Goal: Task Accomplishment & Management: Manage account settings

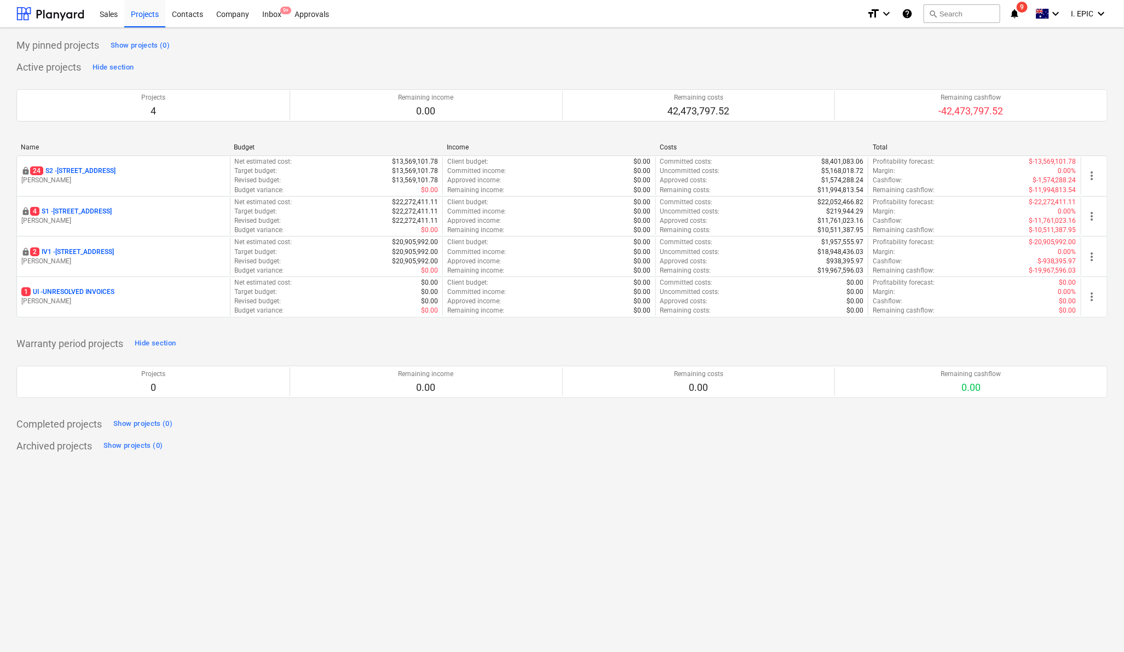
click at [508, 525] on div "My pinned projects Show projects (0) Active projects Hide section Projects 4 Re…" at bounding box center [562, 340] width 1124 height 624
click at [956, 16] on button "search Search" at bounding box center [961, 13] width 77 height 19
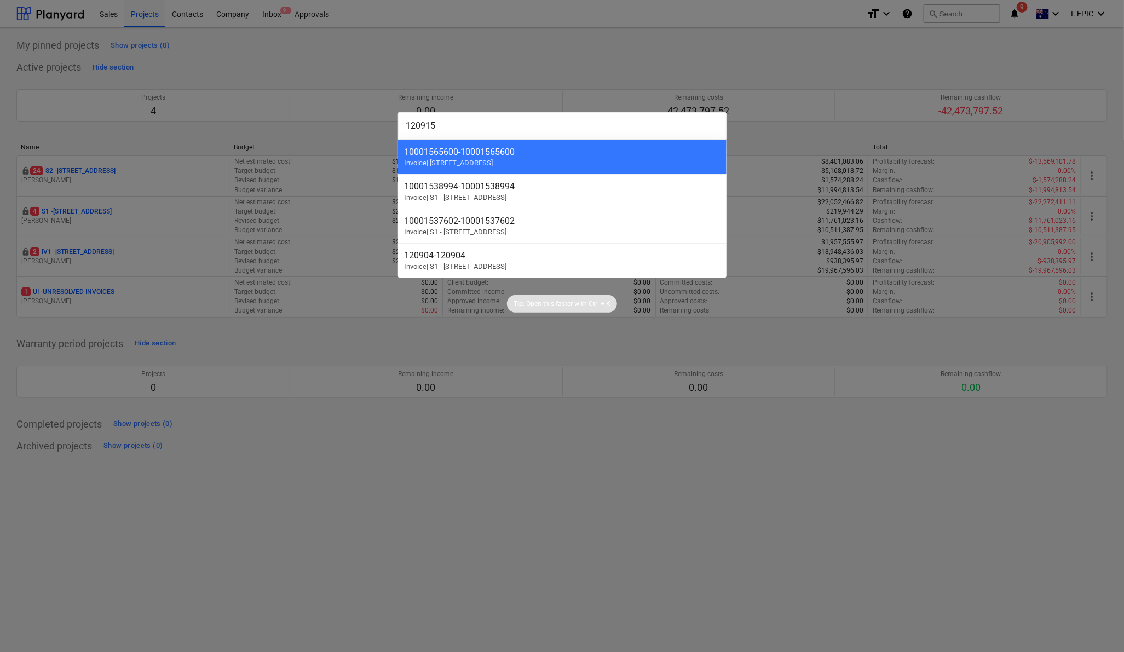
drag, startPoint x: 469, startPoint y: 120, endPoint x: 333, endPoint y: 115, distance: 135.3
click at [333, 115] on div "120915 10001565600 - 10001565600 Invoice | S2 - [STREET_ADDRESS][GEOGRAPHIC_DAT…" at bounding box center [562, 326] width 1124 height 652
paste input "1457"
drag, startPoint x: 475, startPoint y: 122, endPoint x: 326, endPoint y: 110, distance: 149.9
click at [326, 110] on div "121457 121457 - 121457 Invoice | S2 - [GEOGRAPHIC_DATA], [GEOGRAPHIC_DATA] S2-P…" at bounding box center [562, 326] width 1124 height 652
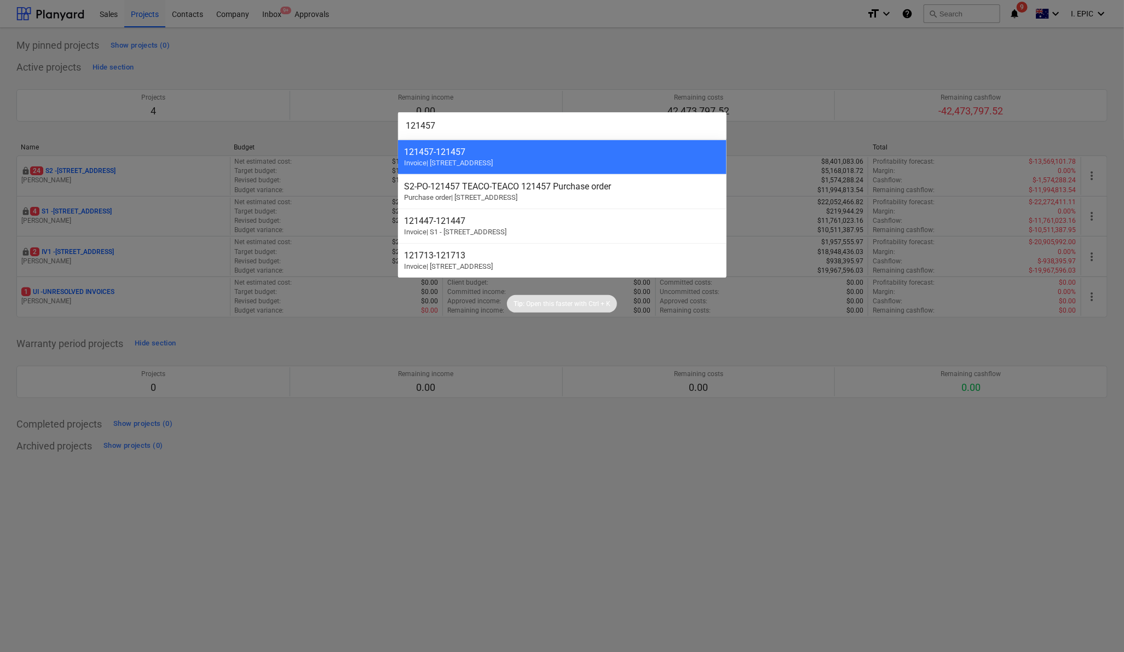
paste input "95"
drag, startPoint x: 454, startPoint y: 125, endPoint x: 322, endPoint y: 110, distance: 132.2
click at [322, 110] on div "121495 121495 - 121495 Invoice | S1 - 248 [GEOGRAPHIC_DATA] 121457 - 121457 Inv…" at bounding box center [562, 326] width 1124 height 652
paste input "918"
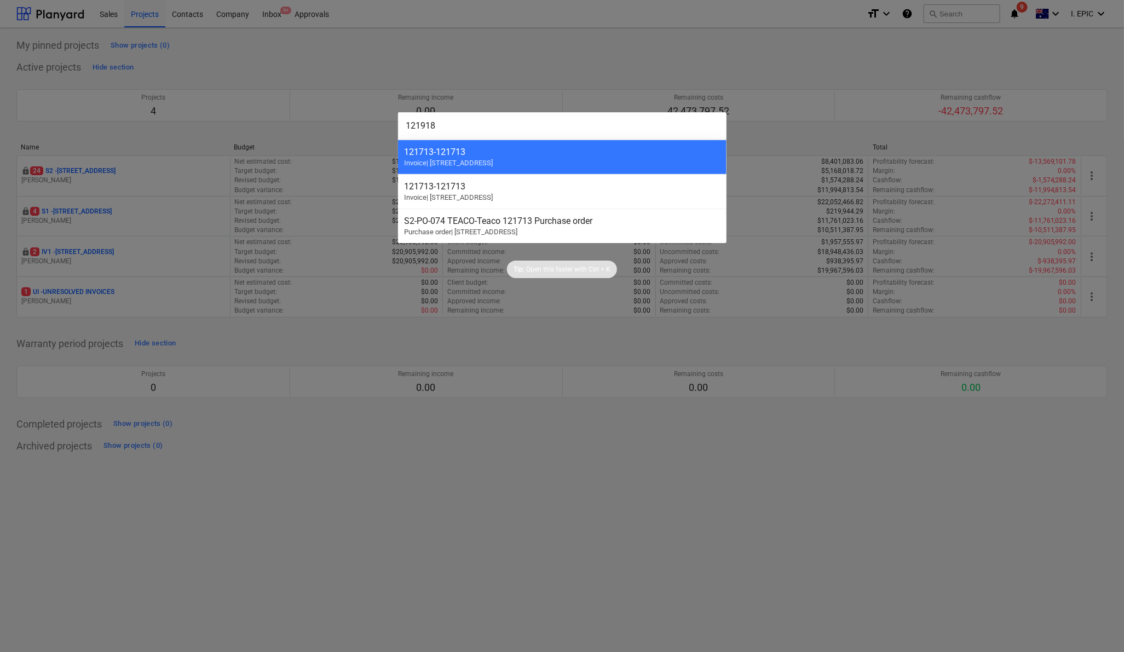
drag, startPoint x: 419, startPoint y: 113, endPoint x: 362, endPoint y: 110, distance: 57.6
click at [362, 110] on div "121918 121713 - 121713 Invoice | S2 - [GEOGRAPHIC_DATA] - 121713 Invoice | [STR…" at bounding box center [562, 326] width 1124 height 652
paste input "0915"
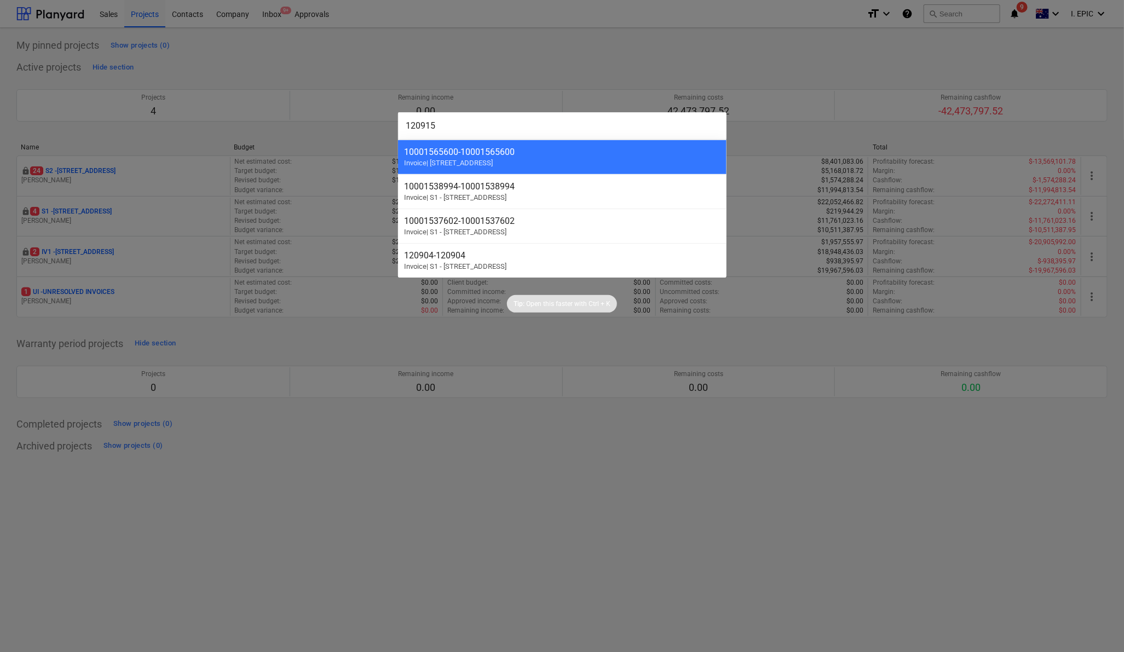
drag, startPoint x: 396, startPoint y: 113, endPoint x: 335, endPoint y: 107, distance: 61.1
click at [335, 107] on div "120915 10001565600 - 10001565600 Invoice | S2 - [STREET_ADDRESS][GEOGRAPHIC_DAT…" at bounding box center [562, 326] width 1124 height 652
paste input "2074"
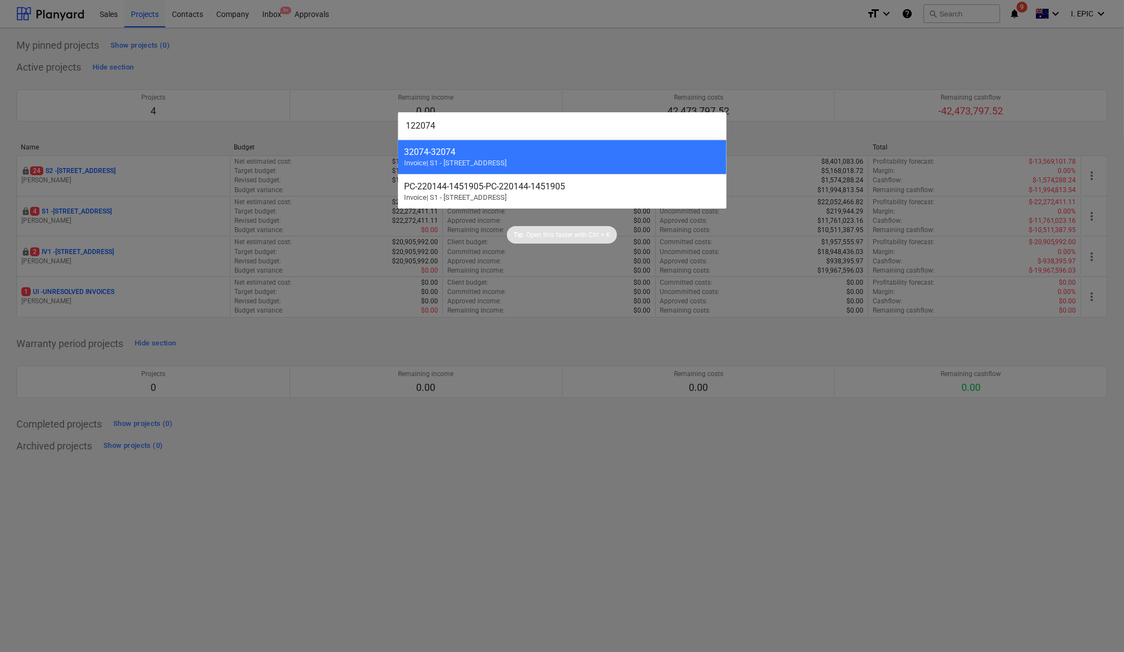
type input "122074"
click at [682, 485] on div at bounding box center [562, 326] width 1124 height 652
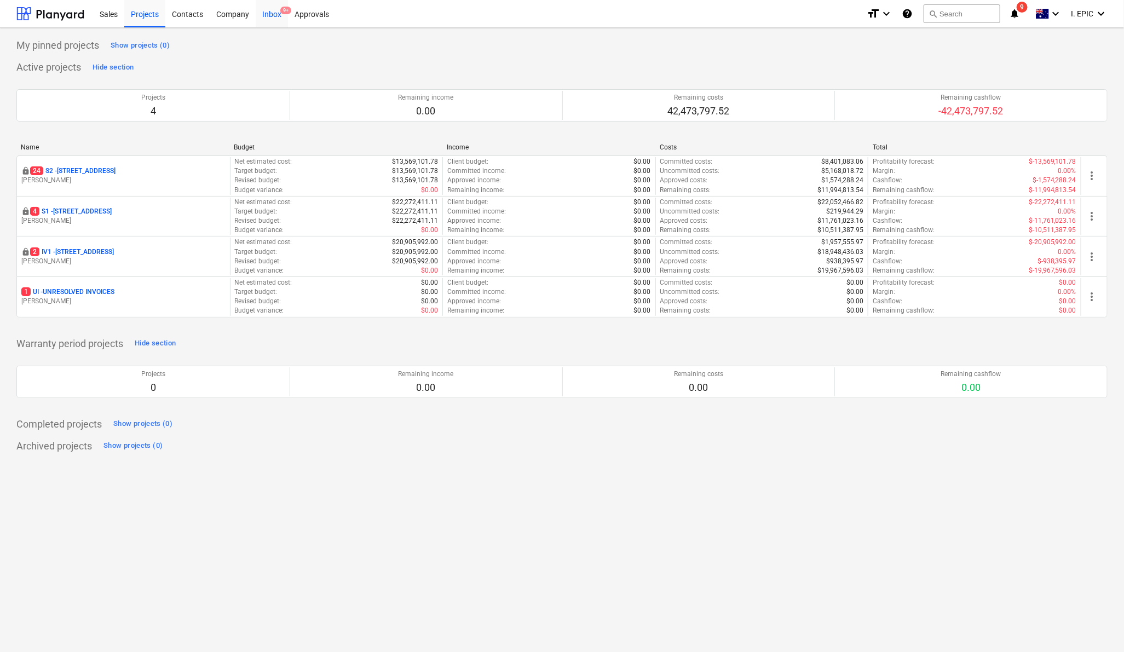
click at [273, 19] on div "Inbox 9+" at bounding box center [272, 13] width 32 height 28
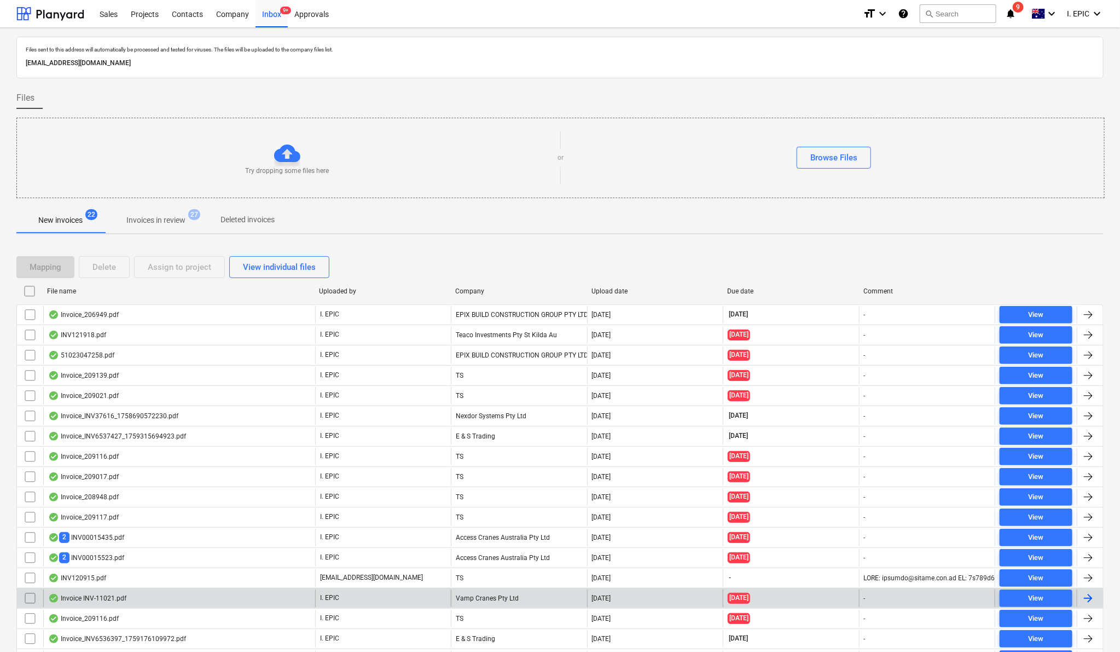
click at [61, 219] on p "New invoices" at bounding box center [60, 220] width 44 height 11
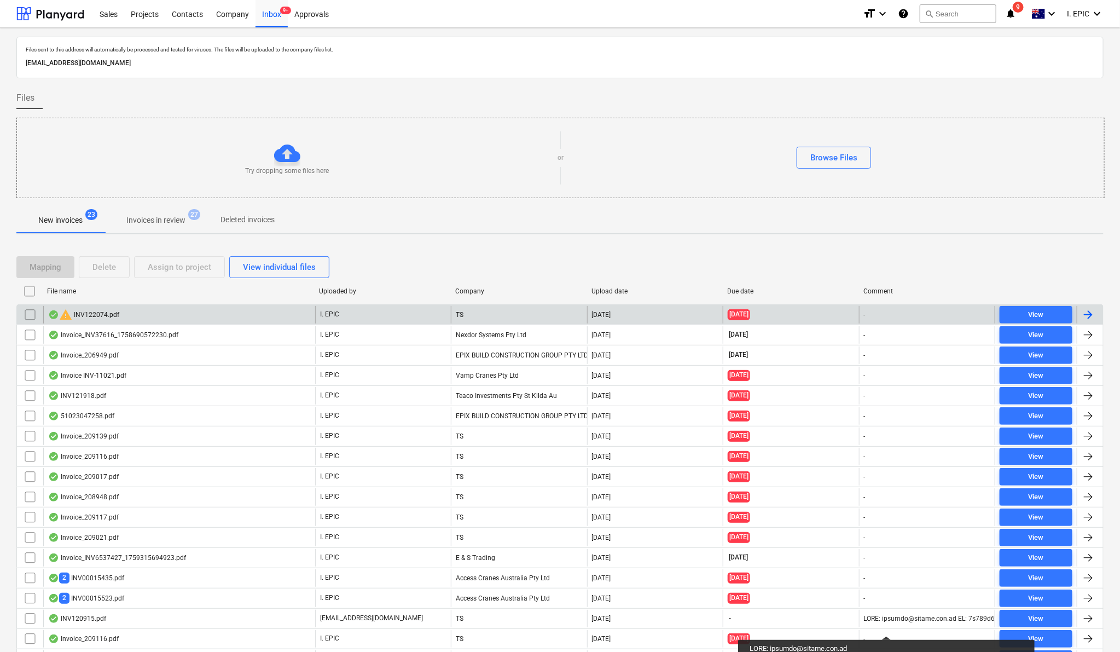
click at [28, 317] on input "checkbox" at bounding box center [30, 315] width 18 height 18
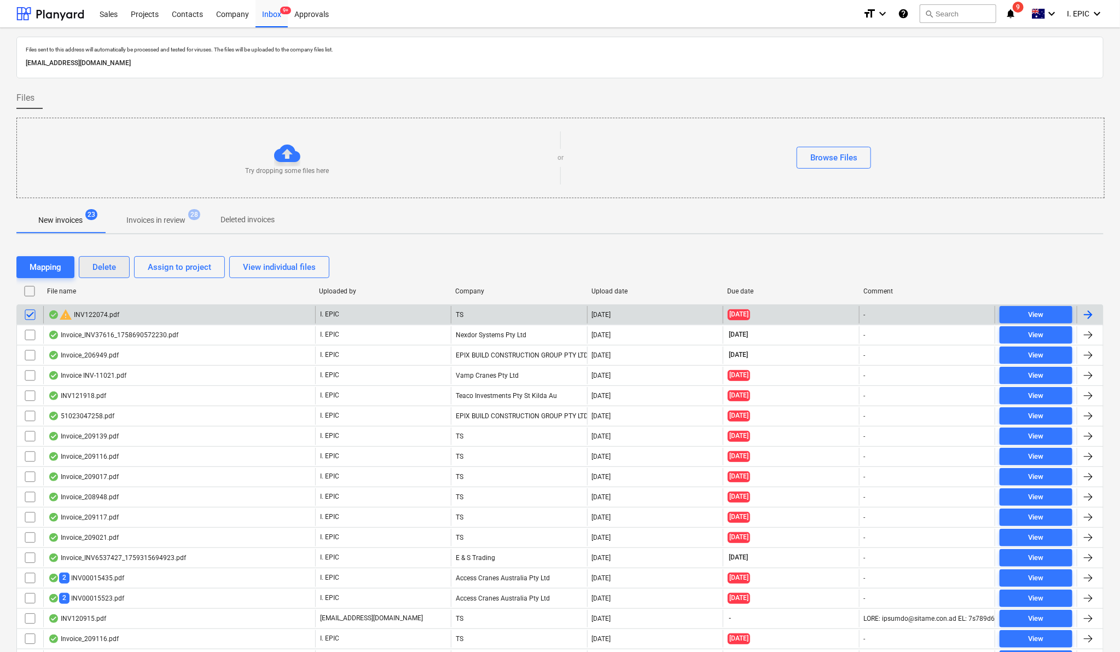
click at [109, 271] on div "Delete" at bounding box center [105, 267] width 24 height 14
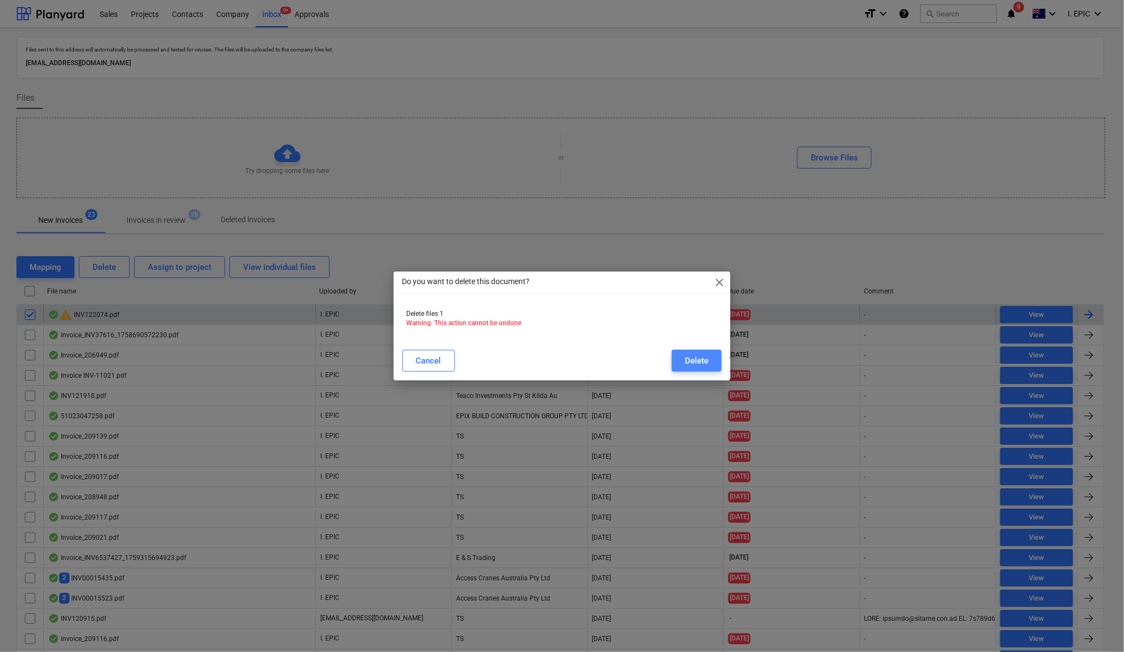
click at [712, 354] on button "Delete" at bounding box center [697, 361] width 50 height 22
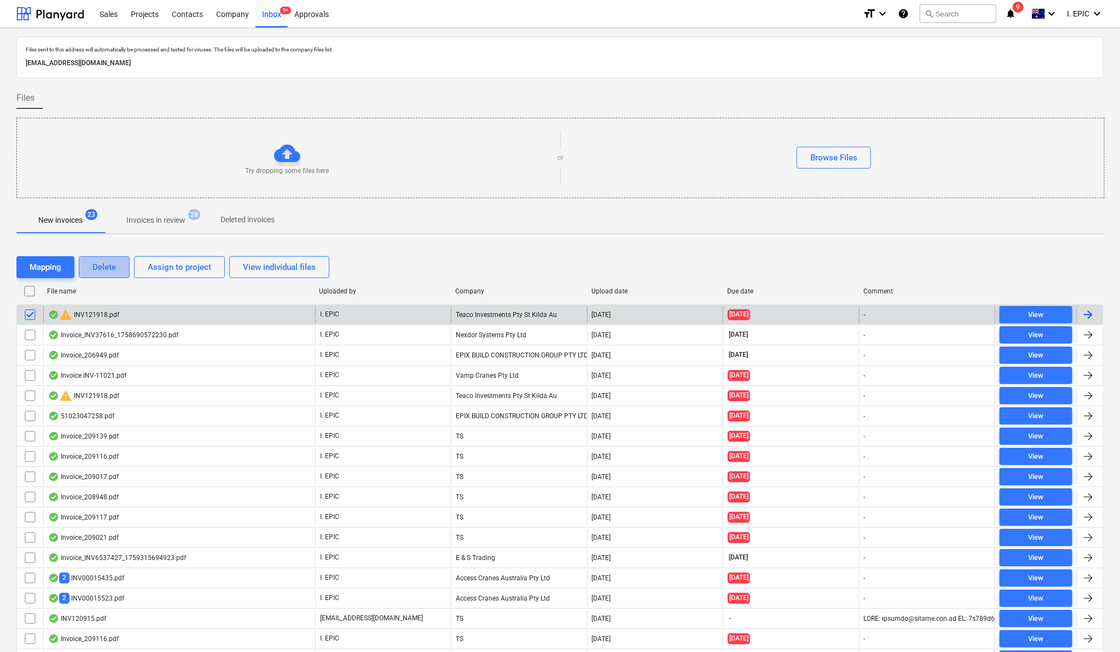
click at [107, 271] on div "Delete" at bounding box center [105, 267] width 24 height 14
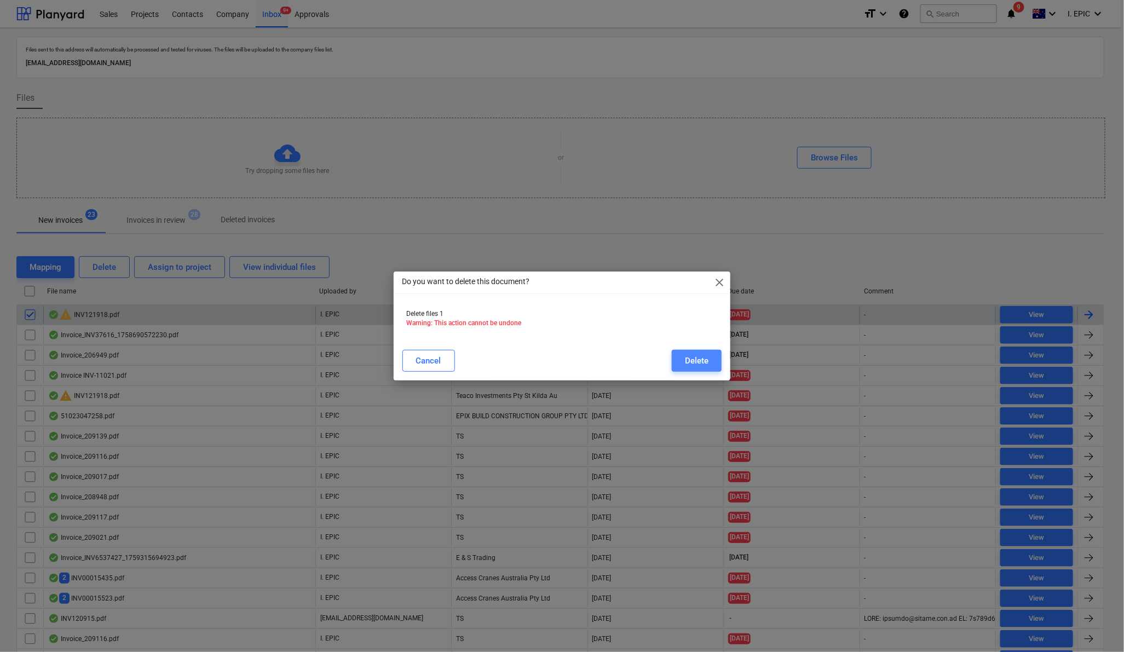
click at [701, 363] on div "Delete" at bounding box center [697, 361] width 24 height 14
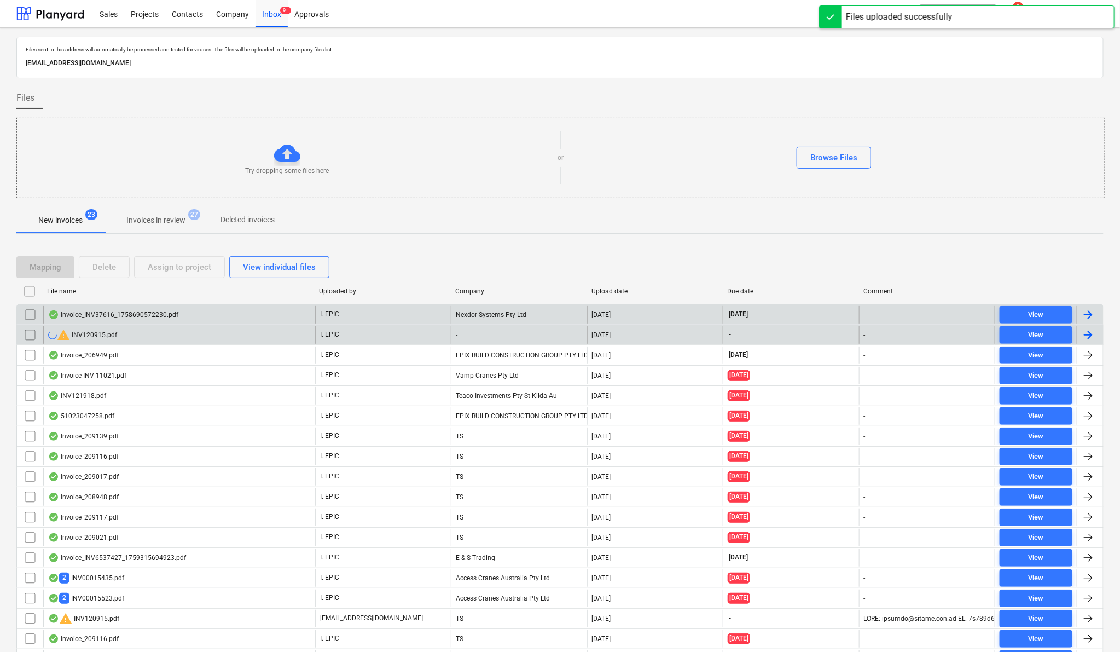
click at [30, 336] on input "checkbox" at bounding box center [30, 335] width 18 height 18
click at [100, 273] on div "Delete" at bounding box center [105, 267] width 24 height 14
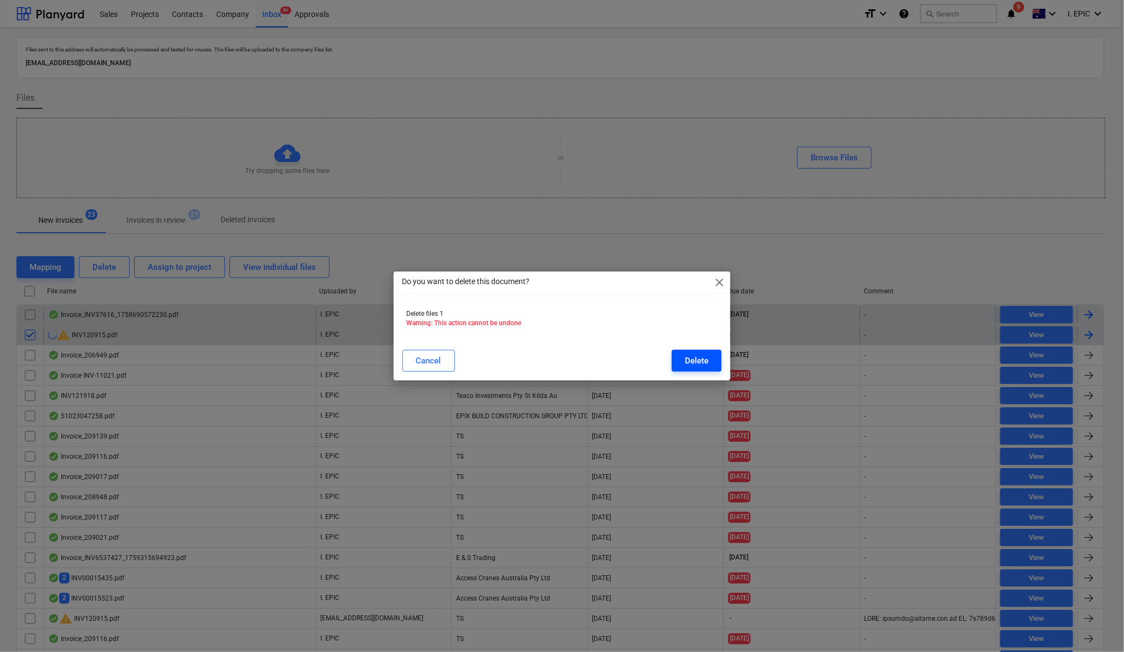
click at [708, 360] on div "Delete" at bounding box center [697, 361] width 24 height 14
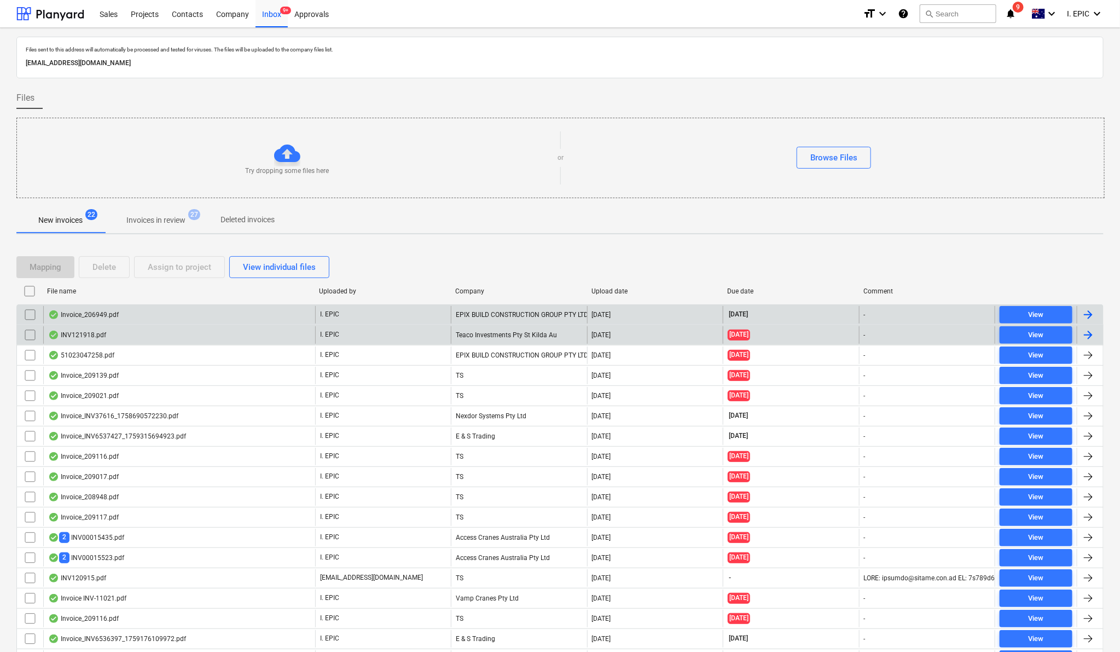
click at [291, 161] on div at bounding box center [287, 153] width 26 height 26
click at [836, 160] on div "Browse Files" at bounding box center [834, 158] width 47 height 14
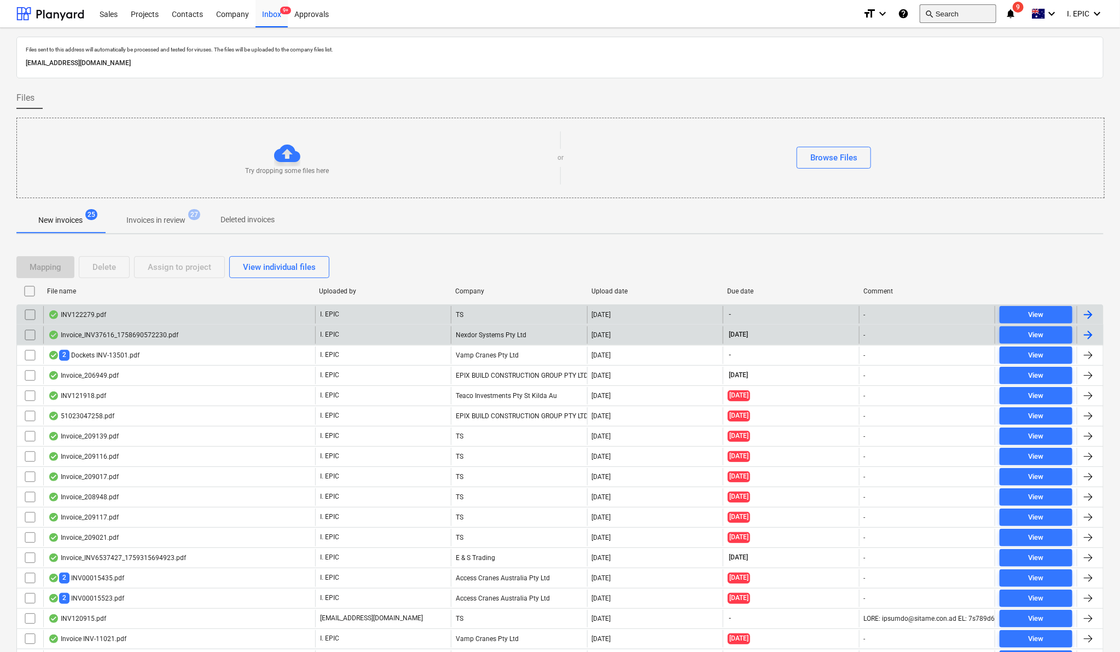
click at [938, 12] on button "search Search" at bounding box center [958, 13] width 77 height 19
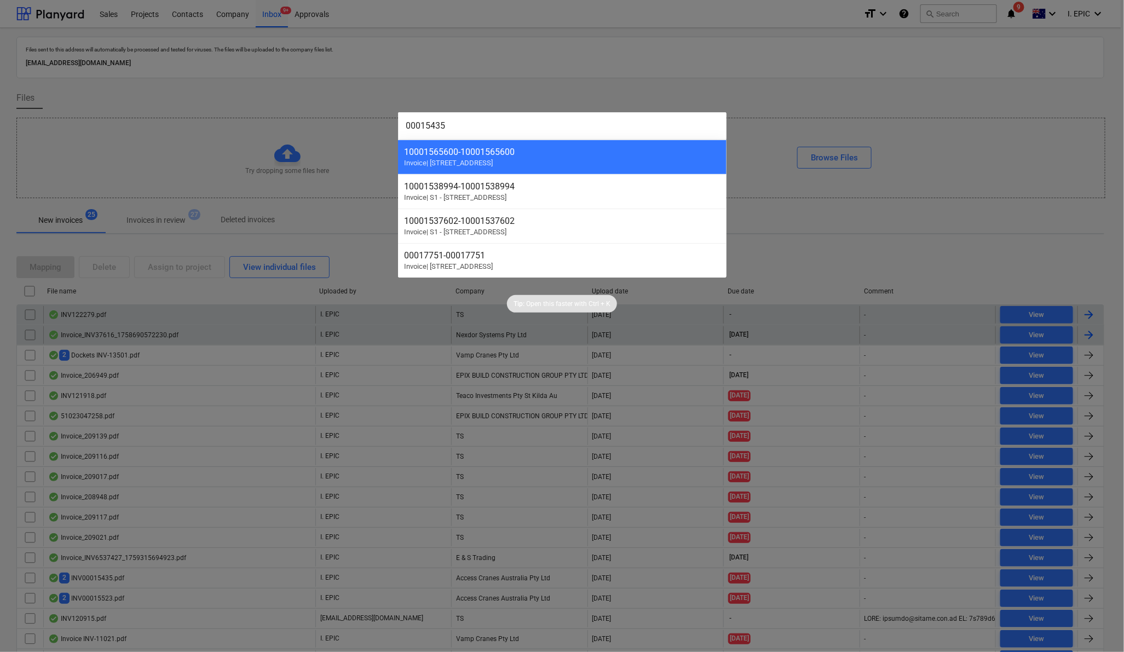
drag, startPoint x: 464, startPoint y: 132, endPoint x: 296, endPoint y: 110, distance: 169.5
click at [296, 110] on div "00015435 10001565600 - 10001565600 Invoice | S2 - [GEOGRAPHIC_DATA] 10001538994…" at bounding box center [562, 326] width 1124 height 652
paste input "523"
drag, startPoint x: 467, startPoint y: 128, endPoint x: 276, endPoint y: 118, distance: 191.3
click at [276, 118] on div "00015523 10001538994 - 10001538994 Invoice | S1 - [GEOGRAPHIC_DATA] - 100015376…" at bounding box center [562, 326] width 1124 height 652
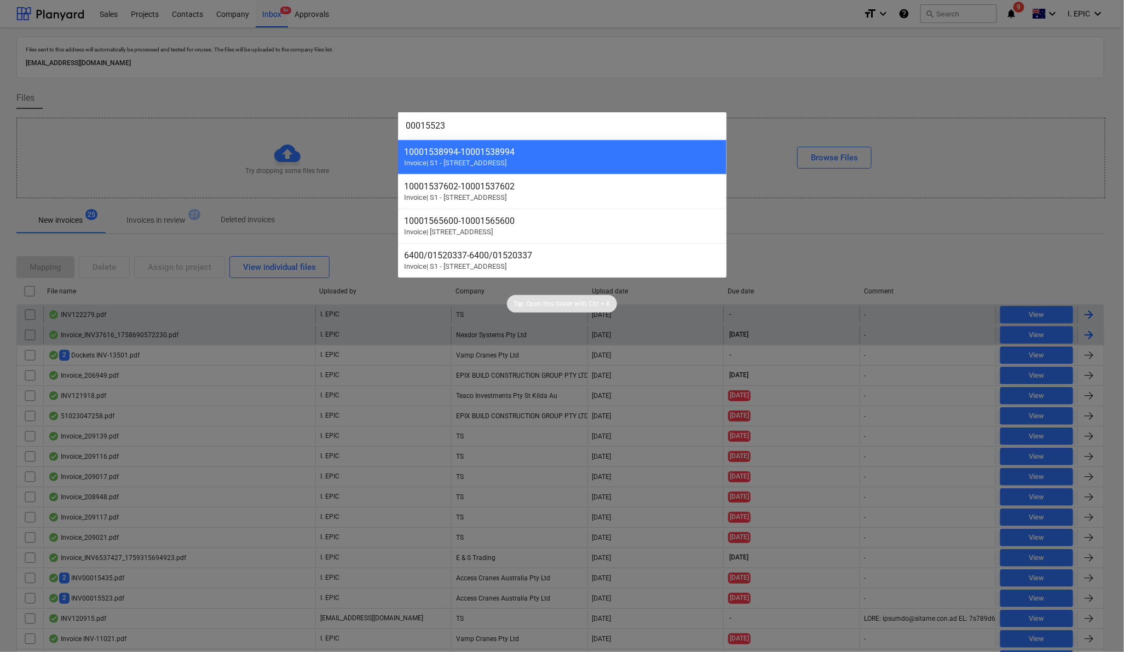
paste input "39"
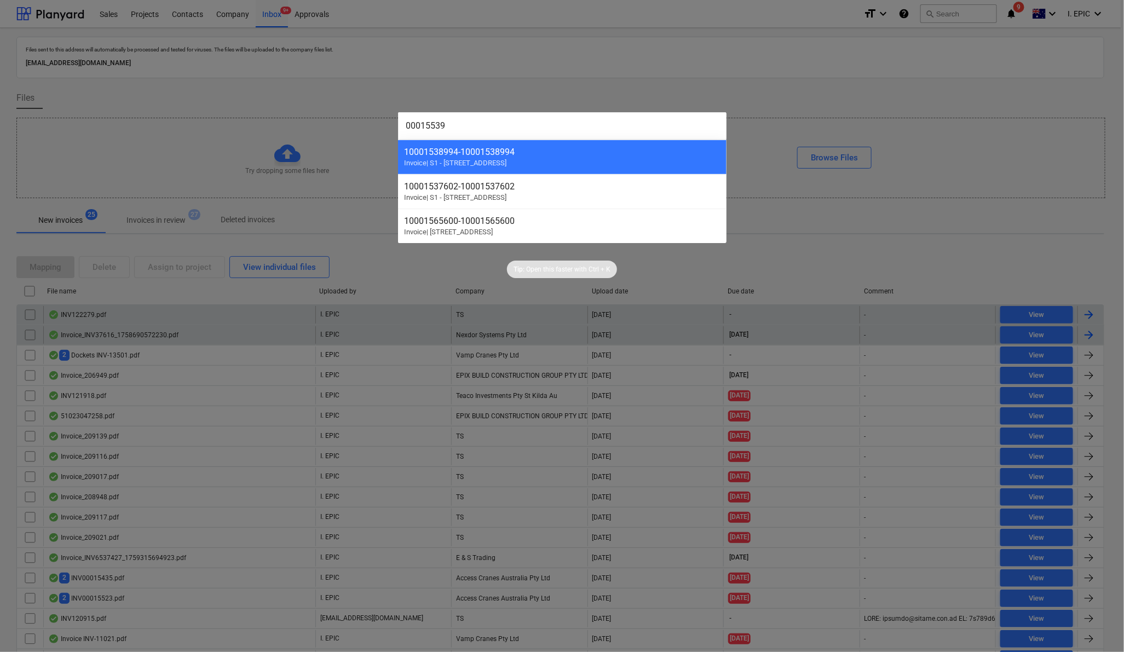
type input "00015539"
click at [379, 385] on div at bounding box center [562, 326] width 1124 height 652
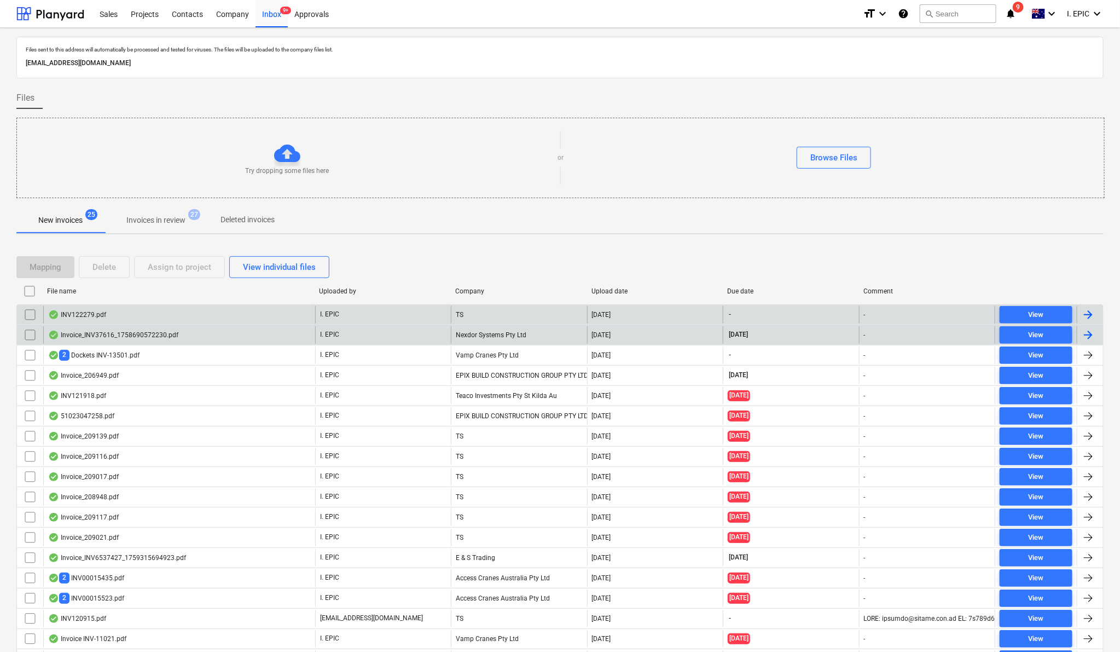
click at [270, 160] on div "Try dropping some files here" at bounding box center [287, 158] width 541 height 36
click at [267, 156] on div "Try dropping some files here" at bounding box center [287, 158] width 541 height 36
click at [847, 164] on div "Browse Files" at bounding box center [834, 158] width 47 height 14
click at [852, 160] on div "Browse Files" at bounding box center [834, 158] width 47 height 14
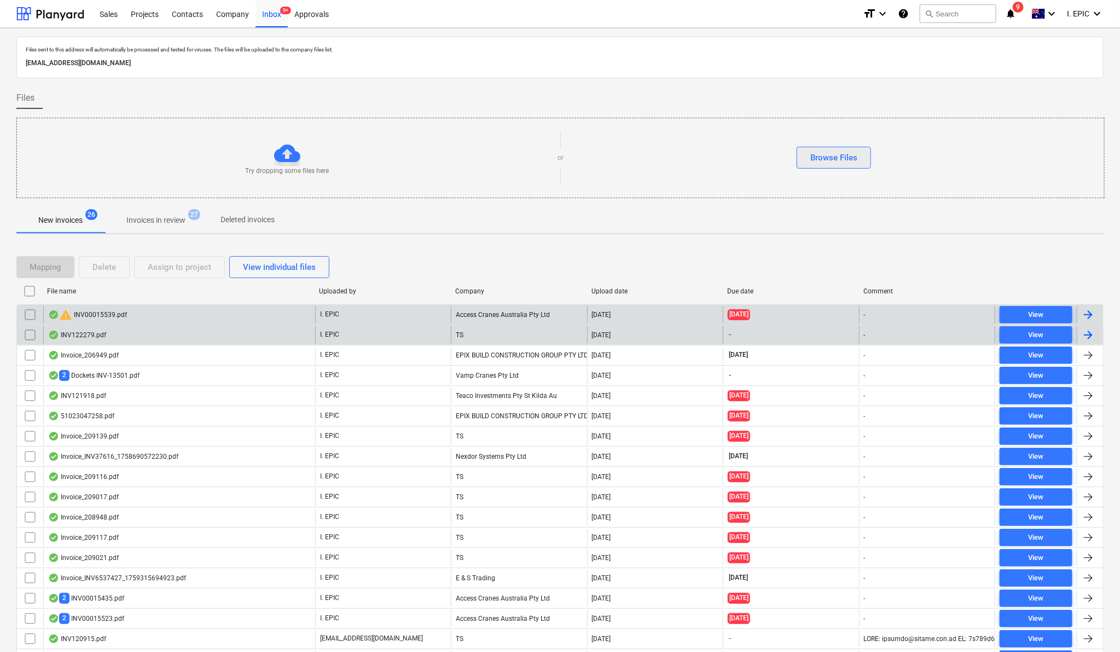
click at [808, 166] on button "Browse Files" at bounding box center [834, 158] width 74 height 22
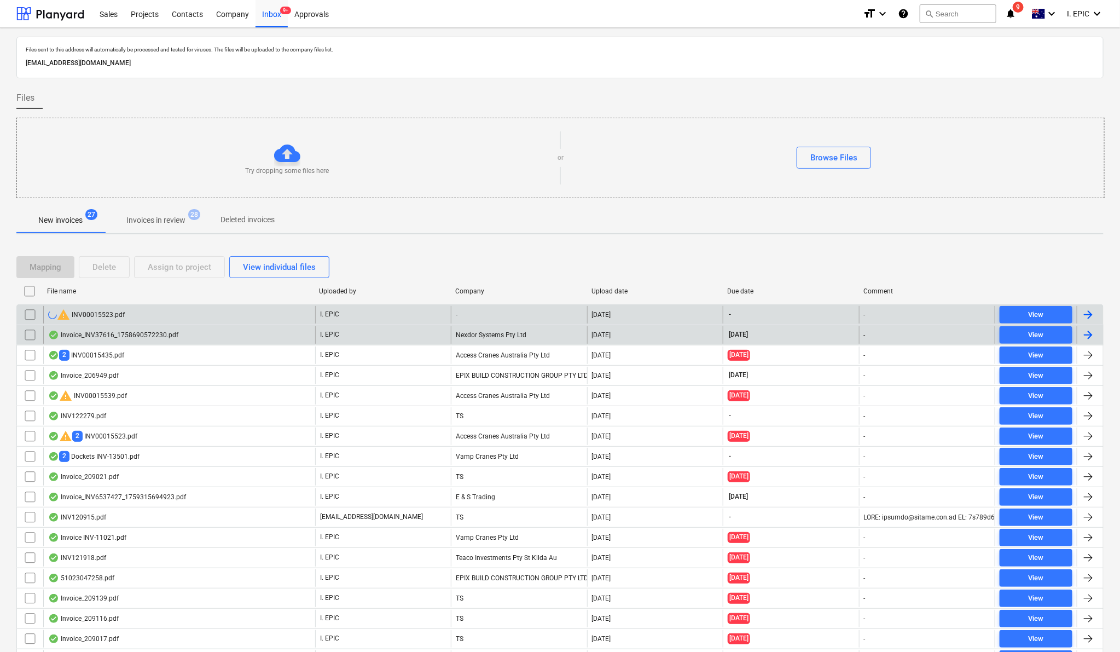
click at [30, 319] on input "checkbox" at bounding box center [30, 315] width 18 height 18
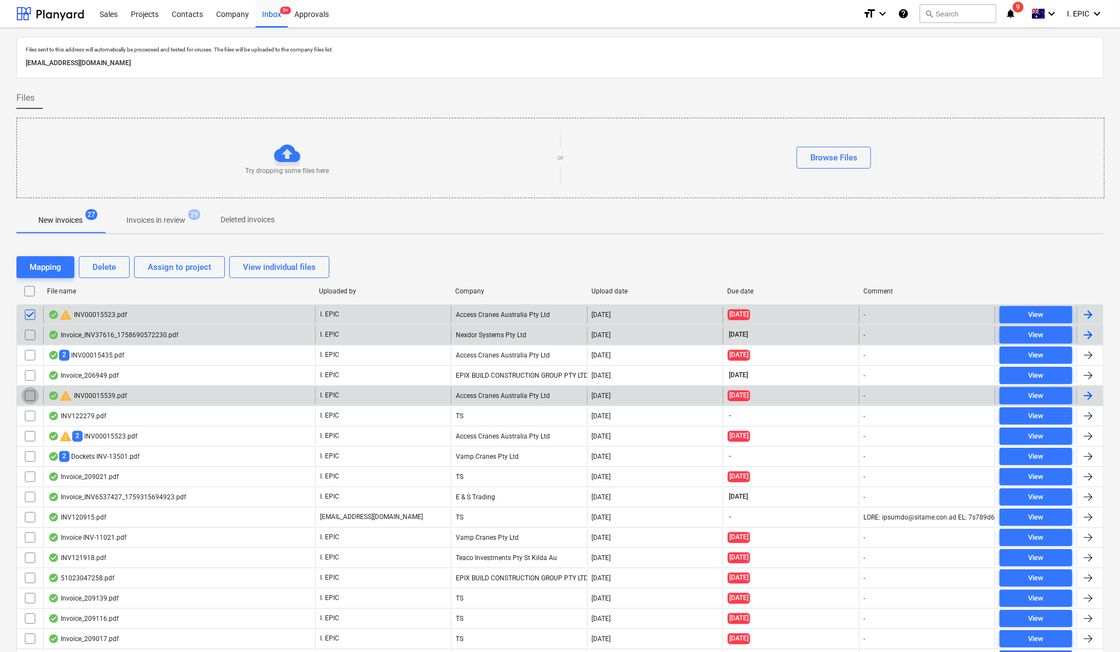
click at [26, 398] on input "checkbox" at bounding box center [30, 396] width 18 height 18
click at [104, 268] on div "Delete" at bounding box center [105, 267] width 24 height 14
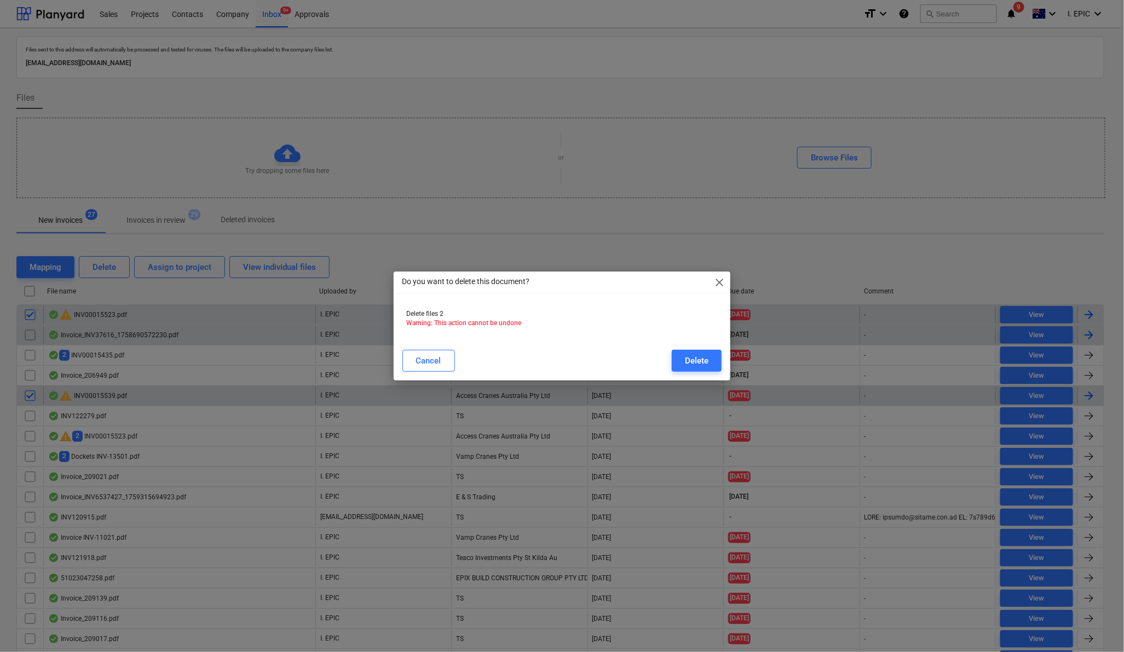
drag, startPoint x: 687, startPoint y: 352, endPoint x: 488, endPoint y: 257, distance: 220.8
click at [688, 351] on button "Delete" at bounding box center [697, 361] width 50 height 22
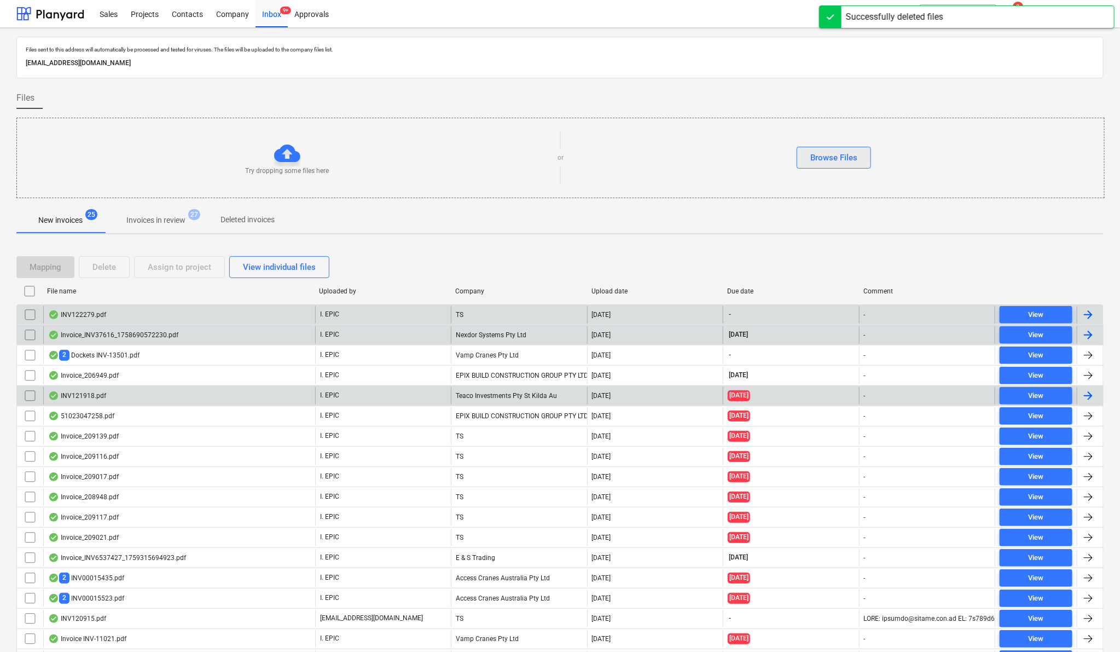
click at [820, 156] on div "Browse Files" at bounding box center [834, 158] width 47 height 14
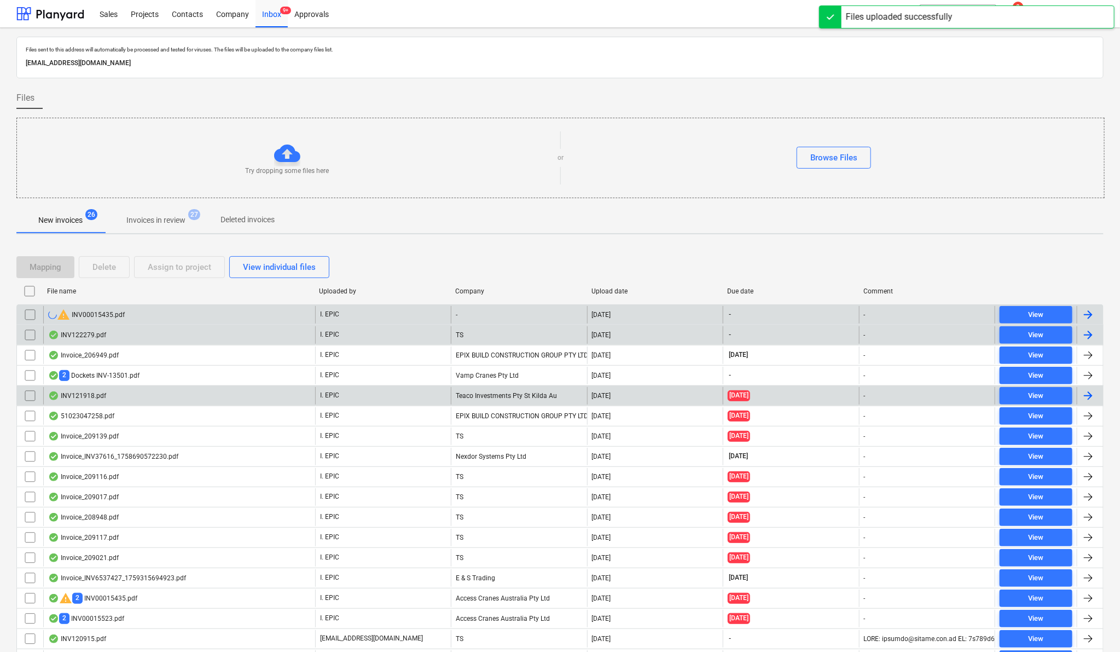
click at [25, 314] on input "checkbox" at bounding box center [30, 315] width 18 height 18
click at [114, 268] on div "Delete" at bounding box center [105, 267] width 24 height 14
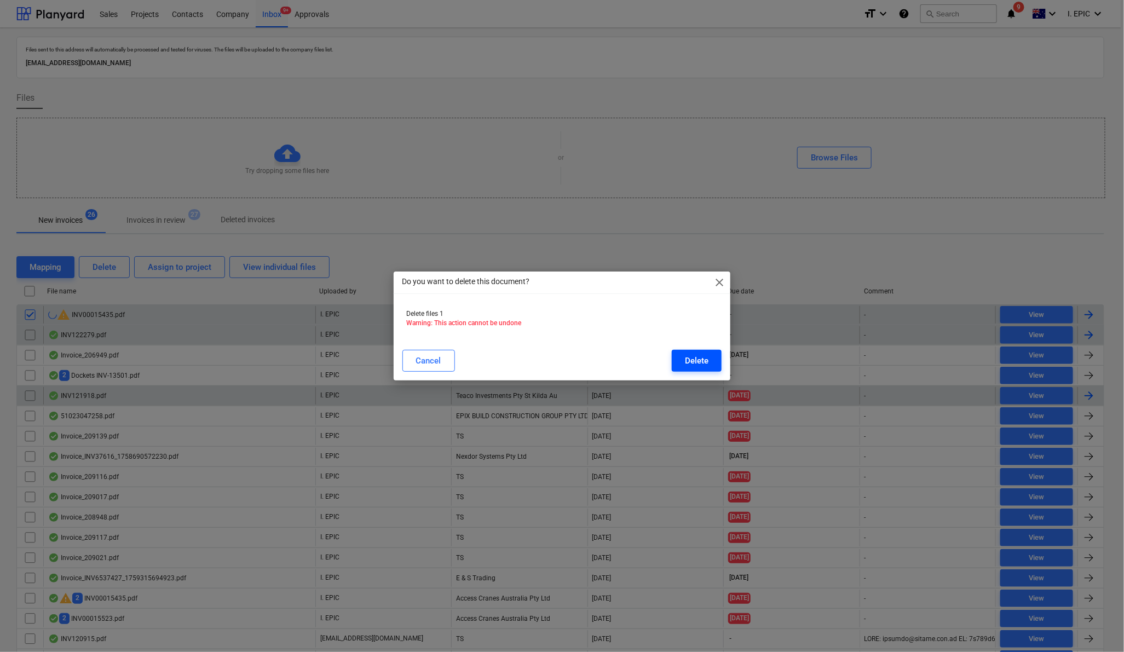
click at [690, 357] on div "Delete" at bounding box center [697, 361] width 24 height 14
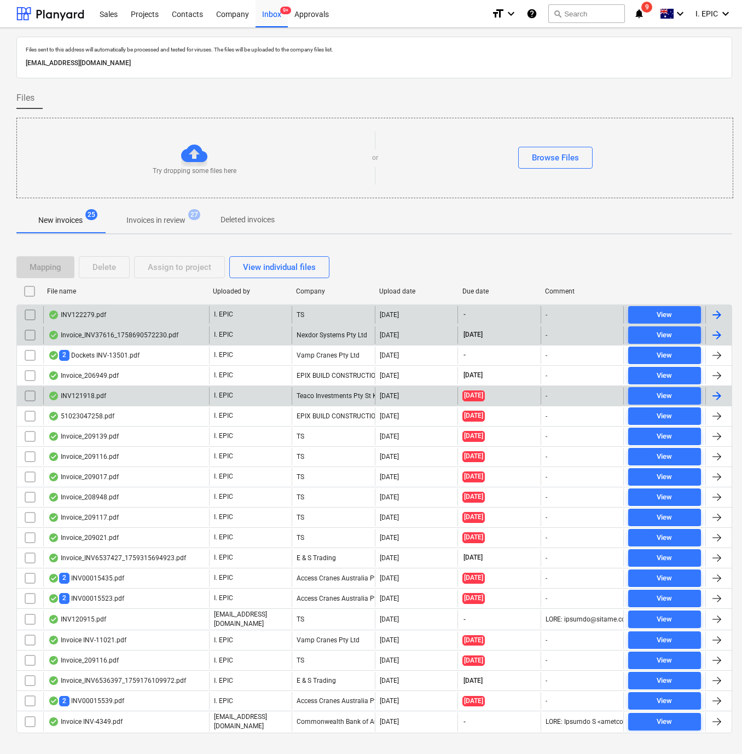
click at [570, 240] on div "Files sent to this address will automatically be processed and tested for virus…" at bounding box center [374, 396] width 716 height 718
click at [564, 8] on button "search Search" at bounding box center [586, 13] width 77 height 19
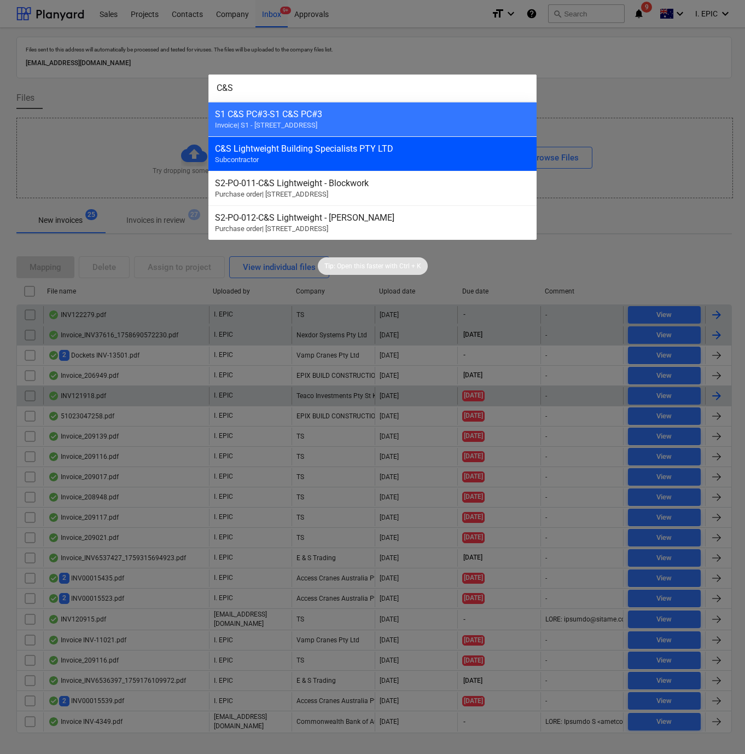
type input "C&S"
click at [279, 156] on div "C&S Lightweight Building Specialists PTY LTD Subcontractor" at bounding box center [373, 153] width 328 height 34
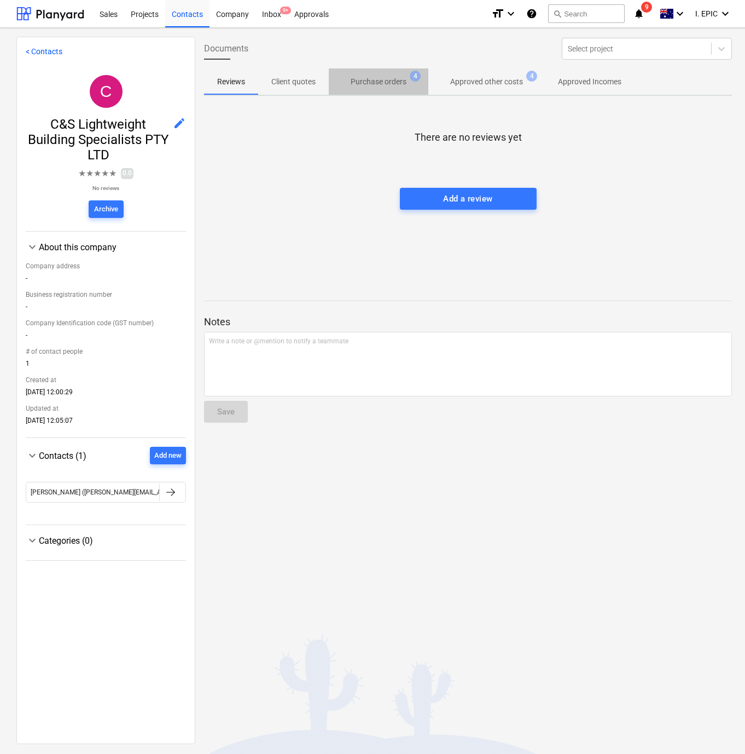
click at [373, 81] on p "Purchase orders" at bounding box center [379, 81] width 56 height 11
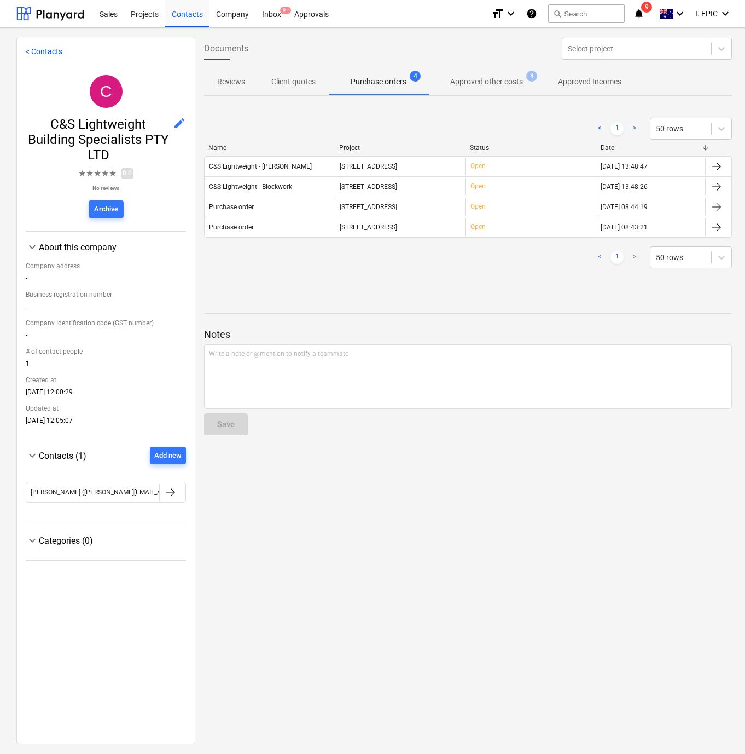
click at [602, 549] on div "Documents Select project Reviews Client quotes Purchase orders 4 Approved other…" at bounding box center [468, 390] width 546 height 706
click at [614, 49] on div at bounding box center [637, 48] width 138 height 11
type input "pc-submitted"
drag, startPoint x: 621, startPoint y: 48, endPoint x: 351, endPoint y: 15, distance: 271.8
click at [351, 15] on div "Sales Projects Contacts Company Inbox 9+ Approvals format_size keyboard_arrow_d…" at bounding box center [374, 377] width 749 height 754
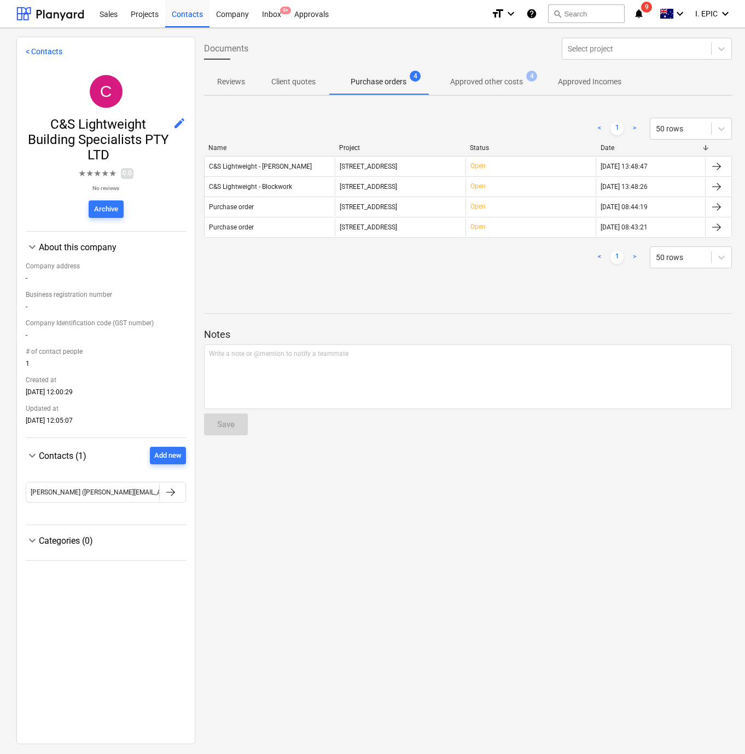
click at [33, 45] on div "< Contacts C C&S Lightweight Building Specialists PTY LTD edit ★ ★ ★ ★ ★ 0.0 No…" at bounding box center [105, 390] width 179 height 707
click at [34, 51] on link "< Contacts" at bounding box center [44, 51] width 37 height 9
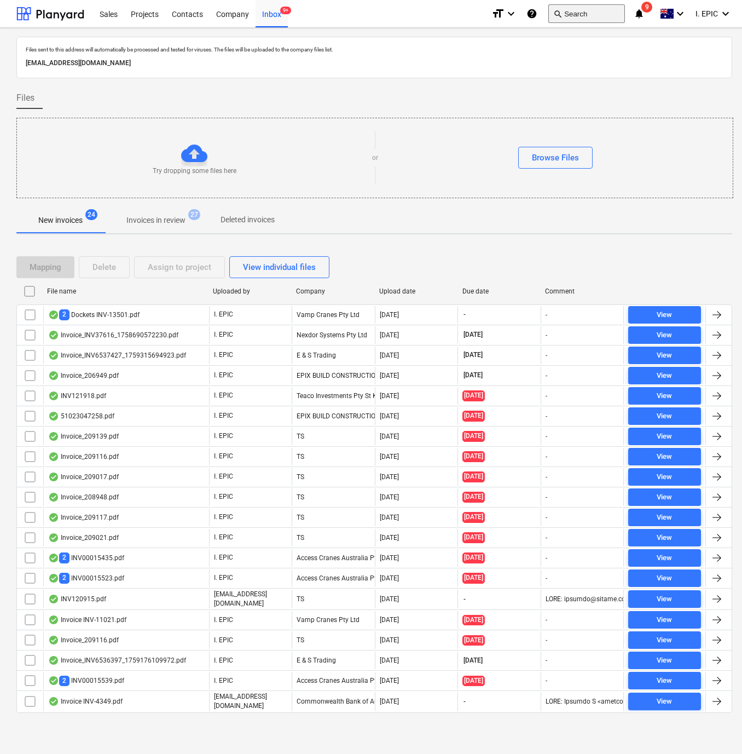
click at [593, 13] on button "search Search" at bounding box center [586, 13] width 77 height 19
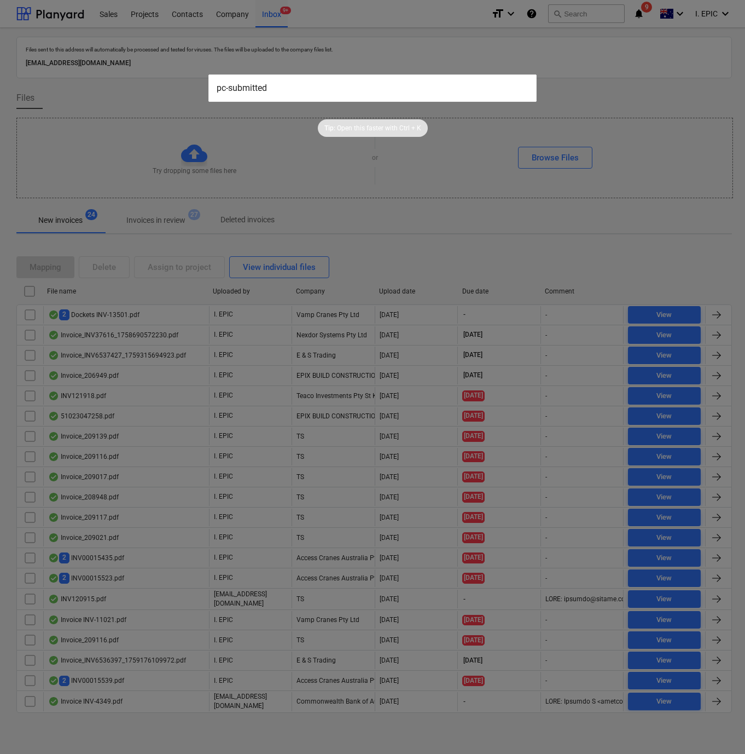
type input "pc-submitted"
click at [11, 217] on div at bounding box center [372, 377] width 745 height 754
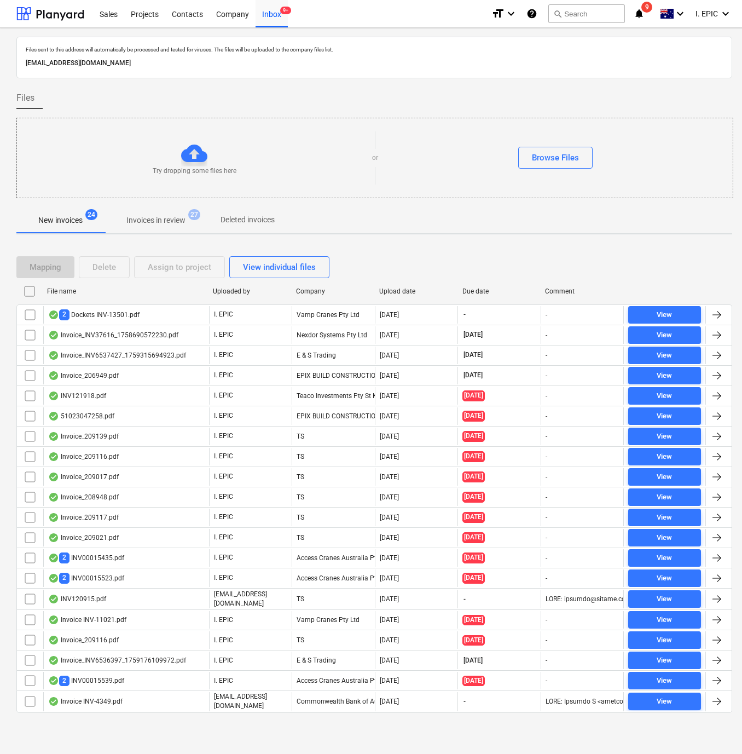
click at [166, 232] on button "Invoices in review 27" at bounding box center [156, 220] width 103 height 26
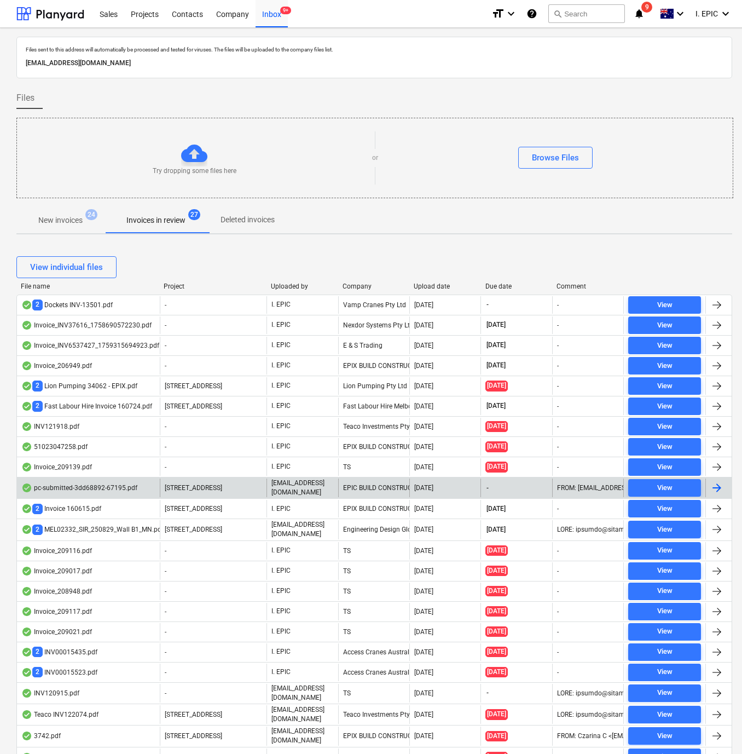
click at [69, 489] on div "pc-submitted-3dd68892-67195.pdf" at bounding box center [79, 487] width 116 height 9
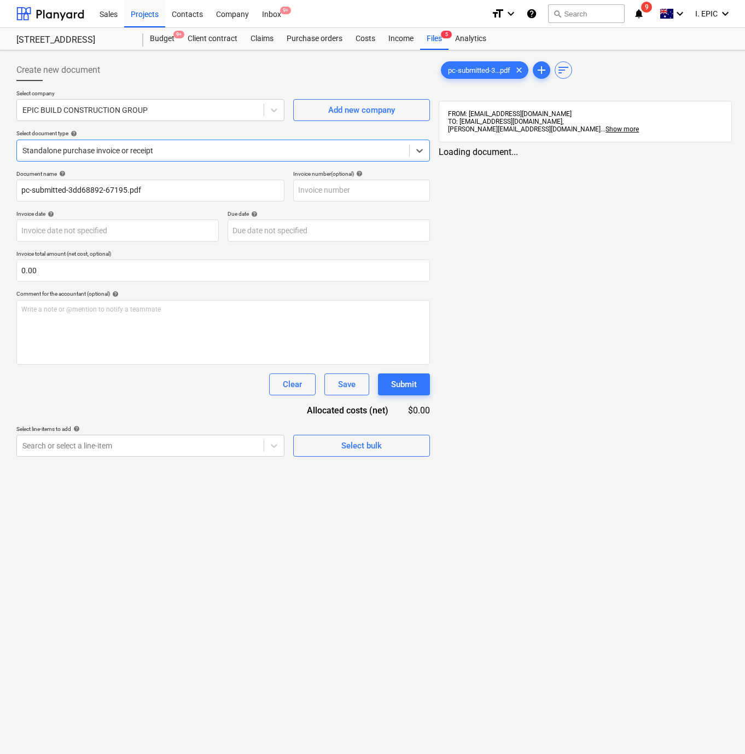
type input "pc-submitted-3dd68892-67195.pdf"
click at [246, 567] on div "Create new document Select company EPIC BUILD CONSTRUCTION GROUP Add new compan…" at bounding box center [223, 480] width 423 height 850
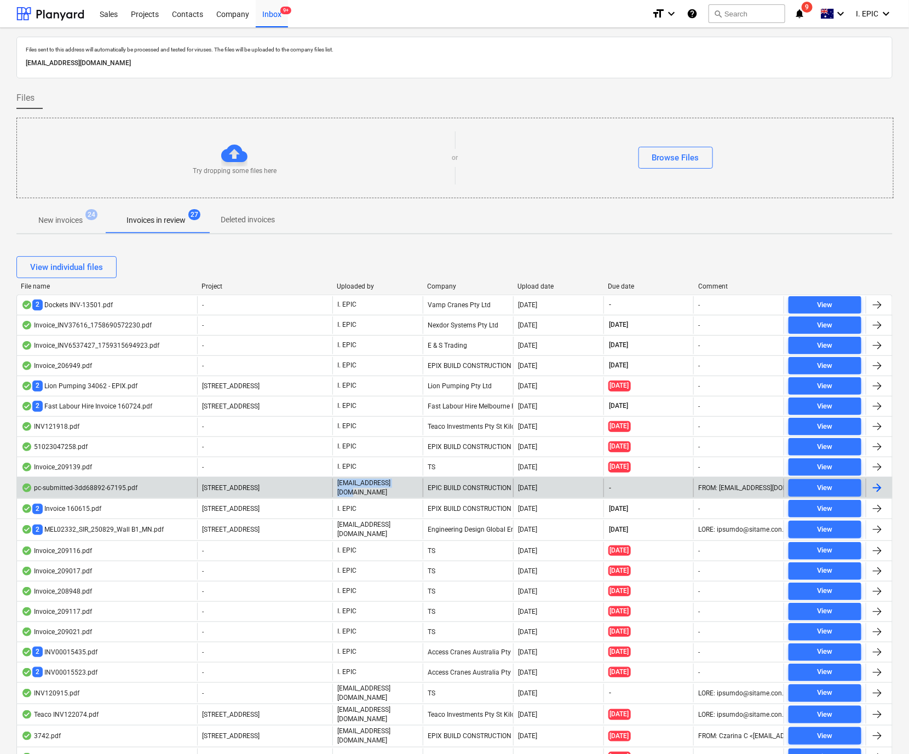
drag, startPoint x: 412, startPoint y: 493, endPoint x: 333, endPoint y: 496, distance: 78.9
click at [333, 496] on div "[EMAIL_ADDRESS][DOMAIN_NAME]" at bounding box center [377, 487] width 90 height 19
copy p "[EMAIL_ADDRESS][DOMAIN_NAME]"
drag, startPoint x: 419, startPoint y: 492, endPoint x: 336, endPoint y: 492, distance: 83.2
click at [336, 492] on div "[EMAIL_ADDRESS][DOMAIN_NAME]" at bounding box center [377, 487] width 90 height 19
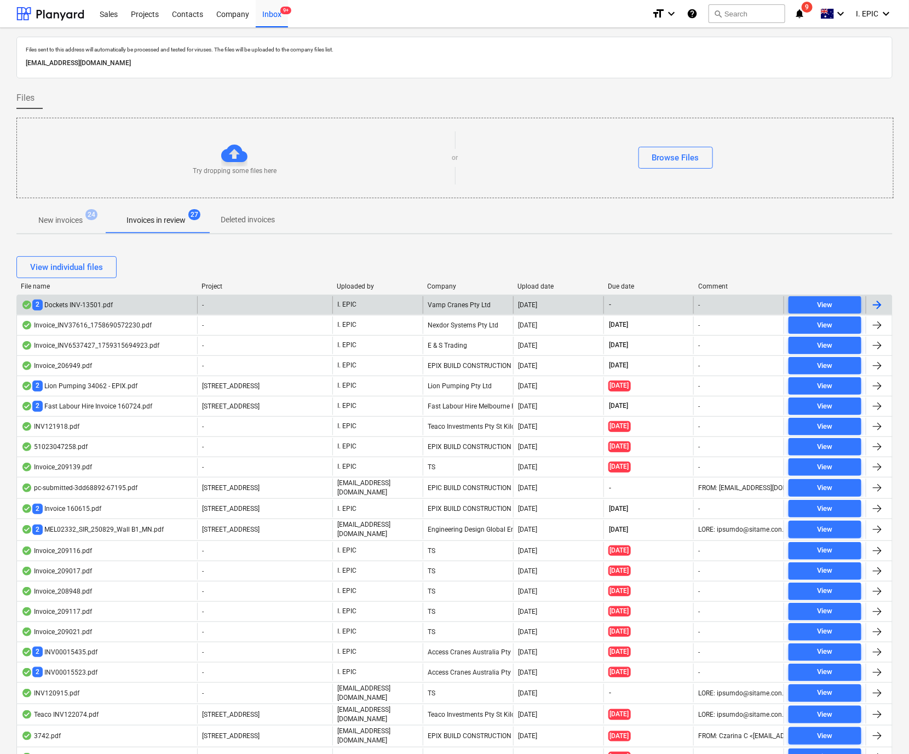
click at [94, 298] on div "2 Dockets INV-13501.pdf" at bounding box center [107, 305] width 180 height 18
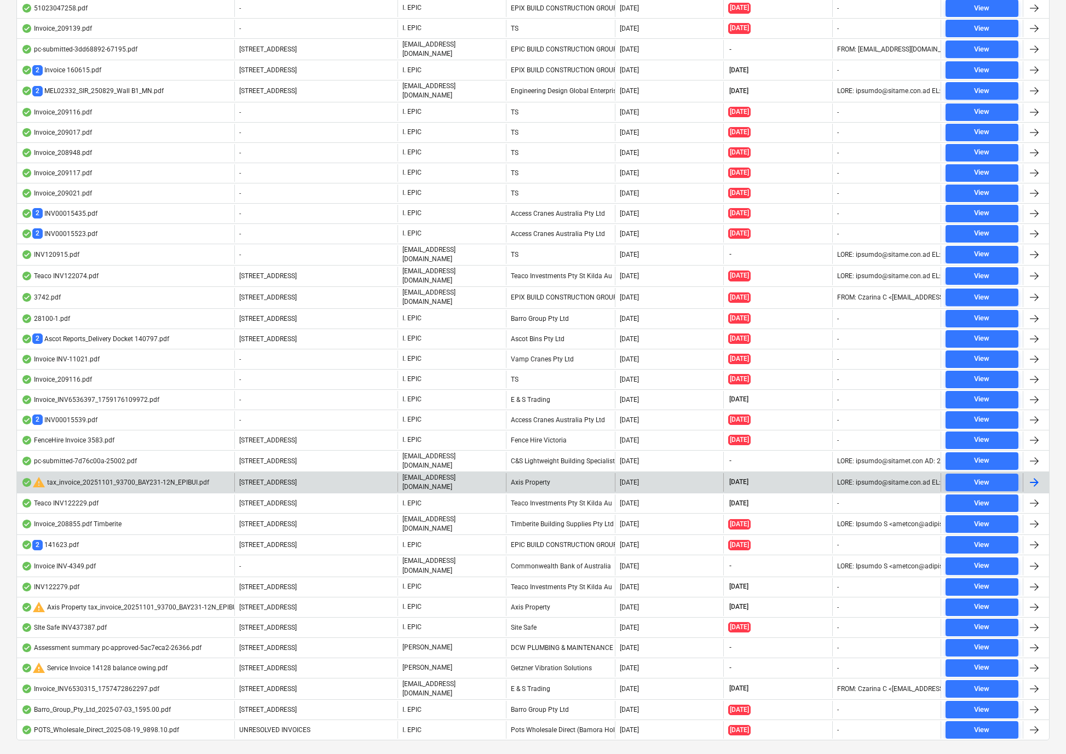
scroll to position [465, 0]
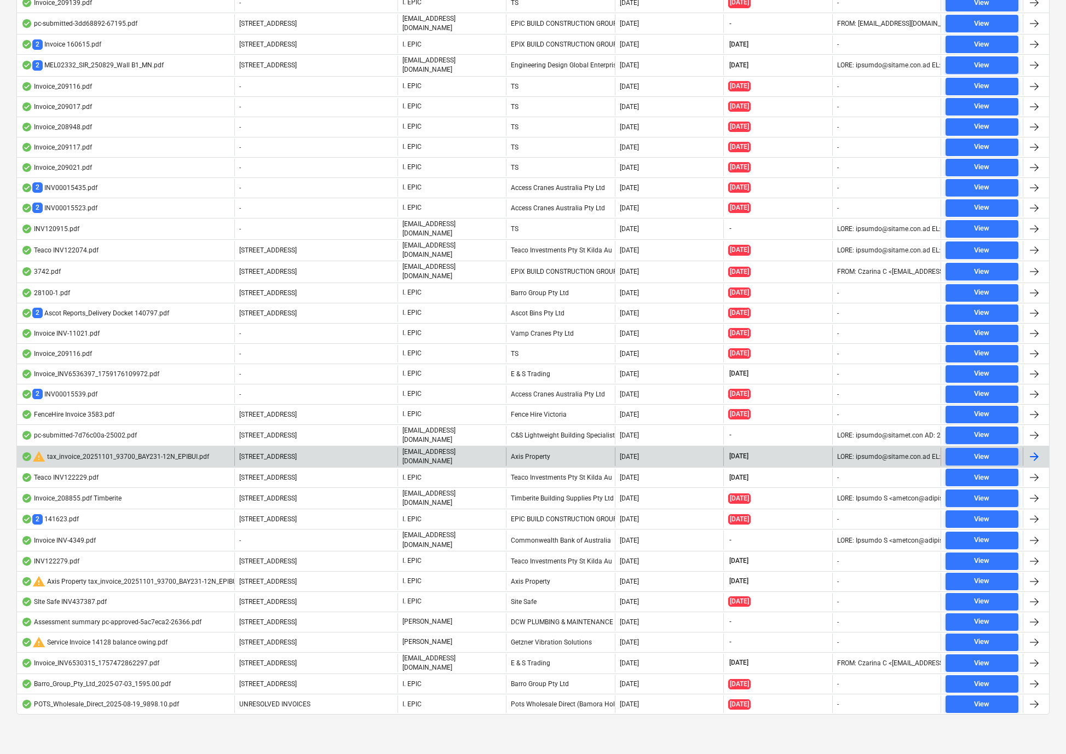
click at [125, 651] on div "Barro_Group_Pty_Ltd_2025-07-03_1595.00.pdf" at bounding box center [95, 683] width 149 height 9
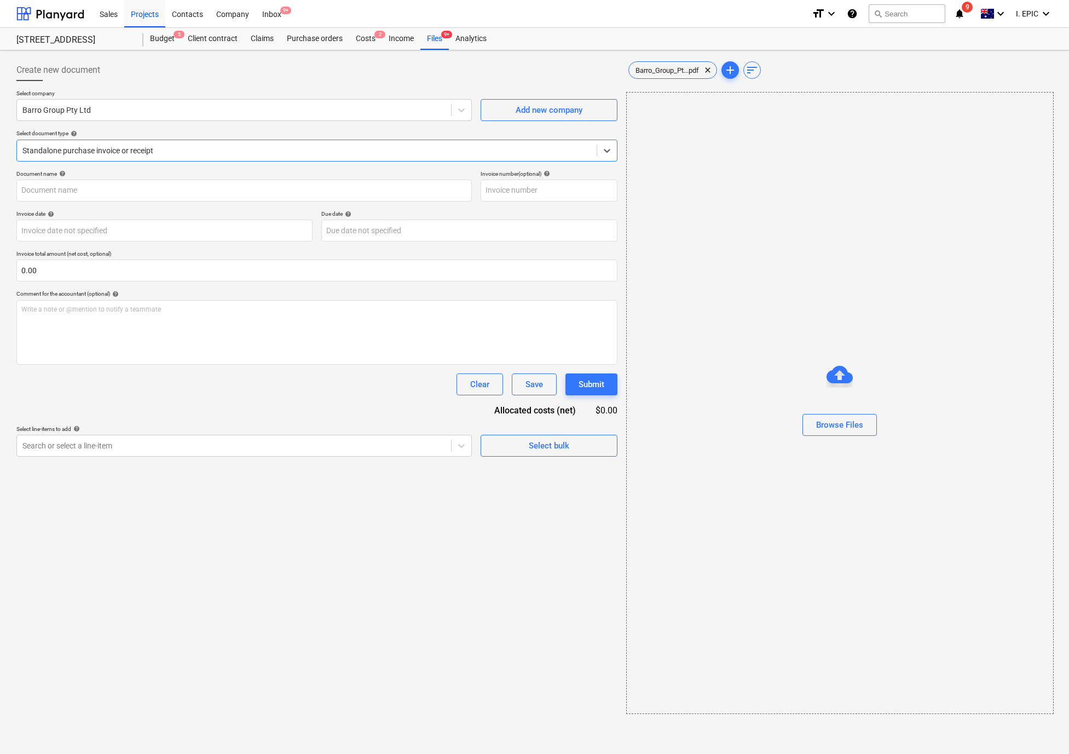
type input "51023047174"
type input "[DATE]"
click at [1007, 112] on span "chat" at bounding box center [1007, 115] width 13 height 13
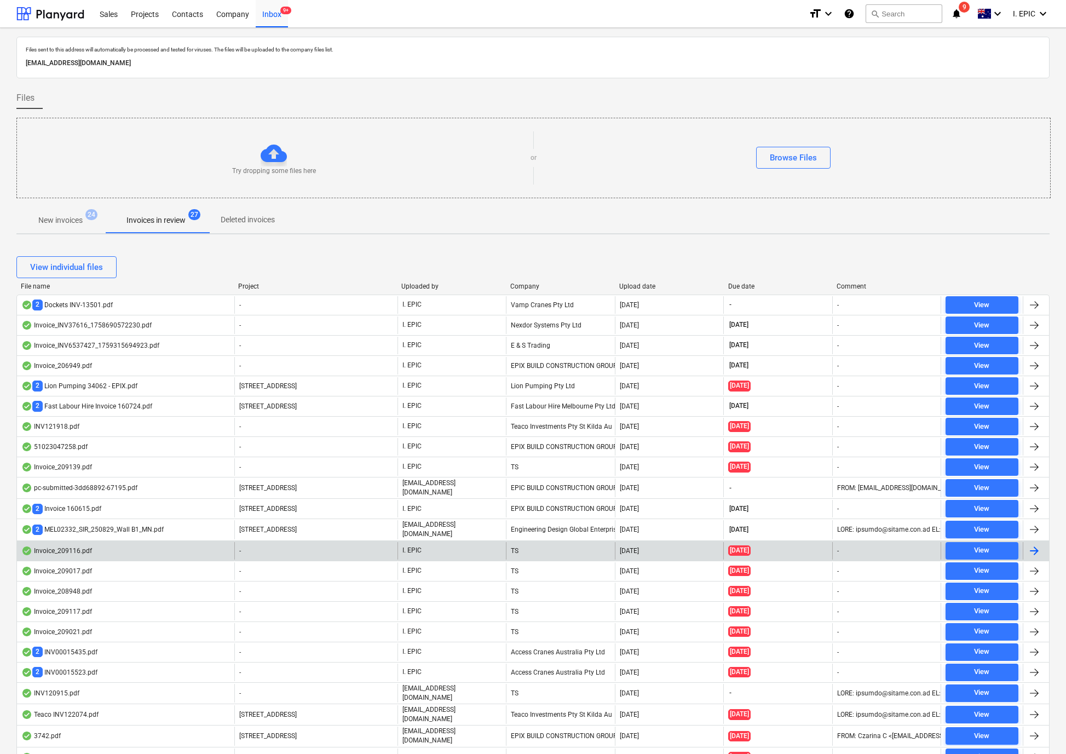
click at [66, 549] on div "Invoice_209116.pdf" at bounding box center [56, 550] width 71 height 9
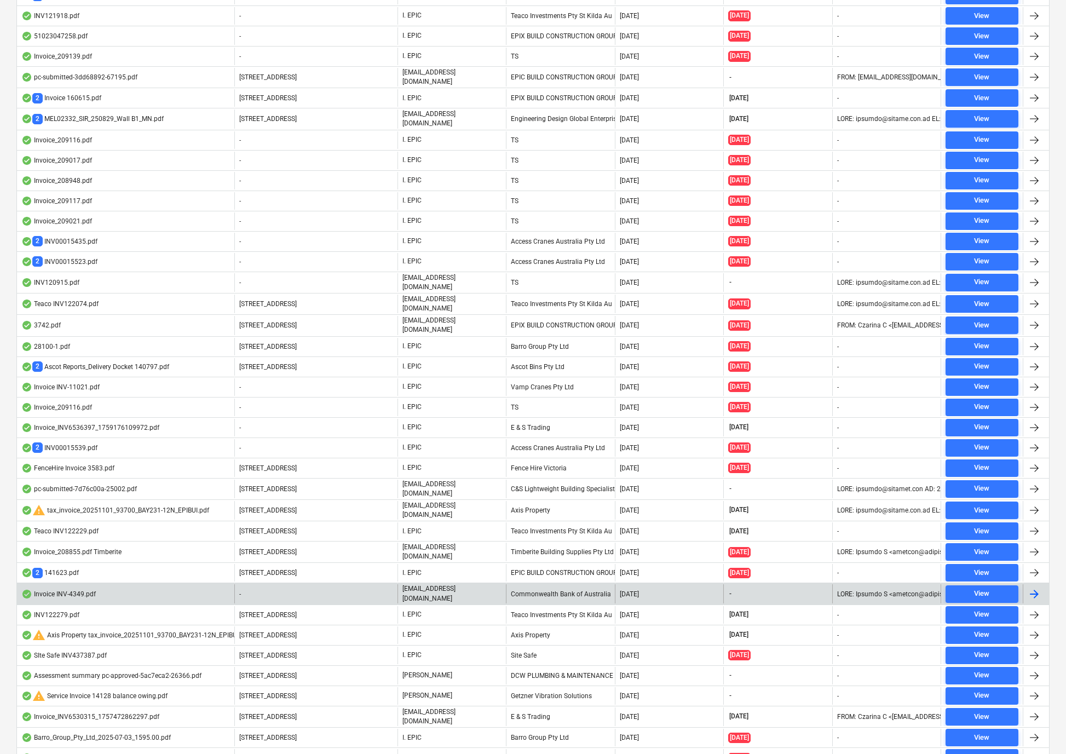
scroll to position [465, 0]
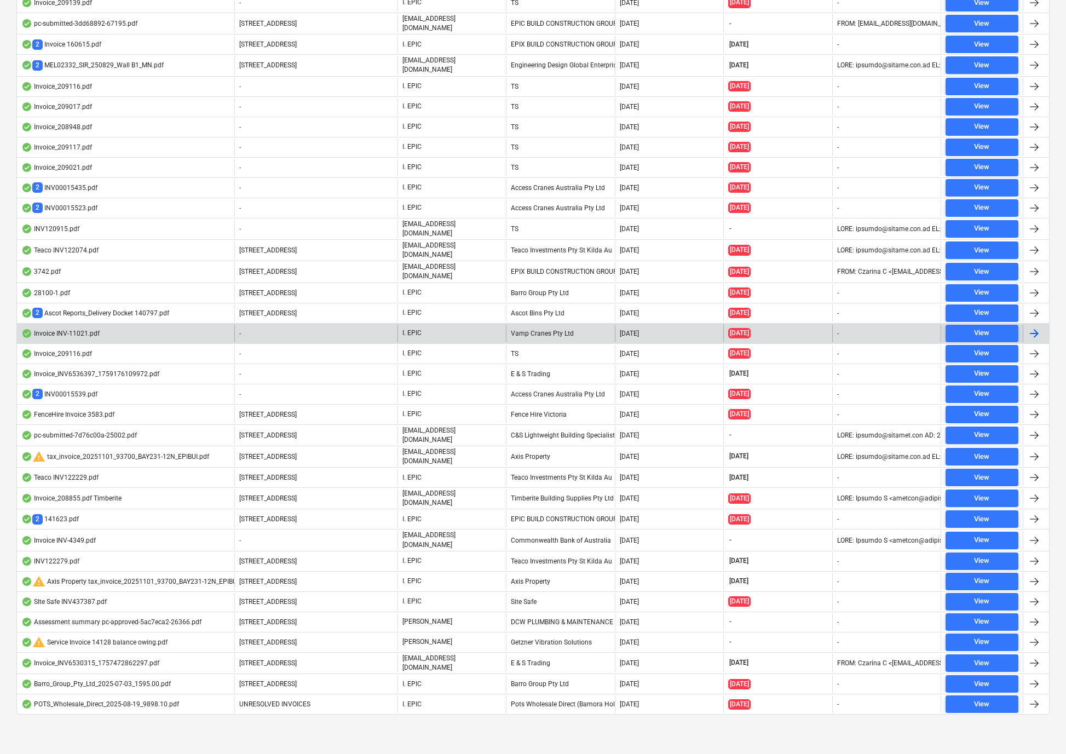
click at [89, 326] on div "Invoice INV-11021.pdf" at bounding box center [125, 334] width 217 height 18
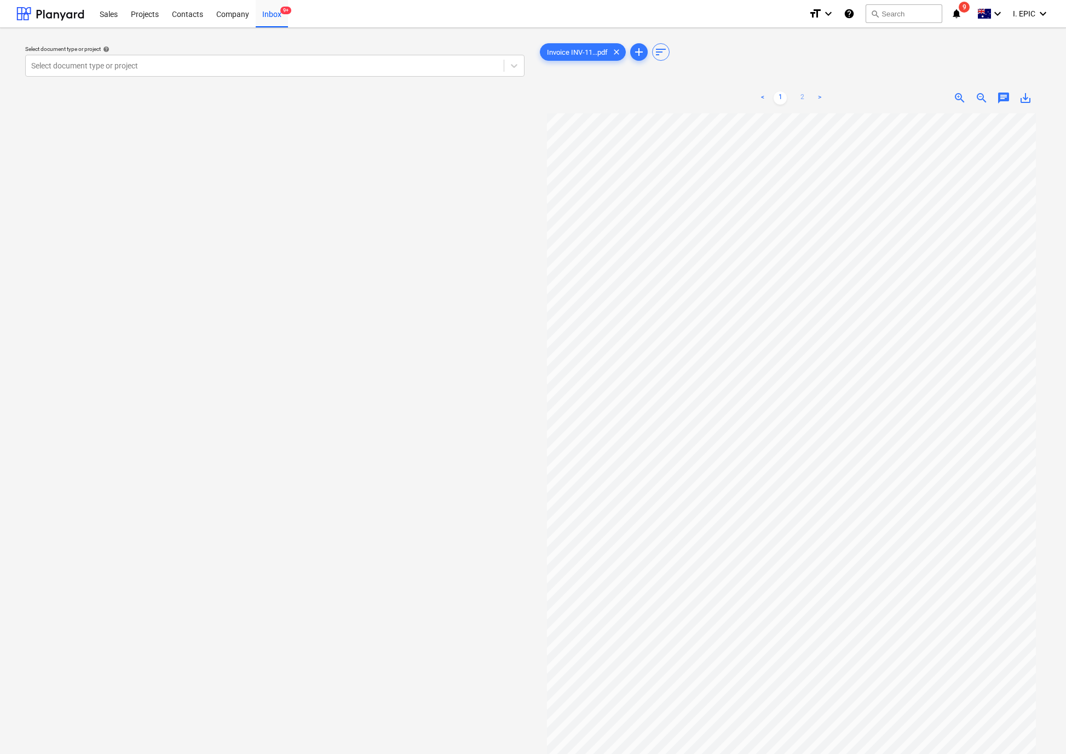
click at [803, 94] on link "2" at bounding box center [801, 97] width 13 height 13
click at [765, 104] on link "<" at bounding box center [762, 97] width 13 height 13
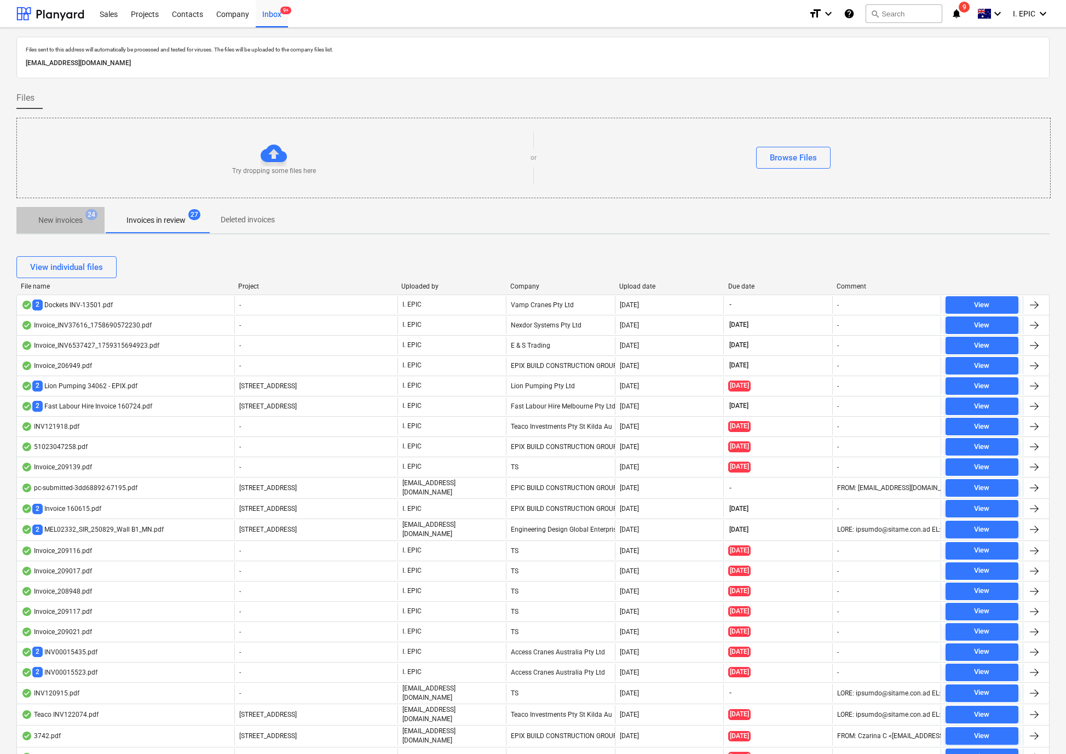
click at [47, 215] on p "New invoices" at bounding box center [60, 220] width 44 height 11
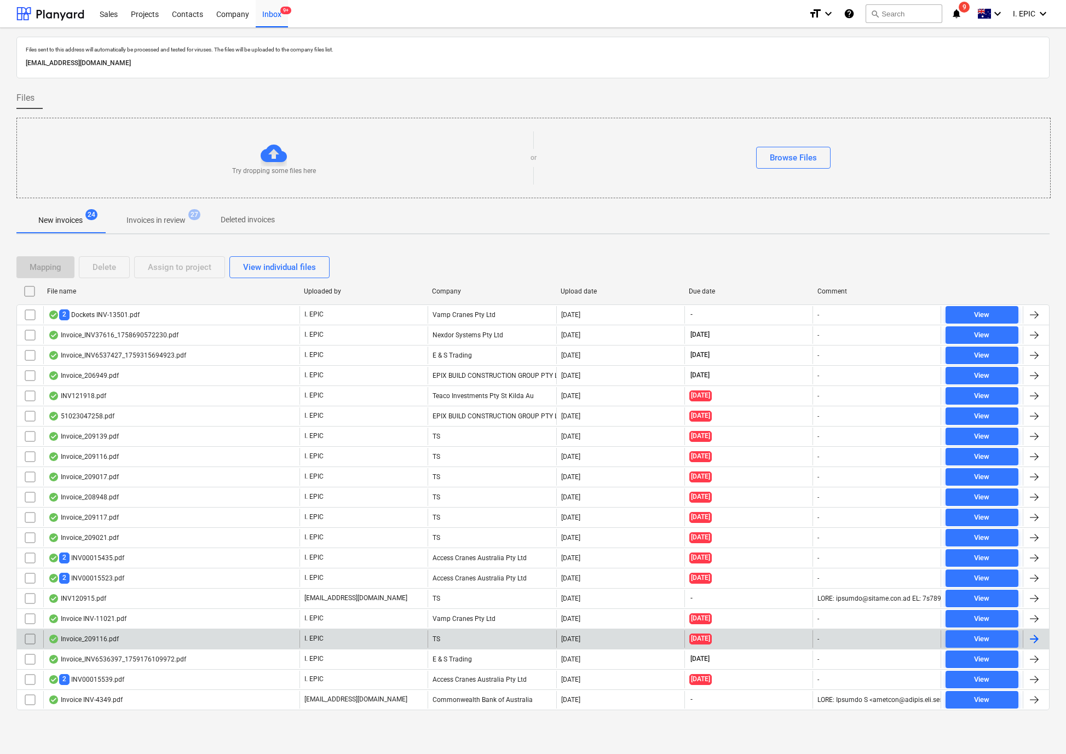
scroll to position [2, 0]
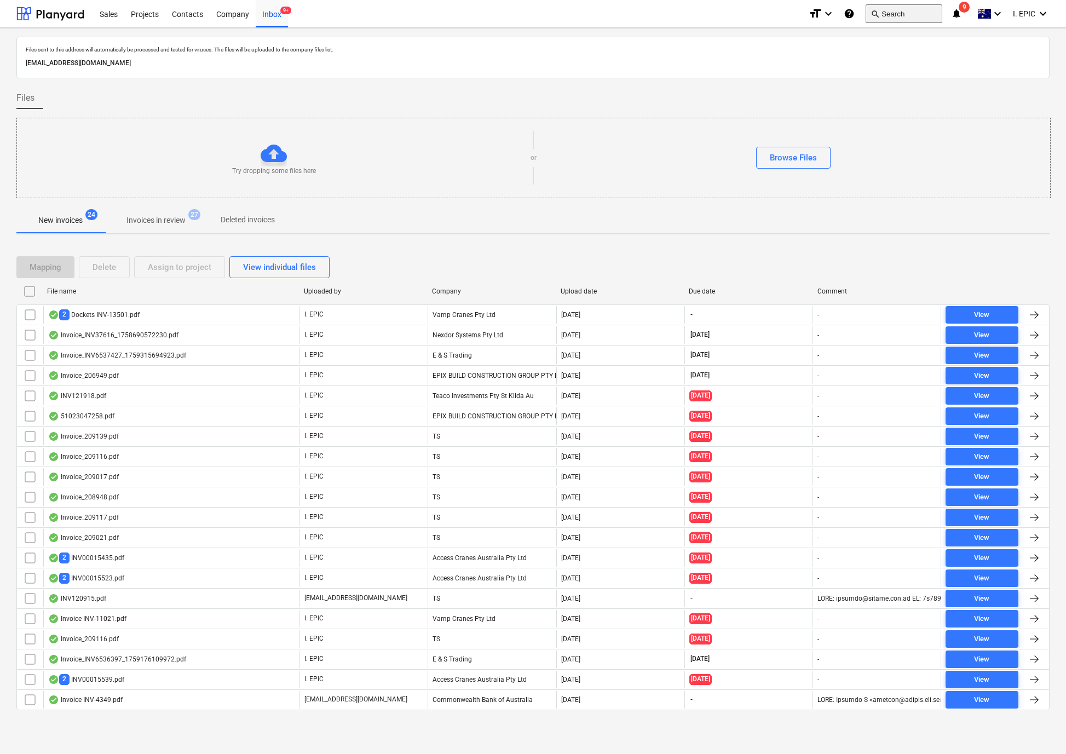
click at [905, 14] on button "search Search" at bounding box center [903, 13] width 77 height 19
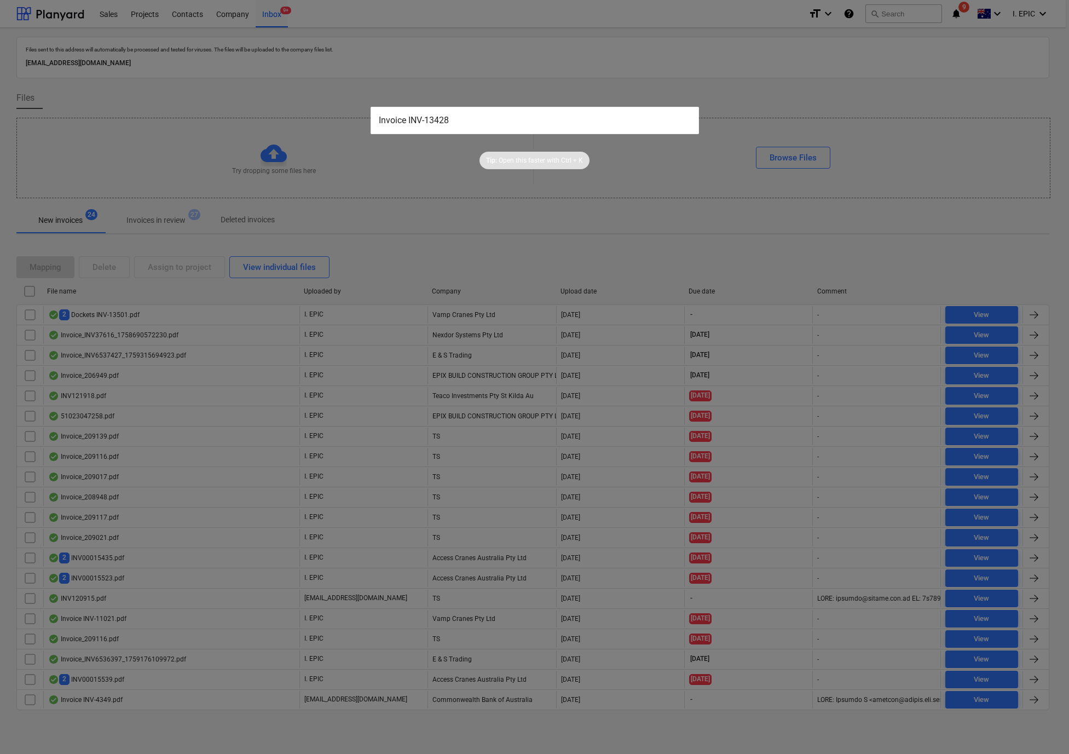
type input "Invoice INV-13428"
click at [388, 225] on div at bounding box center [534, 377] width 1069 height 754
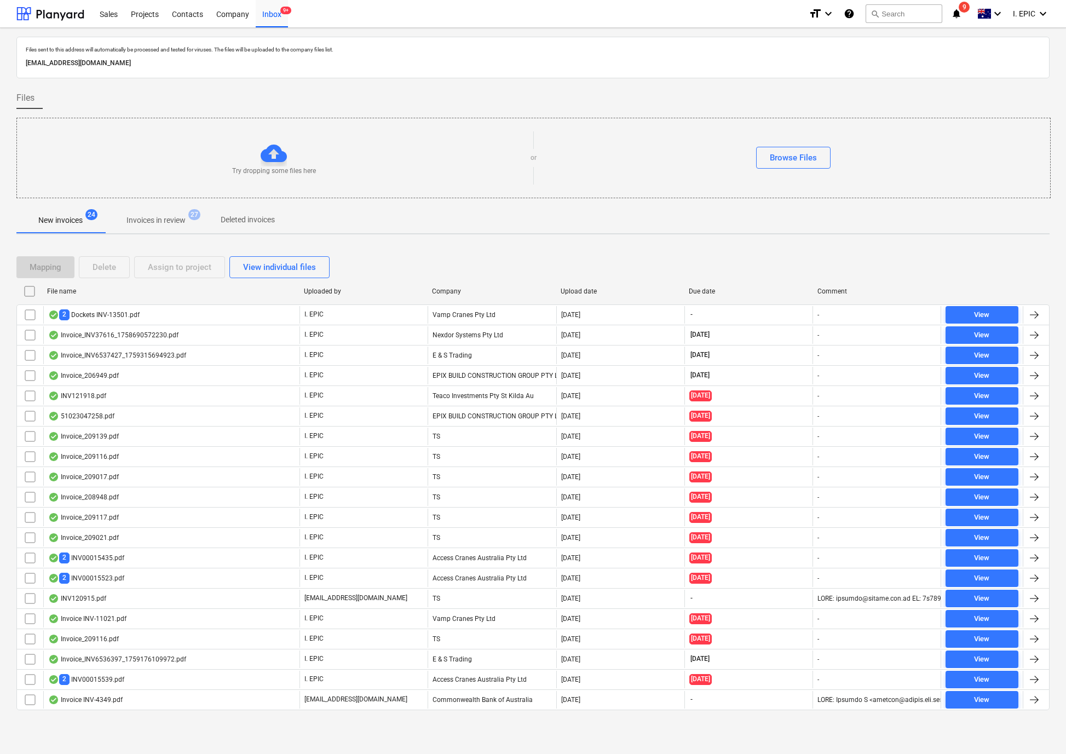
click at [143, 230] on button "Invoices in review 27" at bounding box center [156, 220] width 103 height 26
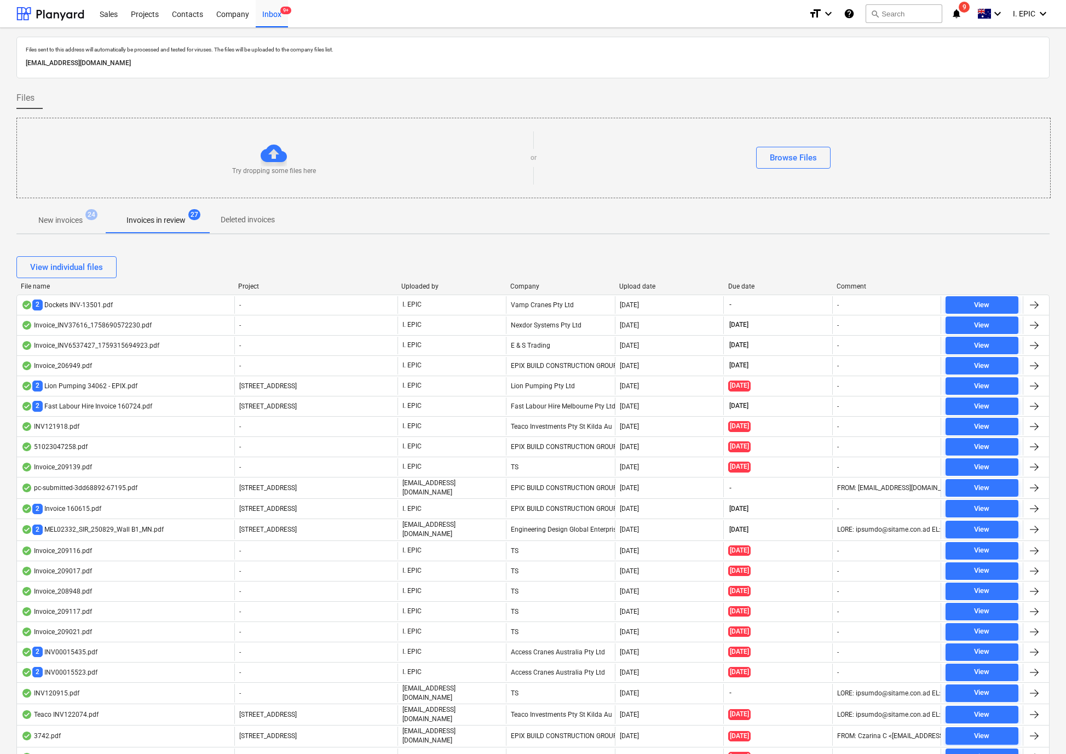
click at [83, 217] on p "New invoices" at bounding box center [60, 220] width 44 height 11
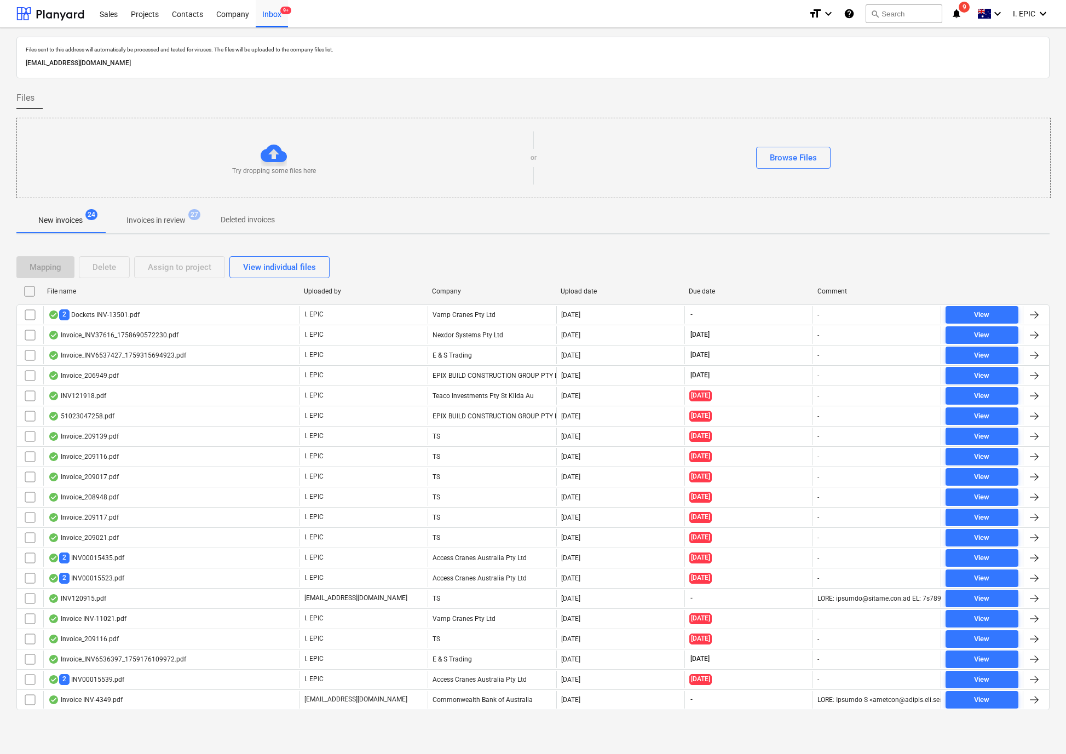
drag, startPoint x: 1013, startPoint y: 47, endPoint x: 1007, endPoint y: 54, distance: 10.1
click at [1013, 47] on p "Files sent to this address will automatically be processed and tested for virus…" at bounding box center [533, 49] width 1014 height 7
click at [895, 24] on div "search Search" at bounding box center [903, 14] width 77 height 27
click at [895, 18] on button "search Search" at bounding box center [903, 13] width 77 height 19
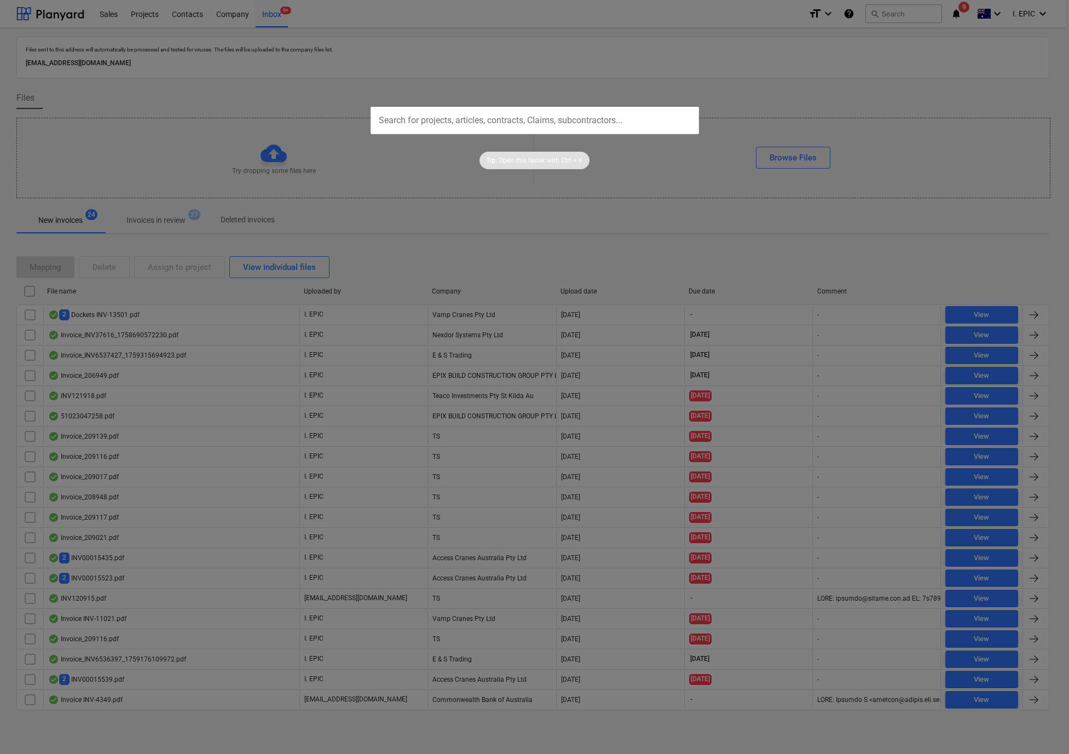
click at [894, 11] on div at bounding box center [534, 377] width 1069 height 754
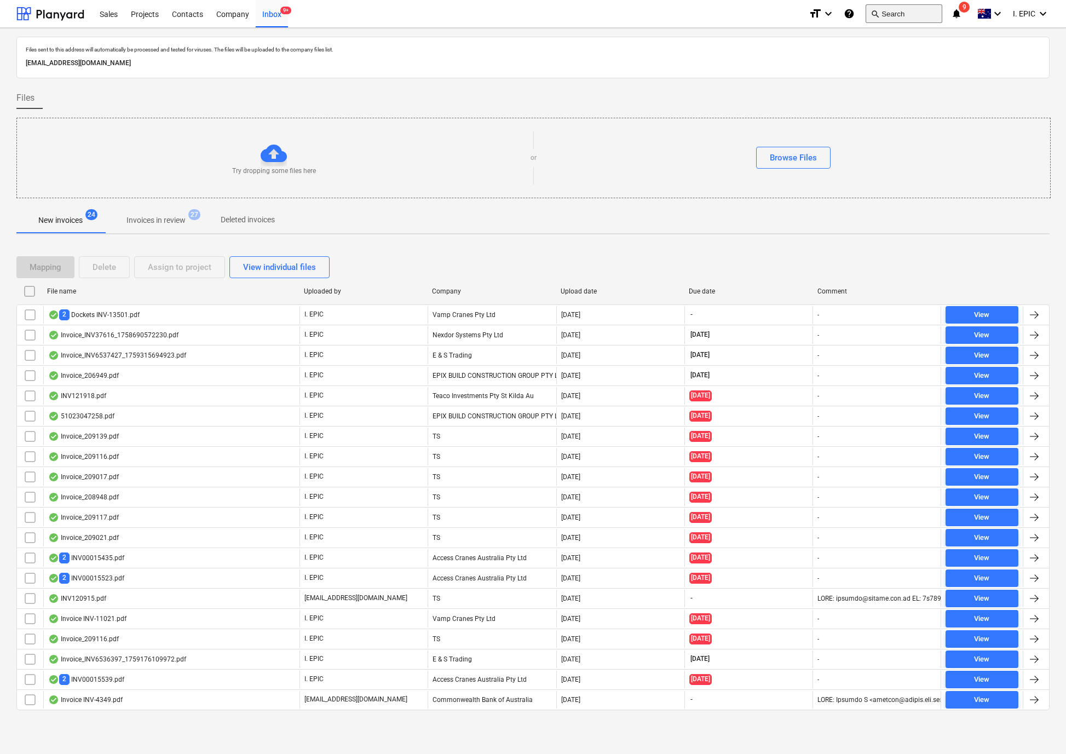
click at [897, 9] on button "search Search" at bounding box center [903, 13] width 77 height 19
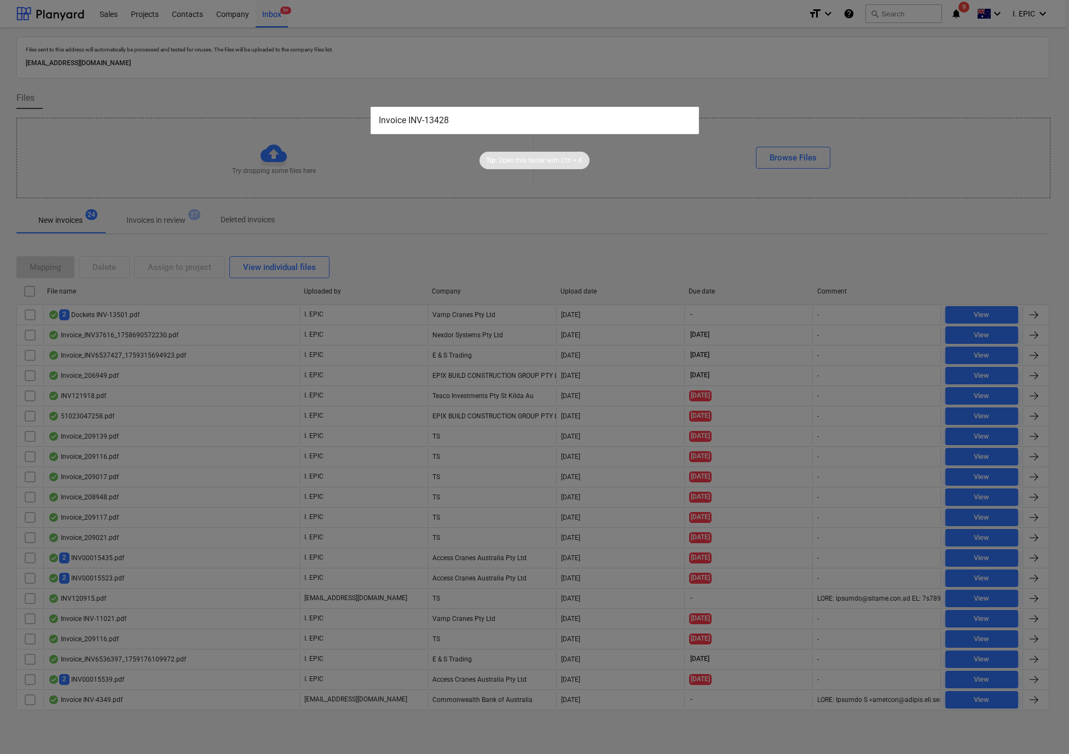
drag, startPoint x: 412, startPoint y: 120, endPoint x: 279, endPoint y: 109, distance: 133.5
click at [279, 109] on div "Invoice INV-13428 Tip: Open this faster with Ctrl + K" at bounding box center [534, 377] width 1069 height 754
drag, startPoint x: 427, startPoint y: 115, endPoint x: 271, endPoint y: 119, distance: 155.5
click at [274, 118] on div "Invoice INV-13428 Tip: Open this faster with Ctrl + K" at bounding box center [534, 377] width 1069 height 754
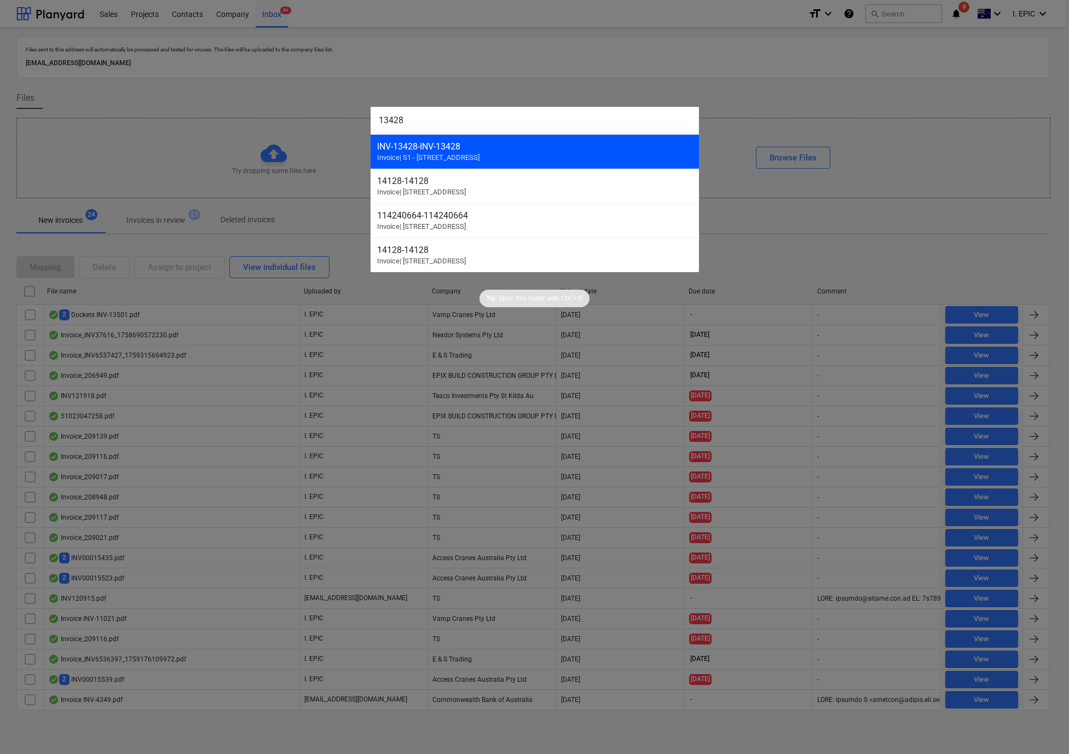
type input "13428"
click at [473, 150] on div "INV-13428 - INV-13428" at bounding box center [534, 146] width 315 height 10
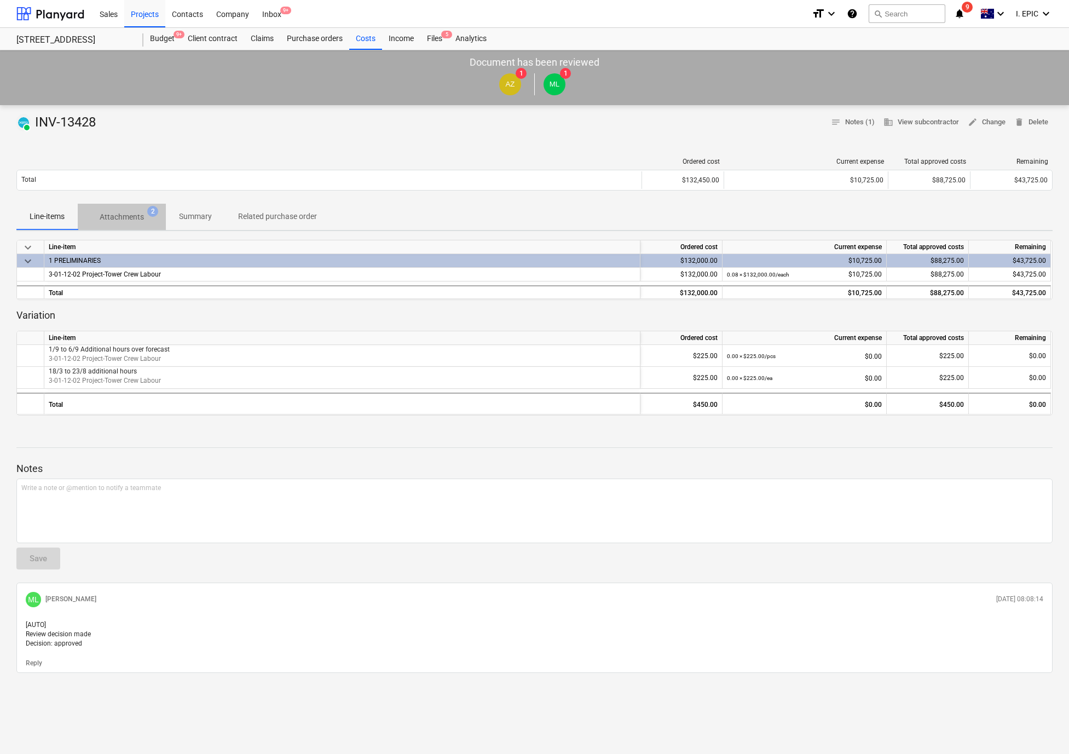
click at [115, 220] on p "Attachments" at bounding box center [122, 216] width 44 height 11
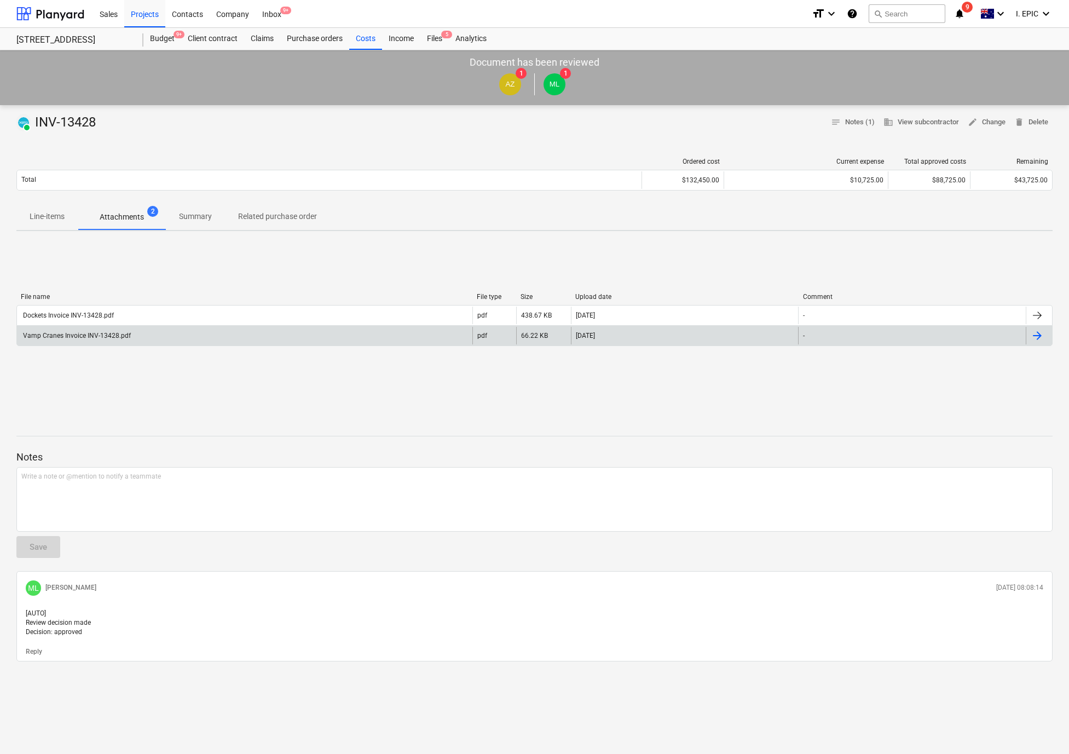
click at [51, 338] on div "Vamp Cranes Invoice INV-13428.pdf" at bounding box center [75, 336] width 109 height 8
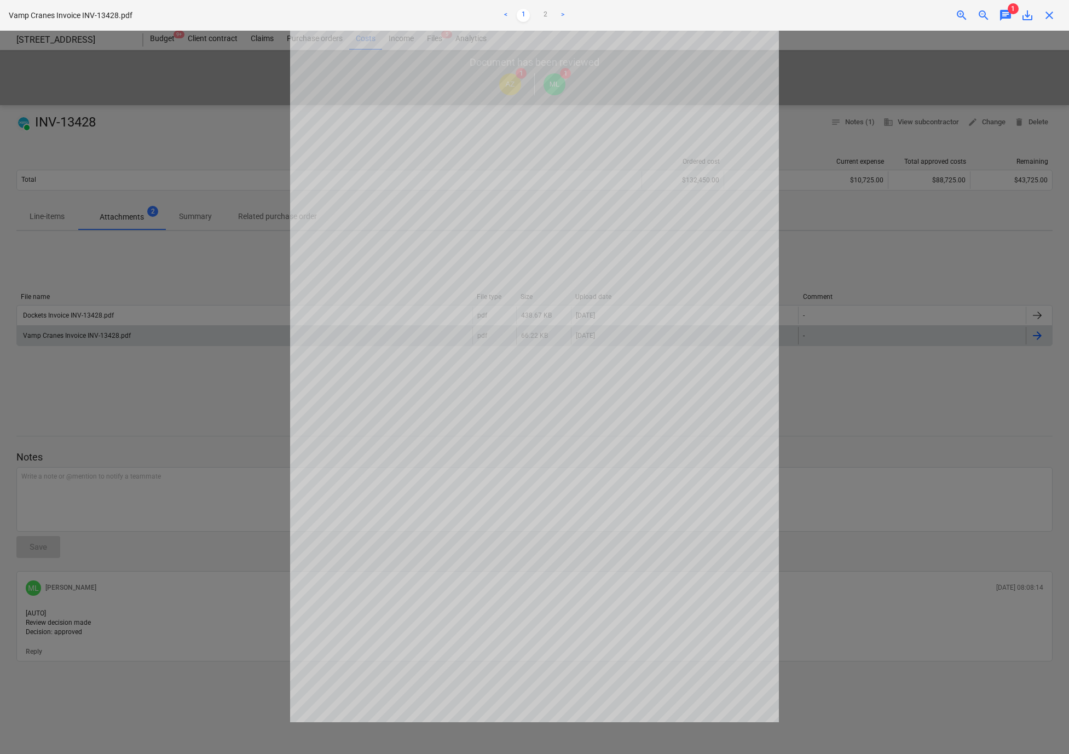
click at [858, 552] on div at bounding box center [534, 392] width 1069 height 723
click at [858, 389] on div at bounding box center [534, 392] width 1069 height 723
click at [1004, 13] on span "chat" at bounding box center [1005, 15] width 13 height 13
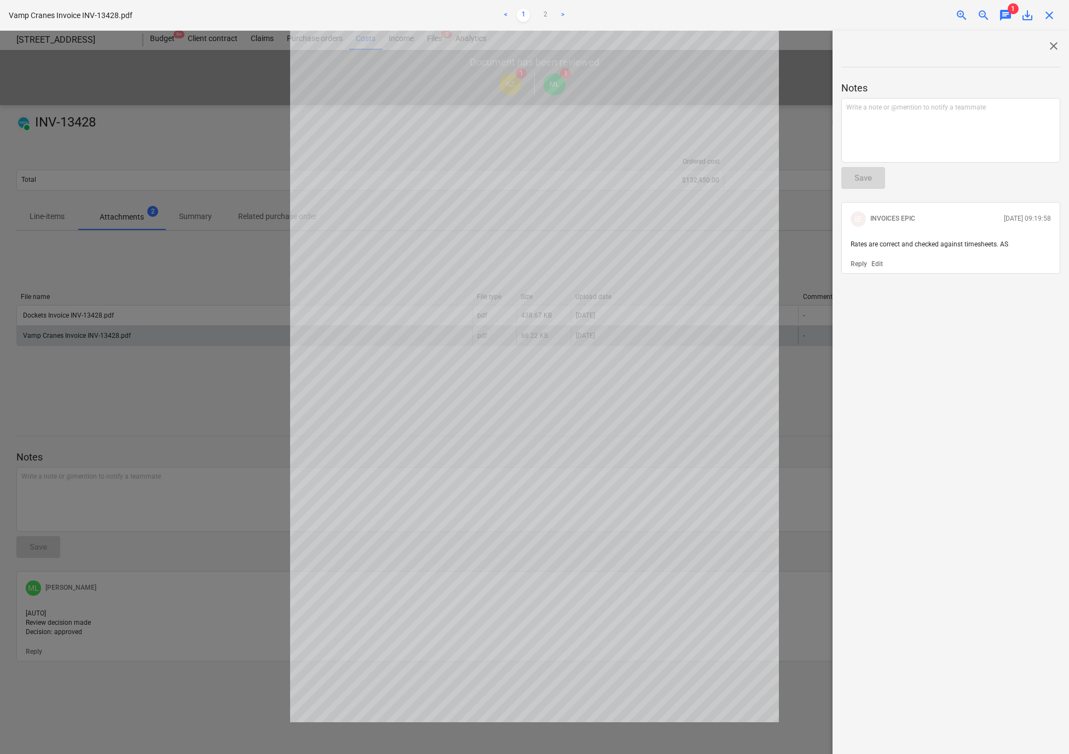
click at [1054, 15] on span "close" at bounding box center [1049, 15] width 13 height 13
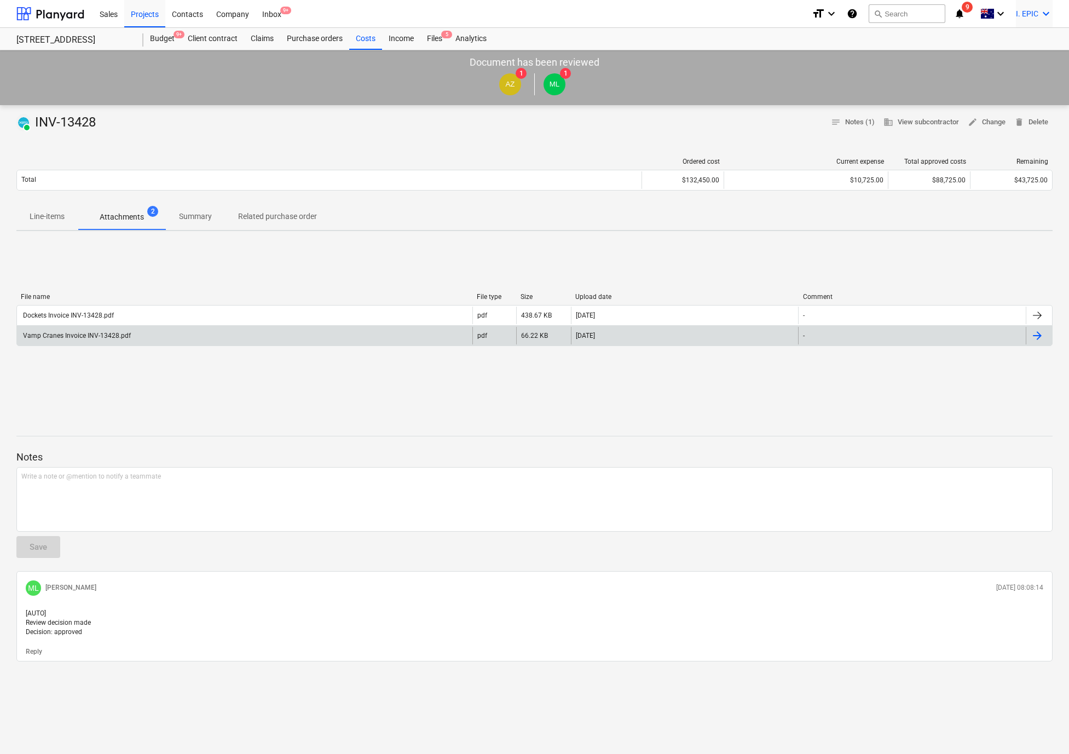
click at [1051, 13] on icon "keyboard_arrow_down" at bounding box center [1045, 13] width 13 height 13
click at [184, 342] on div at bounding box center [534, 377] width 1069 height 754
click at [439, 44] on div "Files 5" at bounding box center [434, 39] width 28 height 22
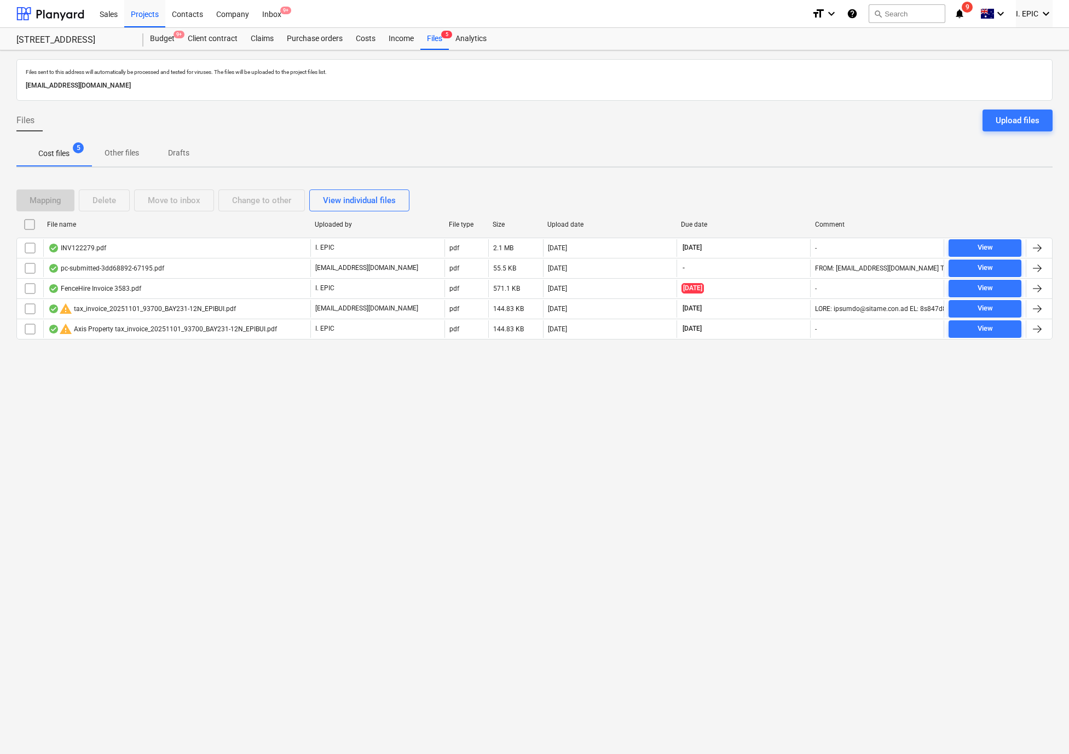
click at [273, 644] on div "Files sent to this address will automatically be processed and tested for virus…" at bounding box center [534, 401] width 1069 height 703
click at [65, 154] on p "Cost files" at bounding box center [53, 153] width 31 height 11
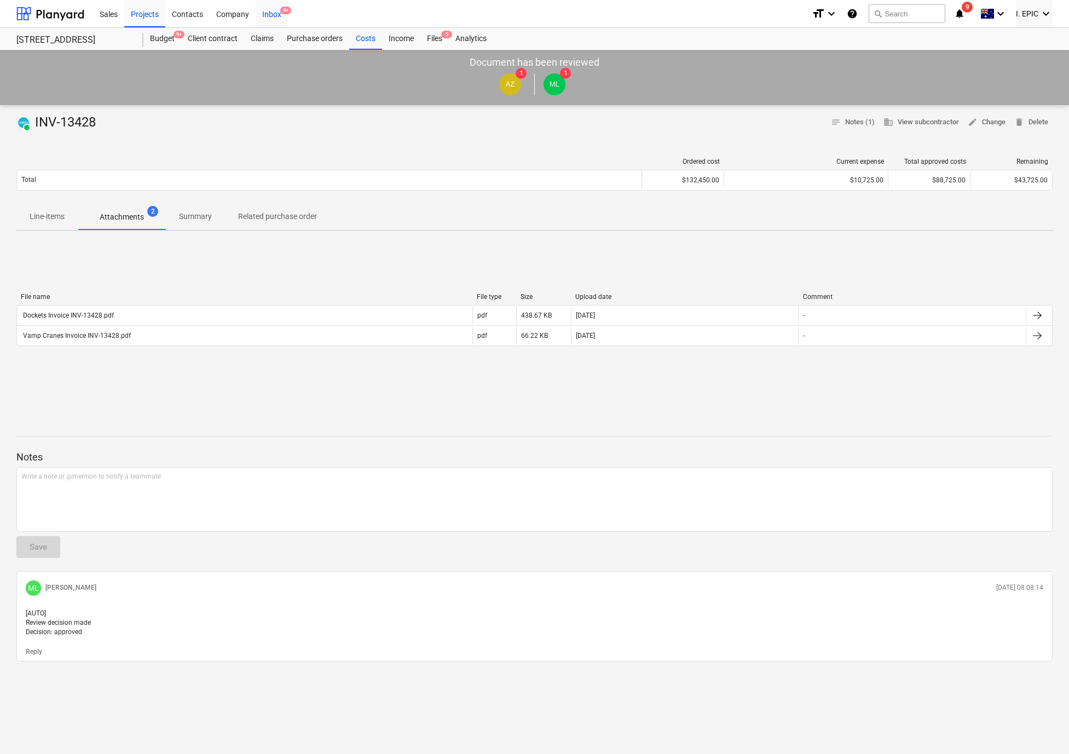
click at [276, 11] on div "Inbox 9+" at bounding box center [272, 13] width 32 height 28
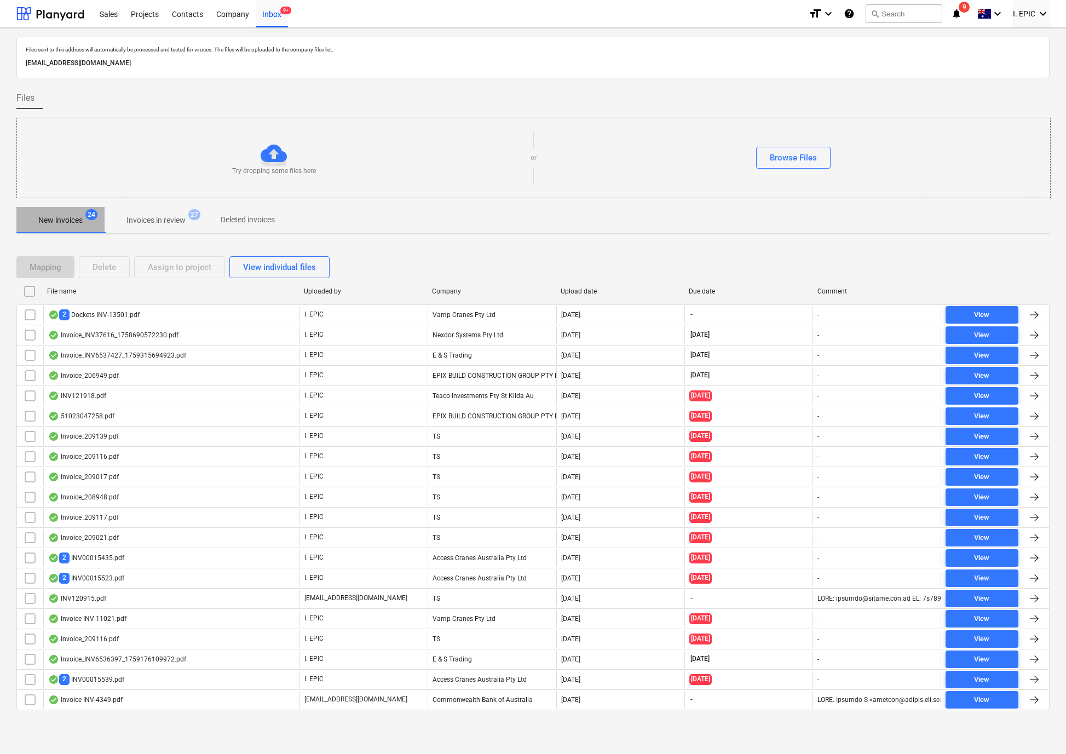
click at [63, 219] on p "New invoices" at bounding box center [60, 220] width 44 height 11
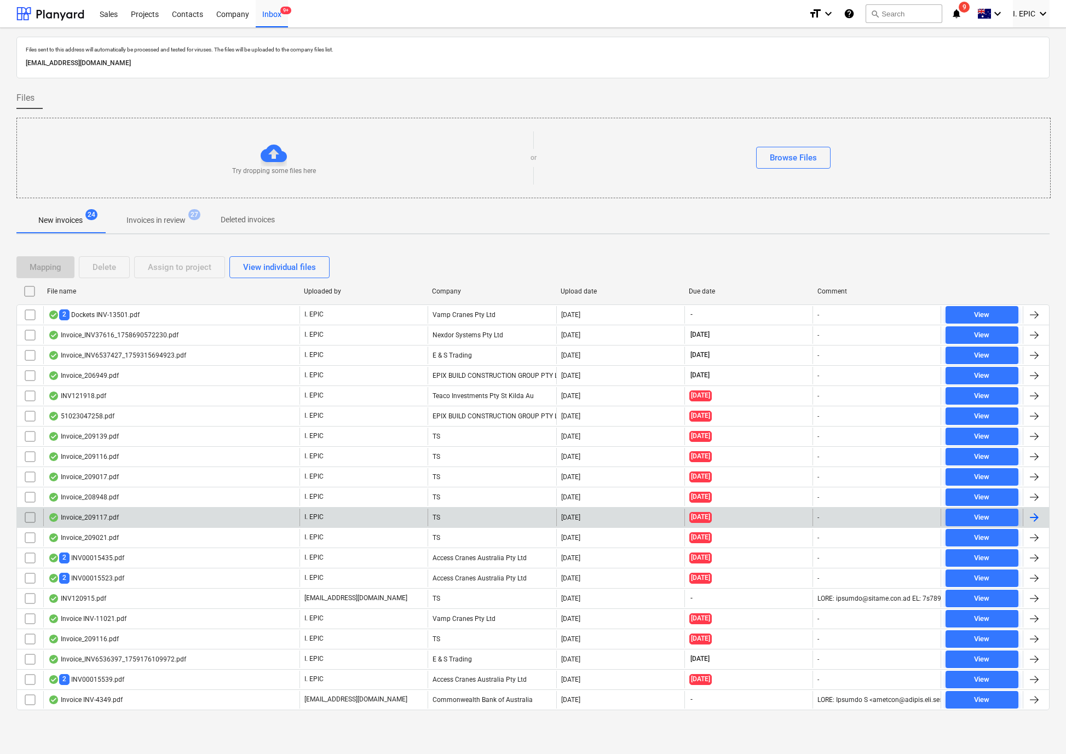
scroll to position [2, 0]
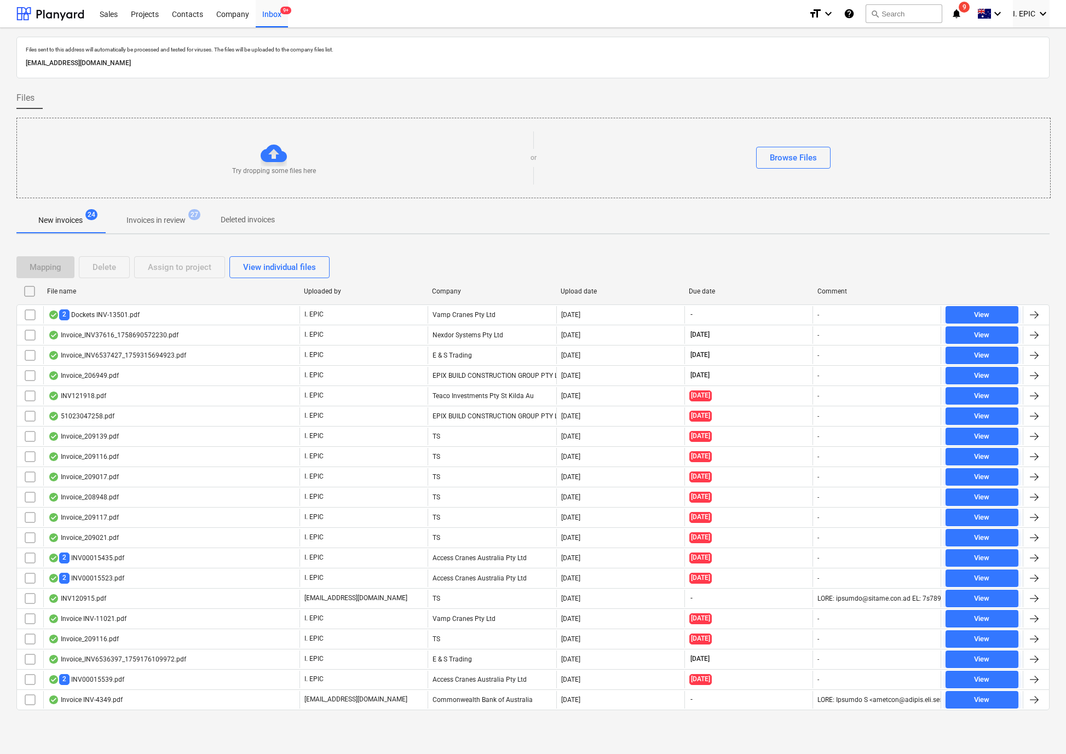
click at [997, 235] on div "Files sent to this address will automatically be processed and tested for virus…" at bounding box center [532, 384] width 1033 height 695
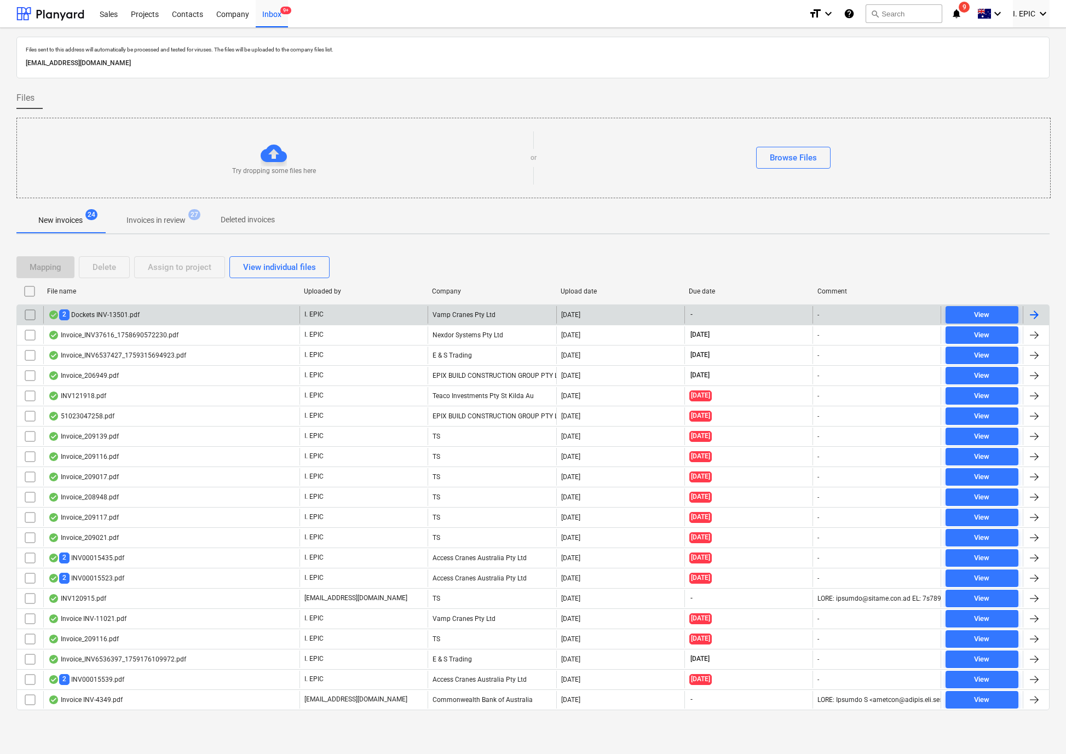
click at [97, 313] on div "2 Dockets INV-13501.pdf" at bounding box center [93, 314] width 91 height 10
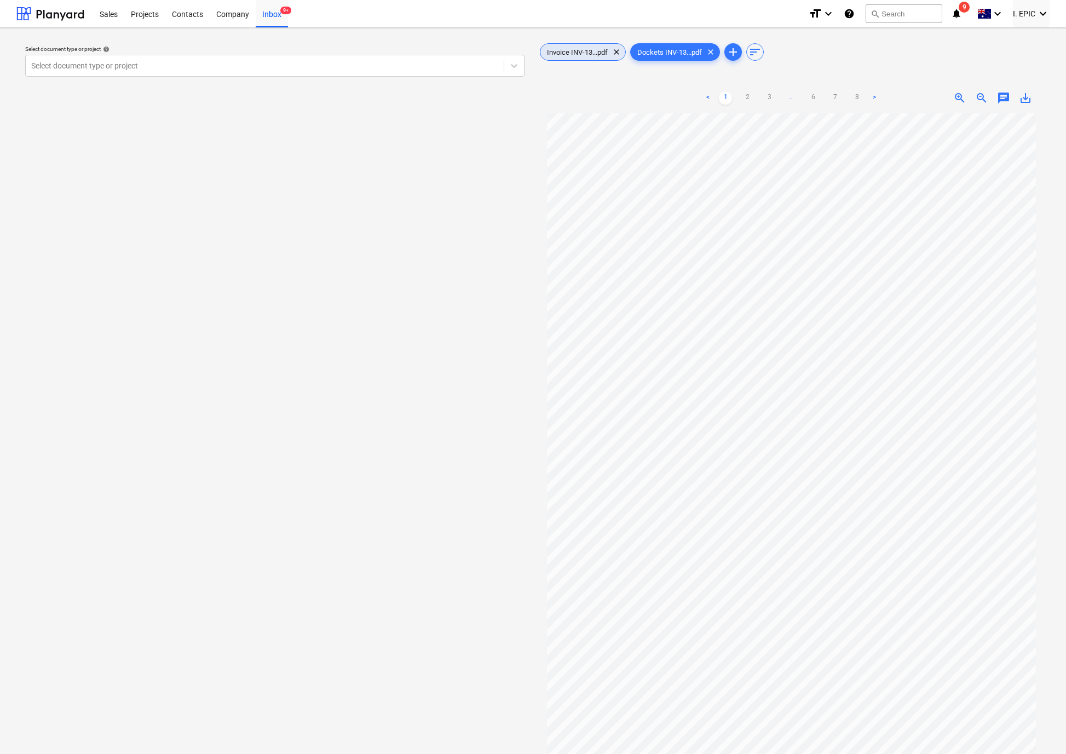
click at [588, 49] on span "Invoice INV-13...pdf" at bounding box center [577, 52] width 74 height 8
click at [878, 66] on div "Invoice INV-13...pdf clear Dockets INV-13...pdf clear add sort < 1 2 > zoom_in …" at bounding box center [791, 438] width 508 height 795
click at [1002, 95] on span "chat" at bounding box center [1003, 97] width 13 height 13
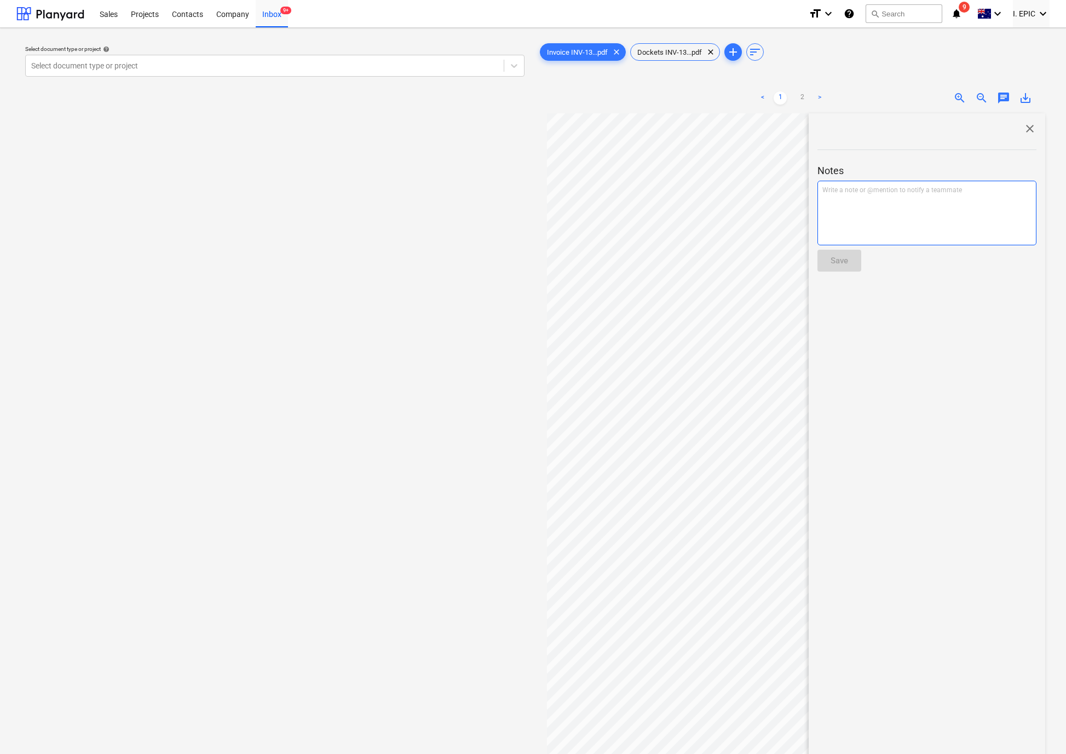
click at [914, 213] on div "Write a note or @mention to notify a teammate [PERSON_NAME]" at bounding box center [926, 213] width 219 height 65
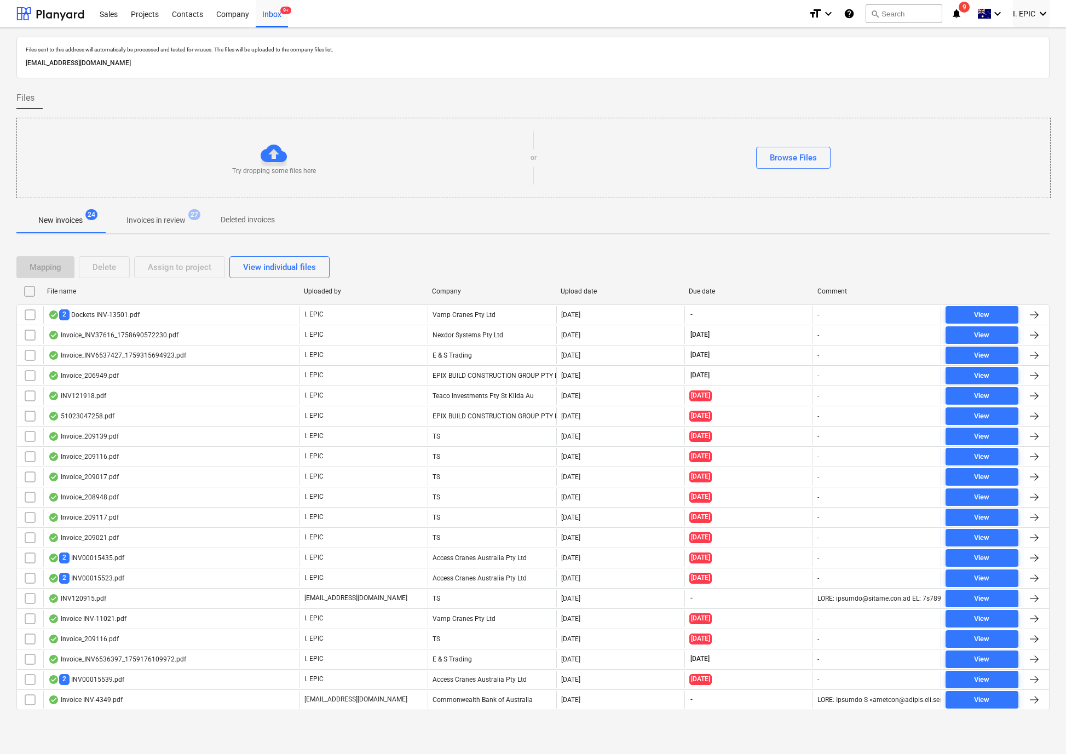
click at [61, 218] on p "New invoices" at bounding box center [60, 220] width 44 height 11
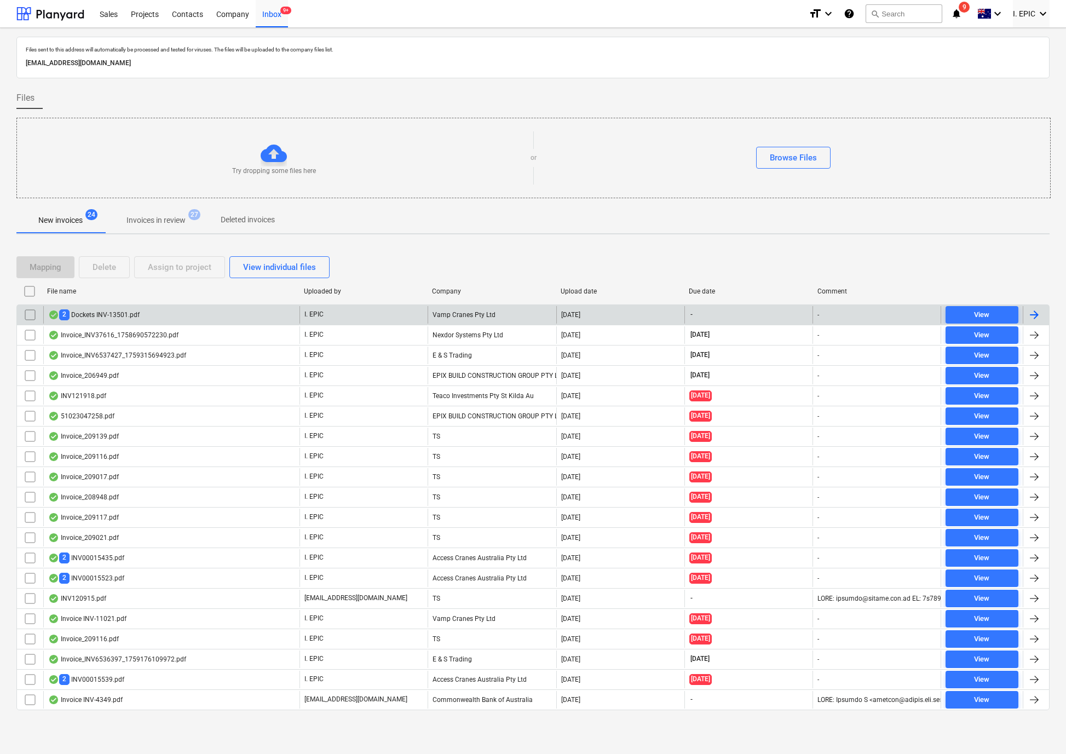
drag, startPoint x: 943, startPoint y: 243, endPoint x: 718, endPoint y: 309, distance: 234.5
click at [943, 243] on div "Files sent to this address will automatically be processed and tested for virus…" at bounding box center [532, 384] width 1033 height 695
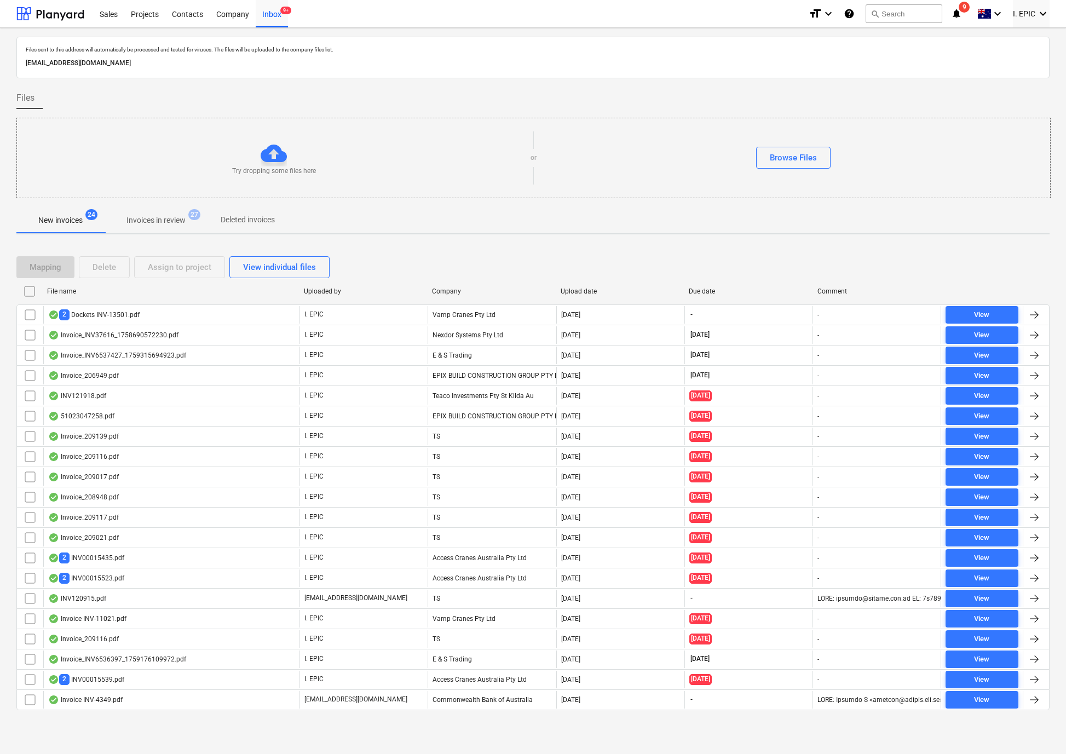
drag, startPoint x: 567, startPoint y: 222, endPoint x: 558, endPoint y: 229, distance: 11.3
click at [567, 222] on div "New invoices 24 Invoices in review 27 Deleted invoices" at bounding box center [532, 220] width 1033 height 26
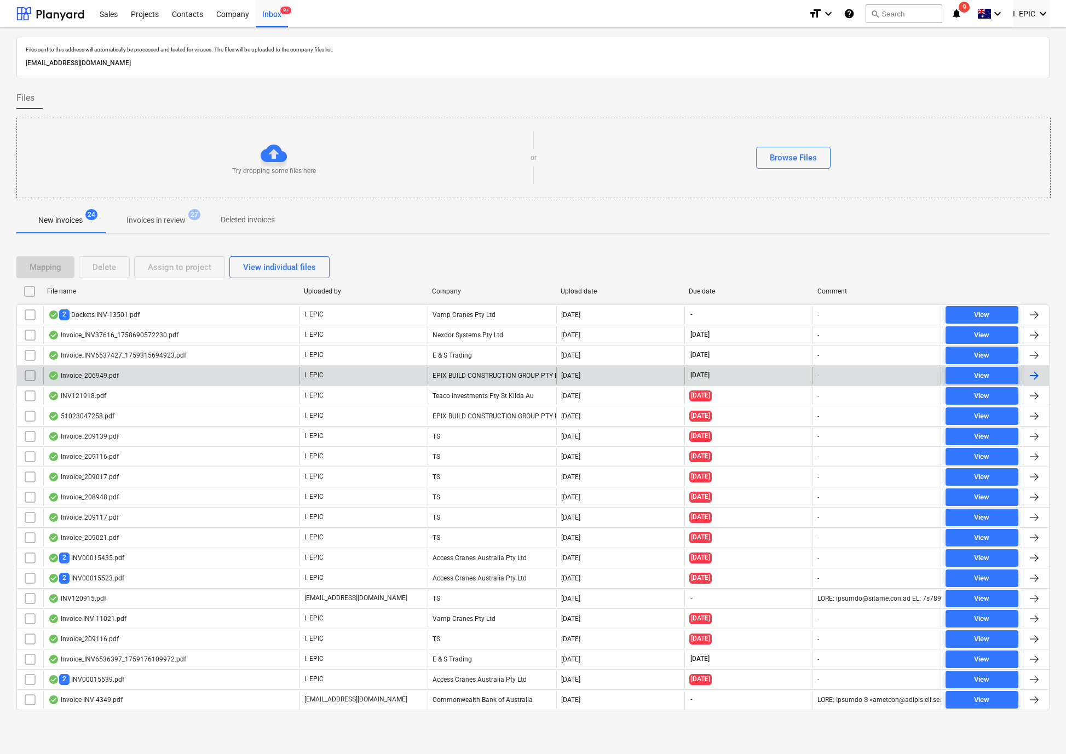
click at [107, 379] on div "Invoice_206949.pdf" at bounding box center [83, 375] width 71 height 9
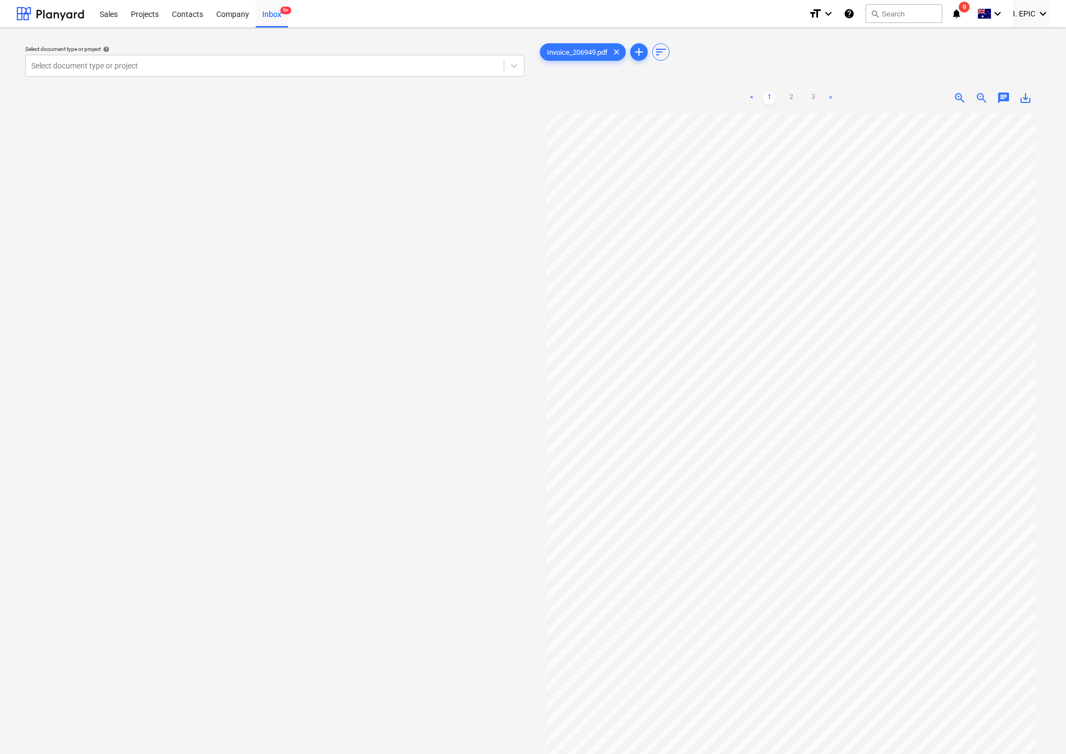
click at [375, 466] on div "Select document type or project help Select document type or project" at bounding box center [274, 439] width 517 height 804
click at [110, 651] on div "Select document type or project help Select document type or project" at bounding box center [274, 439] width 517 height 804
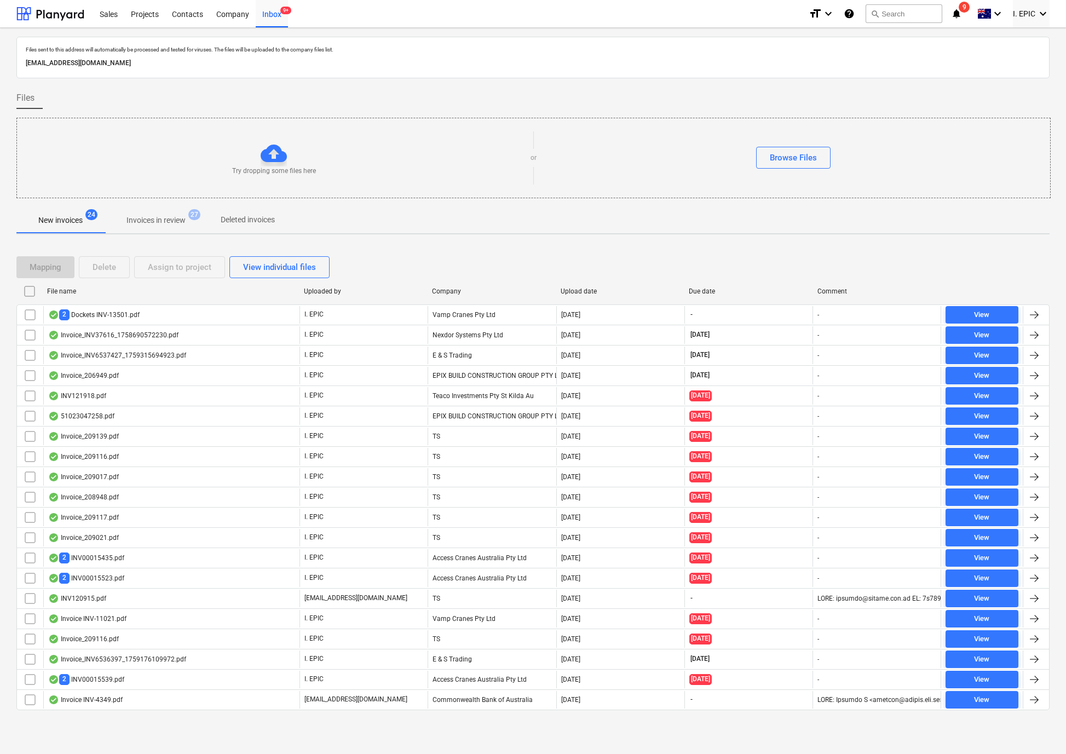
click at [82, 223] on p "New invoices" at bounding box center [60, 220] width 44 height 11
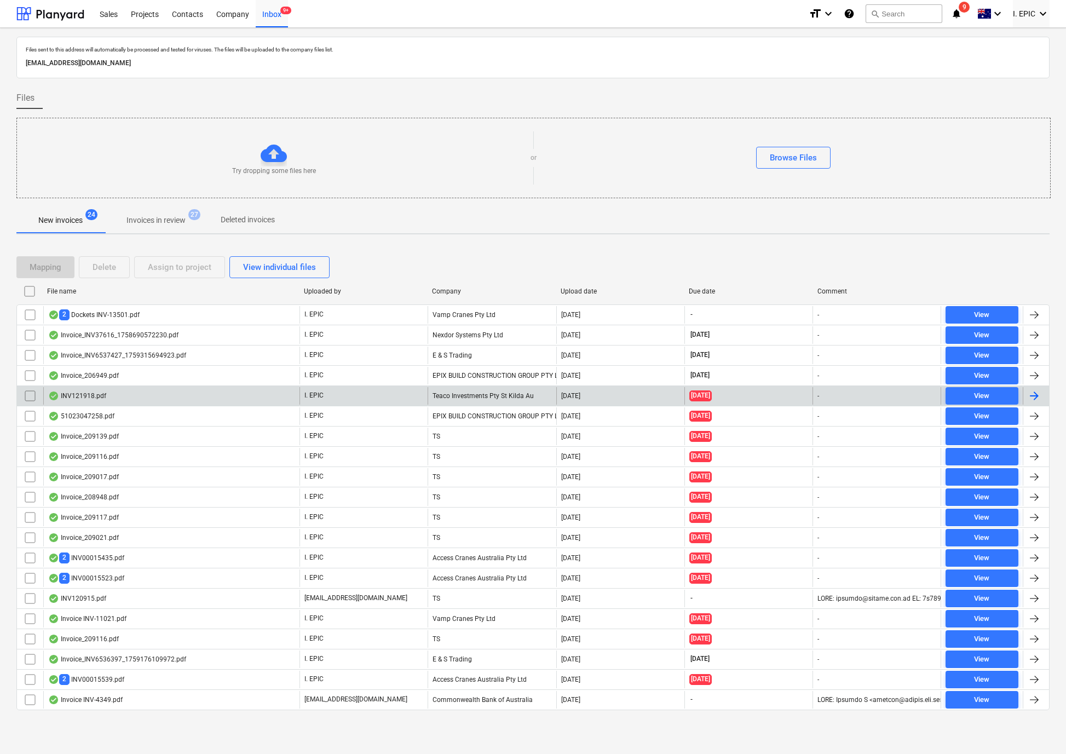
click at [81, 396] on div "INV121918.pdf" at bounding box center [77, 395] width 58 height 9
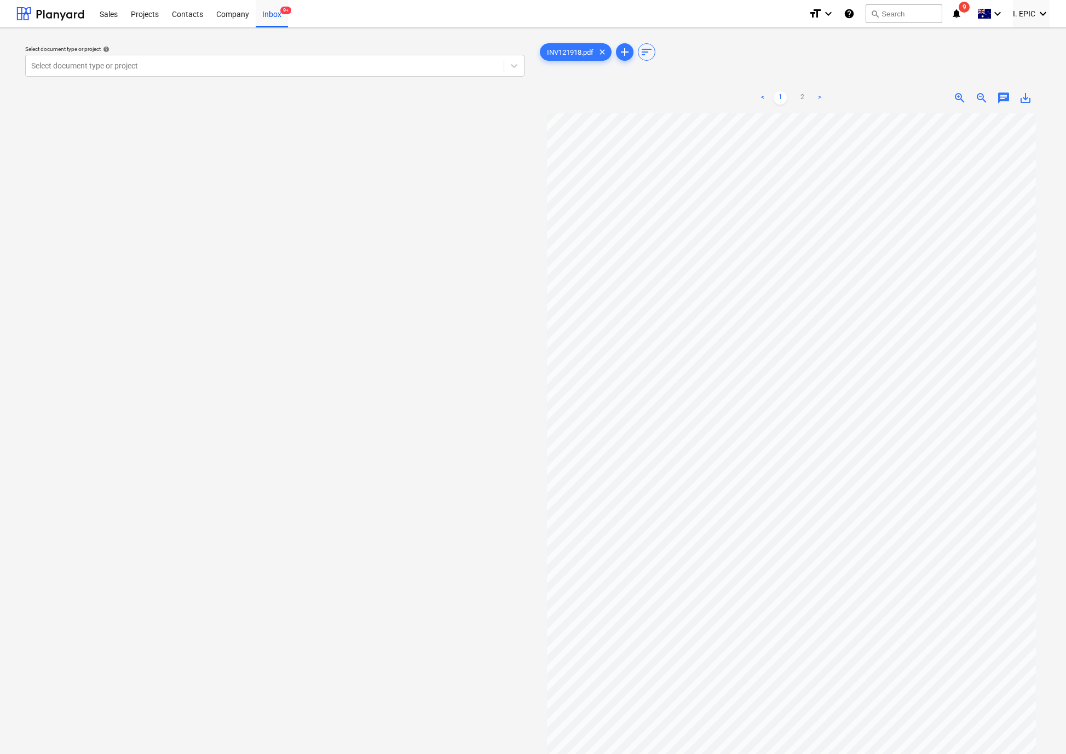
click at [322, 651] on div "Select document type or project help Select document type or project" at bounding box center [274, 439] width 517 height 804
click at [1000, 97] on span "chat" at bounding box center [1003, 97] width 13 height 13
click at [885, 220] on div "Write a note or @mention to notify a teammate [PERSON_NAME]" at bounding box center [926, 213] width 219 height 65
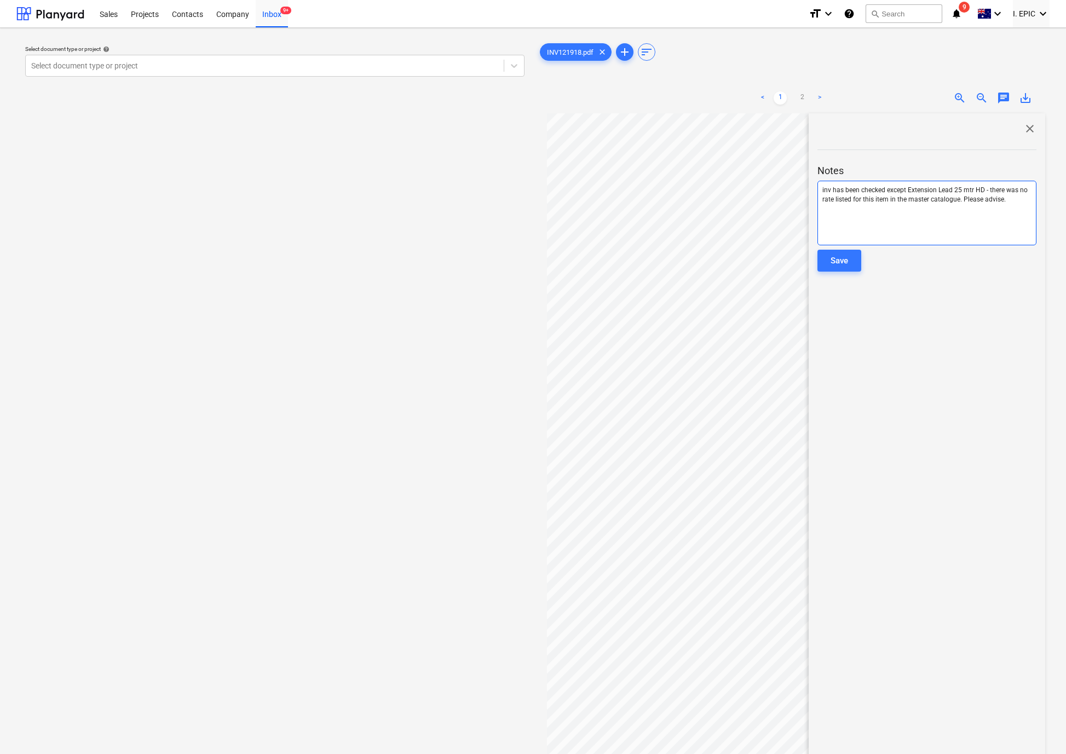
click at [826, 189] on span "inv has been checked except Extension Lead 25 mtr HD - there was no rate listed…" at bounding box center [925, 194] width 207 height 17
click at [955, 227] on div "Inv has been checked except Extension Lead 25 mtr HD - there was no rate listed…" at bounding box center [926, 213] width 219 height 65
drag, startPoint x: 966, startPoint y: 202, endPoint x: 1019, endPoint y: 209, distance: 53.5
click at [1019, 209] on div "Inv has been checked except Extension Lead 25 mtr HD - there was no rate listed…" at bounding box center [926, 213] width 219 height 65
drag, startPoint x: 824, startPoint y: 189, endPoint x: 825, endPoint y: 183, distance: 6.6
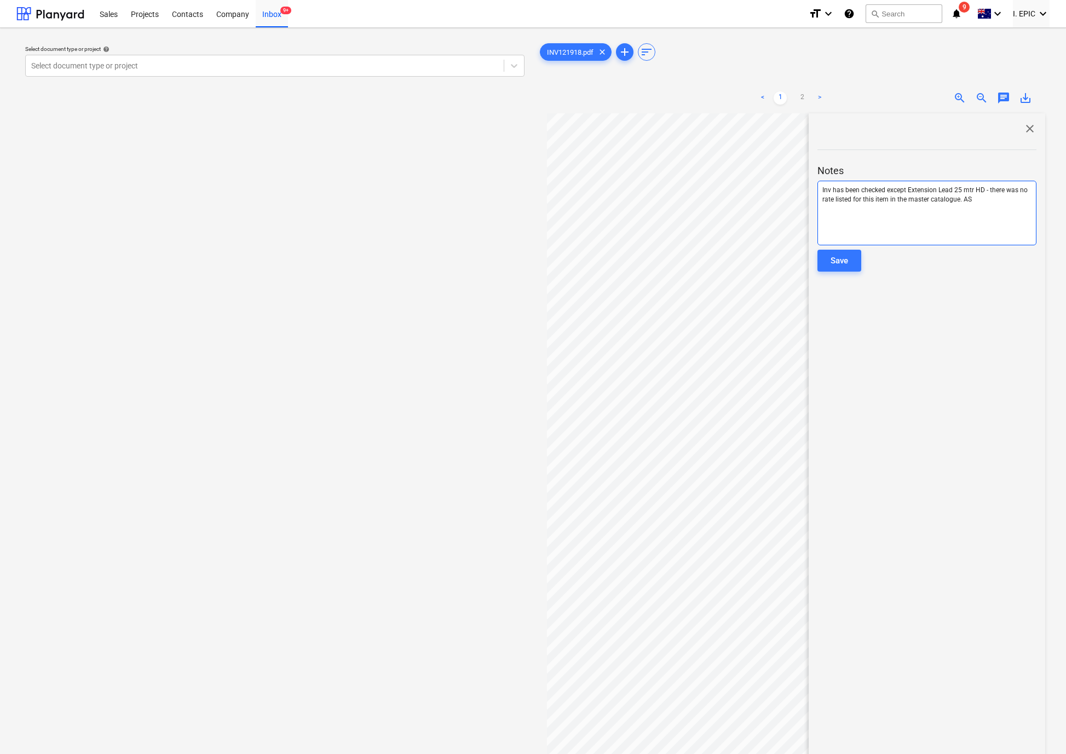
click at [823, 189] on span "Inv has been checked except Extension Lead 25 mtr HD - there was no rate listed…" at bounding box center [925, 194] width 207 height 17
click at [828, 256] on button "Save" at bounding box center [839, 261] width 44 height 22
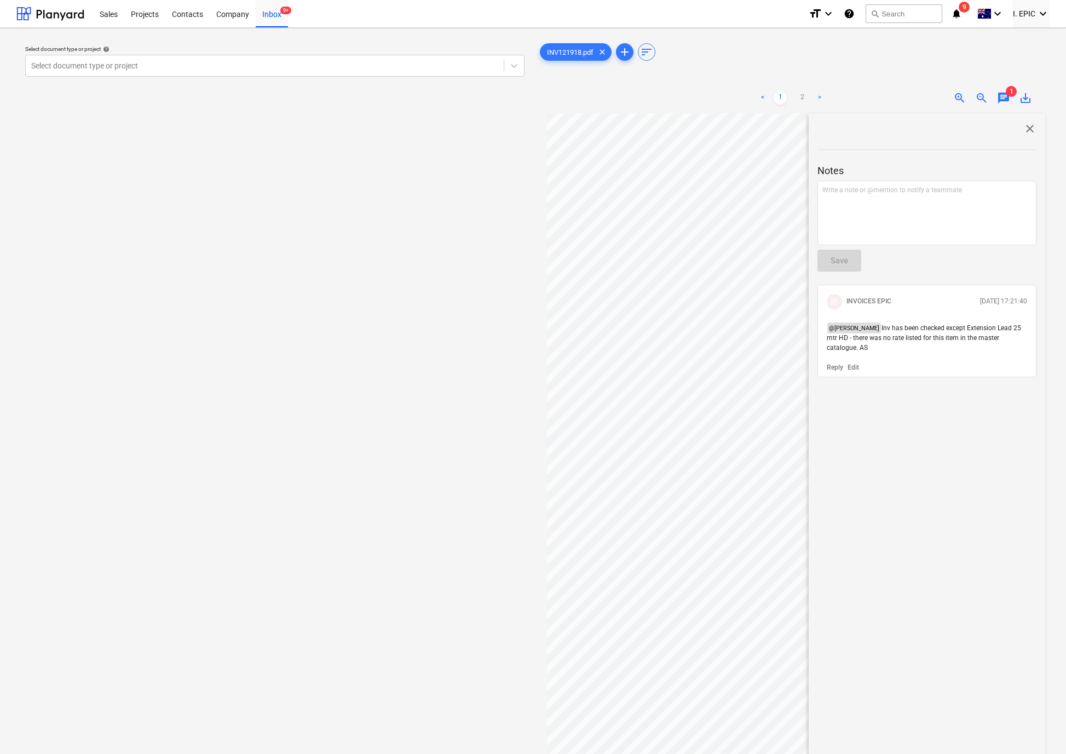
click at [897, 473] on div "close Notes Write a note or @mention to notify a teammate ﻿ Save IE INVOICES EP…" at bounding box center [926, 483] width 236 height 741
click at [369, 362] on div "Select document type or project help Select document type or project" at bounding box center [274, 439] width 517 height 804
click at [268, 377] on div "Select document type or project help Select document type or project" at bounding box center [274, 439] width 517 height 804
click at [268, 13] on div "Inbox 9+" at bounding box center [272, 13] width 32 height 28
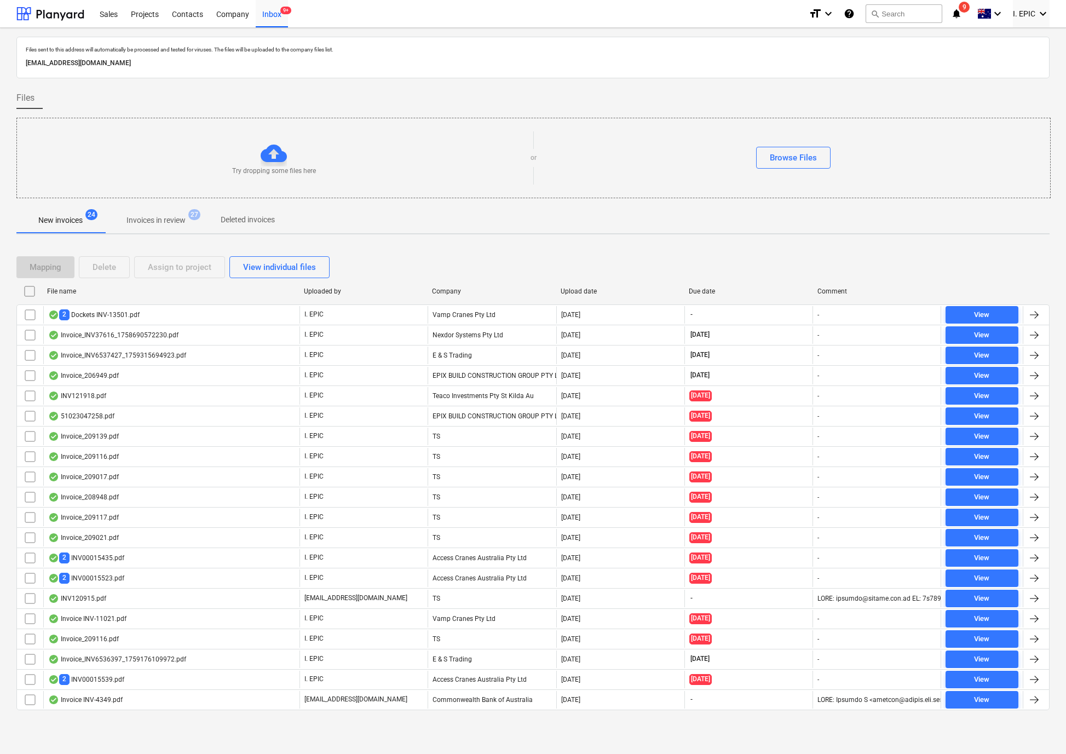
click at [918, 257] on div "Mapping Delete Assign to project View individual files" at bounding box center [532, 267] width 1033 height 22
click at [985, 206] on div at bounding box center [532, 202] width 1033 height 9
click at [56, 223] on p "New invoices" at bounding box center [60, 220] width 44 height 11
click at [951, 240] on div "Files sent to this address will automatically be processed and tested for virus…" at bounding box center [532, 384] width 1033 height 695
click at [992, 258] on div "Mapping Delete Assign to project View individual files" at bounding box center [532, 267] width 1033 height 22
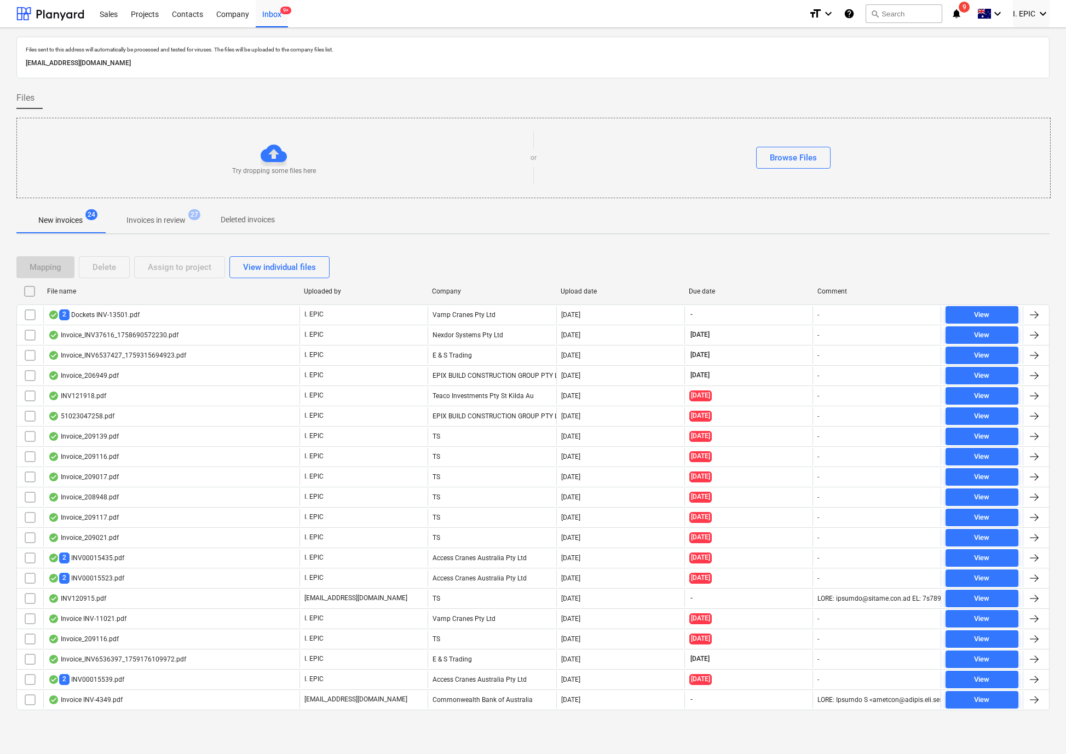
drag, startPoint x: 893, startPoint y: 245, endPoint x: 815, endPoint y: 273, distance: 82.9
click at [893, 245] on div "Mapping Delete Assign to project View individual files File name Uploaded by Co…" at bounding box center [532, 487] width 1033 height 489
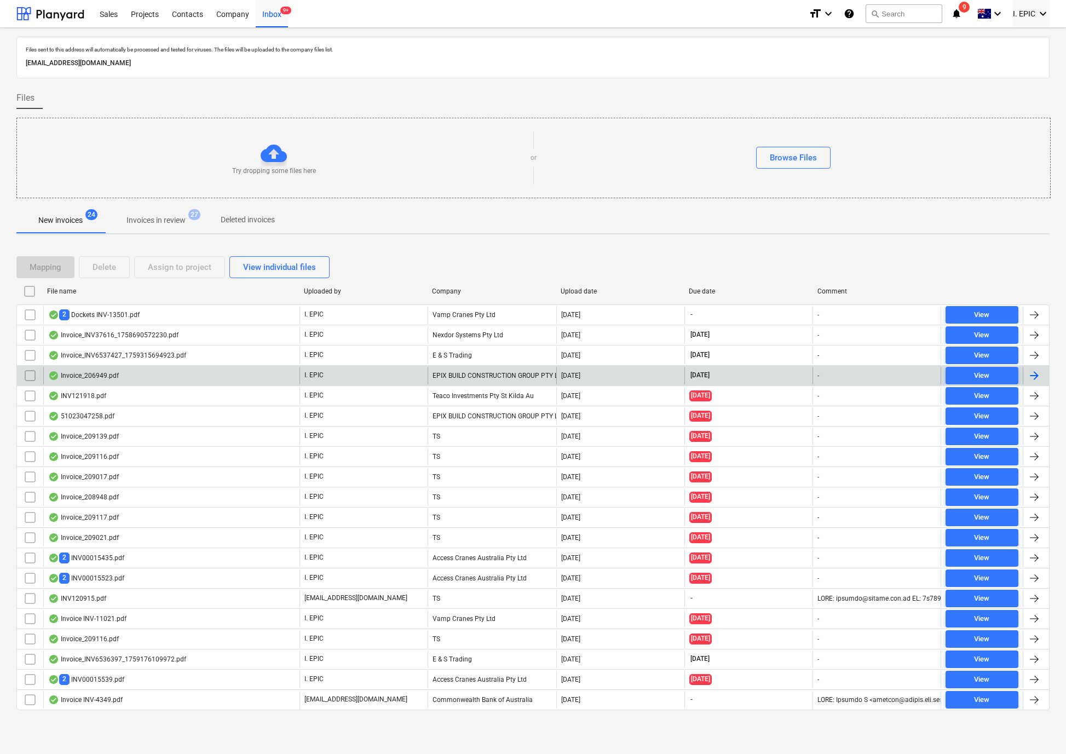
click at [96, 379] on div "Invoice_206949.pdf" at bounding box center [83, 375] width 71 height 9
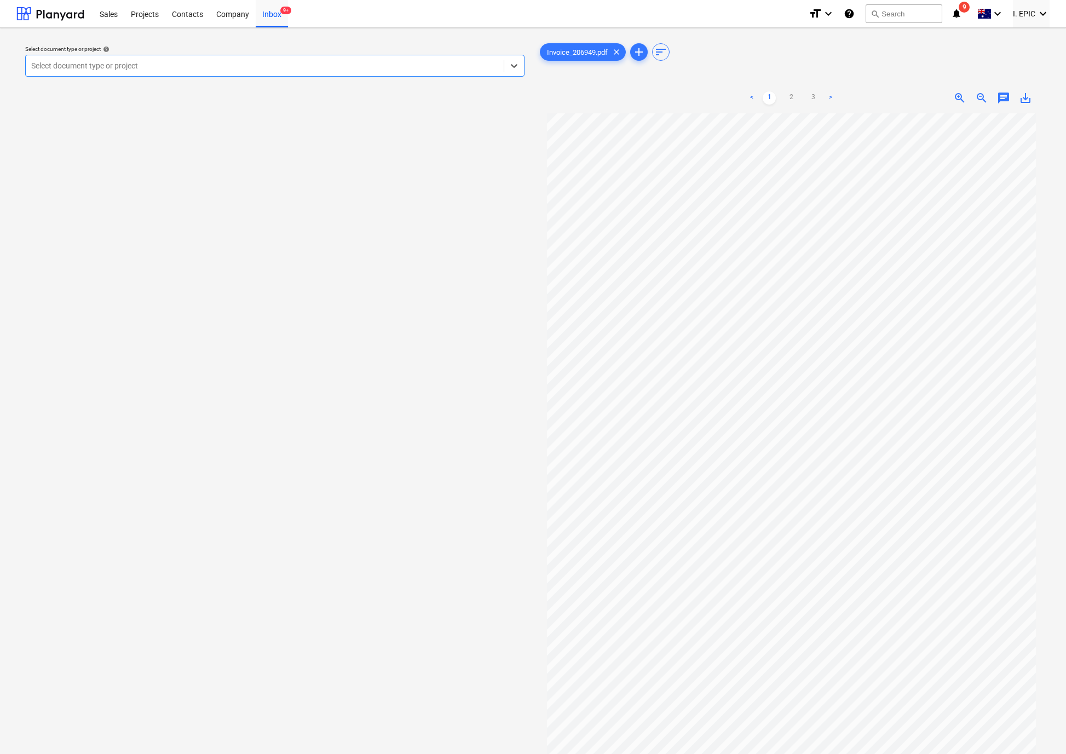
click at [1002, 97] on span "chat" at bounding box center [1003, 97] width 13 height 13
click at [886, 227] on div "Write a note or @mention to notify a teammate [PERSON_NAME]" at bounding box center [926, 213] width 219 height 65
click at [855, 269] on button "Save" at bounding box center [839, 261] width 44 height 22
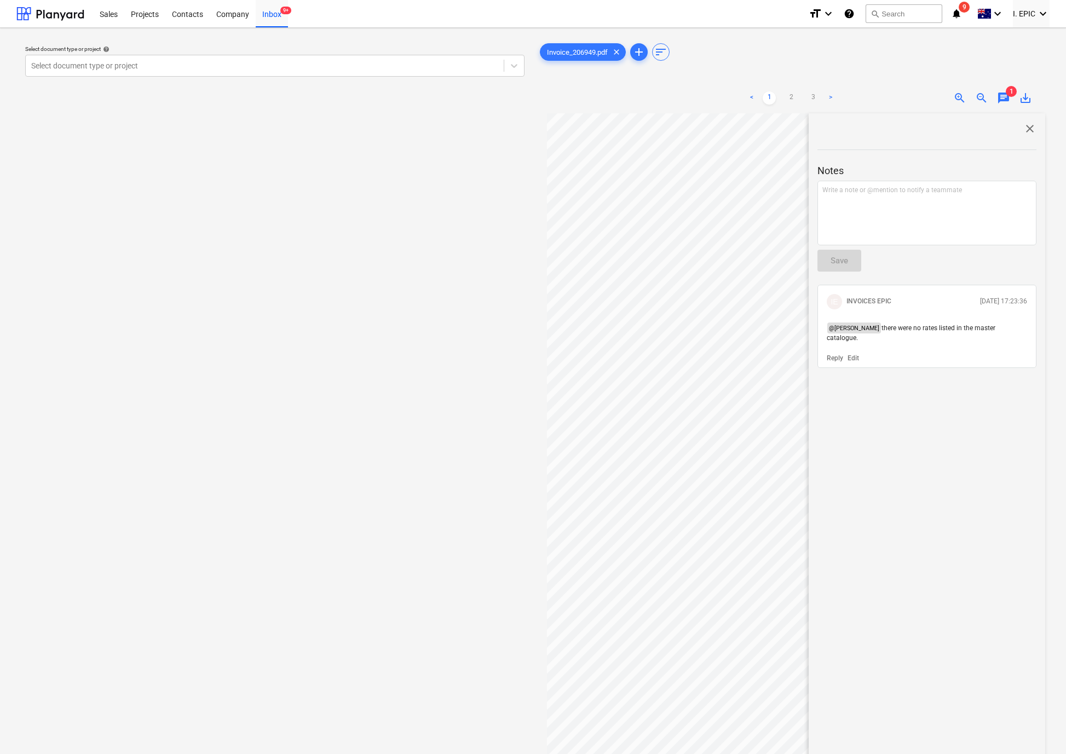
click at [855, 352] on div "Reply Edit" at bounding box center [926, 357] width 209 height 11
click at [854, 354] on p "Edit" at bounding box center [852, 358] width 11 height 9
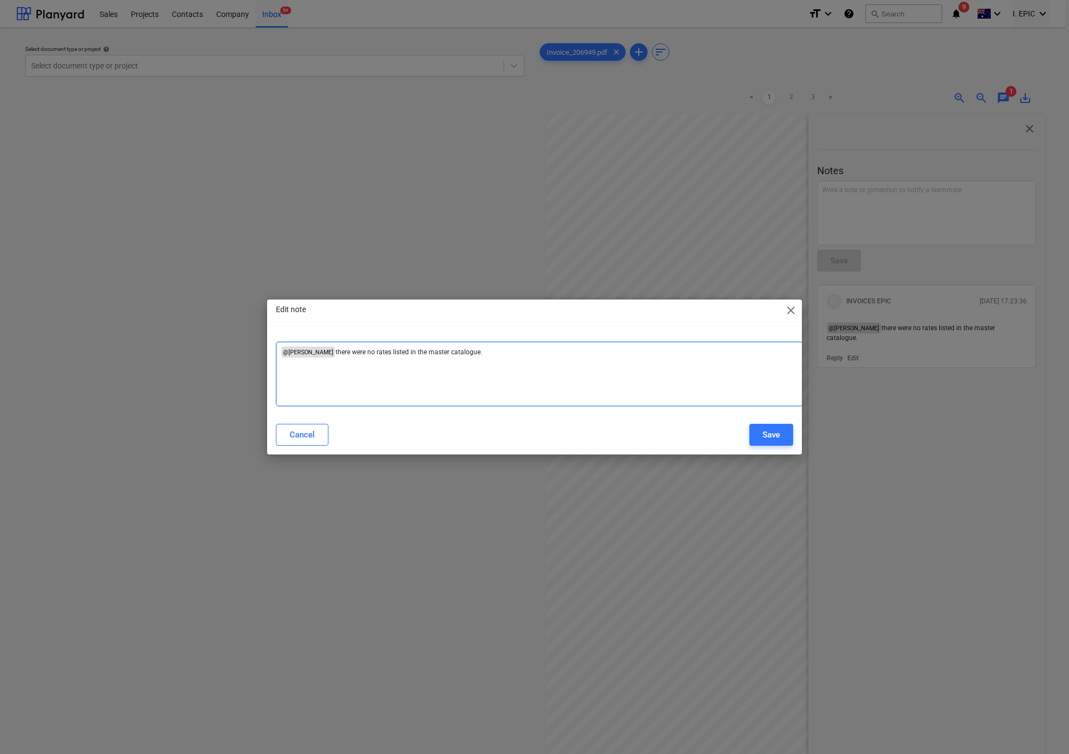
click at [477, 368] on div "﻿ @ [PERSON_NAME] ﻿ there were no rates listed in the master catalogue. ﻿" at bounding box center [539, 374] width 527 height 65
click at [759, 433] on button "Save" at bounding box center [771, 435] width 44 height 22
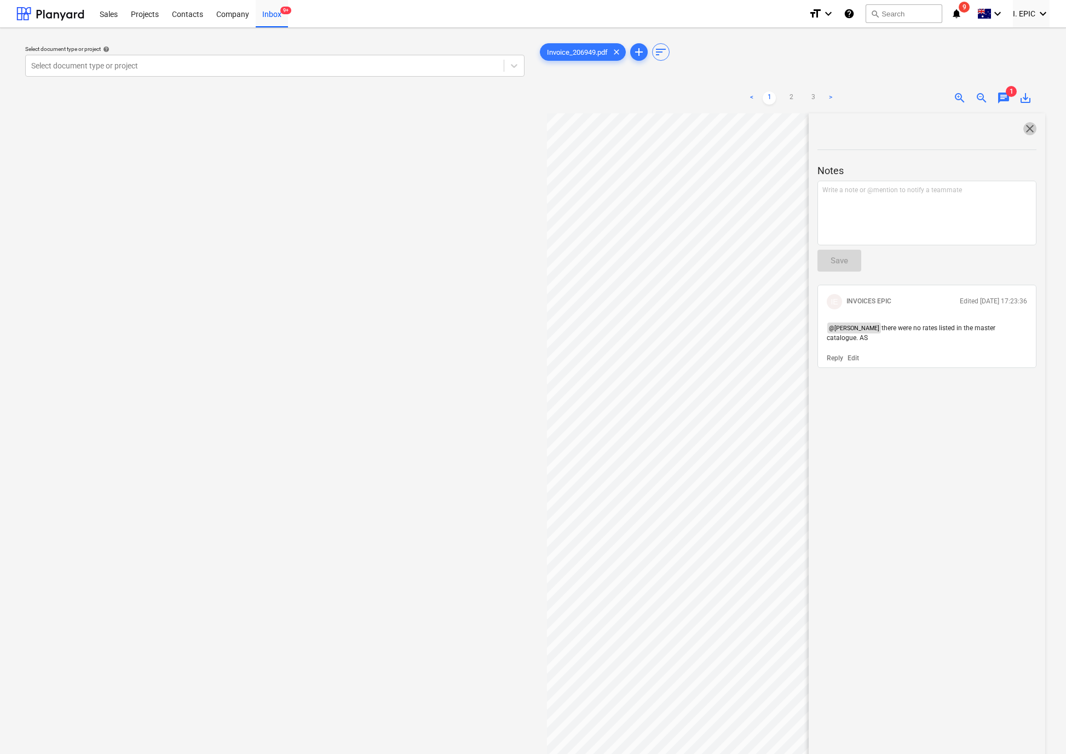
click at [1032, 127] on span "close" at bounding box center [1029, 128] width 13 height 13
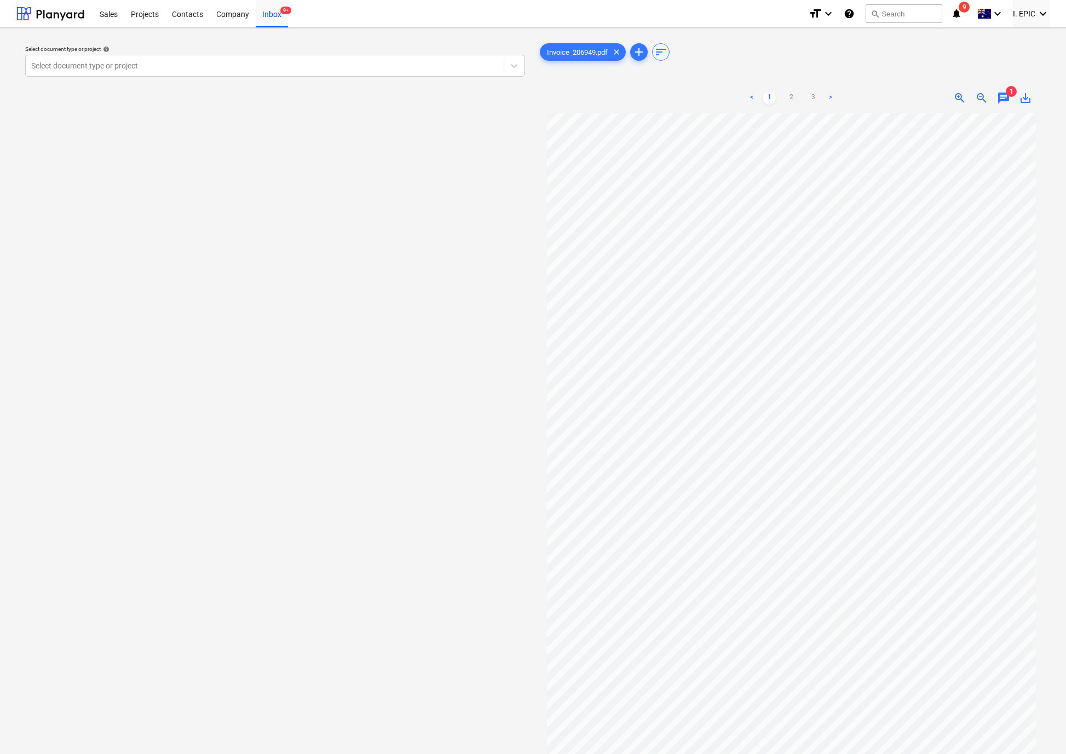
click at [221, 467] on div "Select document type or project help Select document type or project" at bounding box center [274, 439] width 517 height 804
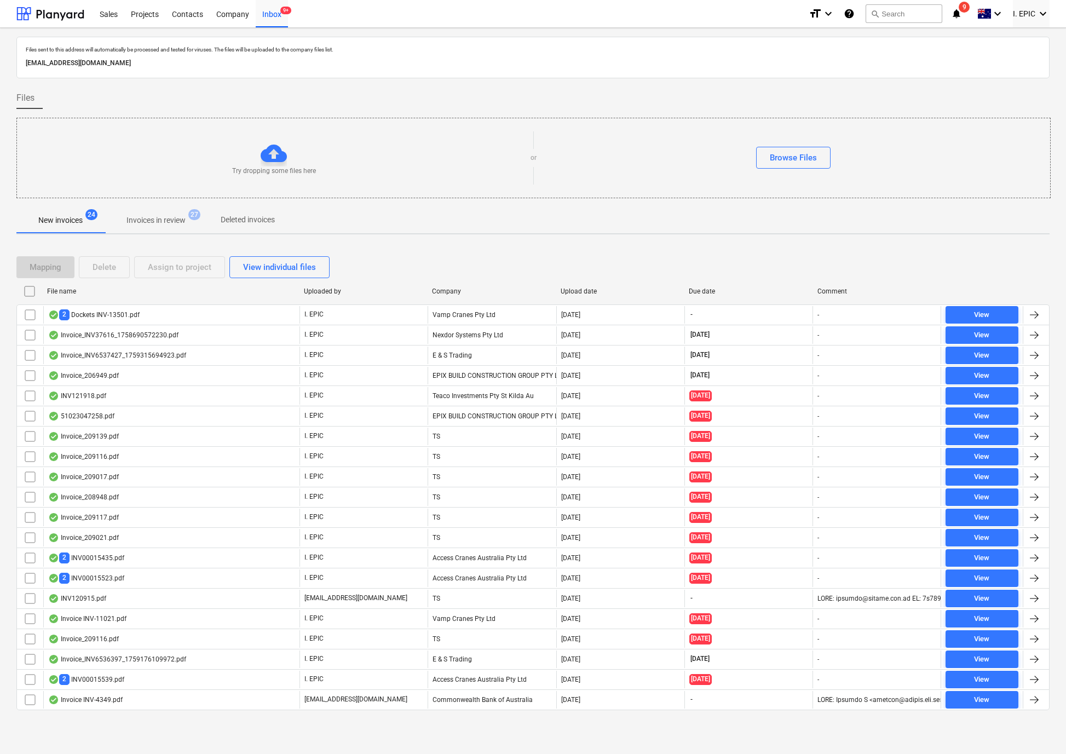
click at [954, 178] on div "Try dropping some files here or Browse Files" at bounding box center [533, 158] width 1033 height 62
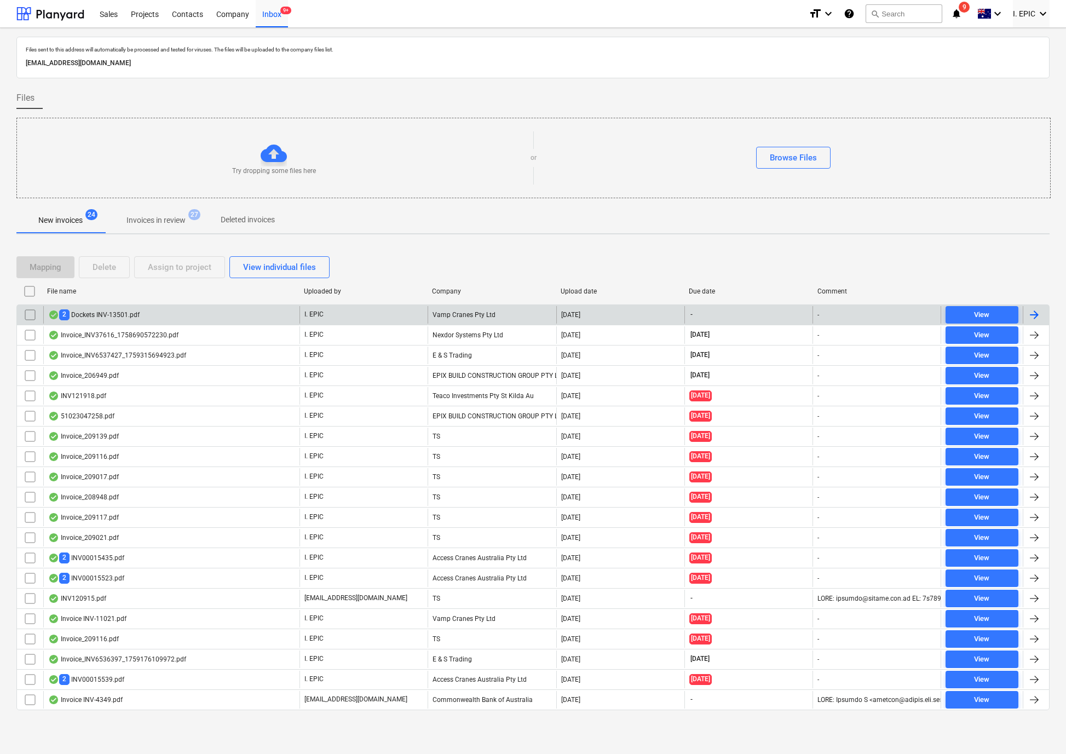
click at [94, 315] on div "2 Dockets INV-13501.pdf" at bounding box center [93, 314] width 91 height 10
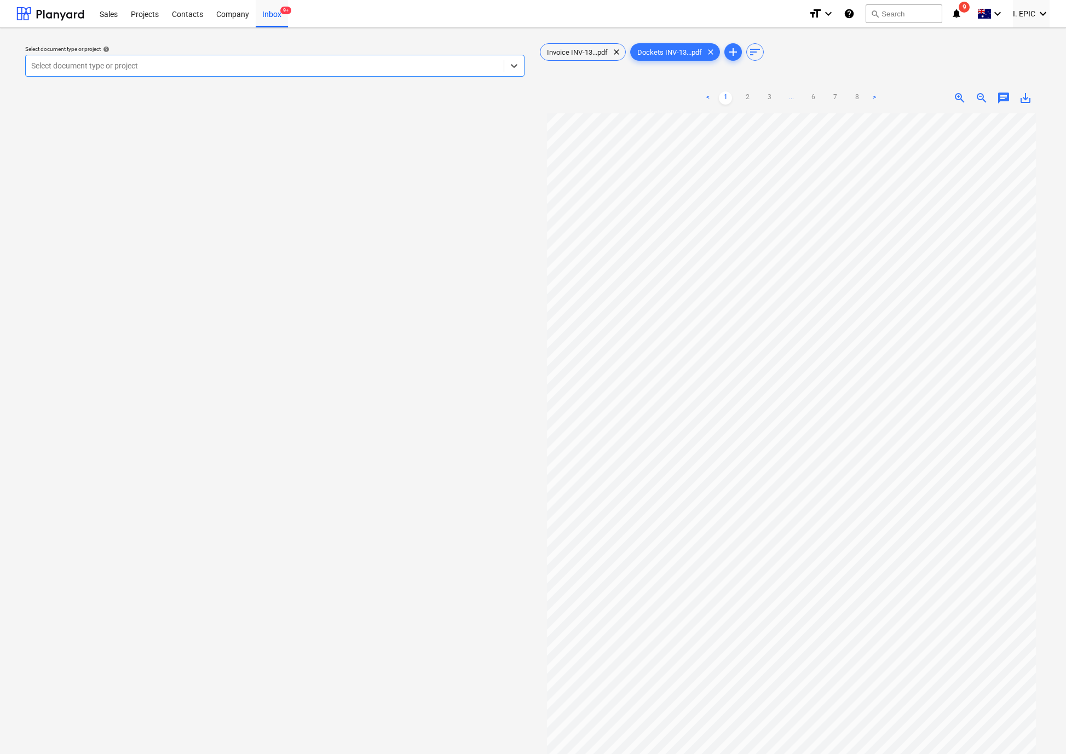
click at [997, 99] on span "chat" at bounding box center [1003, 97] width 13 height 13
click at [846, 222] on div "Write a note or @mention to notify a teammate [PERSON_NAME]" at bounding box center [926, 213] width 219 height 65
paste div
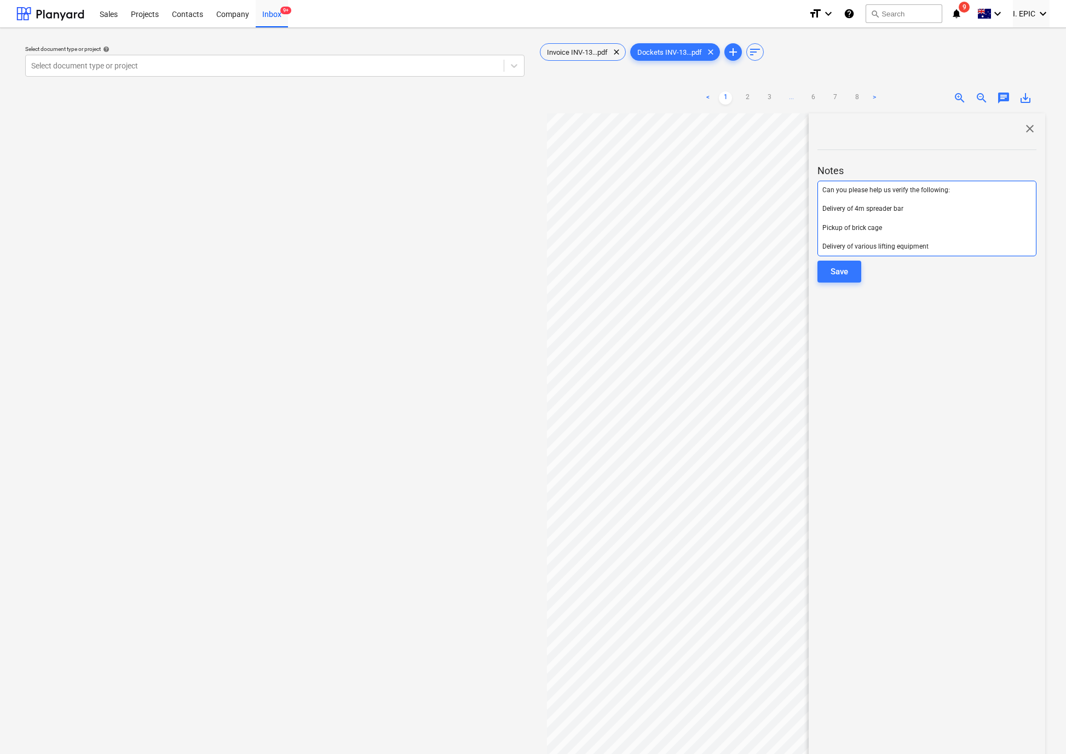
click at [823, 191] on span "Can you please help us verify the following:" at bounding box center [886, 190] width 128 height 8
click at [839, 227] on span "Pickup of brick cage" at bounding box center [852, 230] width 60 height 8
click at [833, 220] on p "﻿" at bounding box center [926, 220] width 209 height 9
click at [835, 230] on p "﻿" at bounding box center [926, 229] width 209 height 9
click at [936, 229] on p "Delivery of various lifting equipment" at bounding box center [926, 229] width 209 height 9
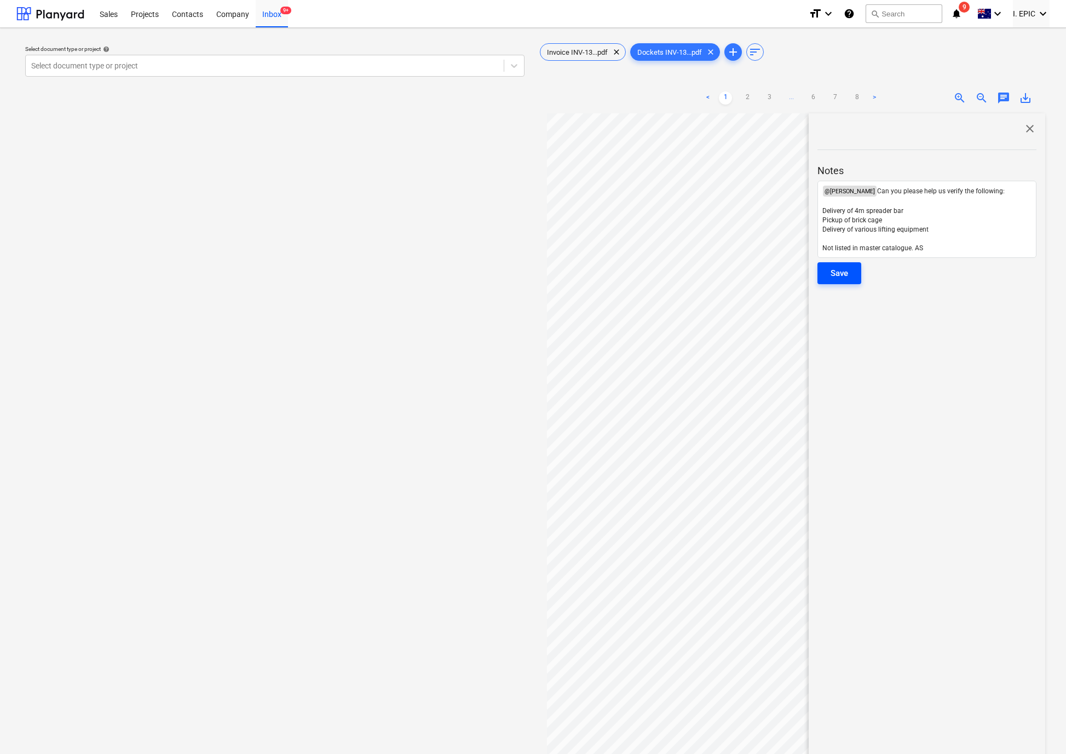
click at [843, 280] on div "Save" at bounding box center [839, 273] width 18 height 14
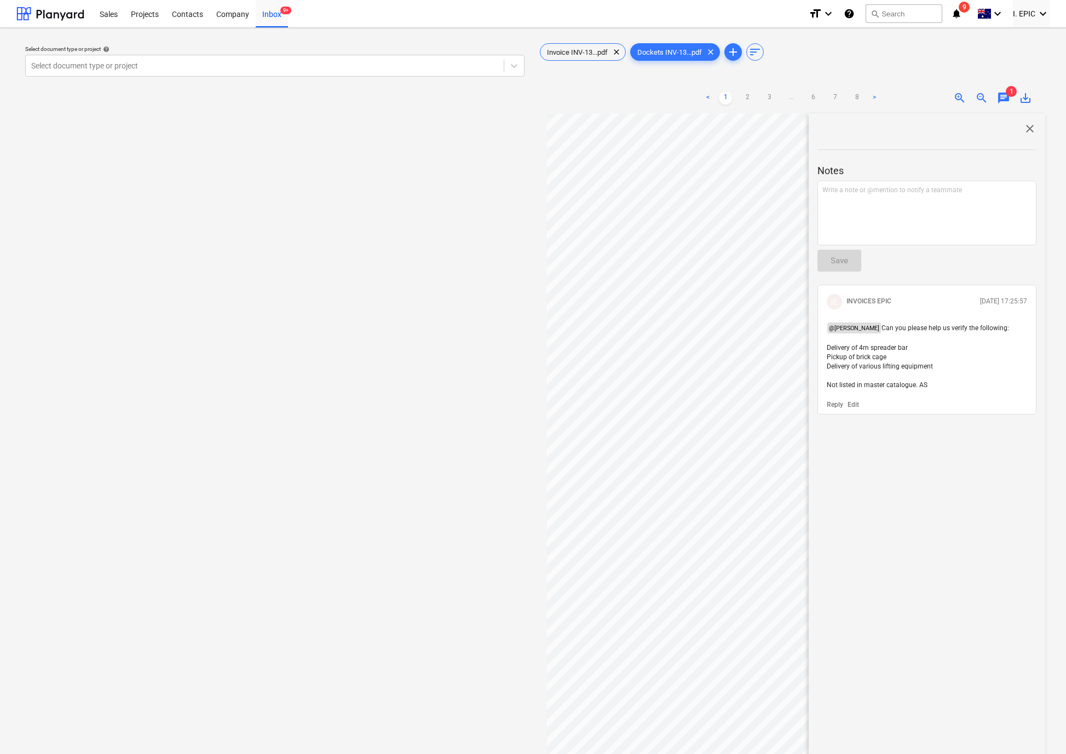
click at [291, 436] on div "Select document type or project help Select document type or project" at bounding box center [274, 439] width 517 height 804
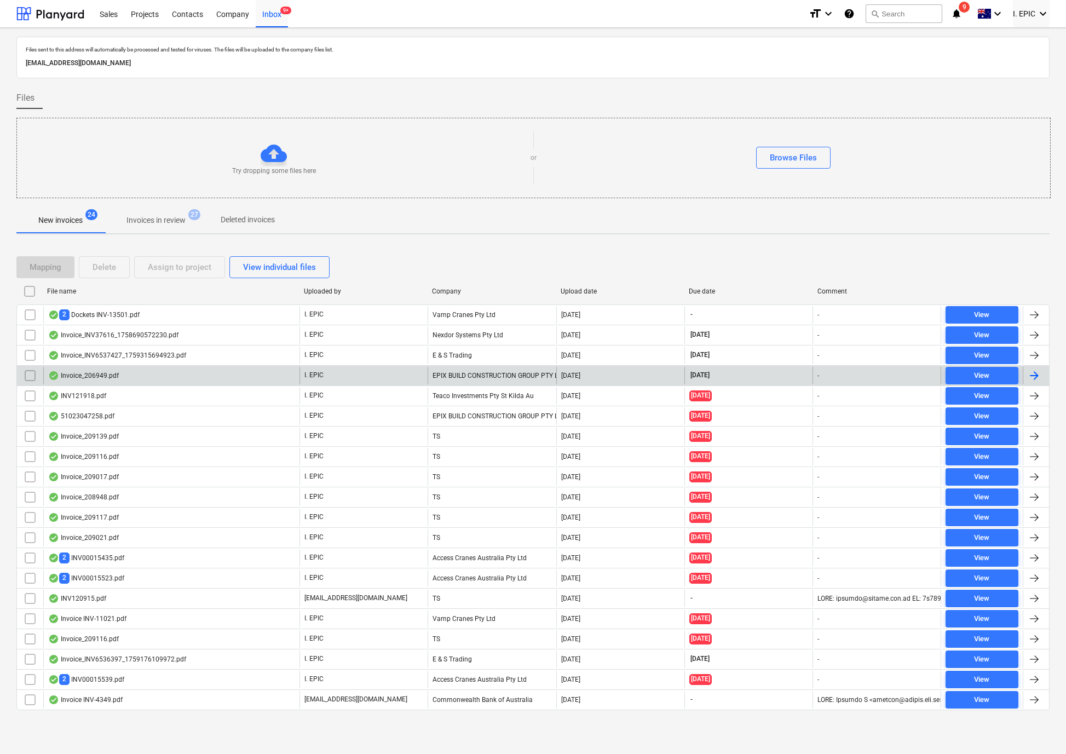
click at [109, 376] on div "Invoice_206949.pdf" at bounding box center [83, 375] width 71 height 9
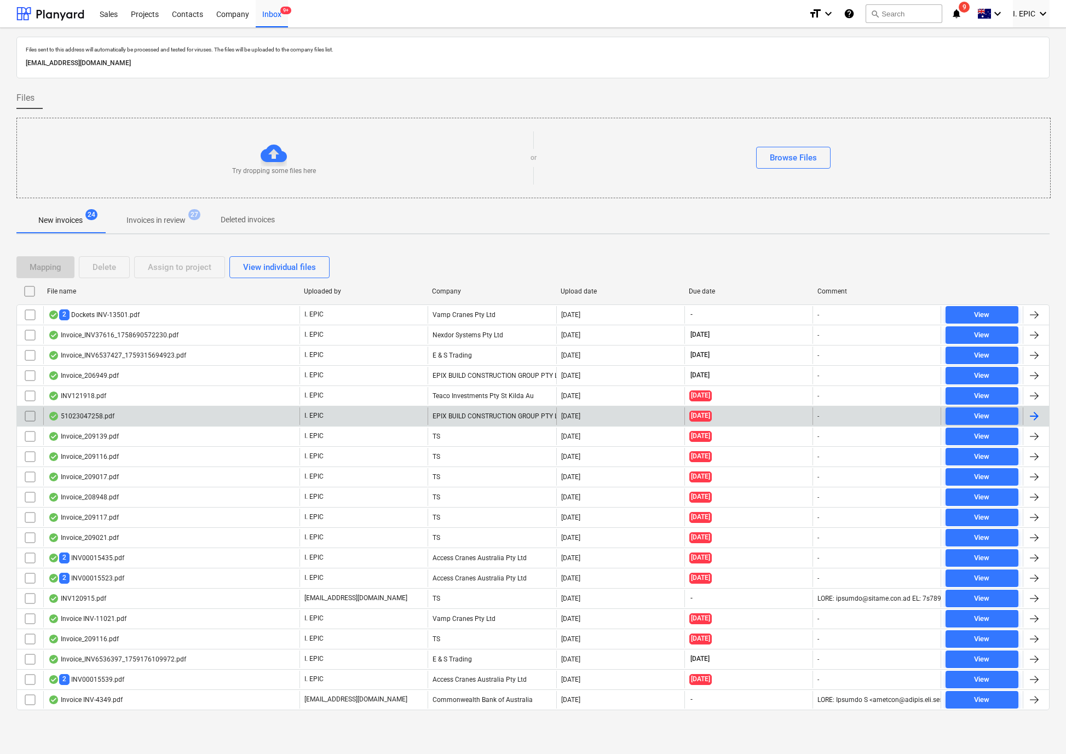
click at [154, 424] on div "51023047258.pdf" at bounding box center [171, 416] width 256 height 18
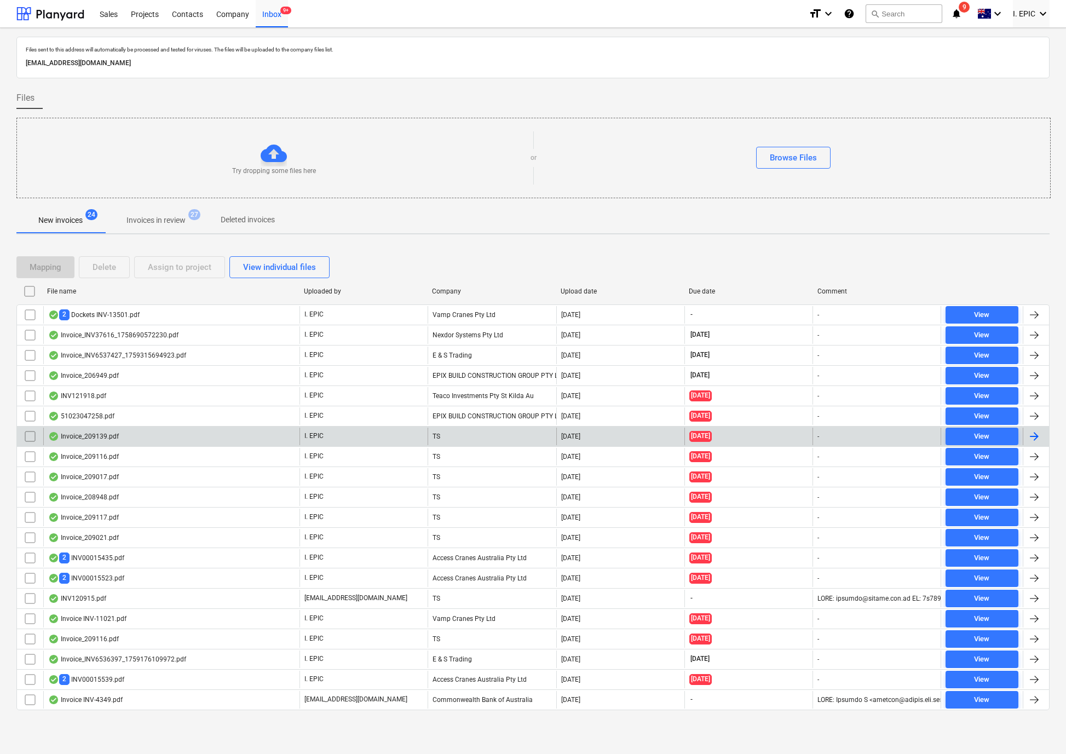
click at [102, 445] on div "Invoice_209139.pdf" at bounding box center [171, 436] width 256 height 18
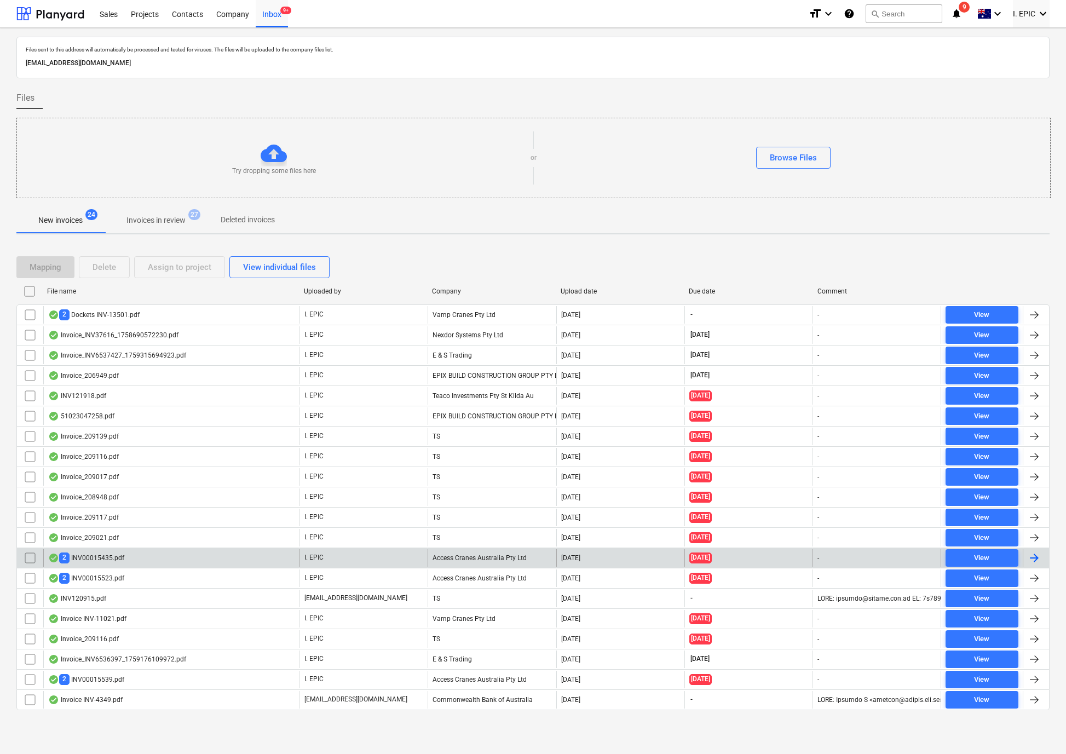
click at [143, 566] on div "2 INV00015435.pdf" at bounding box center [171, 558] width 256 height 18
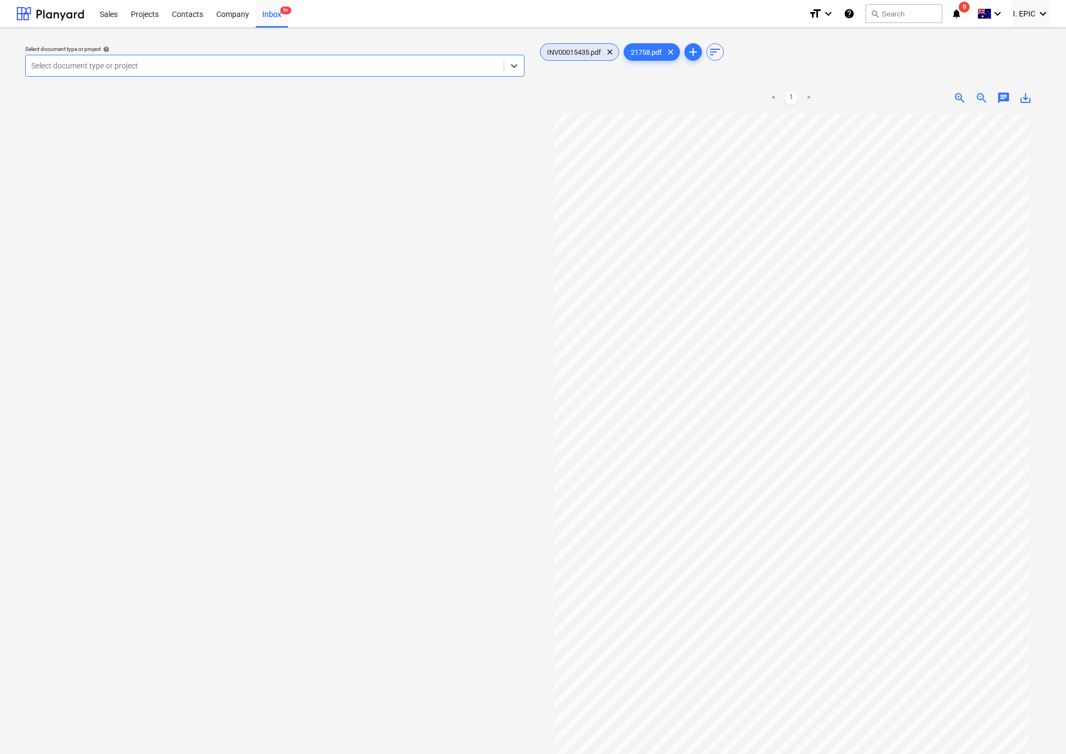
click at [580, 53] on span "INV00015435.pdf" at bounding box center [573, 52] width 67 height 8
click at [164, 61] on div at bounding box center [264, 65] width 467 height 11
click at [218, 343] on div "Select document type or project help Select document type or project" at bounding box center [274, 439] width 517 height 804
click at [635, 48] on span "21758.pdf" at bounding box center [646, 52] width 44 height 8
click at [656, 51] on span "21758.pdf" at bounding box center [646, 52] width 44 height 8
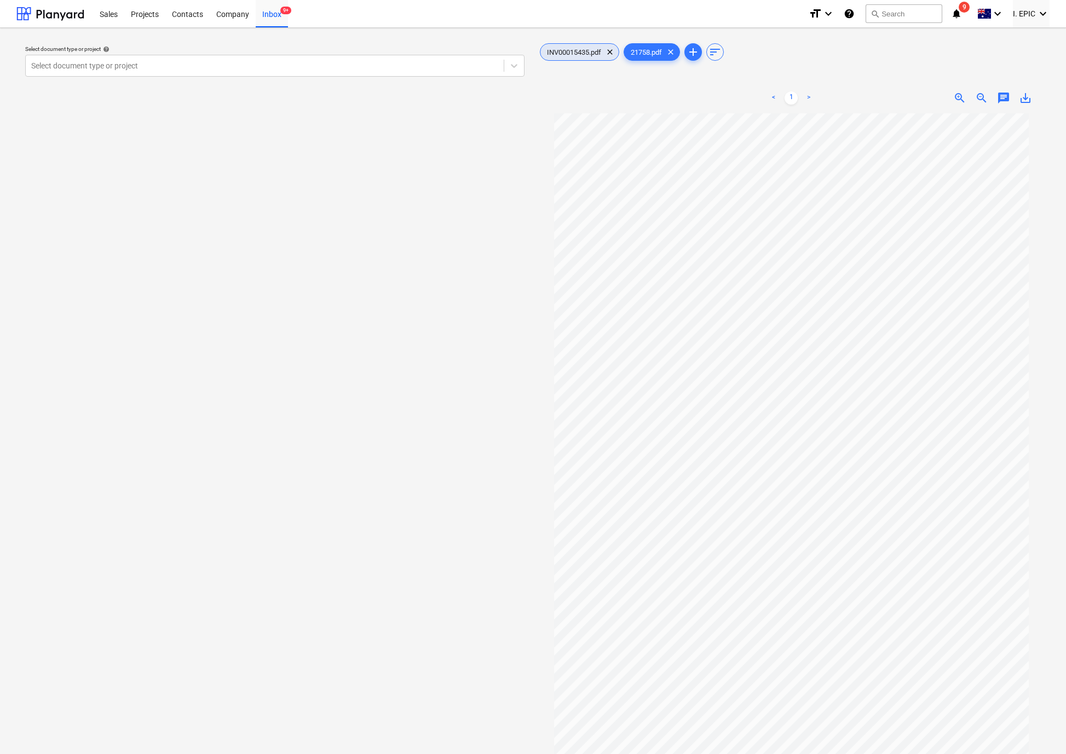
click at [590, 53] on span "INV00015435.pdf" at bounding box center [573, 52] width 67 height 8
click at [796, 94] on link "2" at bounding box center [801, 97] width 13 height 13
click at [777, 96] on link "1" at bounding box center [779, 97] width 13 height 13
click at [1009, 89] on div "< 1 2 > zoom_in zoom_out chat 0 save_alt" at bounding box center [791, 98] width 508 height 31
click at [1007, 92] on span "chat" at bounding box center [1003, 97] width 13 height 13
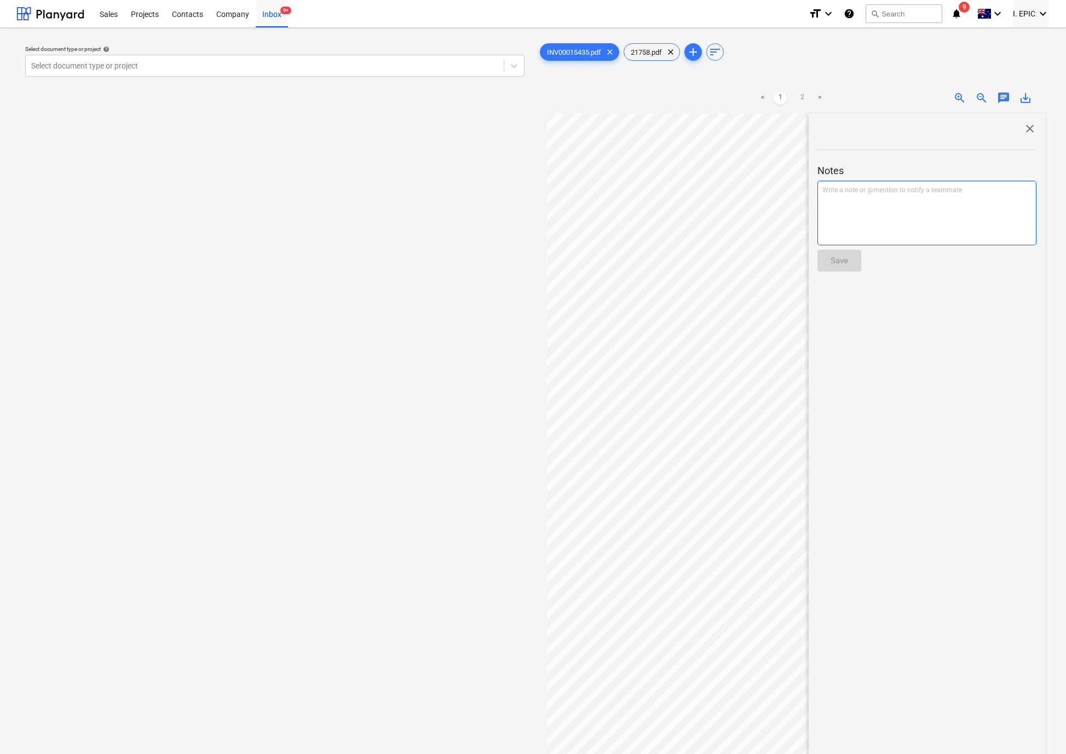
click at [861, 186] on p "Write a note or @mention to notify a teammate [PERSON_NAME]" at bounding box center [926, 190] width 209 height 9
click at [788, 181] on div "< 1 2 > zoom_in zoom_out chat 0 save_alt close Notes Rates are correct. Save" at bounding box center [791, 460] width 508 height 754
click at [841, 258] on div "Save" at bounding box center [839, 260] width 18 height 14
click at [284, 66] on div at bounding box center [264, 65] width 467 height 11
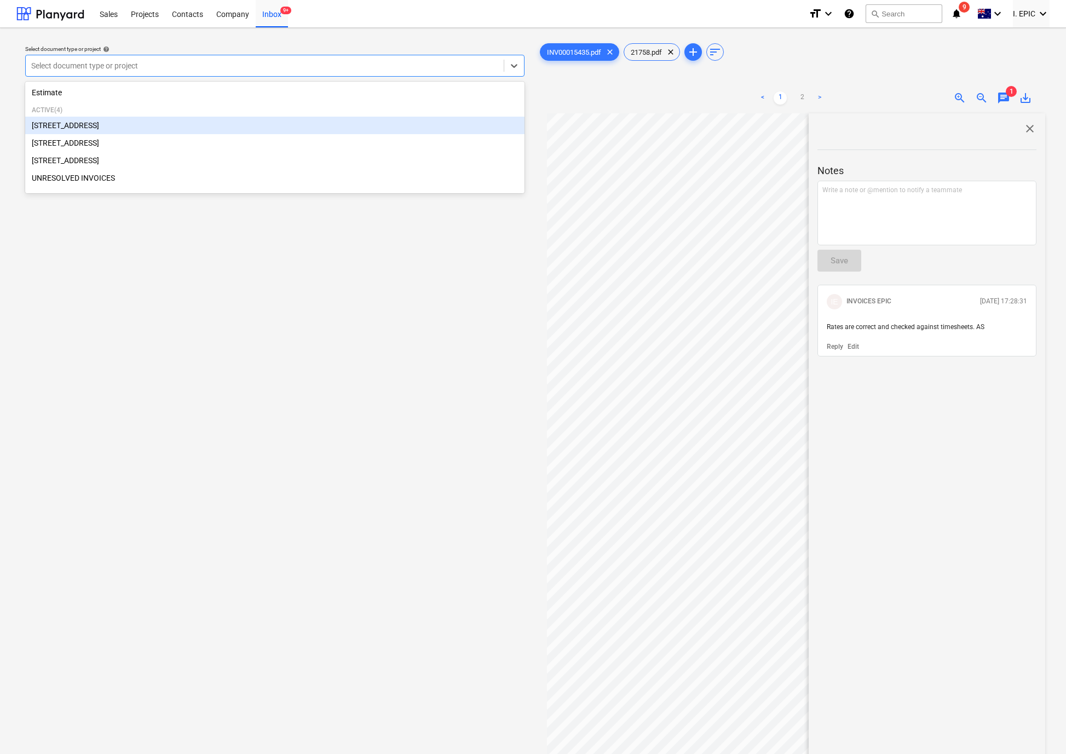
click at [89, 120] on div "[STREET_ADDRESS]" at bounding box center [274, 126] width 499 height 18
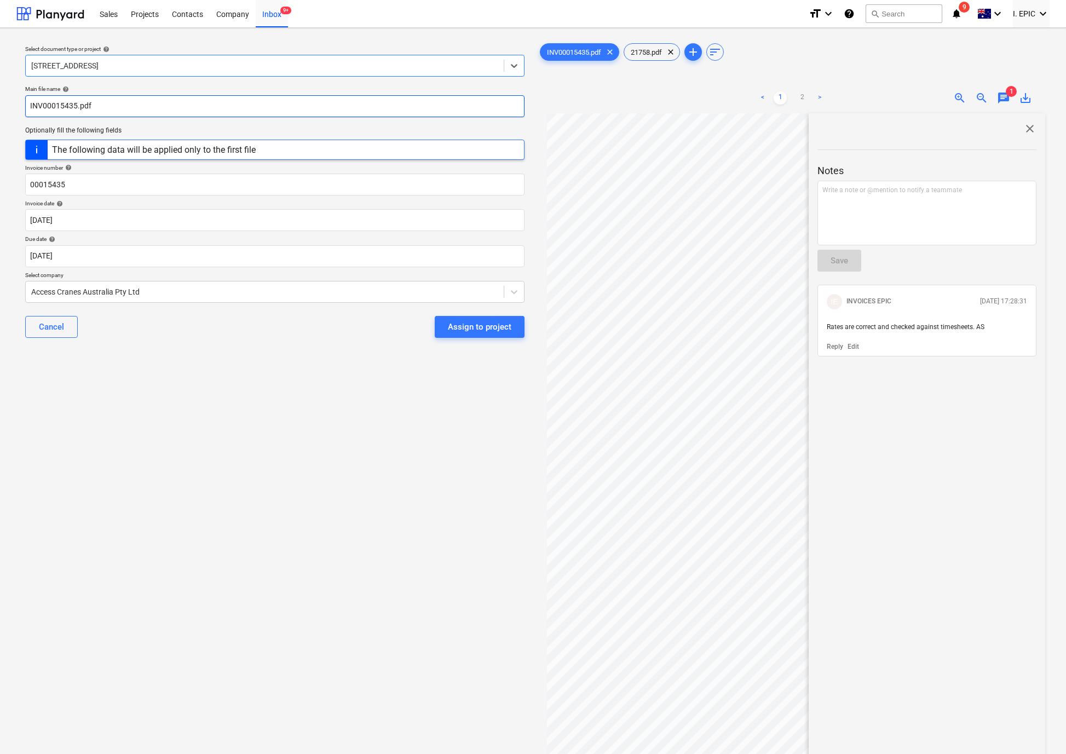
click at [43, 107] on input "INV00015435.pdf" at bounding box center [274, 106] width 499 height 22
click at [1023, 130] on span "close" at bounding box center [1029, 128] width 13 height 13
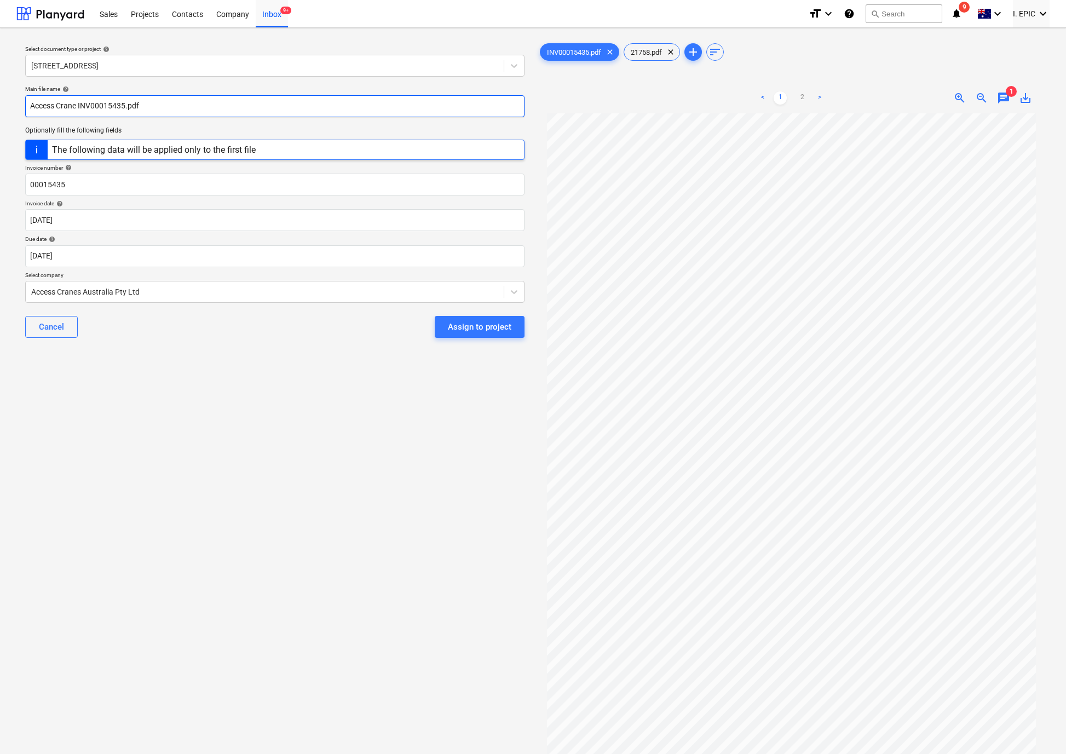
click at [76, 102] on input "Access Crane INV00015435.pdf" at bounding box center [274, 106] width 499 height 22
type input "Access Cranes INV00015435.pdf"
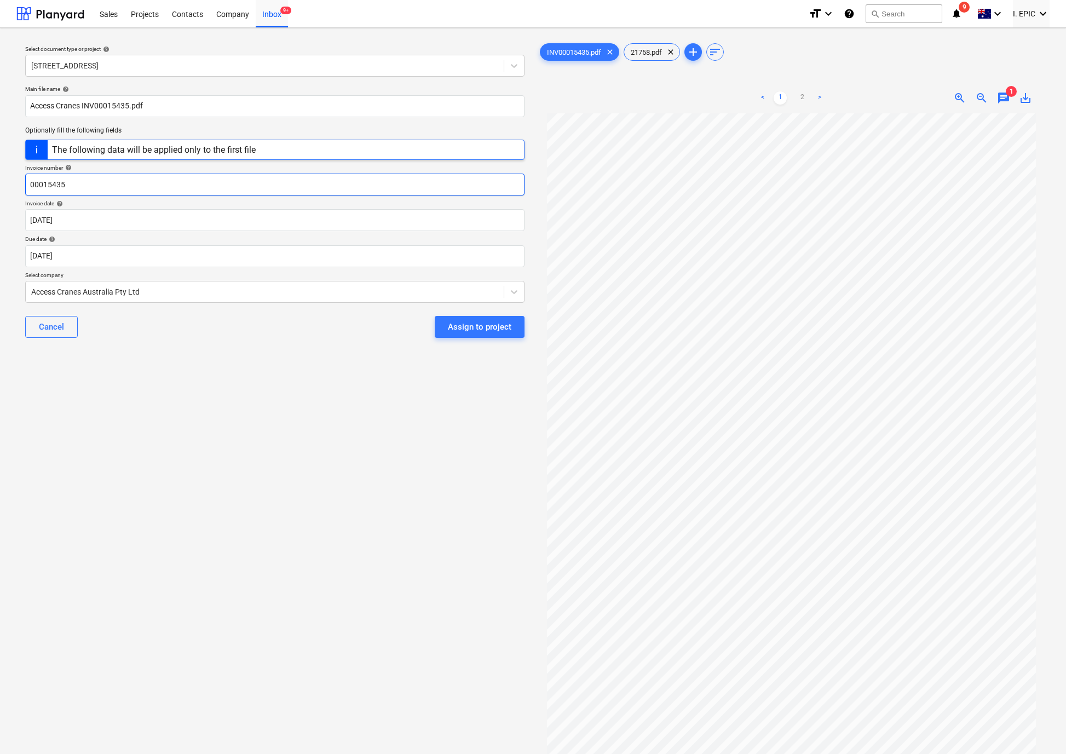
drag, startPoint x: 74, startPoint y: 181, endPoint x: -8, endPoint y: 179, distance: 81.6
click at [0, 179] on html "Sales Projects Contacts Company Inbox 9+ format_size keyboard_arrow_down help s…" at bounding box center [533, 377] width 1066 height 754
click at [66, 217] on body "Sales Projects Contacts Company Inbox 9+ format_size keyboard_arrow_down help s…" at bounding box center [533, 377] width 1066 height 754
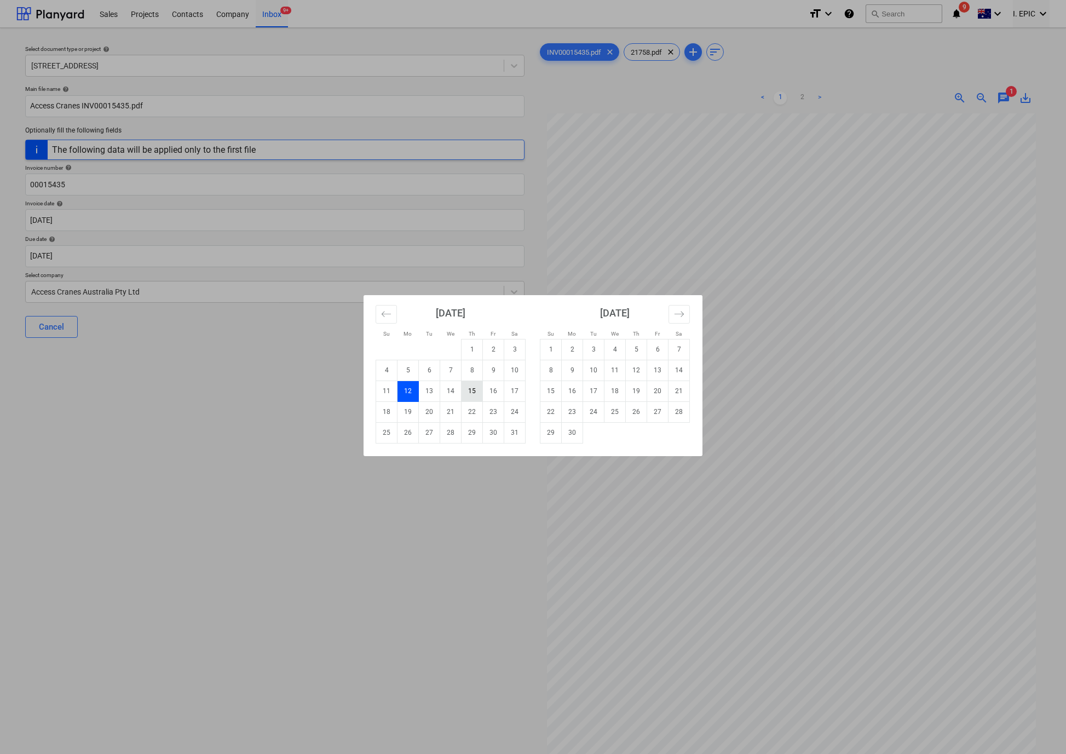
click at [479, 388] on td "15" at bounding box center [471, 390] width 21 height 21
type input "[DATE]"
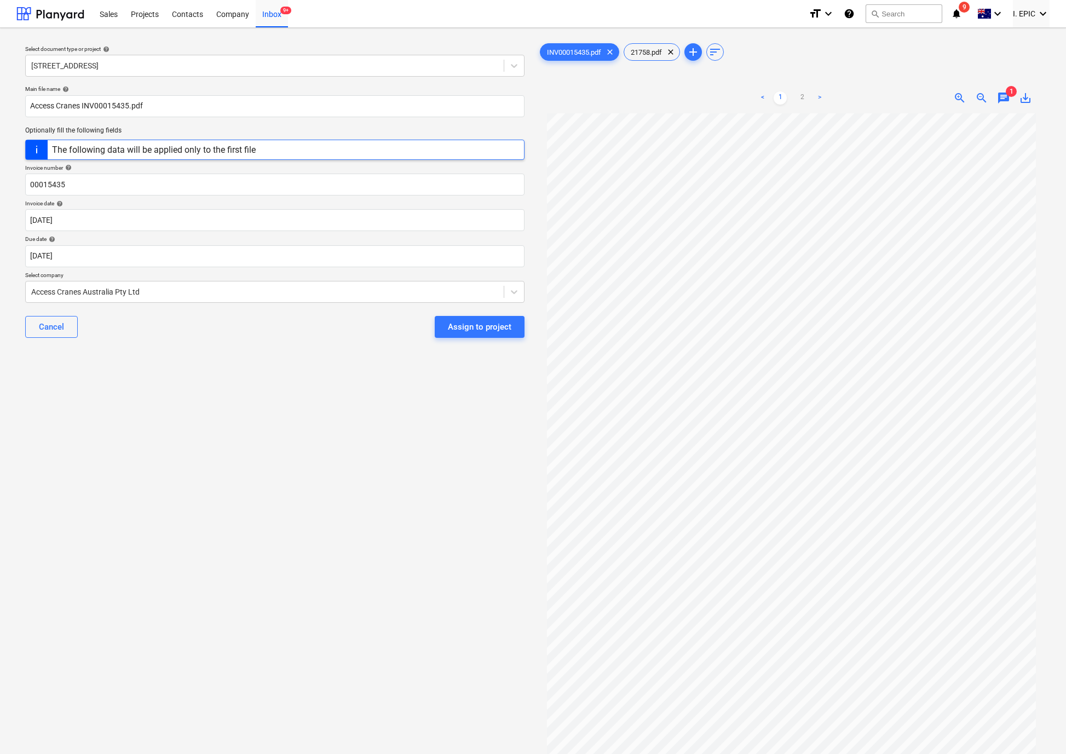
click at [234, 432] on div "Select document type or project help [STREET_ADDRESS] file name help Access Cra…" at bounding box center [274, 439] width 517 height 804
click at [32, 250] on body "Sales Projects Contacts Company Inbox 9+ format_size keyboard_arrow_down help s…" at bounding box center [533, 377] width 1066 height 754
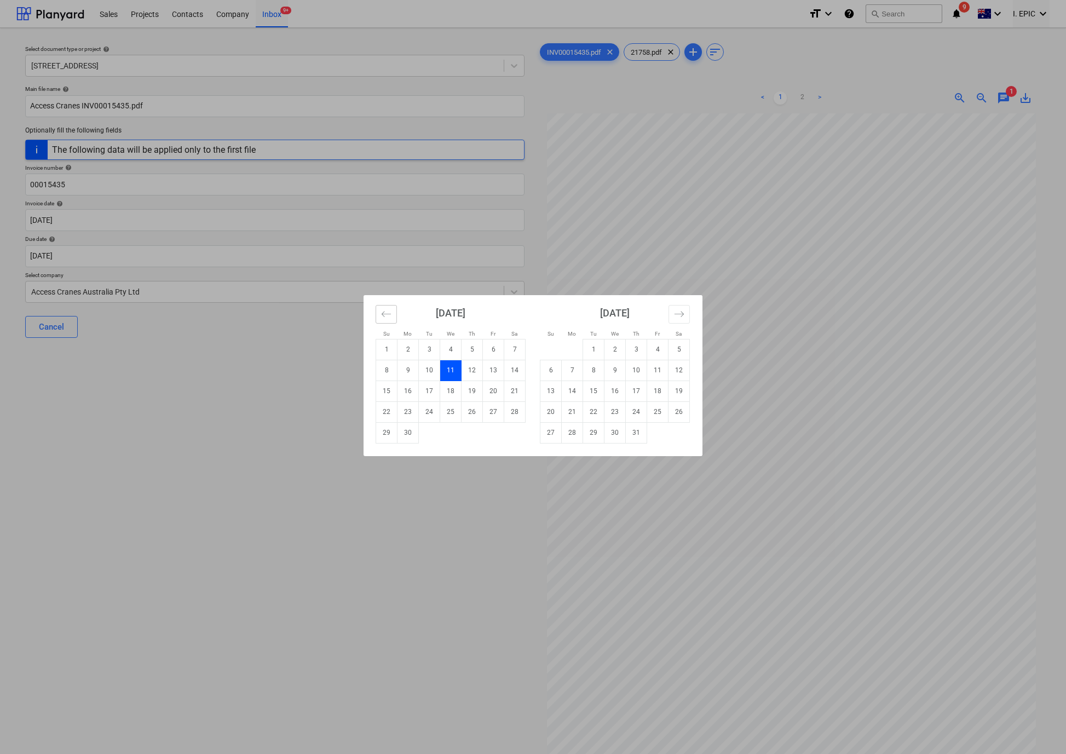
click at [386, 314] on icon "Move backward to switch to the previous month." at bounding box center [386, 314] width 10 height 10
click at [470, 393] on td "15" at bounding box center [471, 390] width 21 height 21
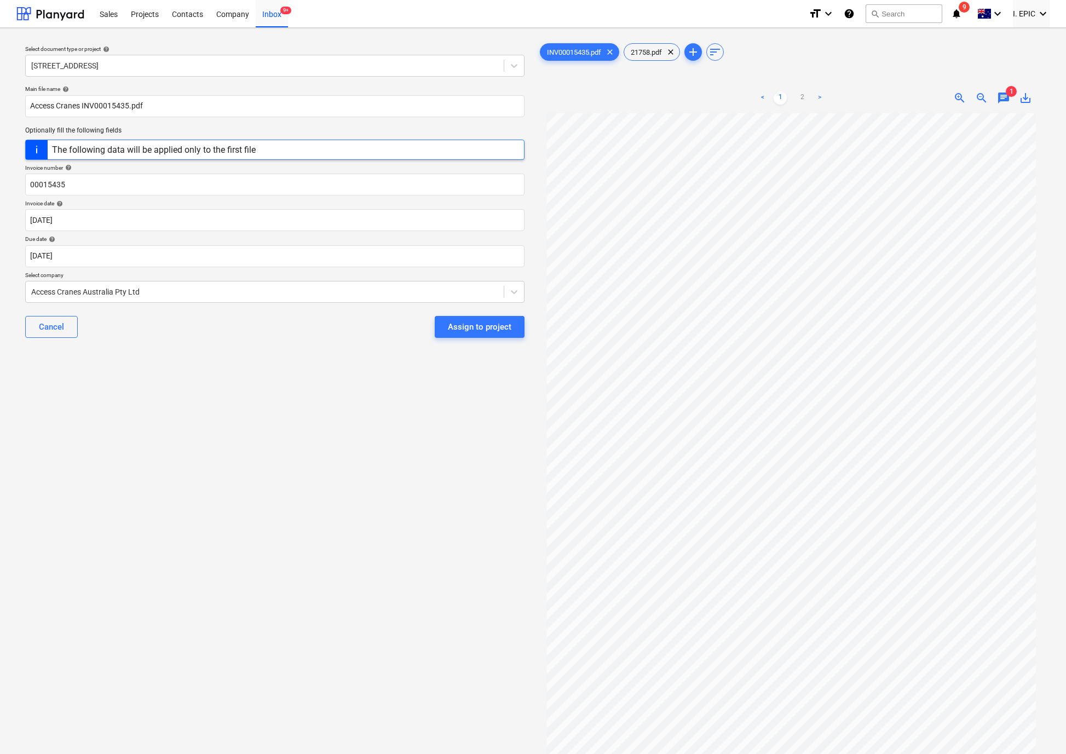
click at [123, 534] on div "Select document type or project help [STREET_ADDRESS] file name help Access Cra…" at bounding box center [274, 439] width 517 height 804
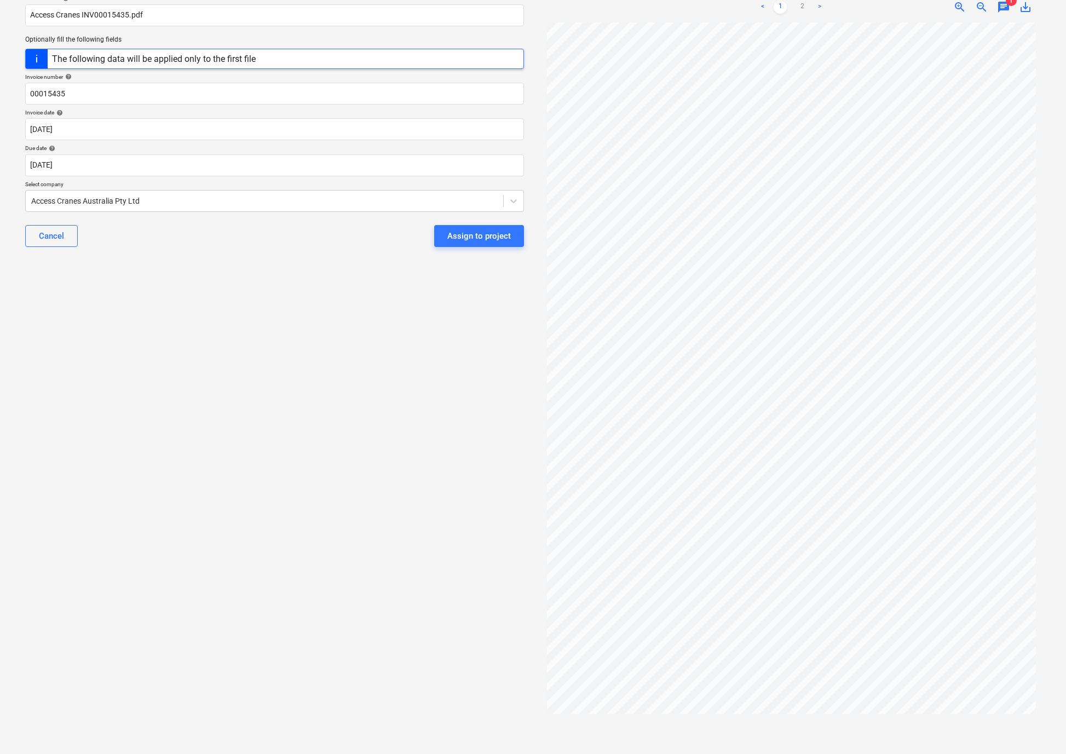
scroll to position [96, 0]
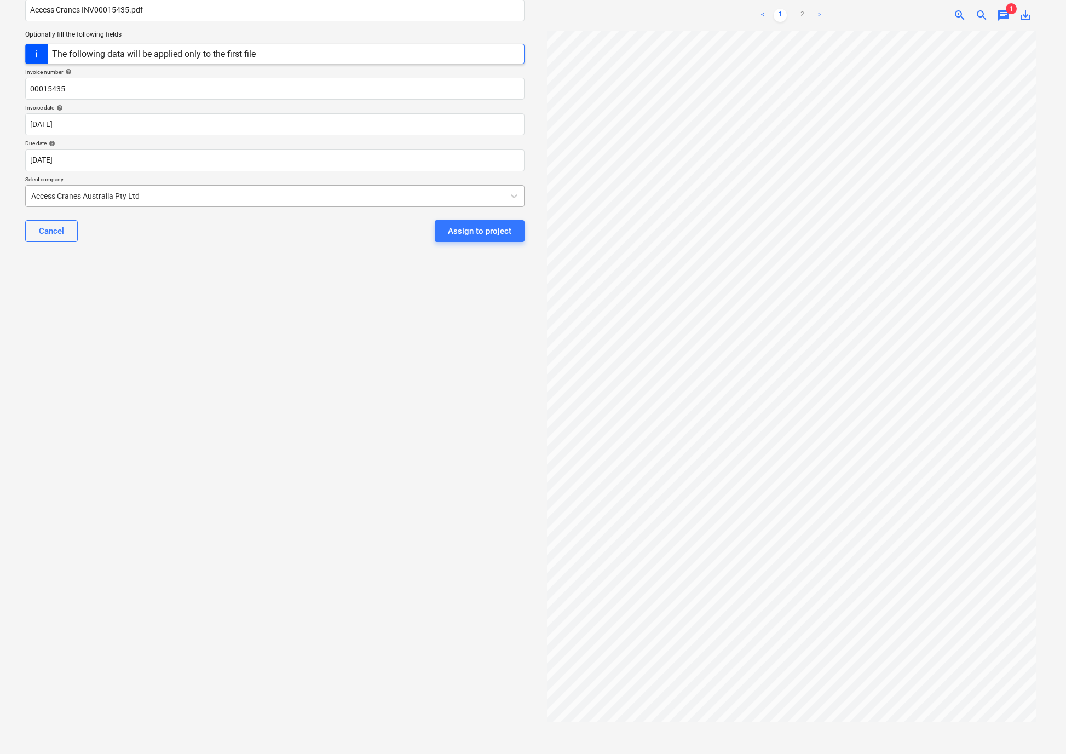
click at [79, 199] on div at bounding box center [264, 195] width 467 height 11
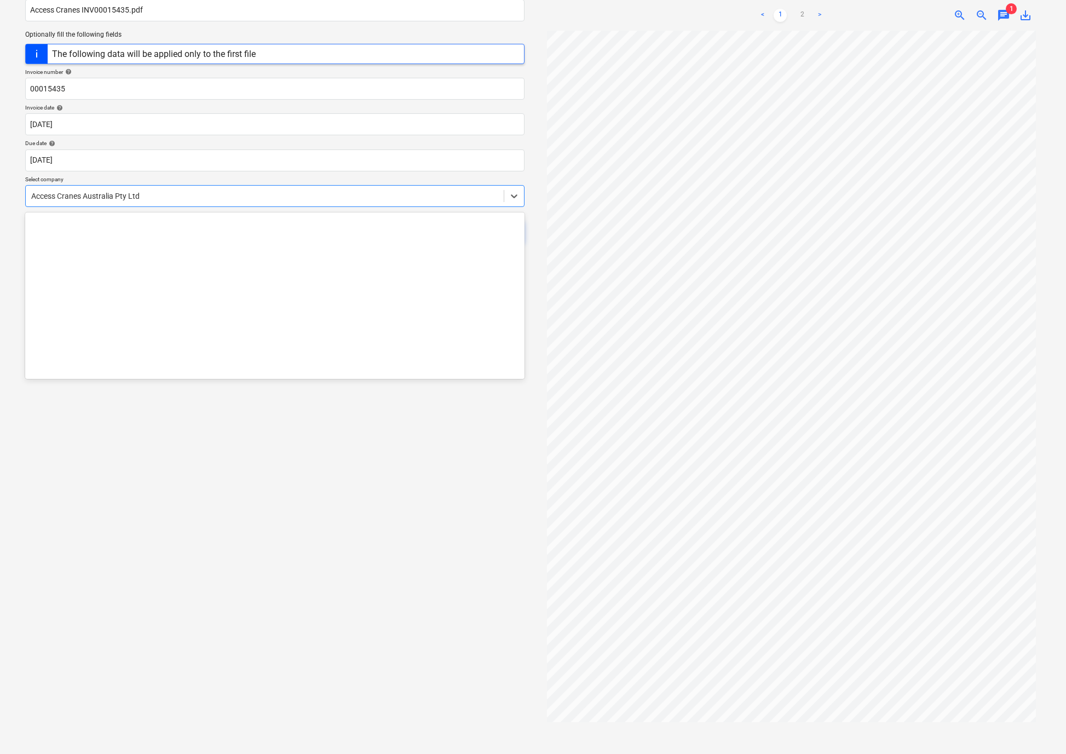
scroll to position [345, 0]
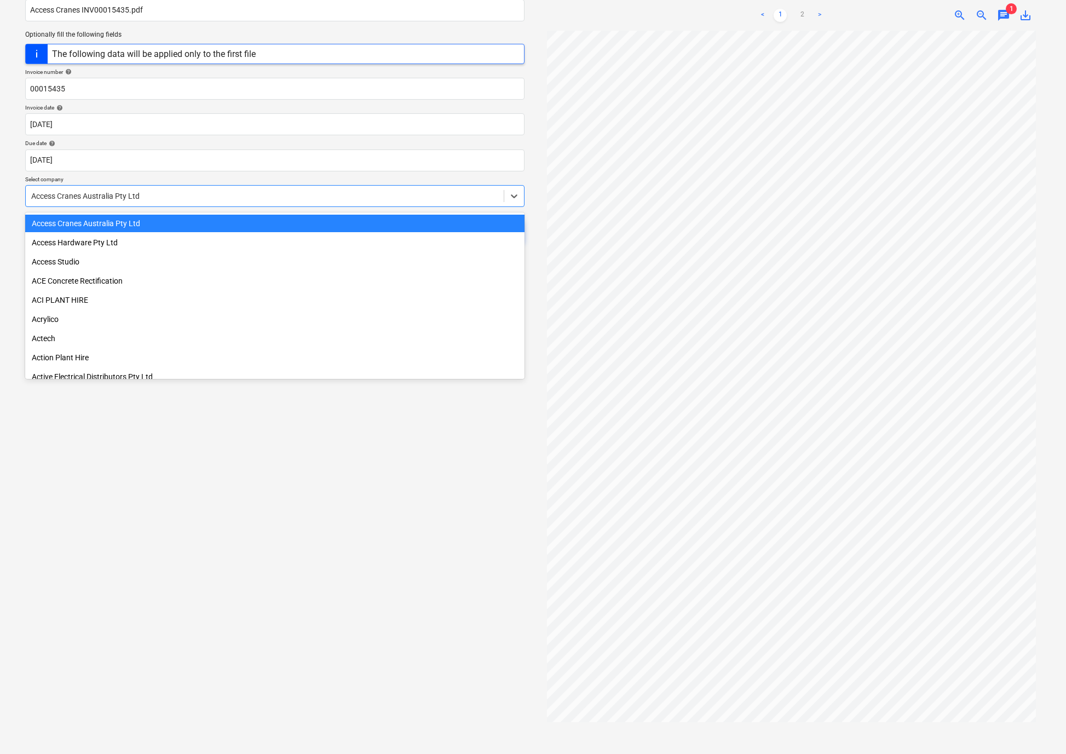
click at [79, 199] on div at bounding box center [264, 195] width 467 height 11
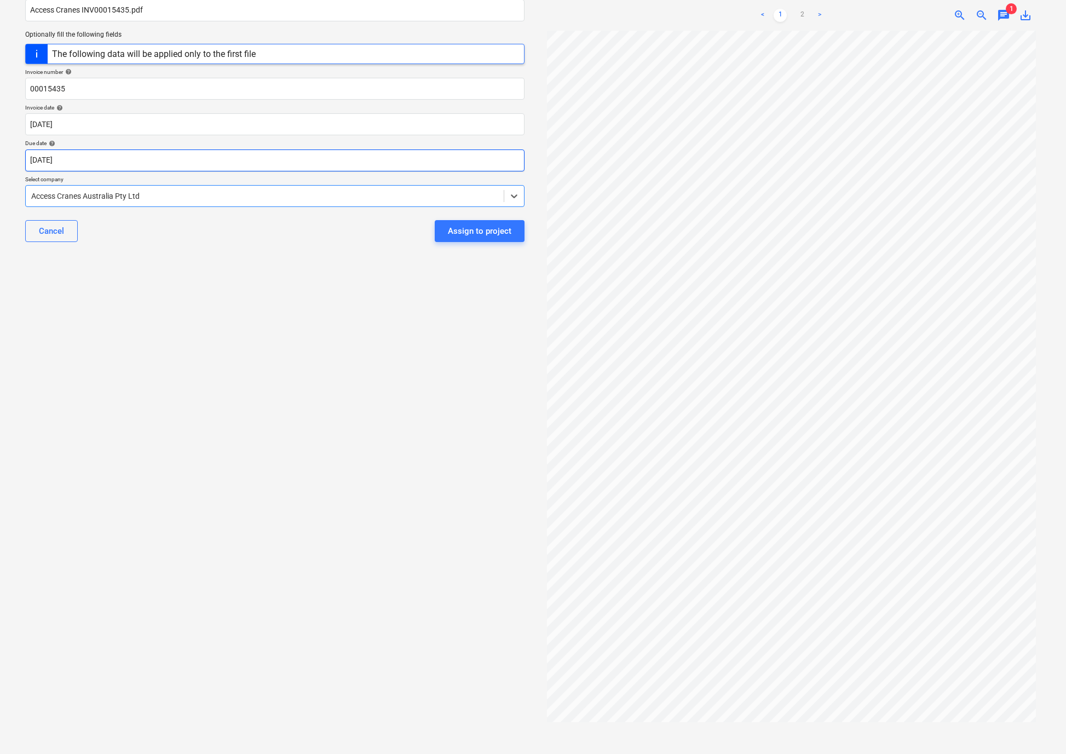
click at [71, 166] on body "Sales Projects Contacts Company Inbox 9+ format_size keyboard_arrow_down help s…" at bounding box center [533, 281] width 1066 height 754
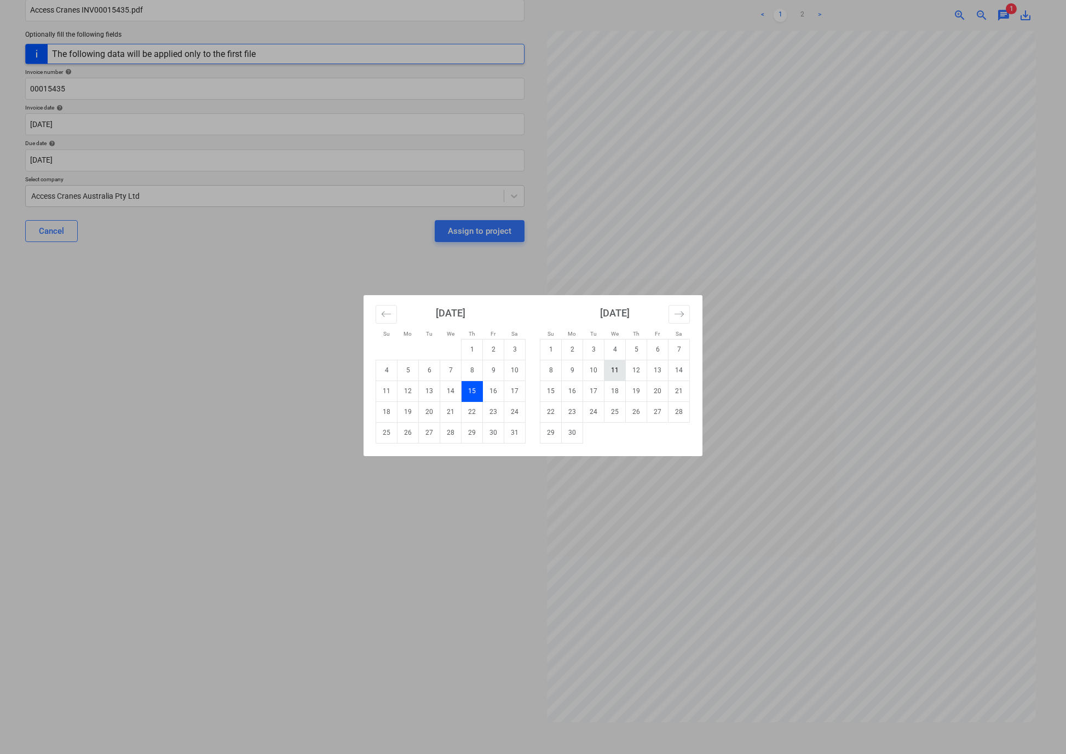
click at [617, 368] on td "11" at bounding box center [614, 370] width 21 height 21
type input "[DATE]"
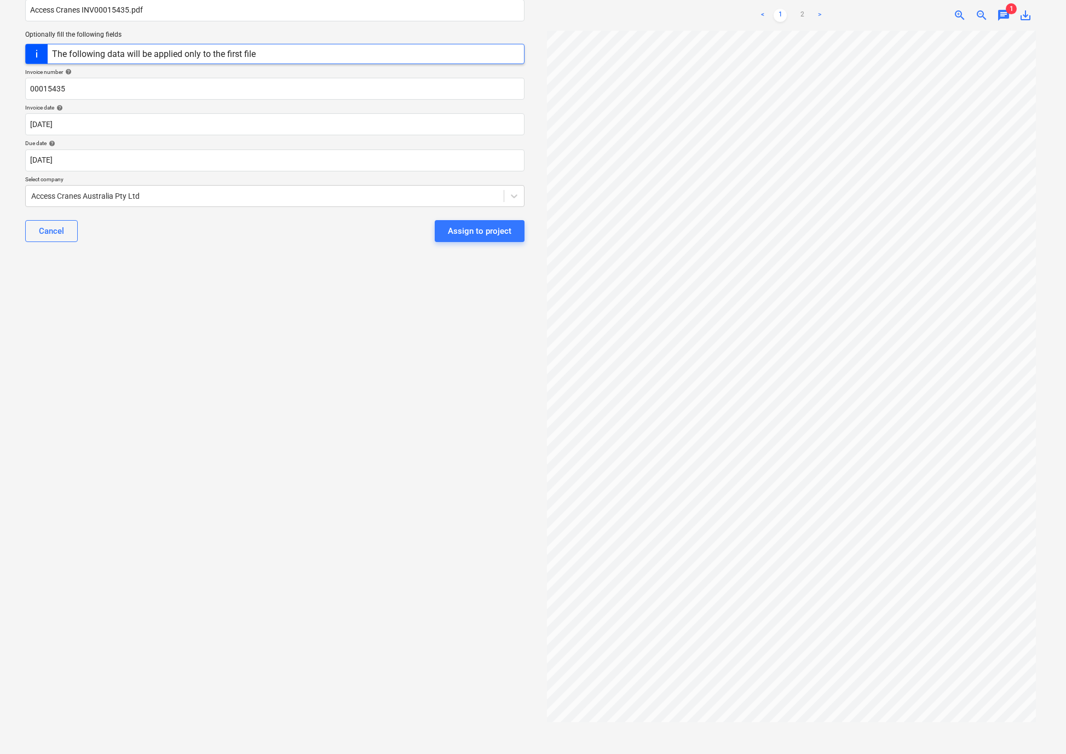
click at [210, 446] on div "Select document type or project help [STREET_ADDRESS] file name help Access Cra…" at bounding box center [274, 343] width 517 height 804
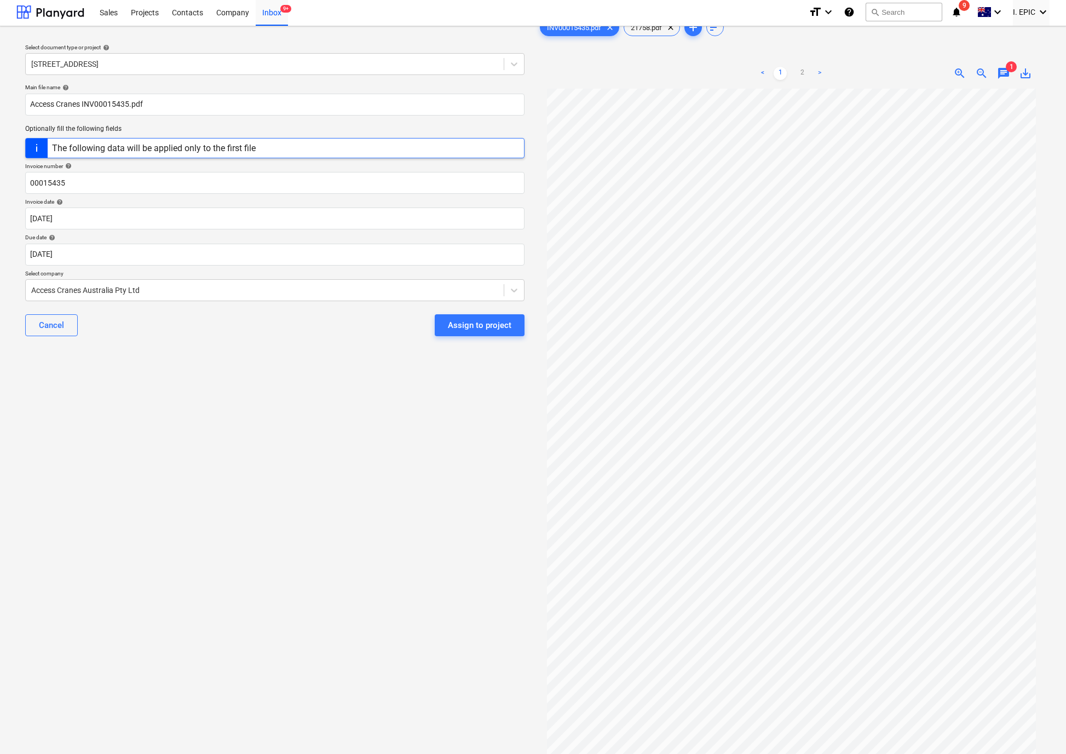
scroll to position [0, 0]
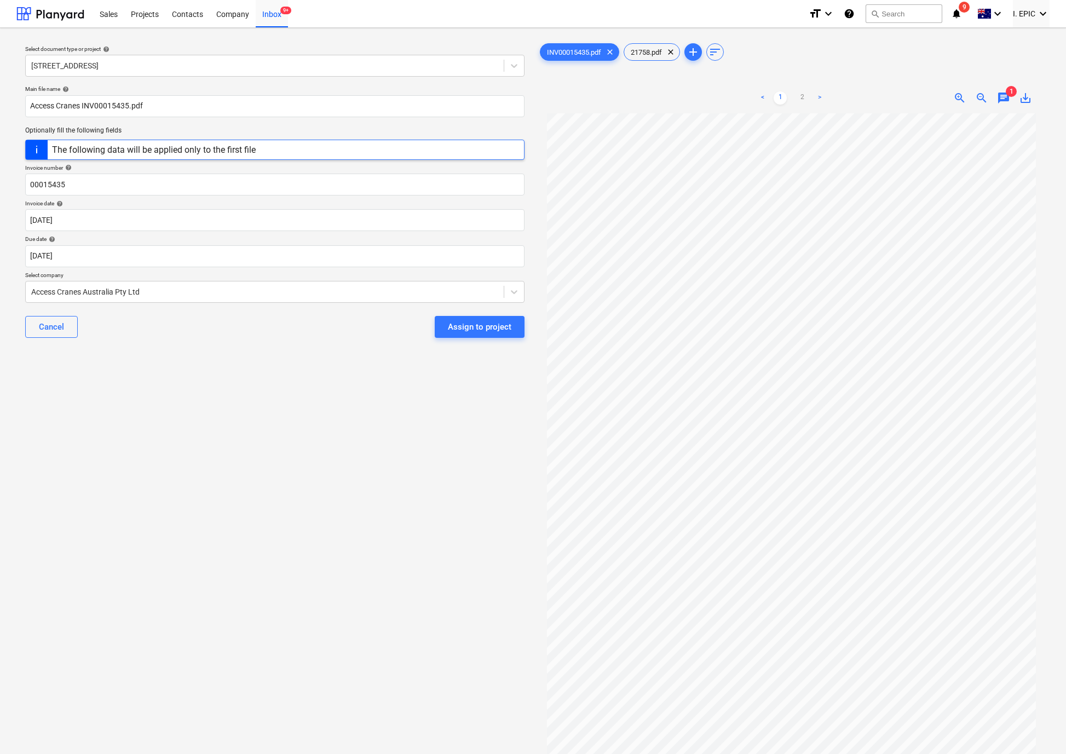
click at [258, 434] on div "Select document type or project help [STREET_ADDRESS] file name help Access Cra…" at bounding box center [274, 439] width 517 height 804
click at [471, 321] on div "Assign to project" at bounding box center [479, 327] width 63 height 14
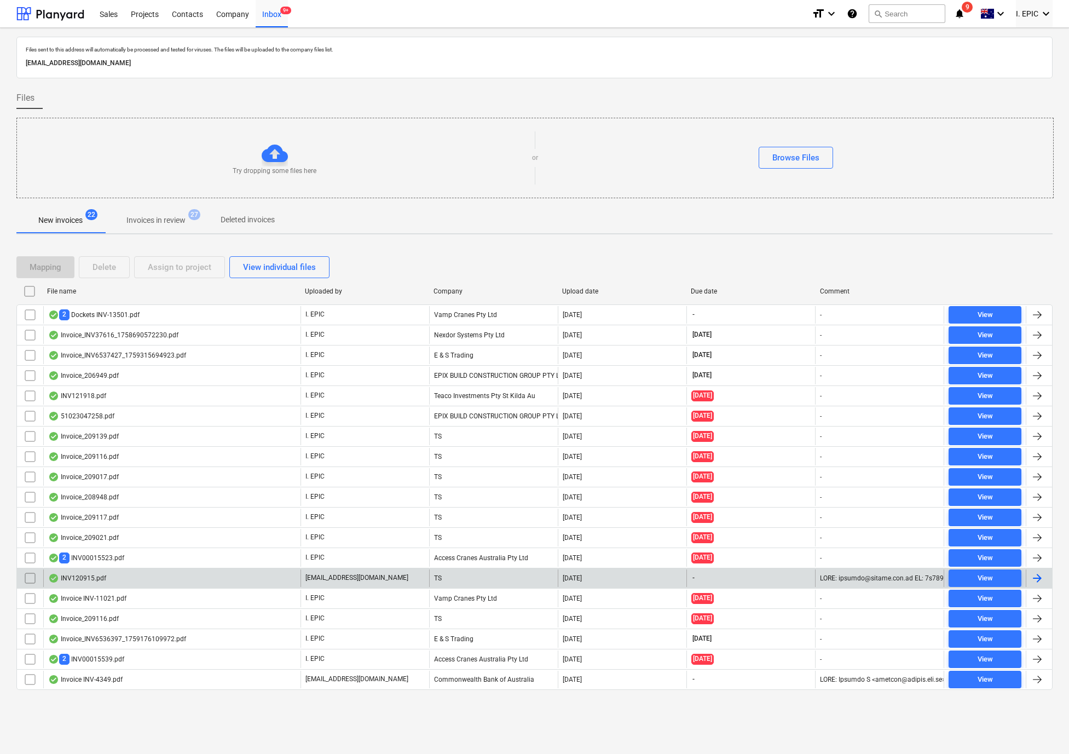
click at [103, 581] on div "INV120915.pdf" at bounding box center [77, 578] width 58 height 9
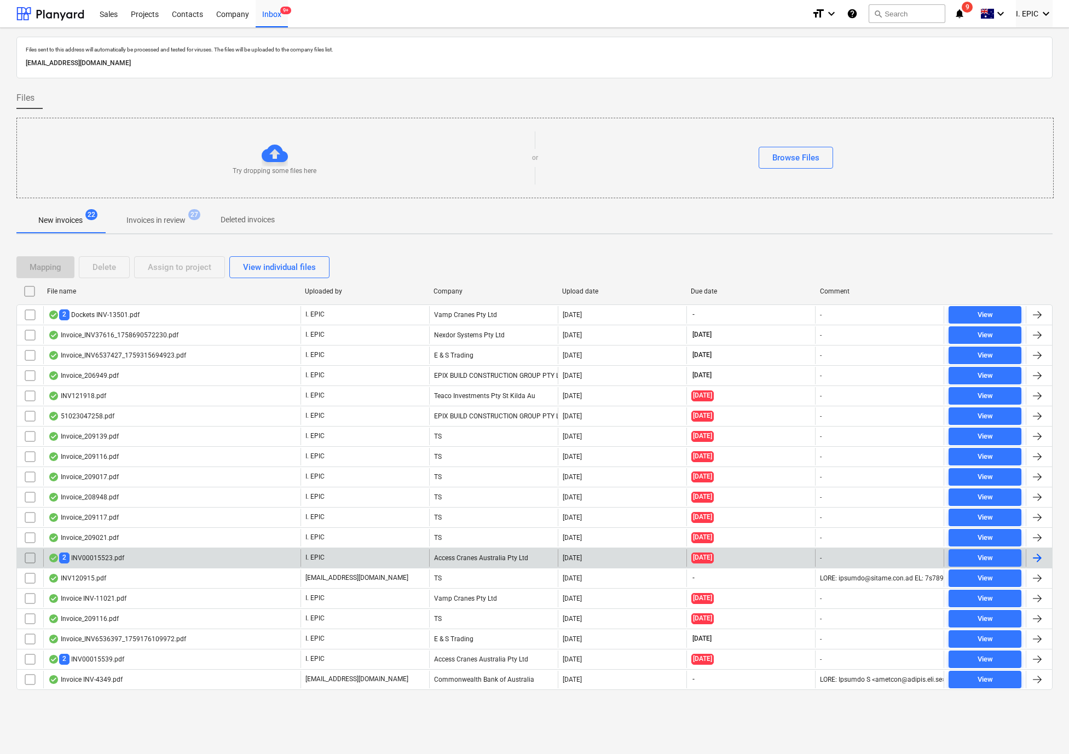
click at [100, 560] on div "2 INV00015523.pdf" at bounding box center [86, 557] width 76 height 10
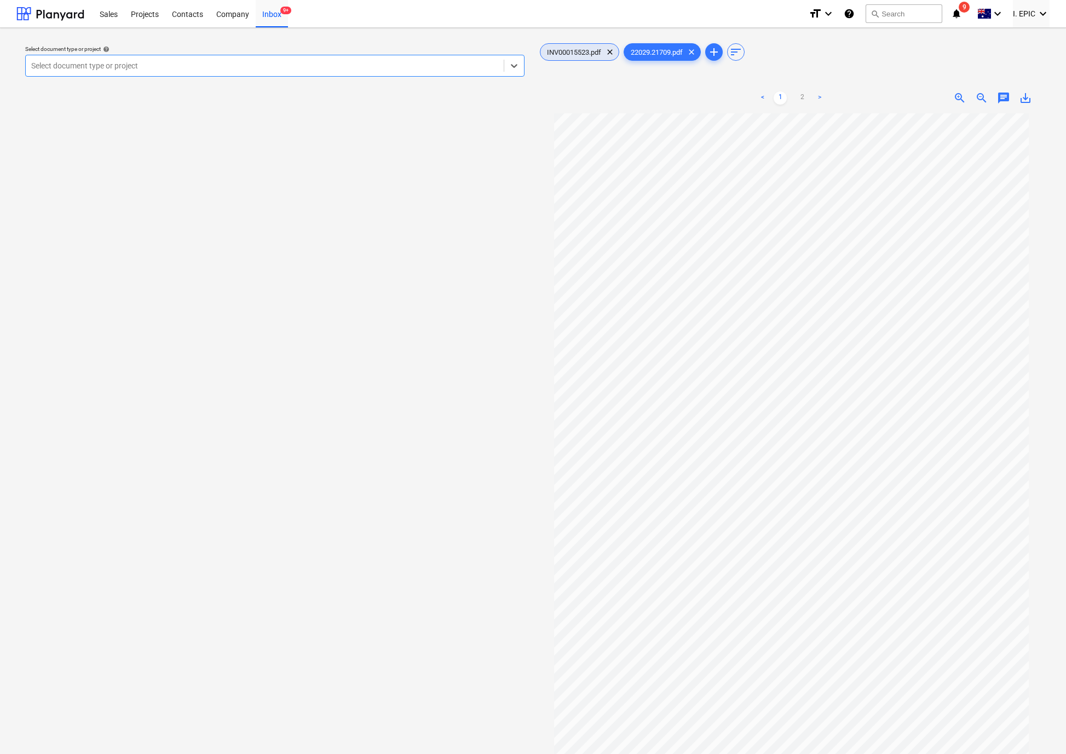
click at [582, 55] on span "INV00015523.pdf" at bounding box center [573, 52] width 67 height 8
click at [652, 43] on div "INV00015523.pdf clear 22029.21709.pdf clear add sort" at bounding box center [791, 52] width 508 height 22
click at [652, 44] on div "22029.21709.pdf clear" at bounding box center [661, 52] width 77 height 18
click at [570, 55] on span "INV00015523.pdf" at bounding box center [573, 52] width 67 height 8
drag, startPoint x: 646, startPoint y: 54, endPoint x: 648, endPoint y: 61, distance: 6.8
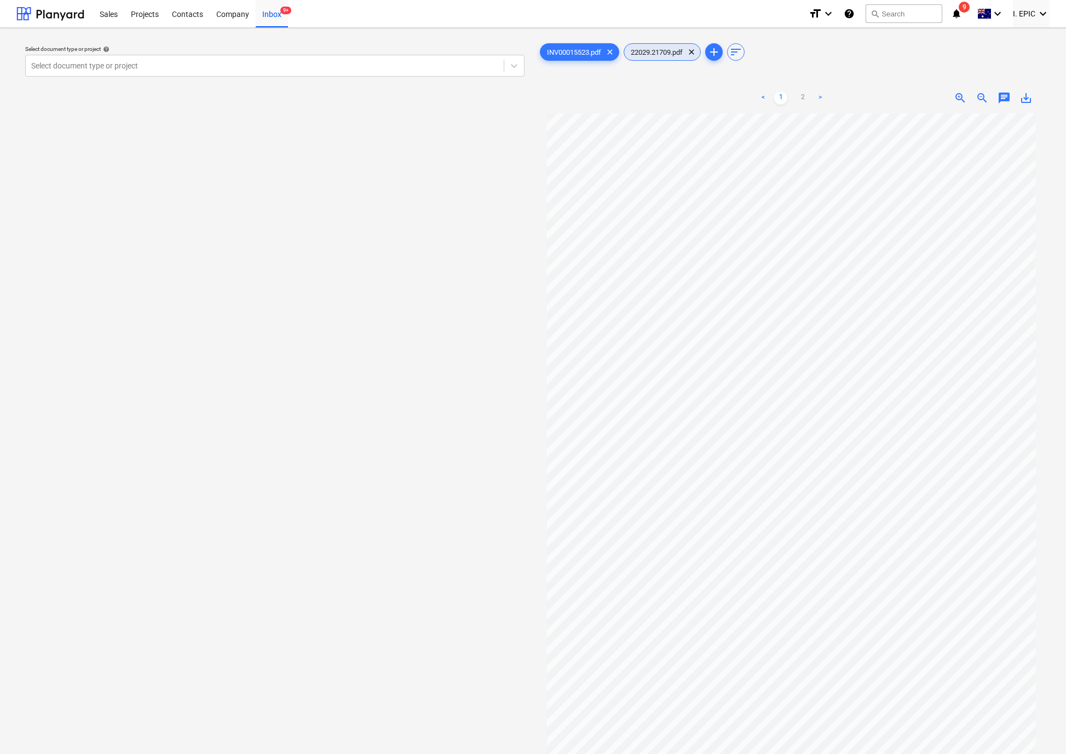
click at [646, 53] on span "22029.21709.pdf" at bounding box center [656, 52] width 65 height 8
click at [569, 53] on span "INV00015523.pdf" at bounding box center [573, 52] width 67 height 8
click at [800, 95] on link "2" at bounding box center [801, 97] width 13 height 13
click at [670, 44] on div "22029.21709.pdf clear" at bounding box center [661, 52] width 77 height 18
click at [802, 91] on link "2" at bounding box center [801, 97] width 13 height 13
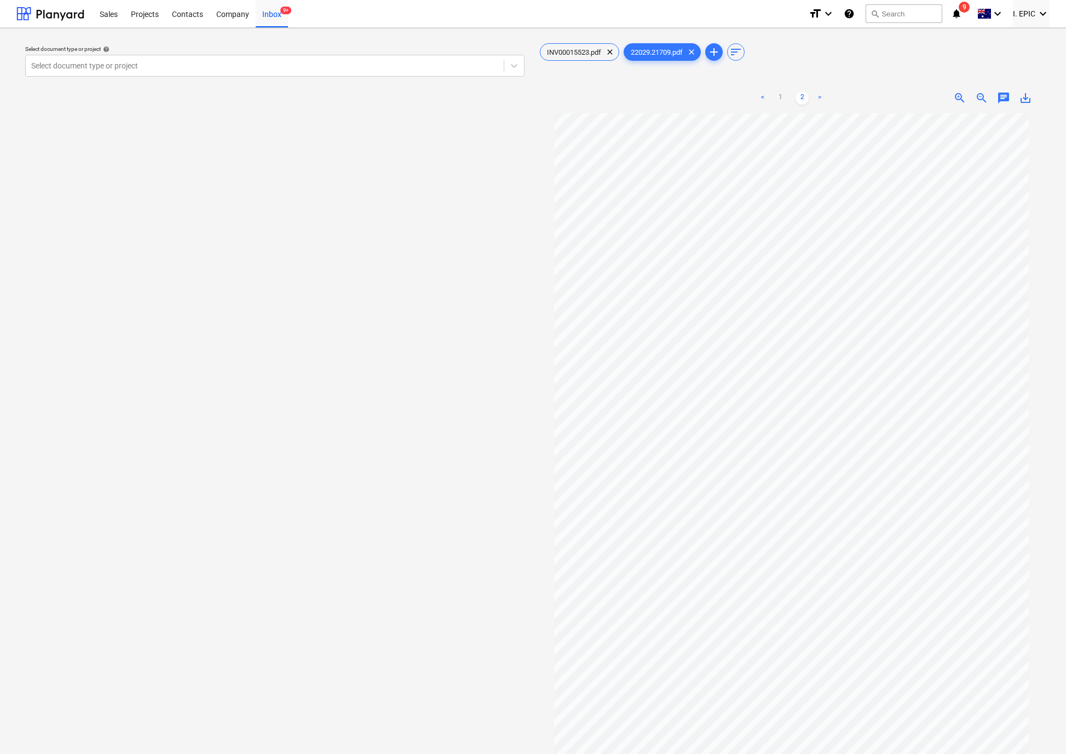
click at [469, 324] on div "Select document type or project help Select document type or project" at bounding box center [274, 439] width 517 height 804
click at [579, 56] on span "INV00015523.pdf" at bounding box center [573, 52] width 67 height 8
click at [997, 96] on span "chat" at bounding box center [1003, 97] width 13 height 13
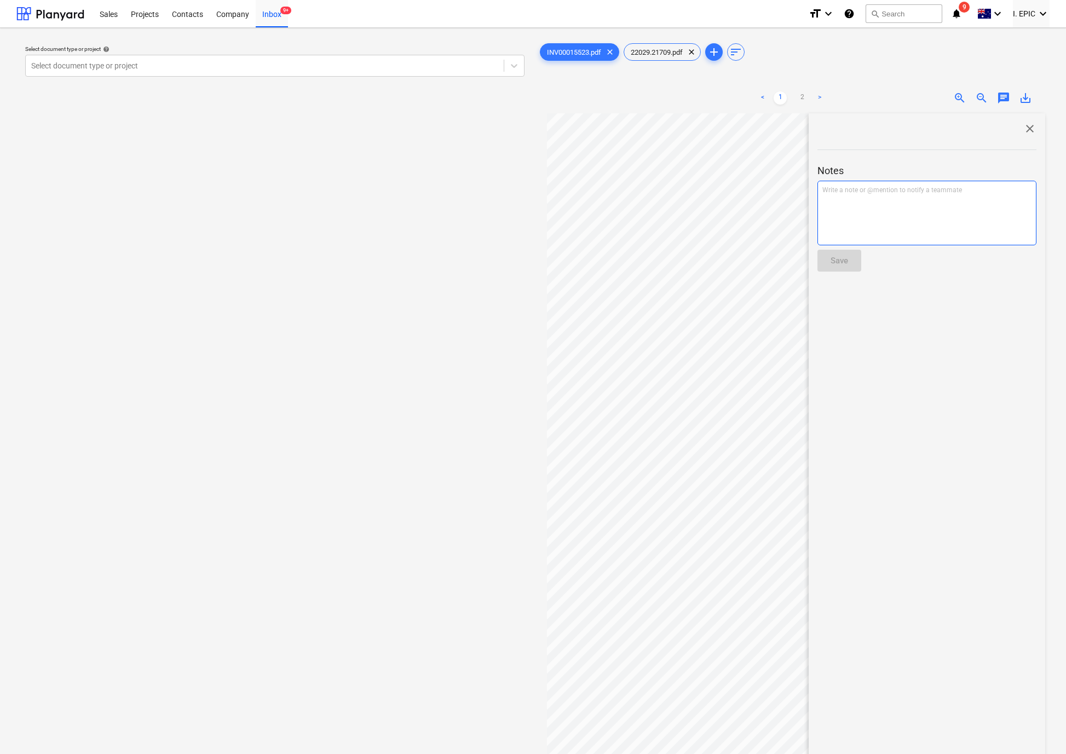
click at [846, 210] on div "Write a note or @mention to notify a teammate [PERSON_NAME]" at bounding box center [926, 213] width 219 height 65
click at [846, 207] on div "Write a note or @mention to notify a teammate [PERSON_NAME]" at bounding box center [926, 213] width 219 height 65
click at [744, 184] on div "< 1 2 > zoom_in zoom_out chat 0 save_alt close Notes 00015435 Save" at bounding box center [791, 460] width 508 height 754
click at [966, 187] on span "Rates are correct and checked against timesheets. AS" at bounding box center [901, 190] width 158 height 8
click at [830, 263] on div "Save" at bounding box center [839, 260] width 18 height 14
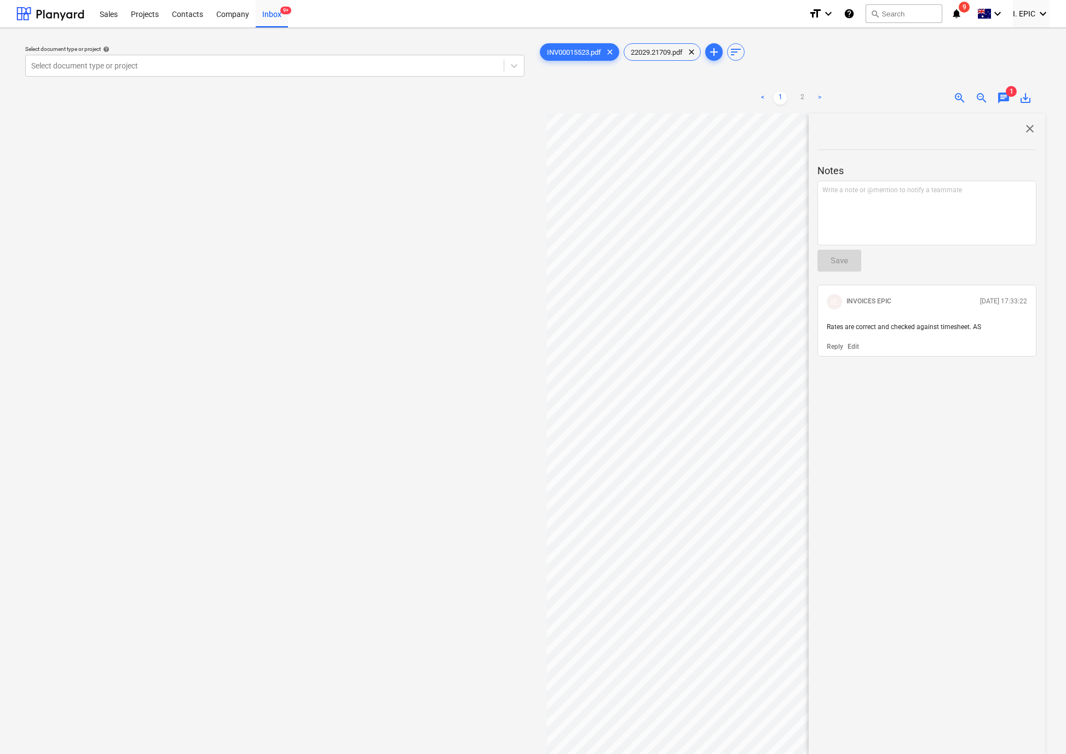
click at [437, 386] on div "Select document type or project help Select document type or project" at bounding box center [274, 439] width 517 height 804
click at [1026, 122] on span "close" at bounding box center [1029, 128] width 13 height 13
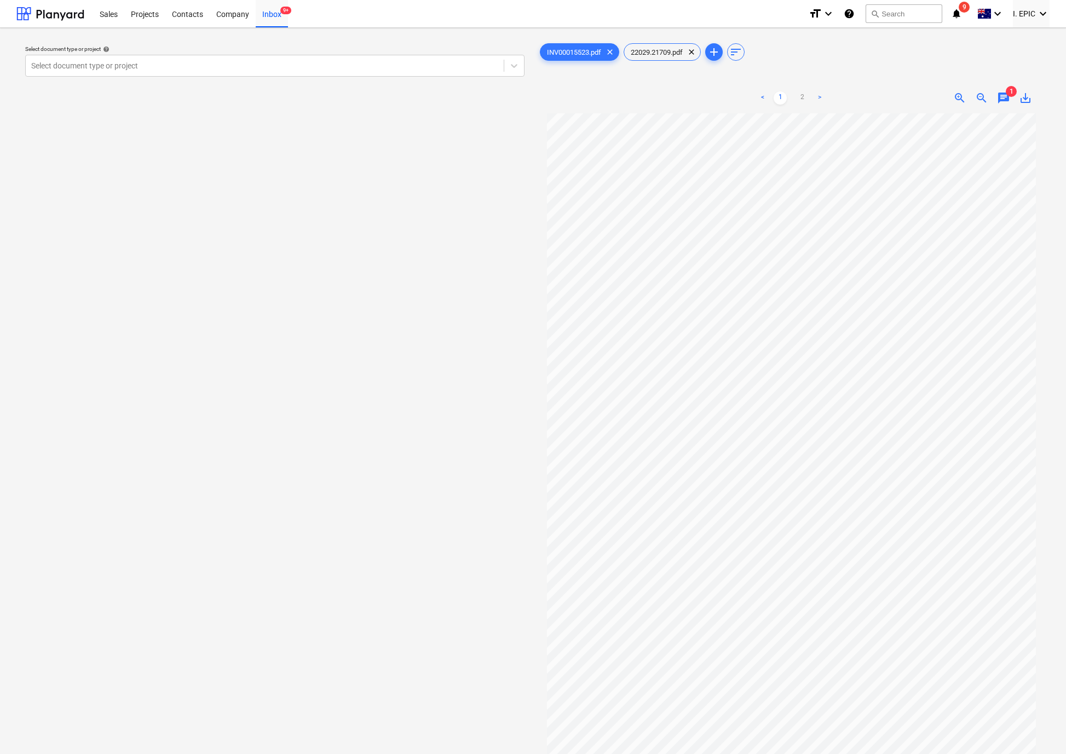
click at [505, 53] on div "Select document type or project help" at bounding box center [274, 48] width 499 height 7
click at [510, 72] on div at bounding box center [514, 66] width 20 height 20
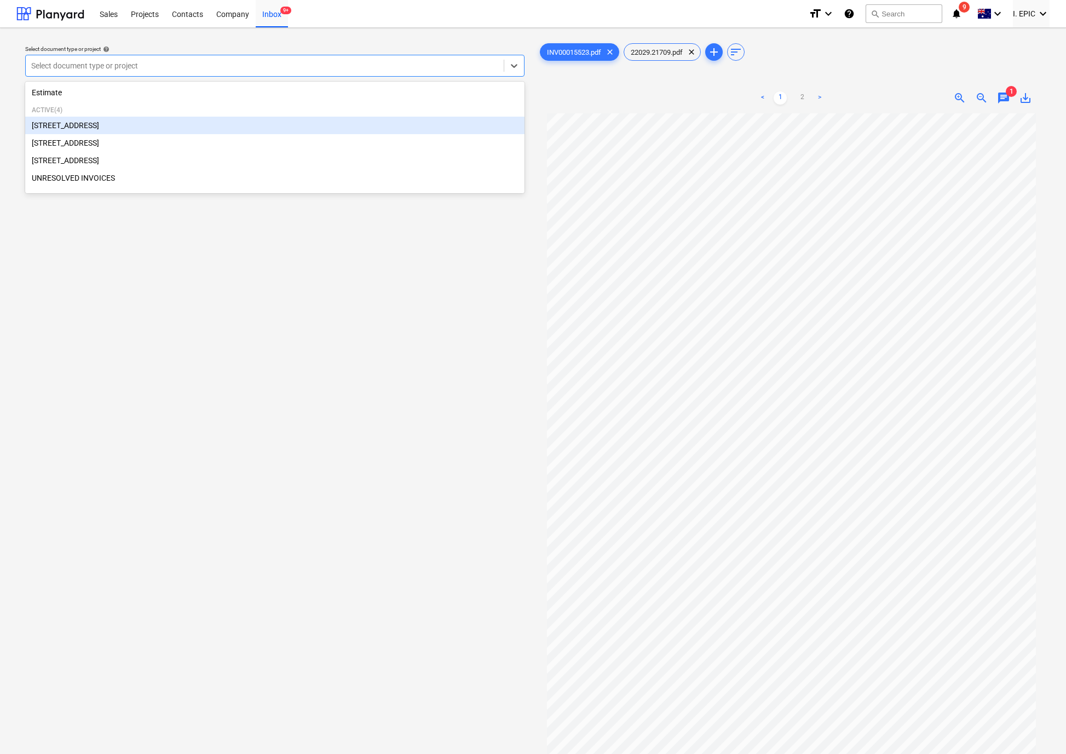
click at [92, 123] on div "[STREET_ADDRESS]" at bounding box center [274, 126] width 499 height 18
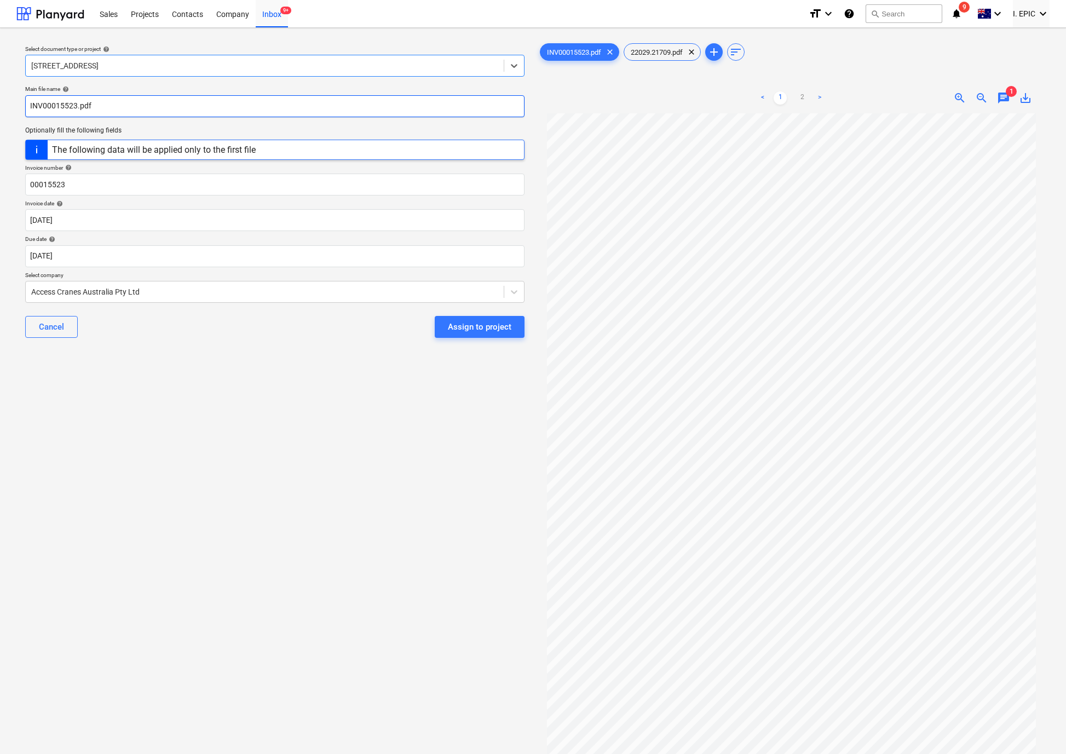
click at [35, 106] on input "INV00015523.pdf" at bounding box center [274, 106] width 499 height 22
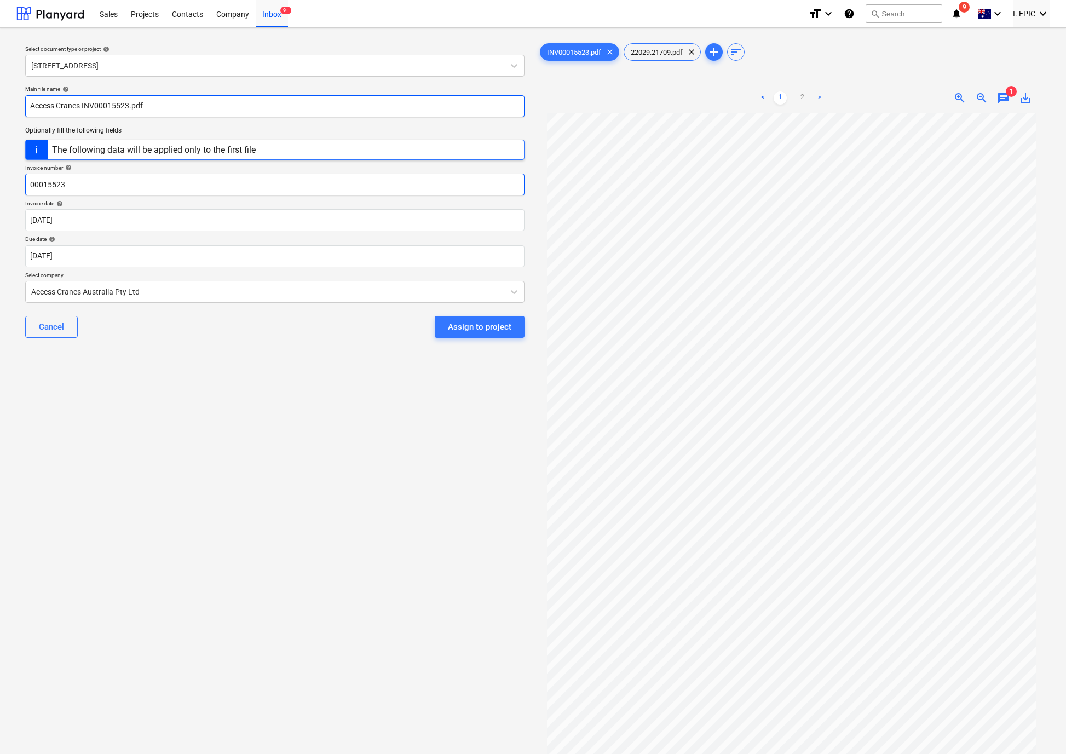
type input "Access Cranes INV00015523.pdf"
drag, startPoint x: 71, startPoint y: 181, endPoint x: -24, endPoint y: 179, distance: 95.3
click at [0, 179] on html "Sales Projects Contacts Company Inbox 9+ format_size keyboard_arrow_down help s…" at bounding box center [533, 377] width 1066 height 754
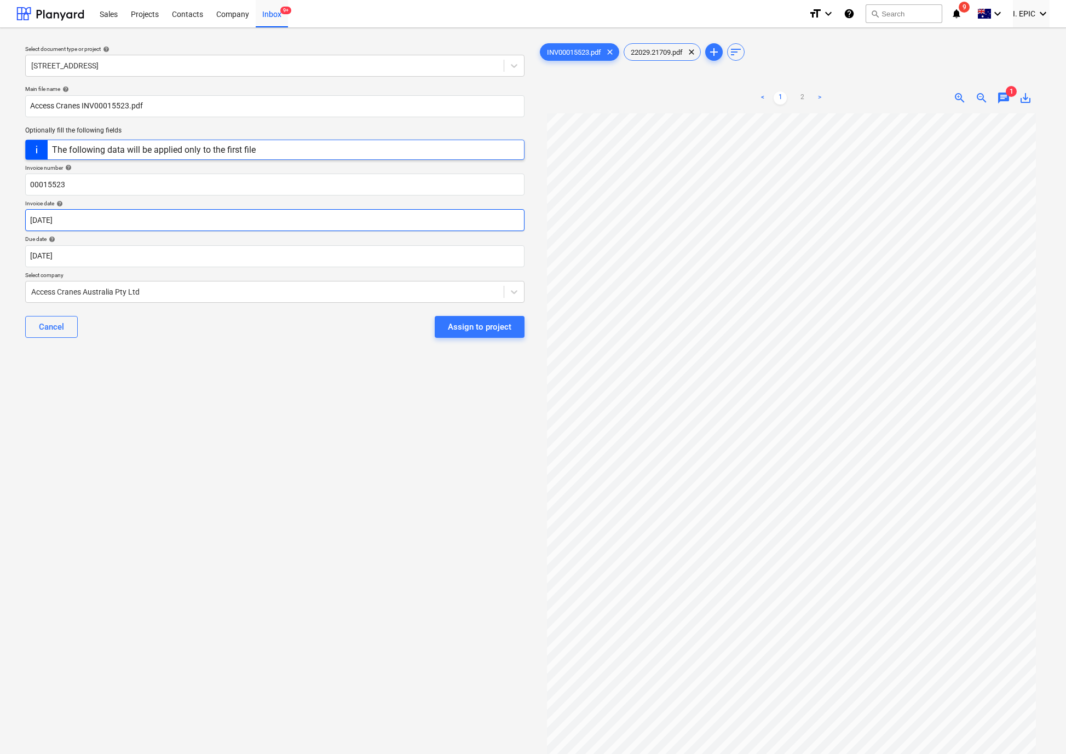
click at [94, 222] on body "Sales Projects Contacts Company Inbox 9+ format_size keyboard_arrow_down help s…" at bounding box center [533, 377] width 1066 height 754
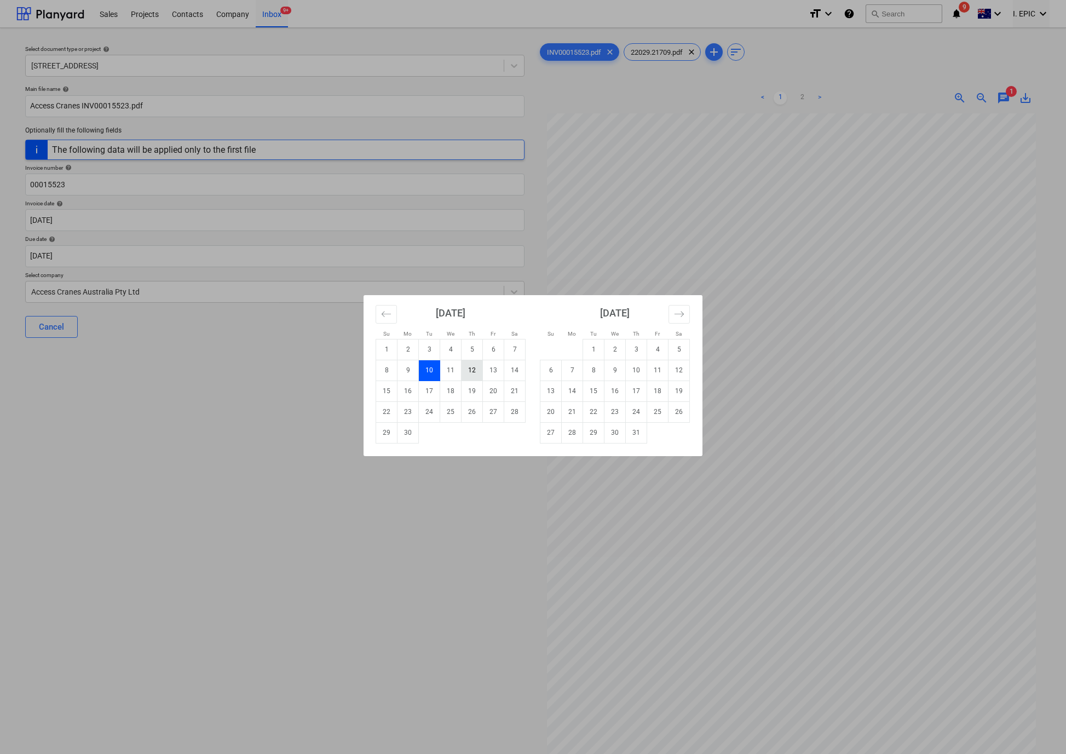
click at [470, 366] on td "12" at bounding box center [471, 370] width 21 height 21
type input "[DATE]"
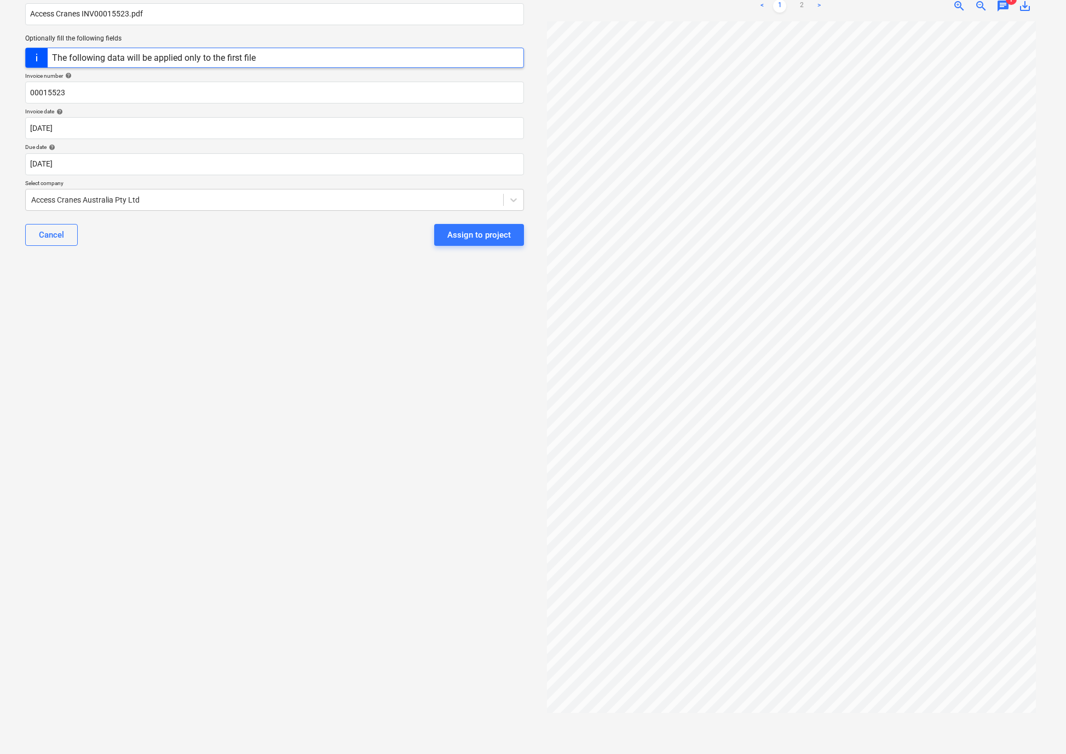
scroll to position [96, 0]
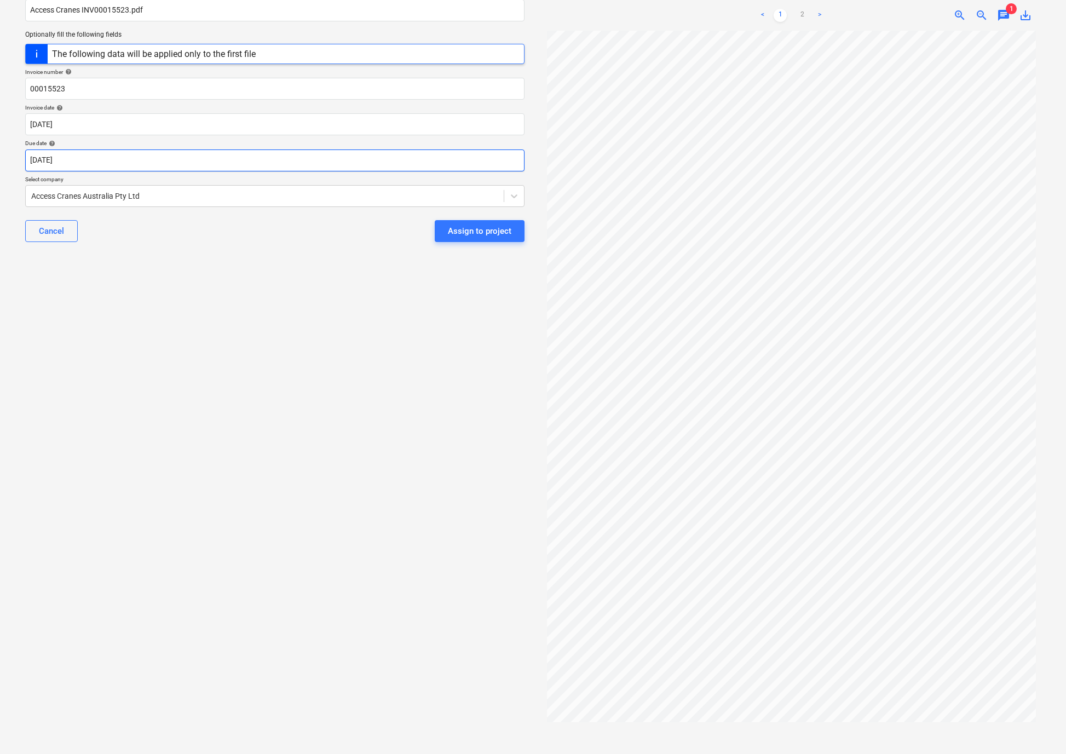
click at [55, 157] on body "Sales Projects Contacts Company Inbox 9+ format_size keyboard_arrow_down help s…" at bounding box center [533, 281] width 1066 height 754
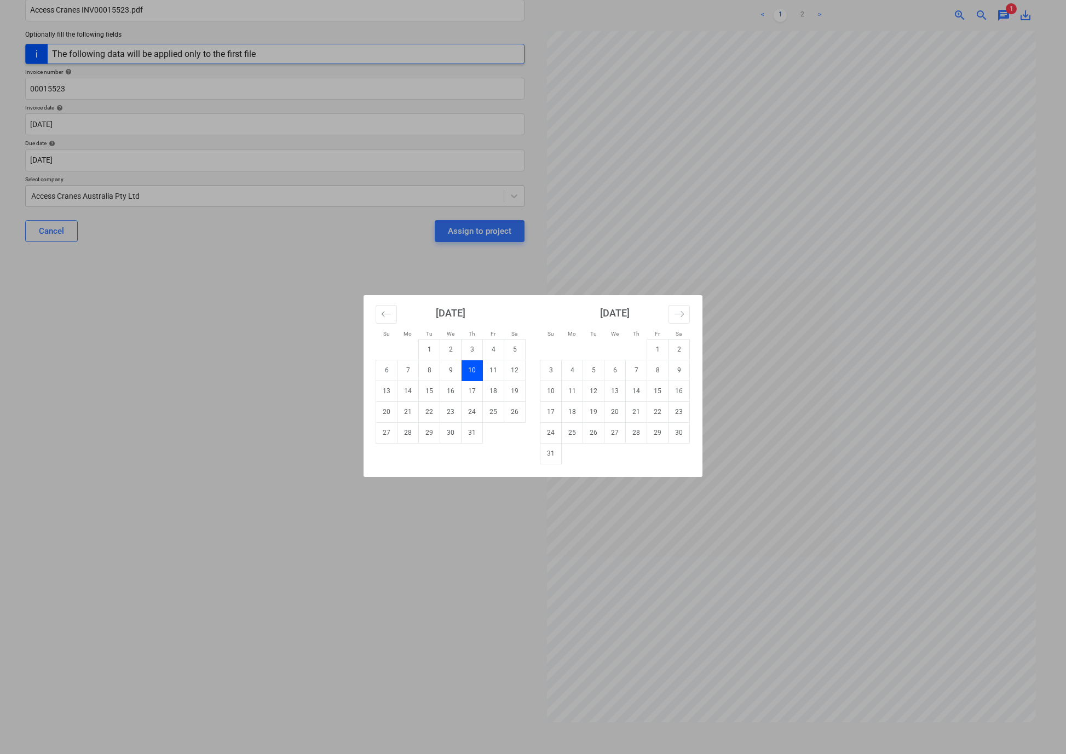
click at [475, 370] on td "10" at bounding box center [471, 370] width 21 height 21
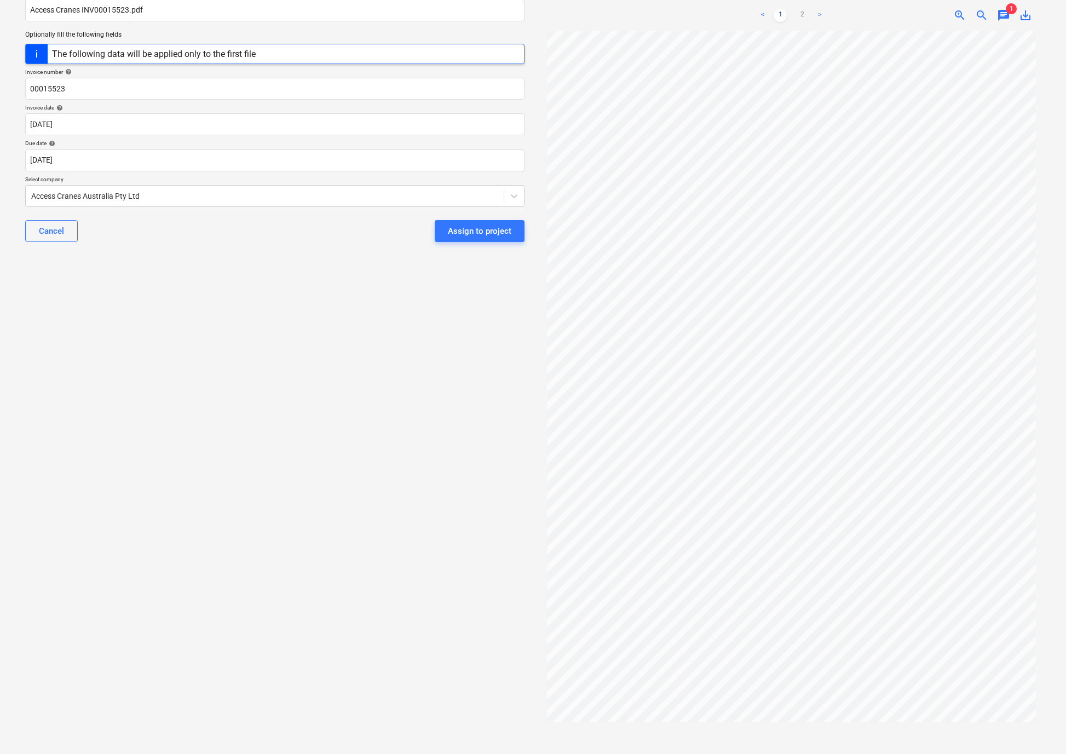
click at [414, 422] on div "Select document type or project help [STREET_ADDRESS] file name help Access Cra…" at bounding box center [274, 343] width 517 height 804
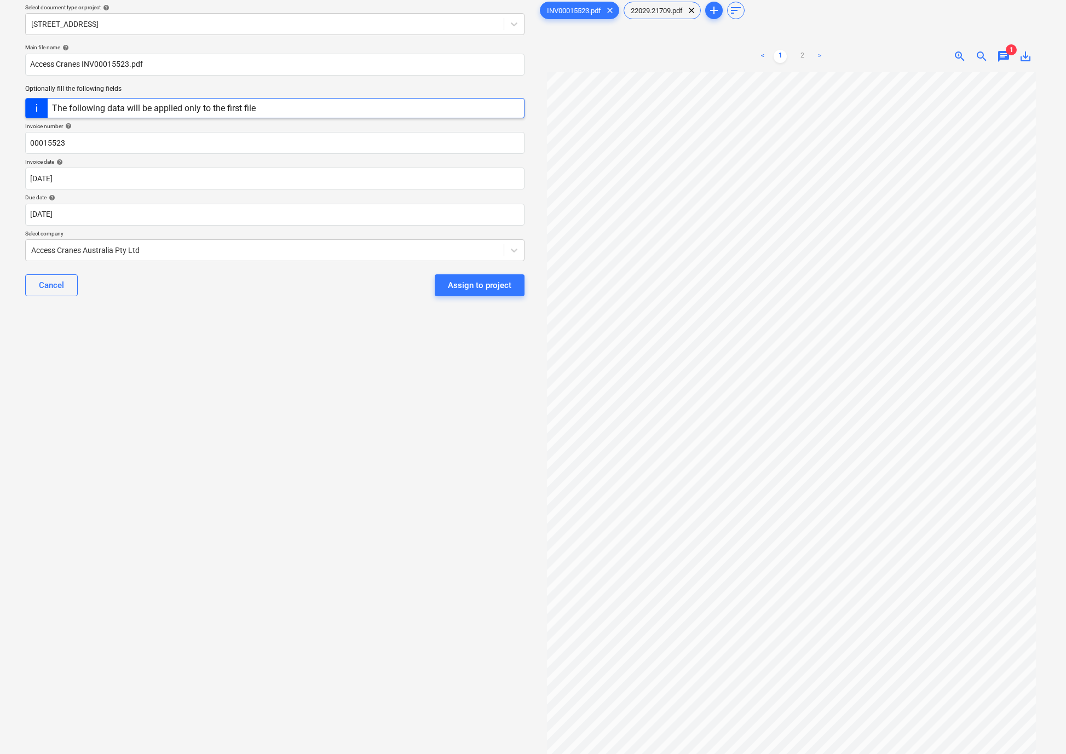
scroll to position [0, 0]
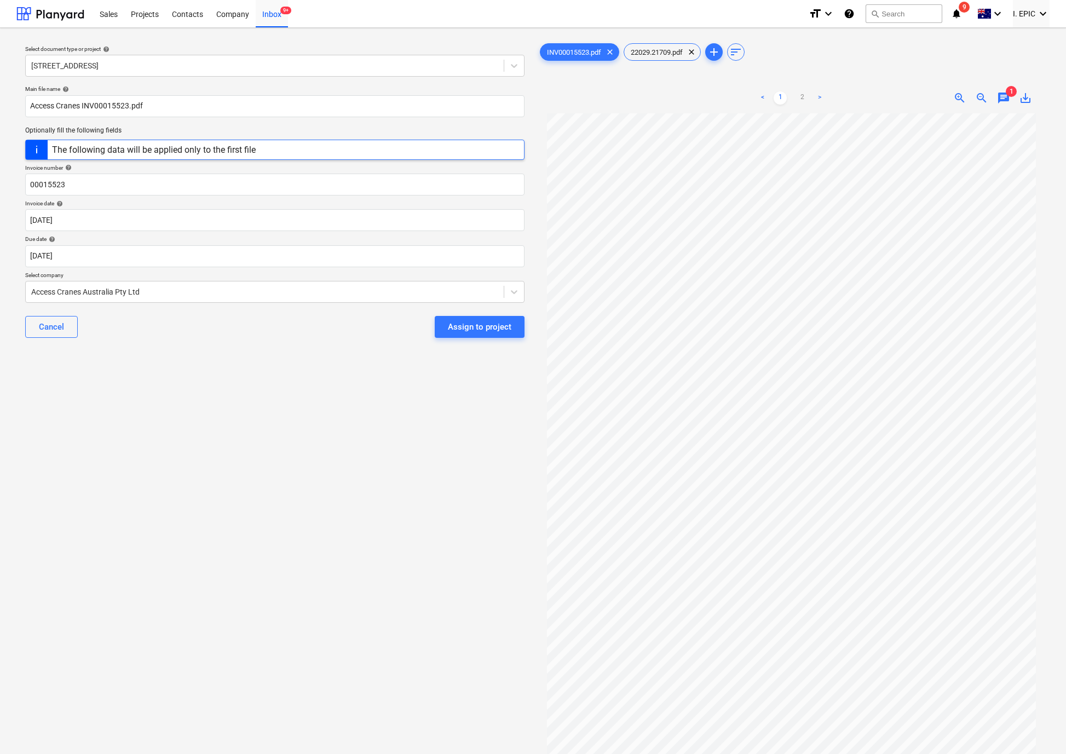
click at [171, 412] on div "Select document type or project help [STREET_ADDRESS] file name help Access Cra…" at bounding box center [274, 439] width 517 height 804
click at [500, 332] on div "Assign to project" at bounding box center [479, 327] width 63 height 14
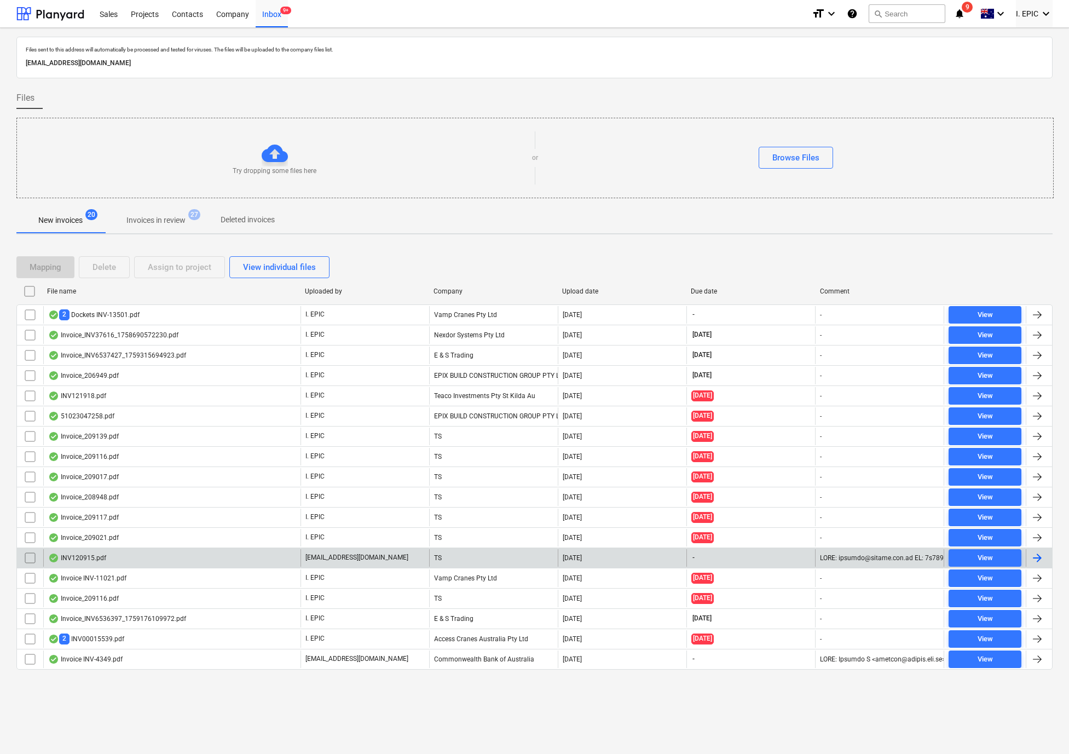
click at [84, 562] on div "INV120915.pdf" at bounding box center [77, 557] width 58 height 9
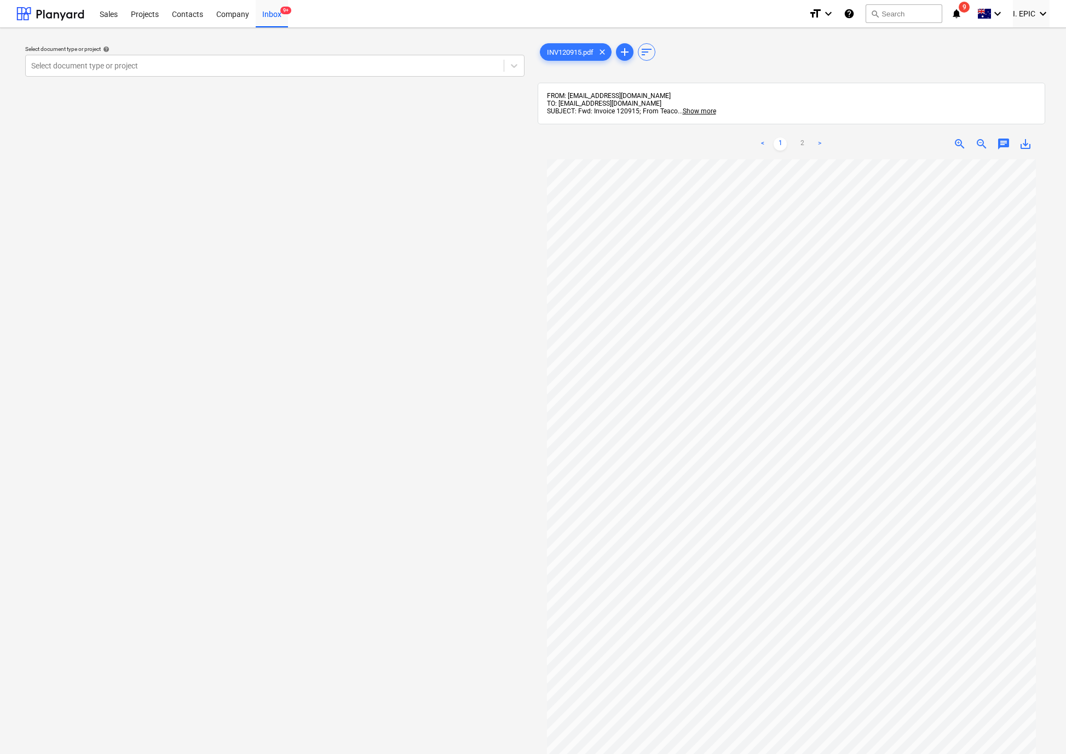
click at [1010, 147] on span "chat" at bounding box center [1003, 143] width 13 height 13
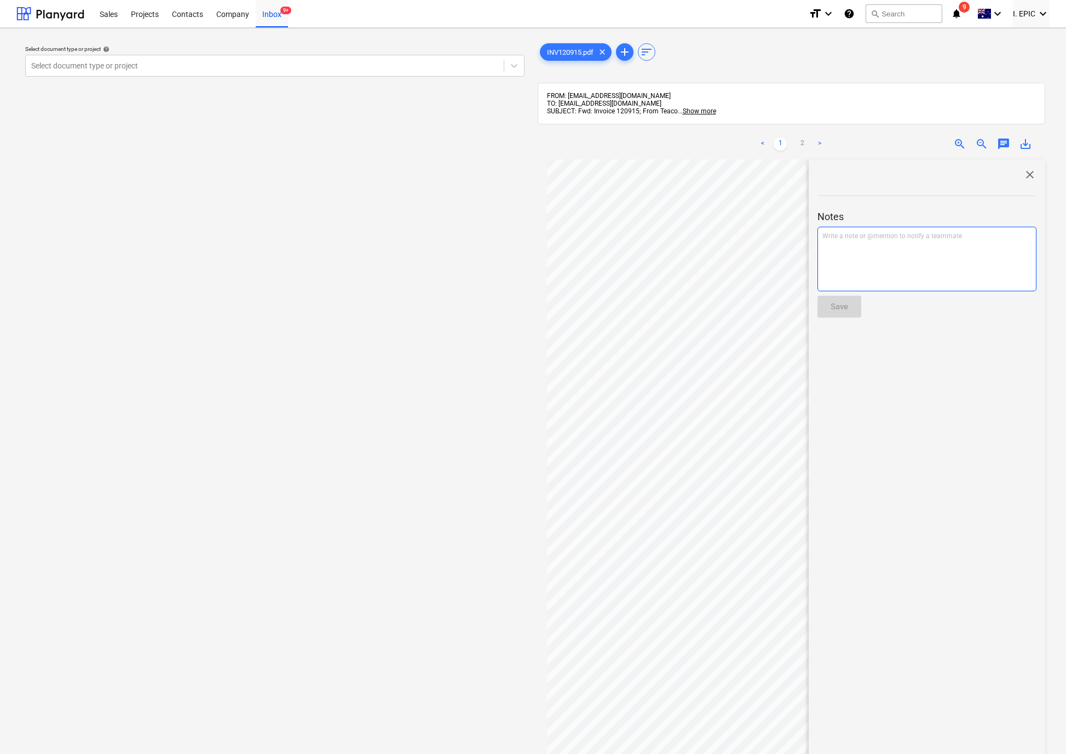
click at [926, 257] on div "Write a note or @mention to notify a teammate [PERSON_NAME]" at bounding box center [926, 259] width 219 height 65
click at [843, 311] on div "Save" at bounding box center [839, 306] width 18 height 14
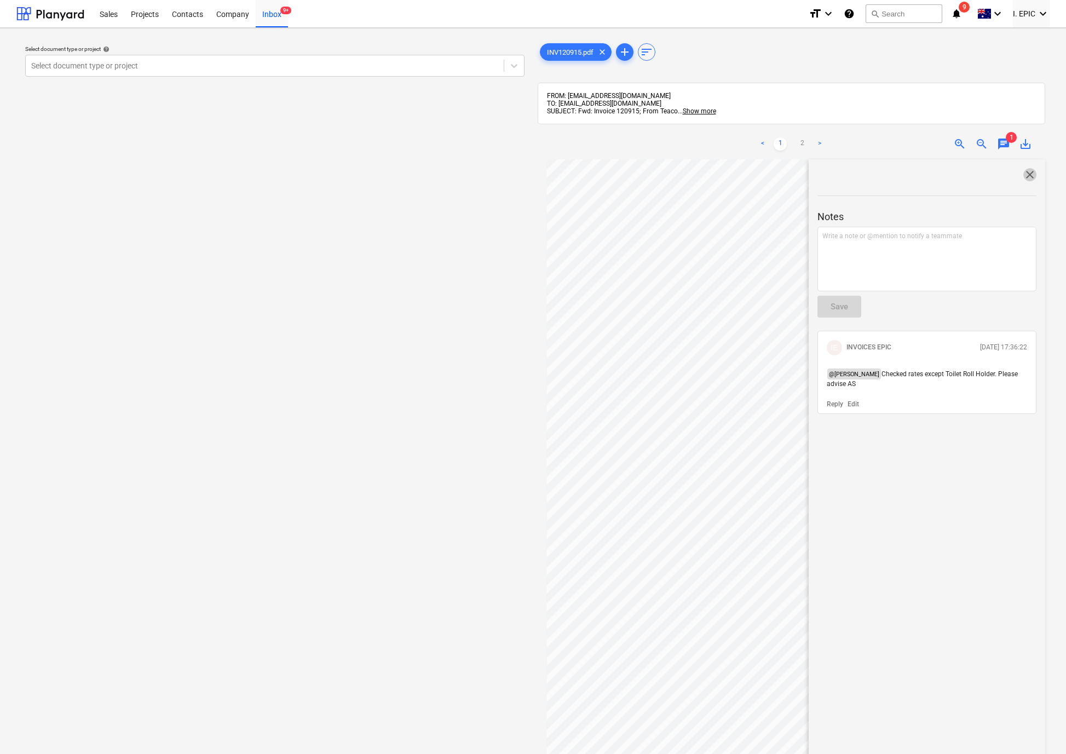
click at [1023, 174] on span "close" at bounding box center [1029, 174] width 13 height 13
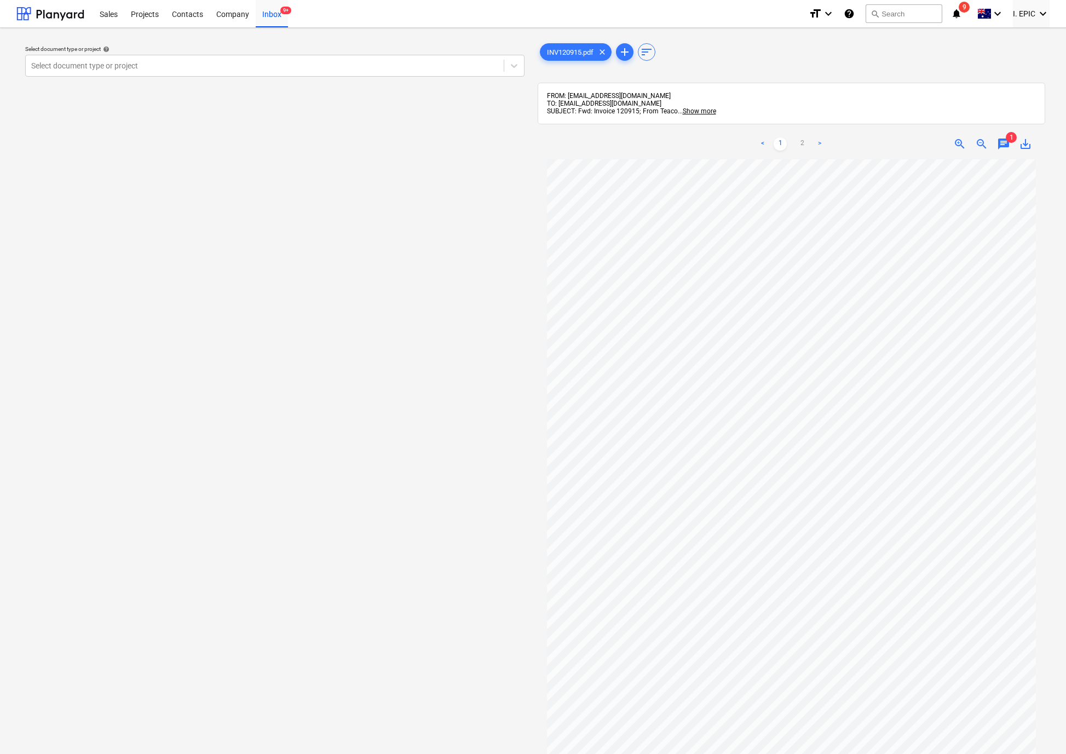
drag, startPoint x: 1007, startPoint y: 148, endPoint x: 1002, endPoint y: 158, distance: 11.3
click at [1007, 147] on span "chat" at bounding box center [1003, 143] width 13 height 13
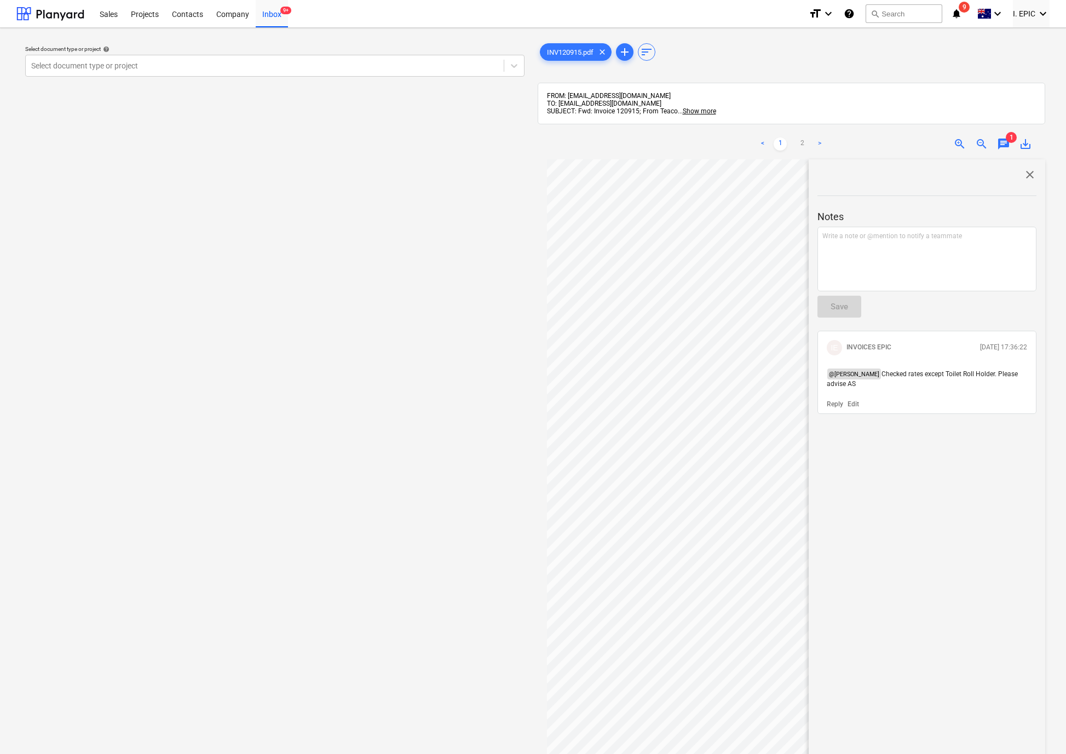
click at [906, 377] on span "Checked rates except Toilet Roll Holder. Please advise AS" at bounding box center [922, 379] width 193 height 18
copy p "@ [PERSON_NAME] Checked rates except Toilet Roll Holder. Please advise AS"
drag, startPoint x: 975, startPoint y: 604, endPoint x: 828, endPoint y: 413, distance: 241.6
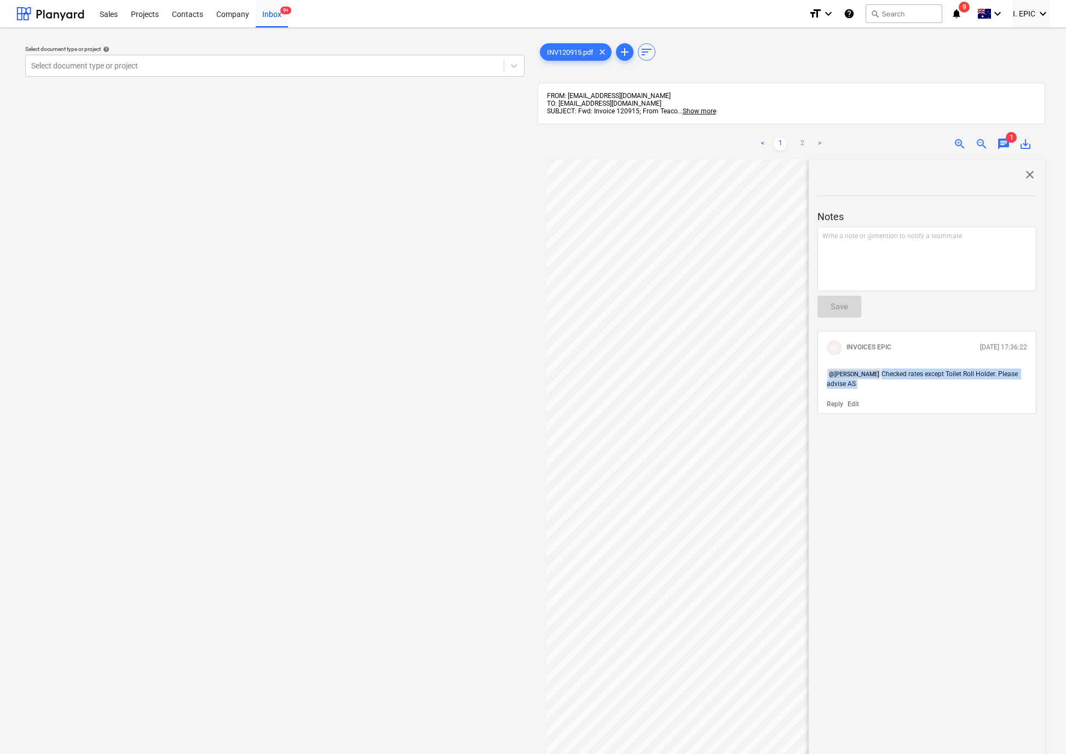
click at [975, 604] on div "close Notes Write a note or @mention to notify a teammate ﻿ Save IE INVOICES EP…" at bounding box center [926, 529] width 236 height 741
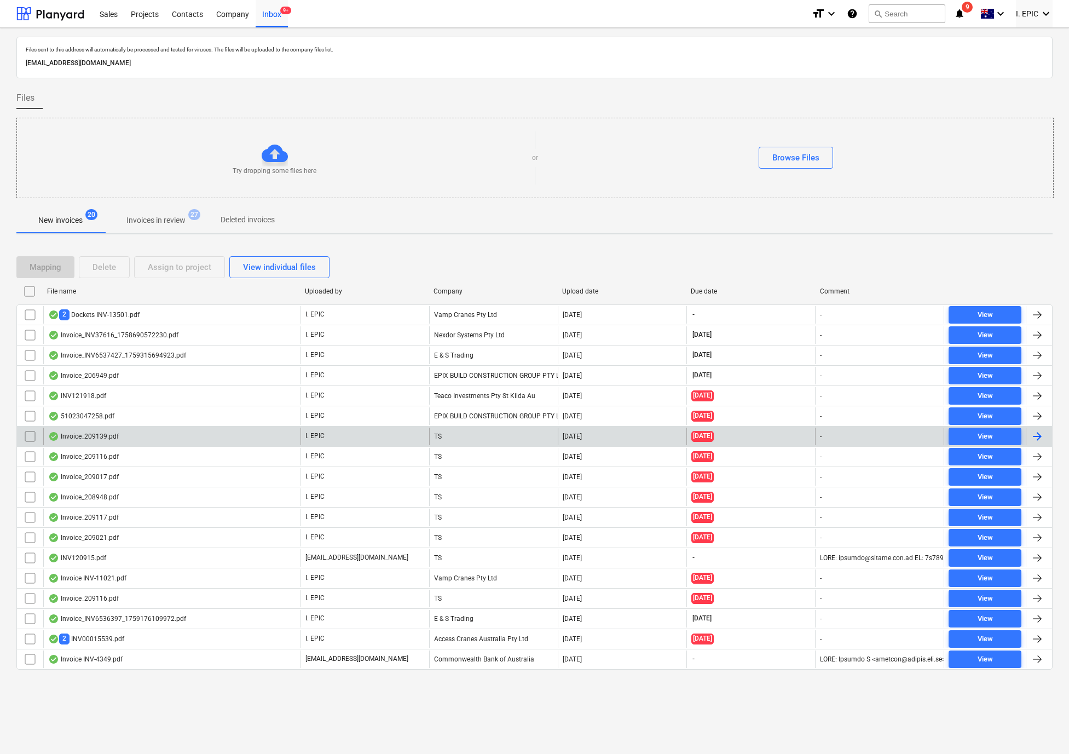
click at [89, 435] on div "Invoice_209139.pdf" at bounding box center [83, 436] width 71 height 9
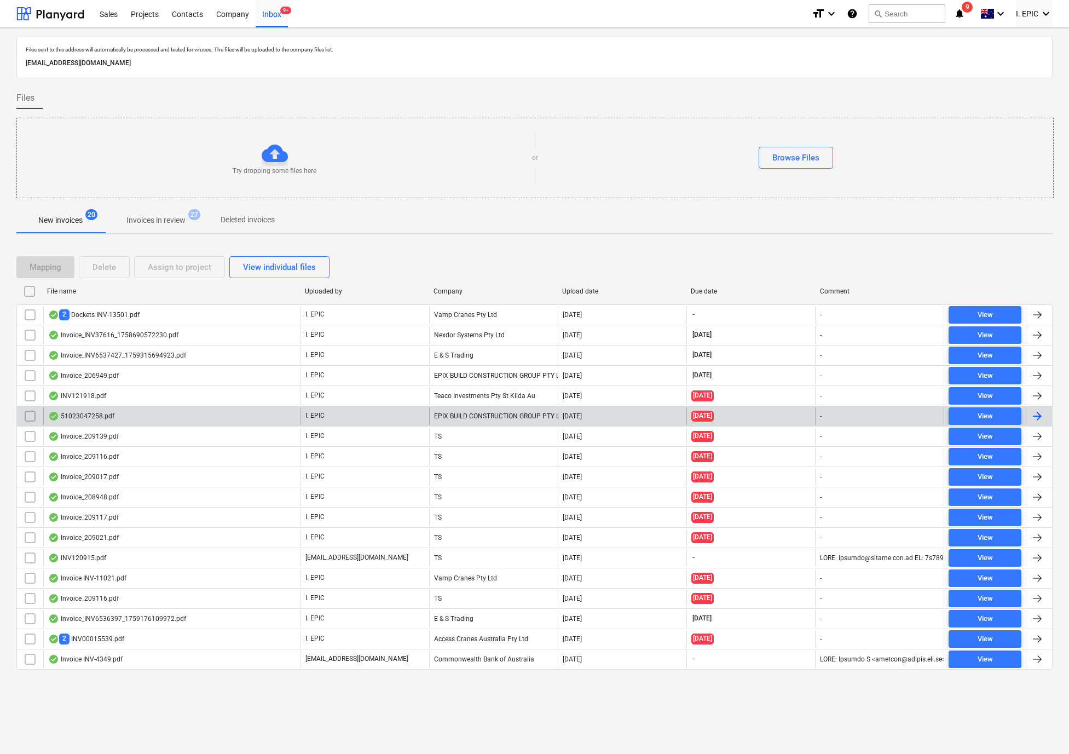
click at [85, 418] on div "51023047258.pdf" at bounding box center [81, 416] width 66 height 9
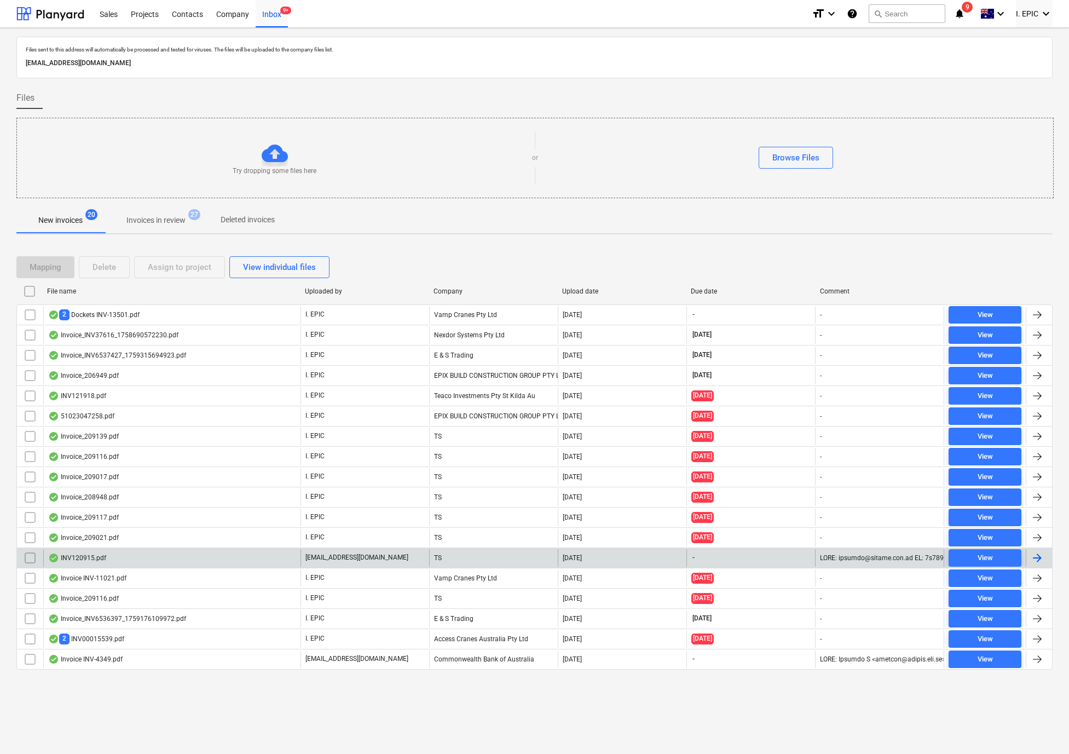
click at [168, 562] on div "INV120915.pdf" at bounding box center [171, 558] width 257 height 18
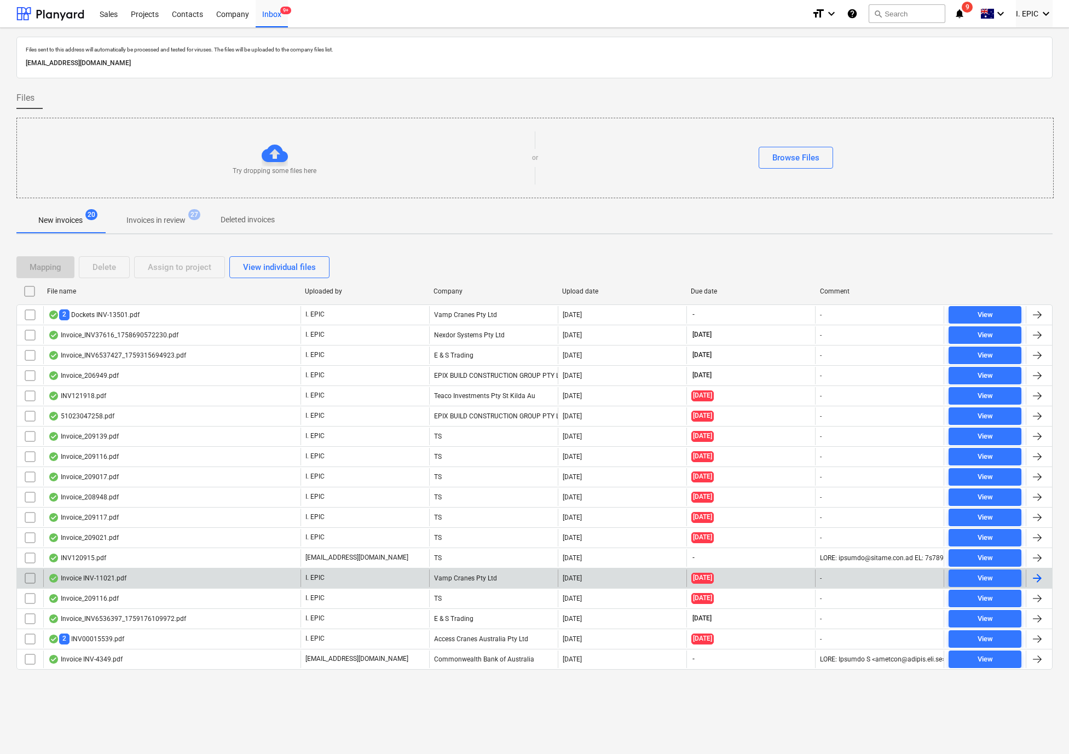
click at [114, 582] on div "Invoice INV-11021.pdf" at bounding box center [87, 578] width 78 height 9
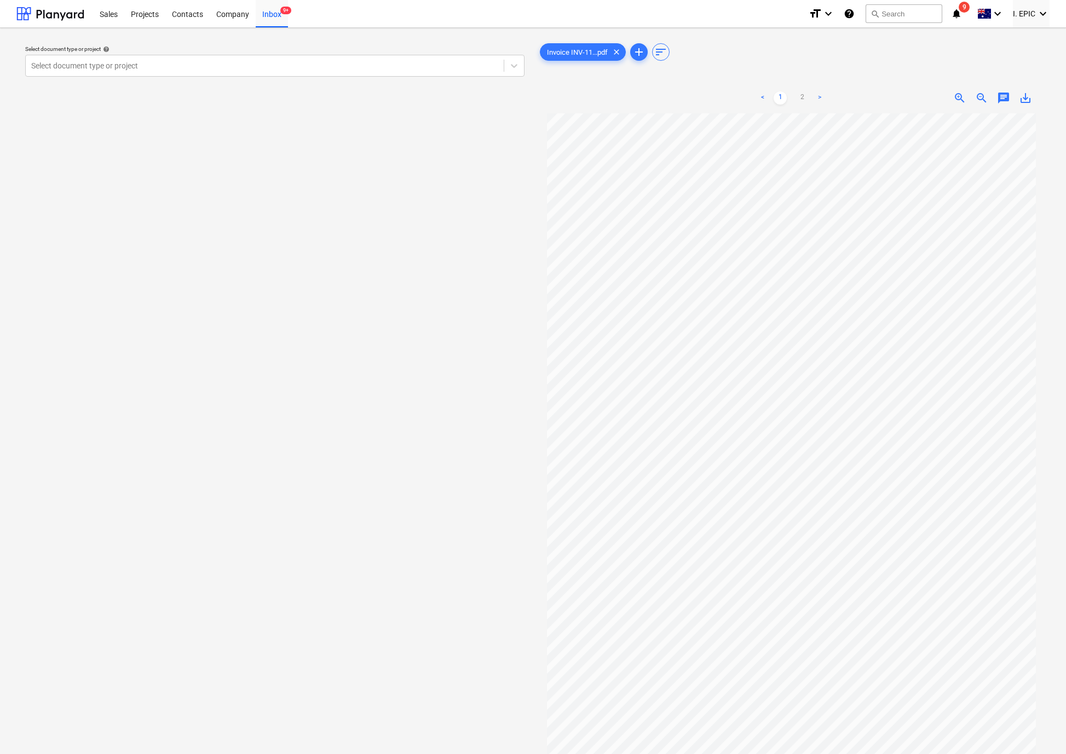
click at [1001, 94] on span "chat" at bounding box center [1003, 97] width 13 height 13
click at [900, 217] on div "Write a note or @mention to notify a teammate [PERSON_NAME]" at bounding box center [926, 213] width 219 height 65
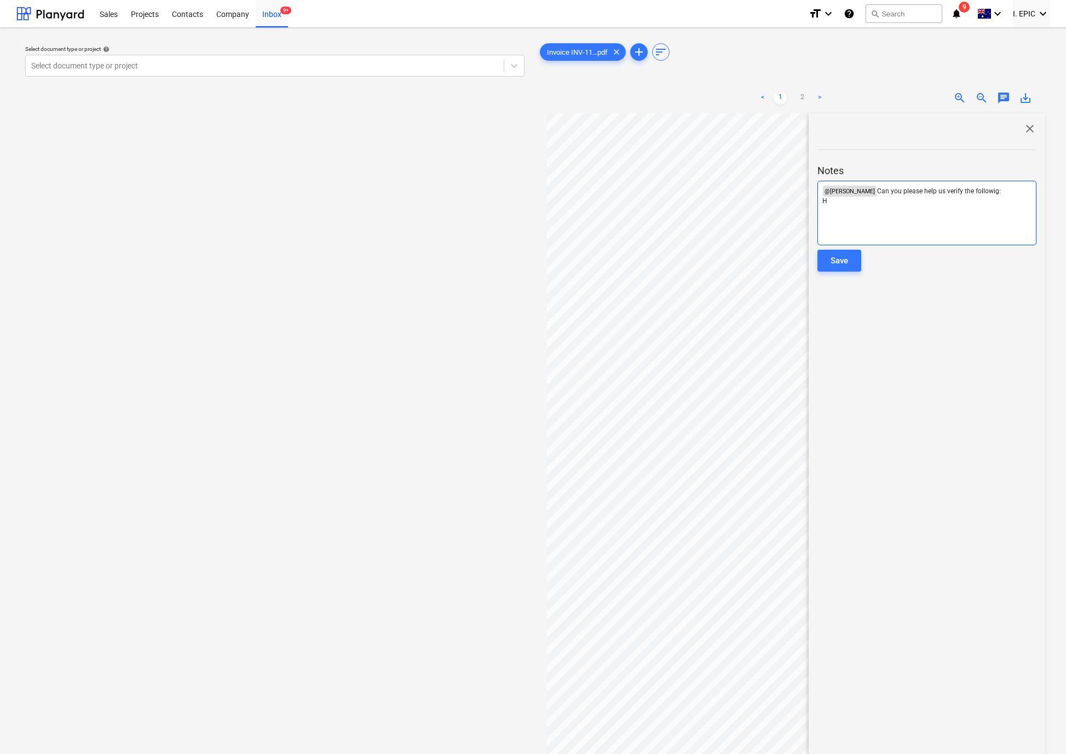
click at [900, 217] on div "﻿ @ [PERSON_NAME] ﻿ Can you please help us verify the followig: H" at bounding box center [926, 213] width 219 height 65
click at [767, 194] on div "< 1 2 > zoom_in zoom_out chat 0 save_alt close Notes ﻿ @ [PERSON_NAME] ﻿ Can yo…" at bounding box center [791, 460] width 508 height 754
copy div "﻿ @ [PERSON_NAME] ﻿ Can you please help us verify the followig: Hire of Brick C…"
click at [795, 96] on link "2" at bounding box center [801, 97] width 13 height 13
click at [782, 91] on link "1" at bounding box center [779, 97] width 13 height 13
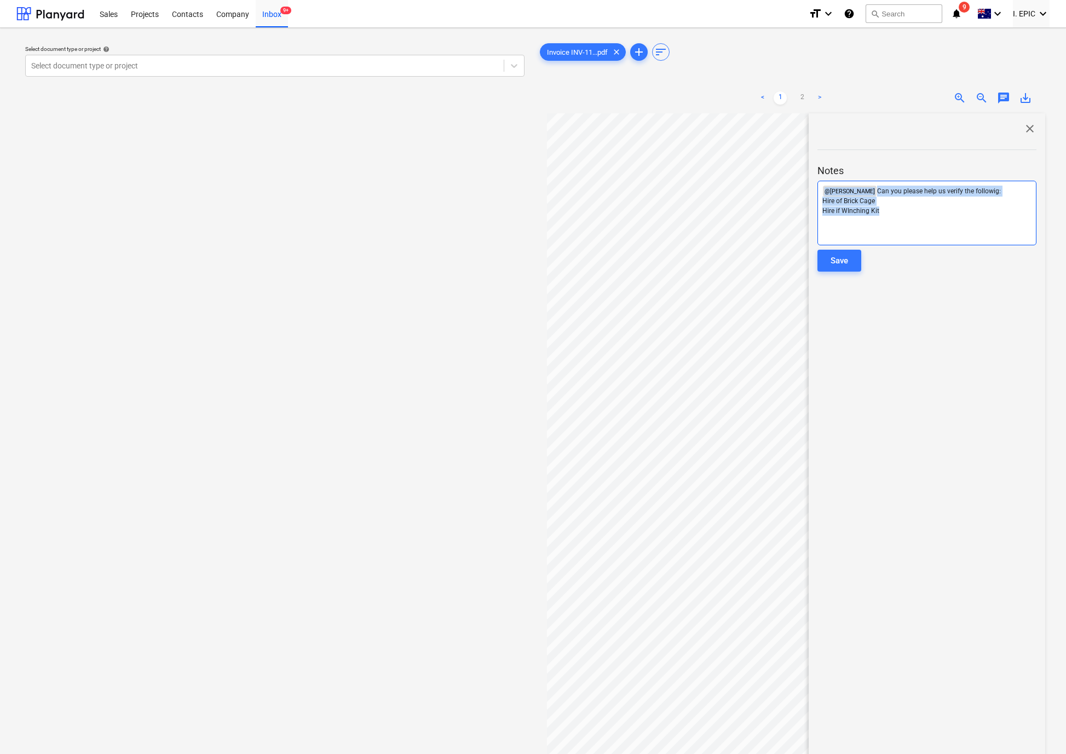
click at [868, 218] on div "﻿ @ [PERSON_NAME] ﻿ Can you please help us verify the followig: Hire of Brick C…" at bounding box center [926, 213] width 219 height 65
click at [864, 212] on span "Hire if WInching Kit" at bounding box center [850, 211] width 57 height 8
click at [851, 210] on span "Hire if WInching Kit" at bounding box center [850, 211] width 57 height 8
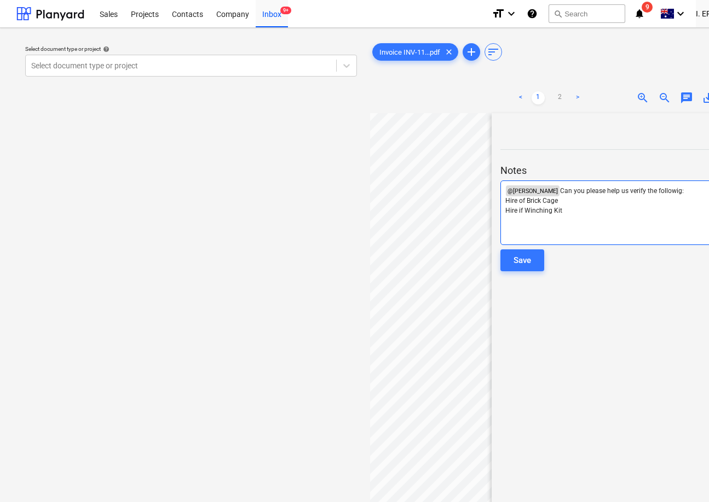
scroll to position [109, 0]
drag, startPoint x: 570, startPoint y: 216, endPoint x: 502, endPoint y: 215, distance: 67.3
click at [500, 213] on div "﻿ @ [PERSON_NAME] ﻿ Can you please help us verify the followig: Hire of Brick C…" at bounding box center [609, 213] width 219 height 65
copy span "Hire if Winching Kit"
click at [515, 219] on div "﻿ @ [PERSON_NAME] ﻿ Can you please help us verify the followig: Hire of Brick C…" at bounding box center [609, 213] width 219 height 65
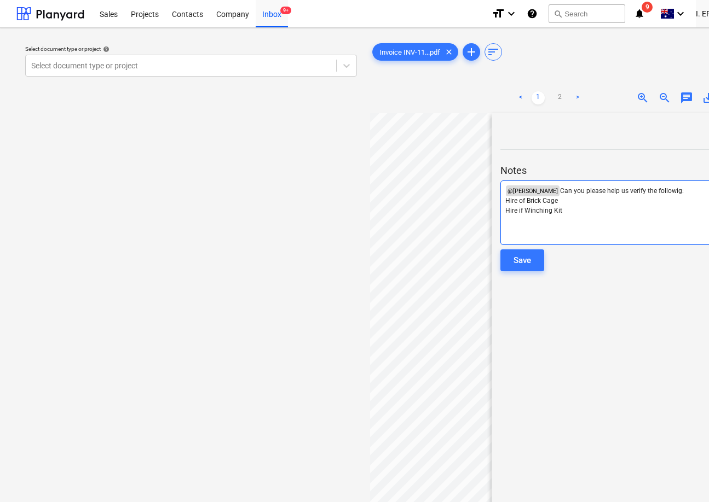
click at [572, 215] on p "Hire if Winching Kit" at bounding box center [609, 210] width 209 height 9
click at [521, 218] on span "Hire if Winching Kit" at bounding box center [533, 220] width 57 height 8
drag, startPoint x: 527, startPoint y: 218, endPoint x: 577, endPoint y: 218, distance: 50.9
click at [577, 218] on p "Hire of Winching Kit" at bounding box center [609, 220] width 209 height 9
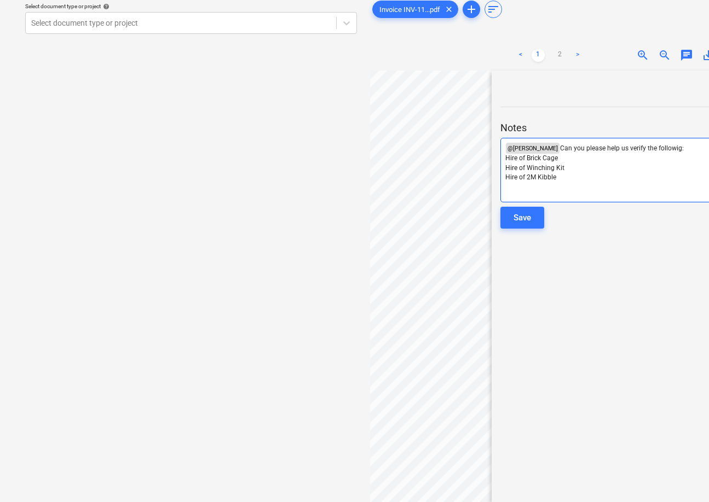
scroll to position [55, 0]
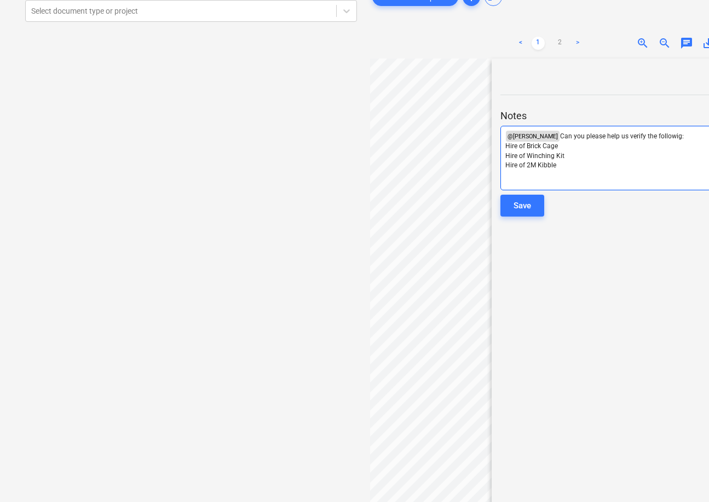
click at [533, 164] on span "Hire of 2M Kibble" at bounding box center [530, 165] width 51 height 8
click at [574, 167] on p "Hire of 2m Kibble" at bounding box center [609, 165] width 209 height 9
click at [664, 137] on span "Can you please help us verify the followig:" at bounding box center [622, 136] width 124 height 8
click at [560, 136] on span "Can you please help us verify the following:" at bounding box center [624, 136] width 128 height 8
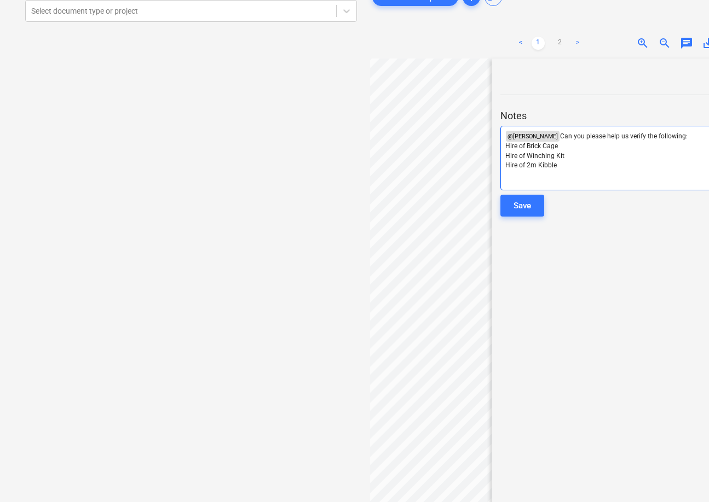
click at [560, 135] on span "Can you please help us verify the following:" at bounding box center [624, 136] width 128 height 8
click at [562, 166] on p "Hire of 2m Kibble" at bounding box center [609, 165] width 209 height 9
click at [483, 182] on div "< 1 2 > zoom_in zoom_out chat 0 save_alt close Notes ﻿ @ [PERSON_NAME] ﻿ Can yo…" at bounding box center [549, 279] width 358 height 502
click at [507, 184] on span "item in the master catalogue. Please advise." at bounding box center [570, 184] width 130 height 8
click at [467, 190] on div "< 1 2 > zoom_in zoom_out chat 0 save_alt close Notes ﻿ @ [PERSON_NAME] ﻿ Can yo…" at bounding box center [549, 279] width 358 height 502
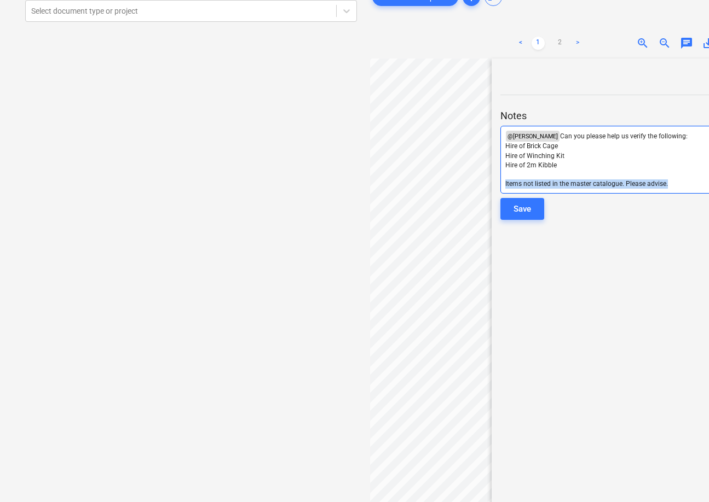
copy span "Items not listed in the master catalogue. Please advise."
click at [557, 182] on span "Items not listed in the master catalogue. Please advise." at bounding box center [586, 184] width 163 height 8
click at [429, 181] on div "< 1 2 > zoom_in zoom_out chat 0 save_alt close Notes ﻿ @ [PERSON_NAME] ﻿ Can yo…" at bounding box center [549, 279] width 358 height 502
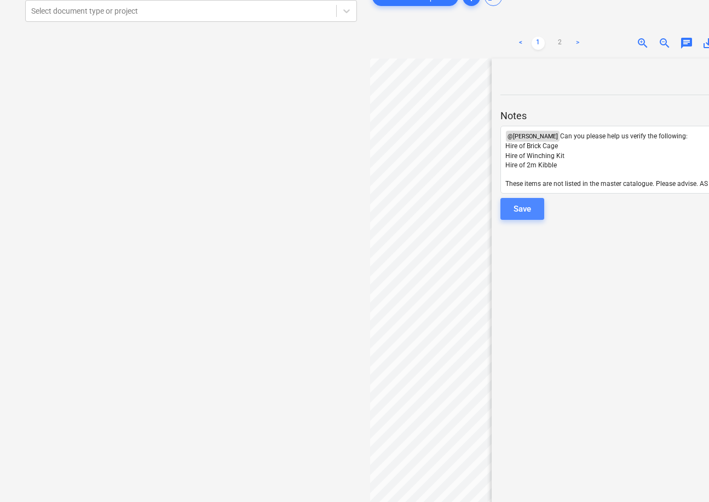
click at [529, 209] on div "Save" at bounding box center [522, 209] width 18 height 14
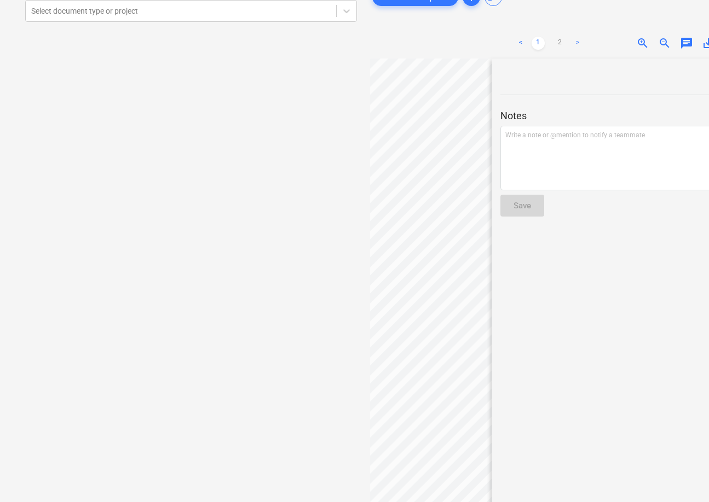
scroll to position [0, 0]
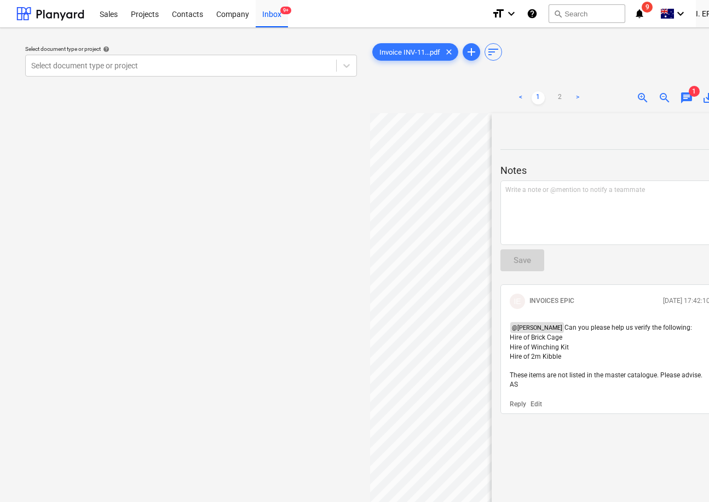
click at [275, 366] on div "Select document type or project help Select document type or project" at bounding box center [190, 313] width 349 height 553
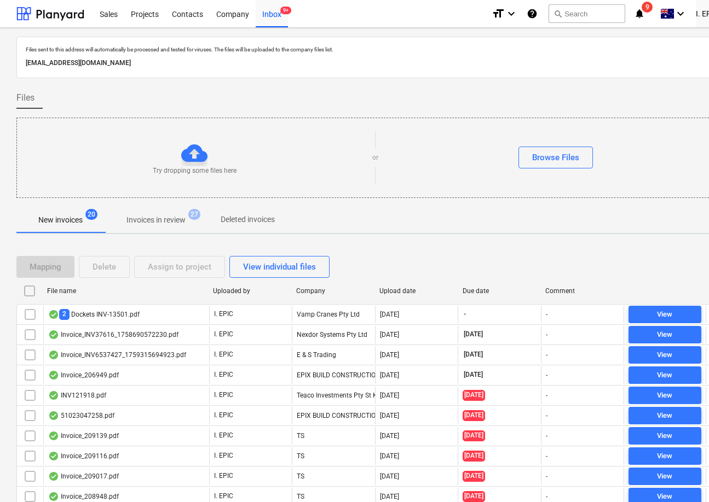
scroll to position [206, 0]
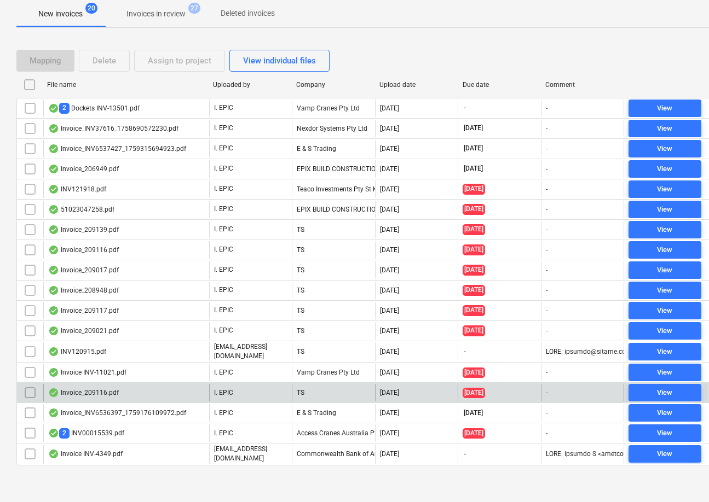
click at [130, 399] on div "Invoice_209116.pdf" at bounding box center [126, 393] width 166 height 18
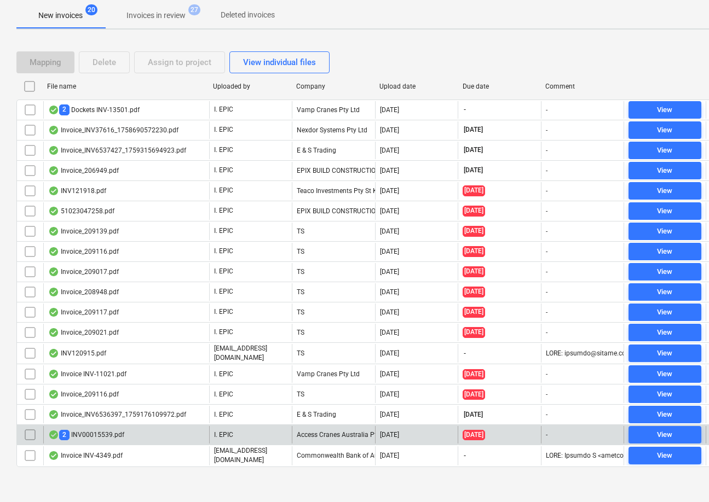
scroll to position [205, 0]
click at [99, 433] on div "2 INV00015539.pdf" at bounding box center [86, 435] width 76 height 10
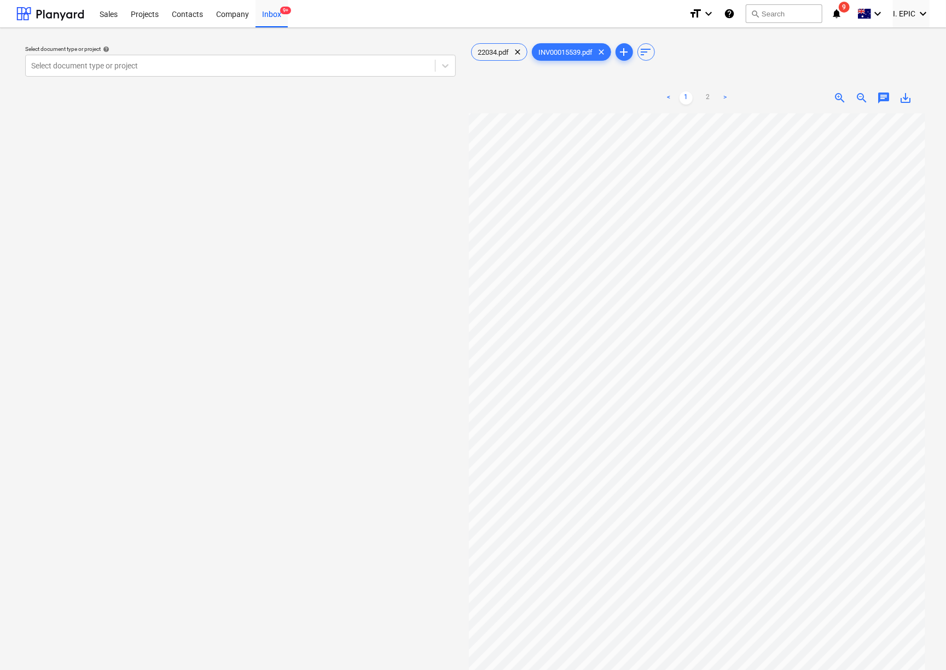
scroll to position [0, 37]
click at [487, 57] on div "22034.pdf clear" at bounding box center [499, 52] width 56 height 18
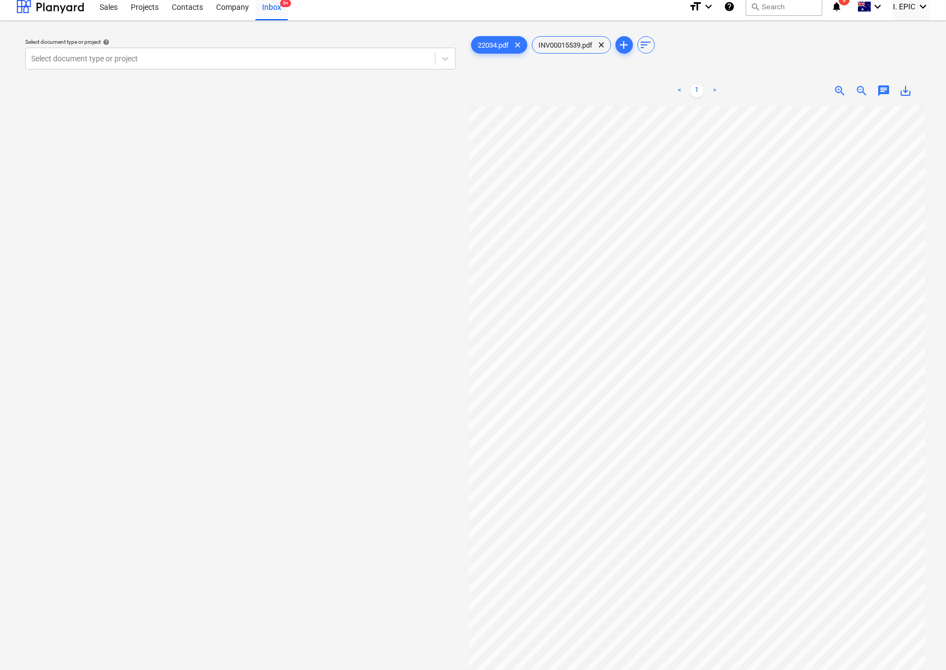
scroll to position [0, 0]
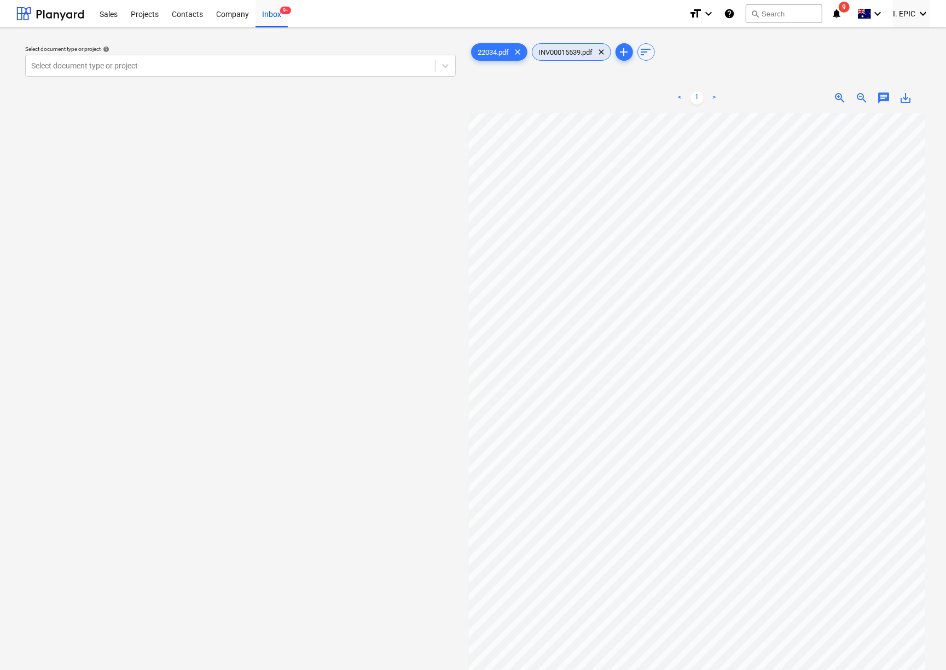
click at [582, 49] on span "INV00015539.pdf" at bounding box center [566, 52] width 67 height 8
click at [885, 99] on span "chat" at bounding box center [883, 97] width 13 height 13
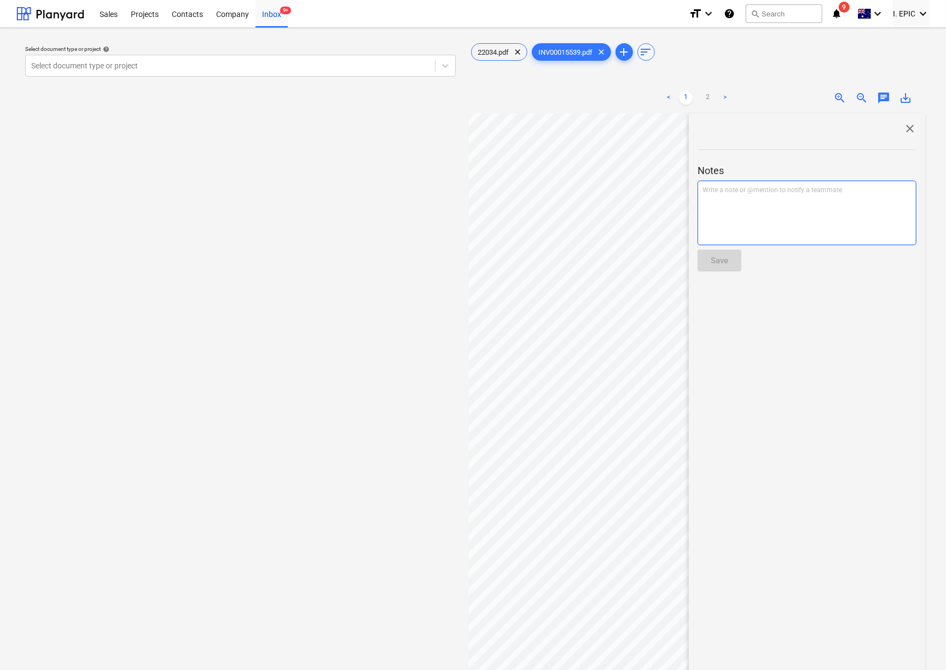
click at [756, 202] on div "Write a note or @mention to notify a teammate [PERSON_NAME]" at bounding box center [807, 213] width 219 height 65
click at [850, 186] on span "Rates are correct and checked against timesheets. AS" at bounding box center [782, 190] width 158 height 8
click at [721, 265] on div "Save" at bounding box center [720, 260] width 18 height 14
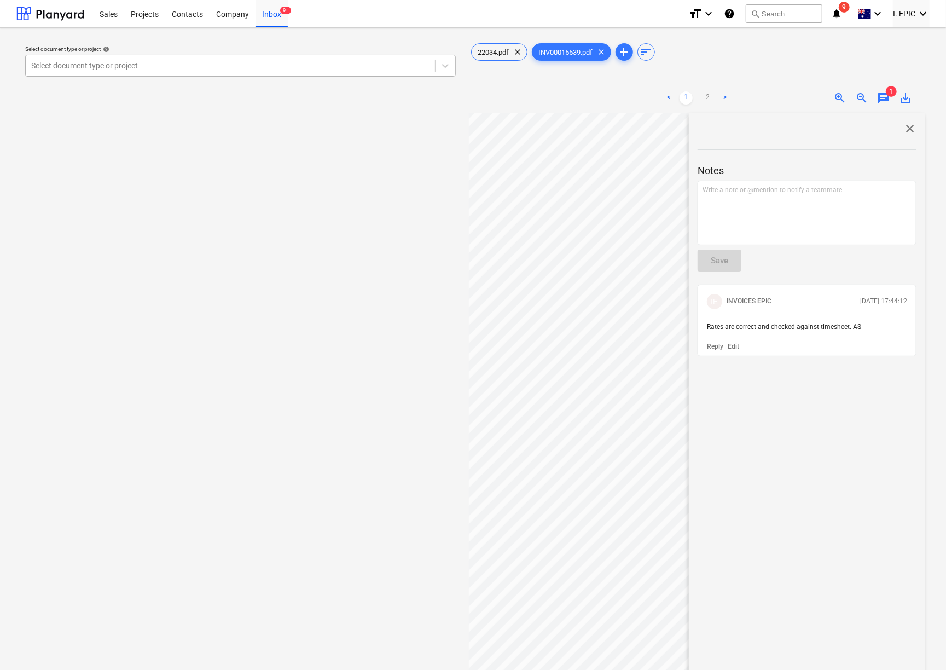
click at [123, 66] on div at bounding box center [230, 65] width 398 height 11
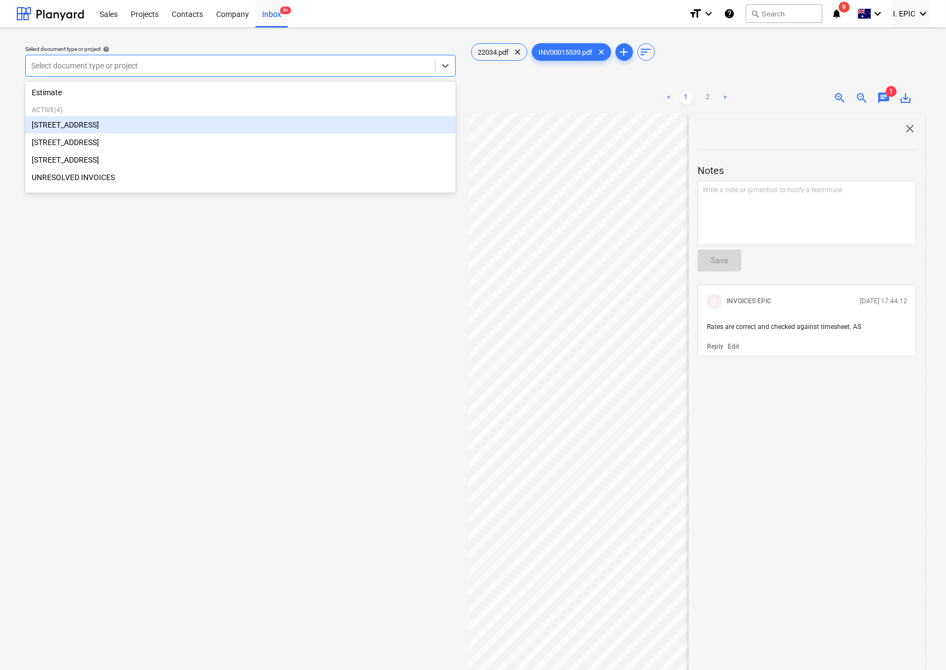
click at [84, 123] on div "[STREET_ADDRESS]" at bounding box center [240, 125] width 431 height 18
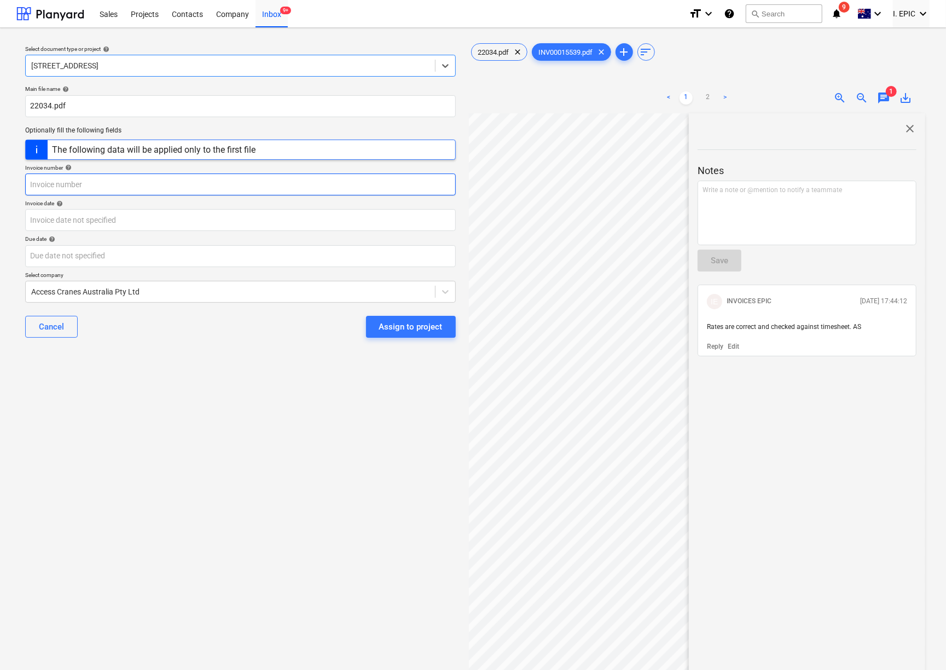
click at [49, 183] on input "text" at bounding box center [240, 185] width 431 height 22
click at [904, 132] on span "close" at bounding box center [910, 128] width 13 height 13
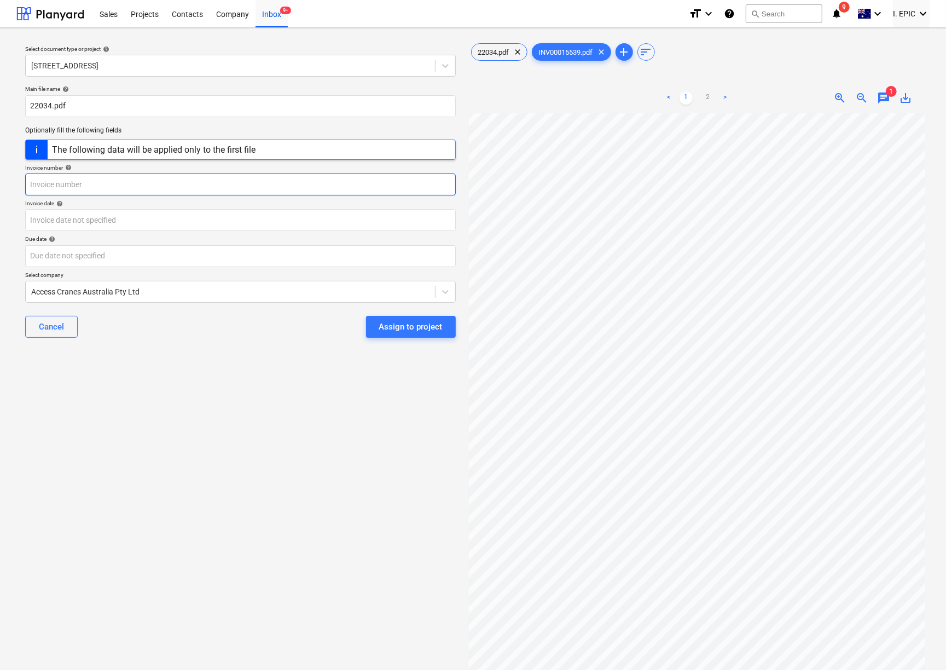
click at [41, 182] on input "text" at bounding box center [240, 185] width 431 height 22
click at [40, 181] on input "text" at bounding box center [240, 185] width 431 height 22
type input "00015539"
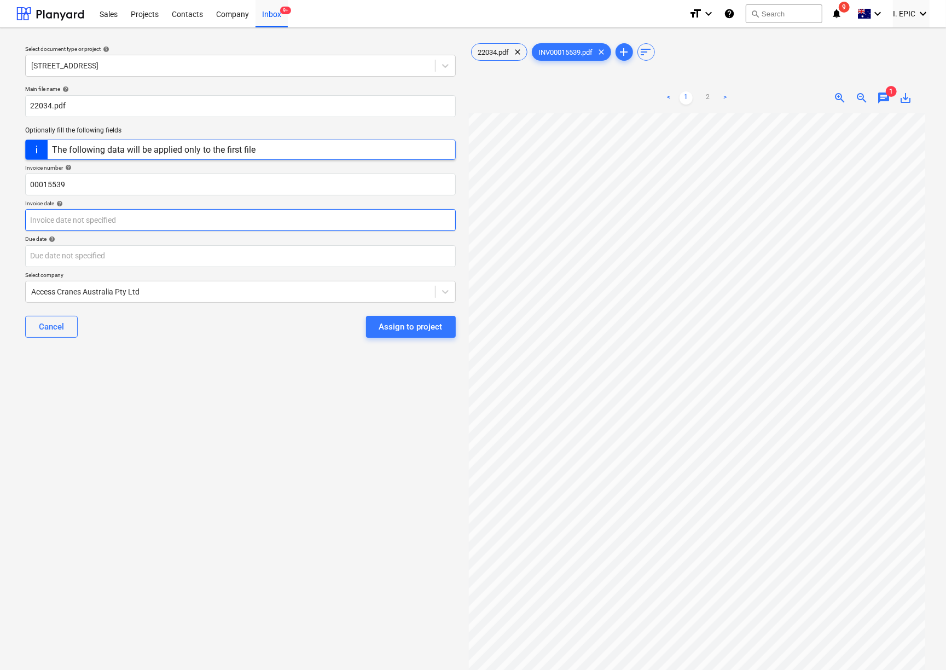
click at [54, 217] on body "Sales Projects Contacts Company Inbox 9+ format_size keyboard_arrow_down help s…" at bounding box center [473, 335] width 946 height 670
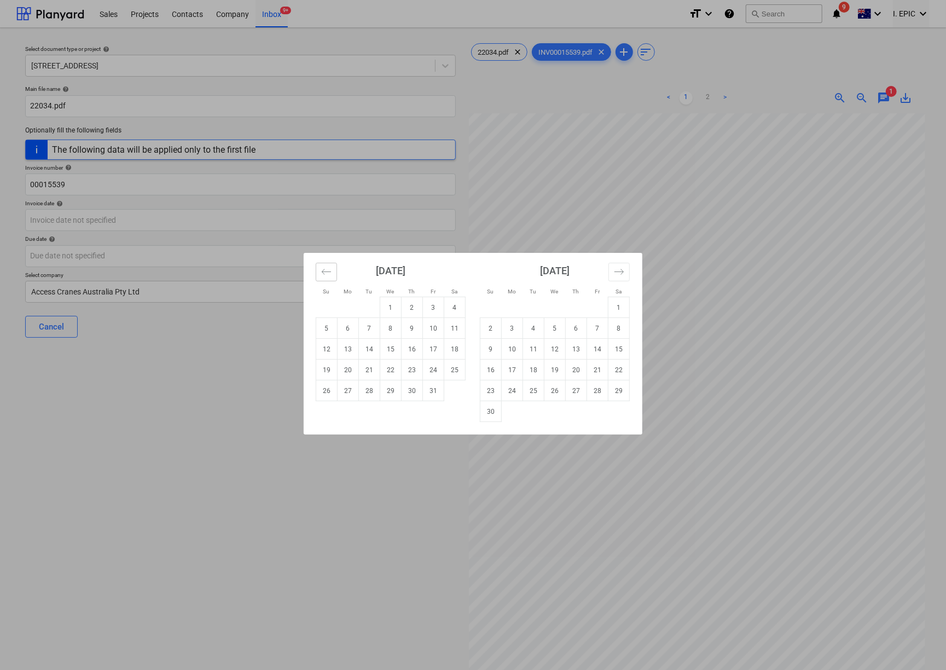
click at [317, 265] on button "Move backward to switch to the previous month." at bounding box center [326, 272] width 21 height 19
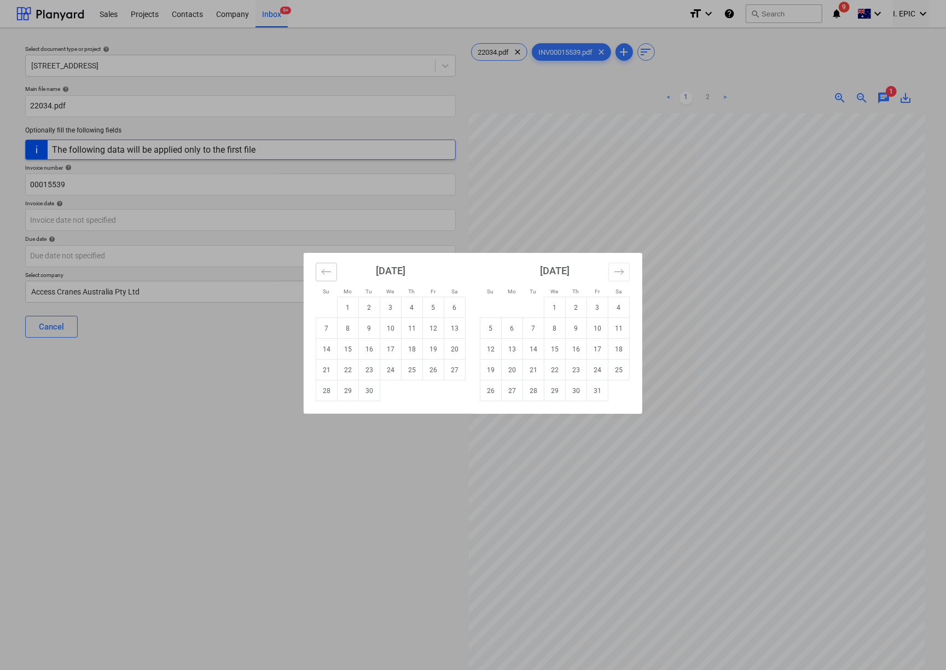
click at [317, 265] on button "Move backward to switch to the previous month." at bounding box center [326, 272] width 21 height 19
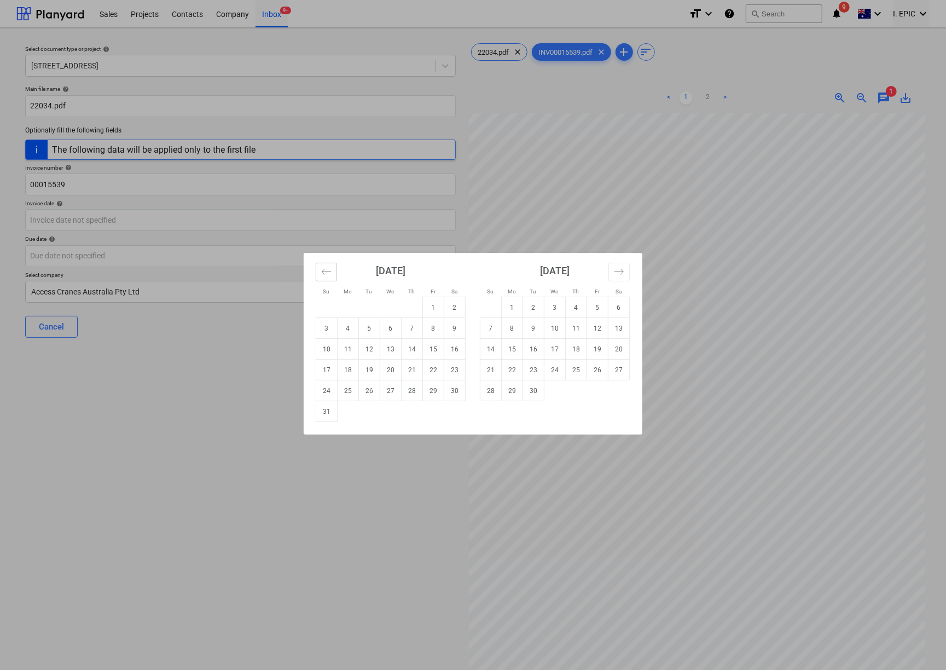
click at [317, 265] on button "Move backward to switch to the previous month." at bounding box center [326, 272] width 21 height 19
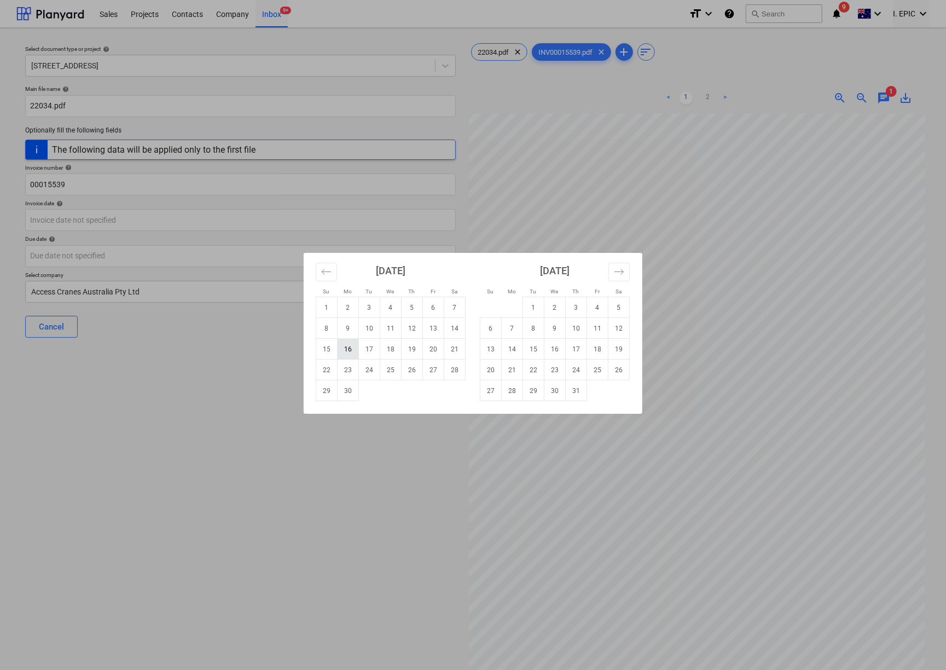
click at [349, 345] on td "16" at bounding box center [348, 349] width 21 height 21
type input "[DATE]"
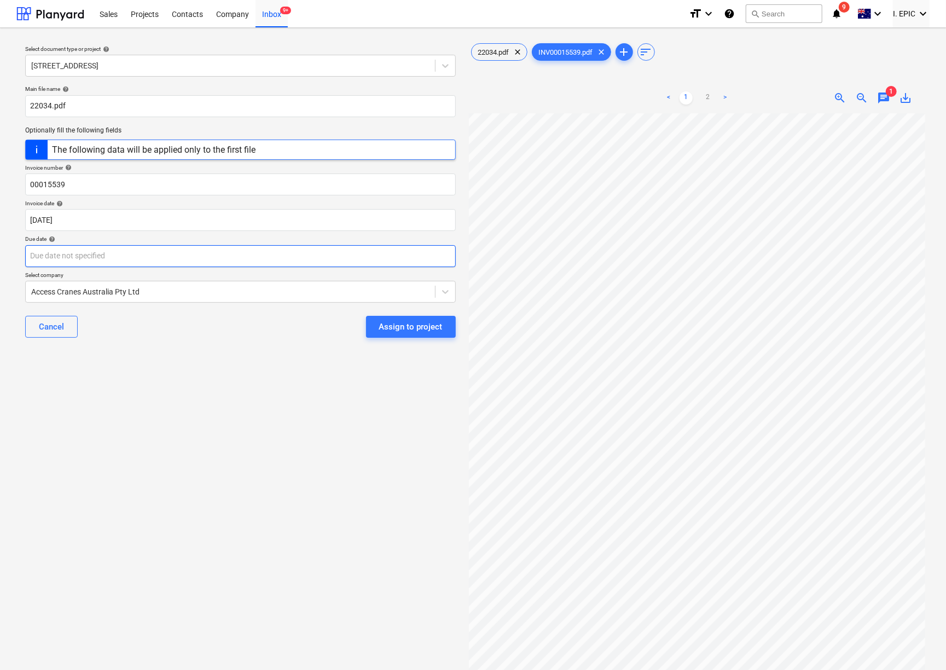
click at [29, 245] on body "Sales Projects Contacts Company Inbox 9+ format_size keyboard_arrow_down help s…" at bounding box center [473, 335] width 946 height 670
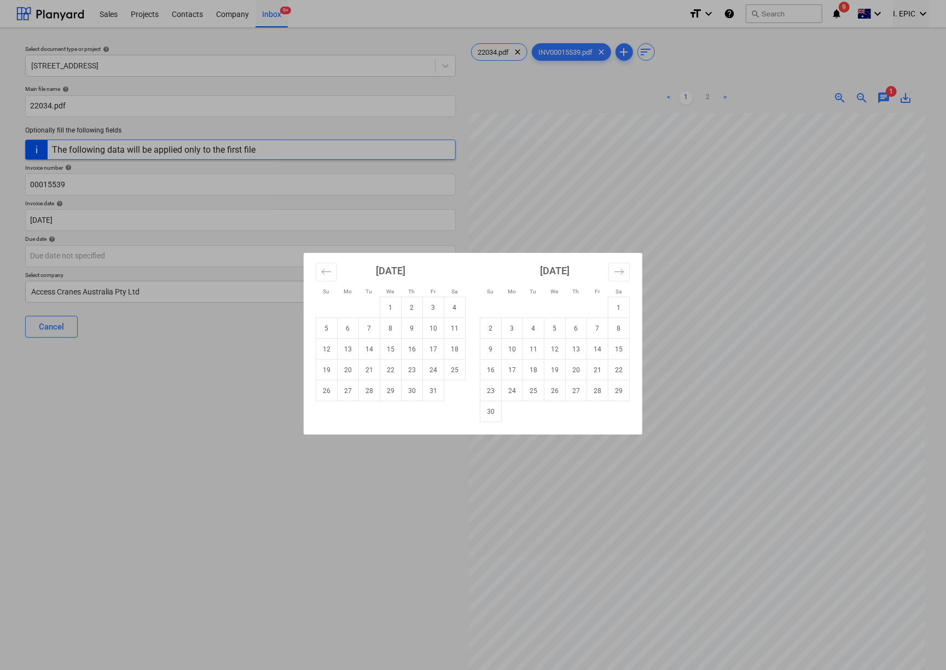
click at [701, 258] on div "Su Mo Tu We Th Fr Sa Su Mo Tu We Th Fr Sa [DATE] 1 2 3 4 5 6 7 8 9 10 11 12 13 …" at bounding box center [473, 335] width 946 height 670
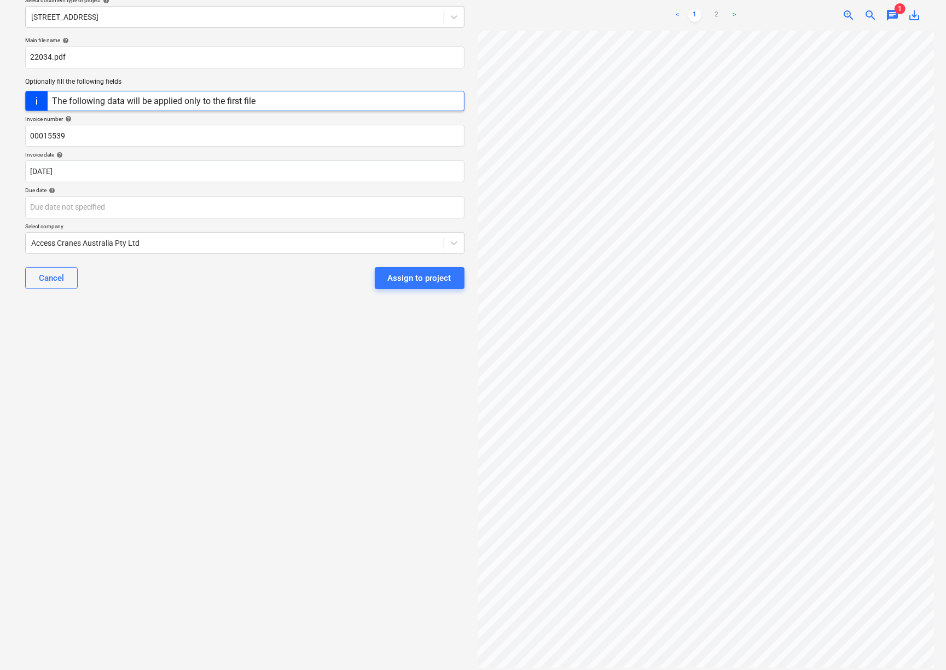
scroll to position [96, 0]
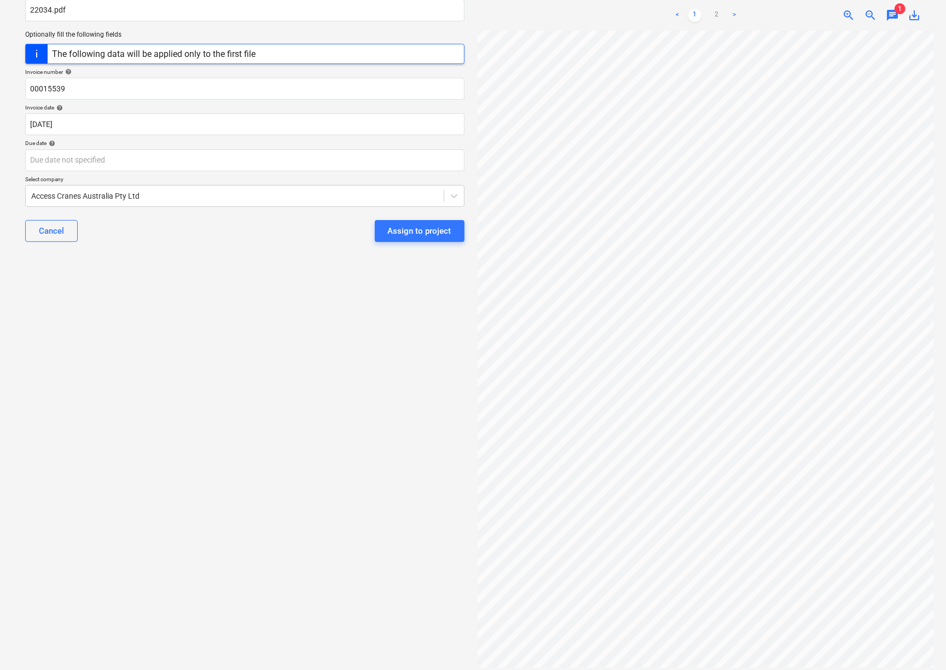
click at [62, 174] on div "Main file name help 22034.pdf Optionally fill the following fields The followin…" at bounding box center [245, 120] width 448 height 270
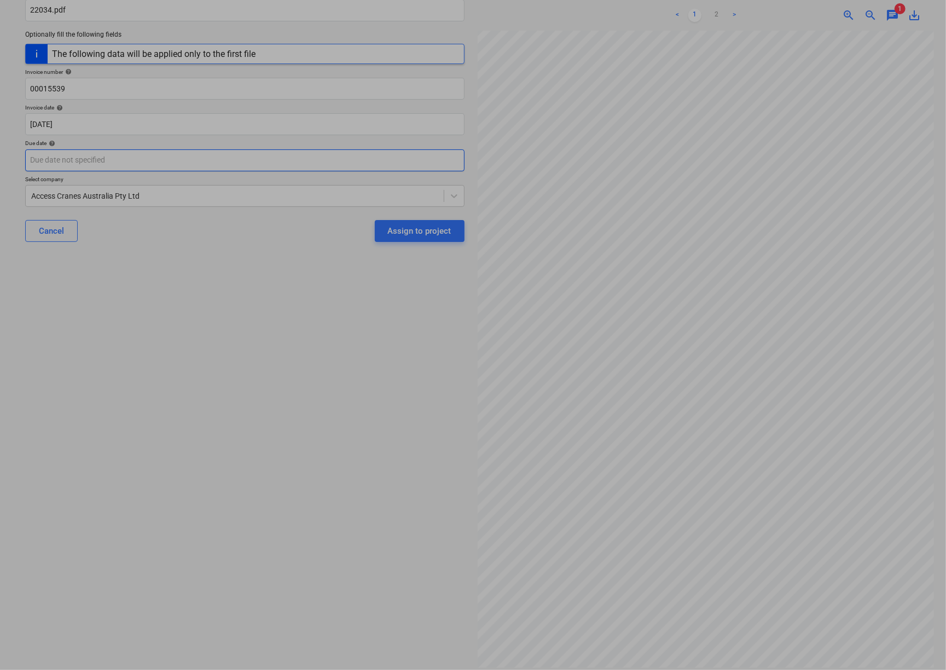
click at [57, 169] on body "Sales Projects Contacts Company Inbox 9+ format_size keyboard_arrow_down help s…" at bounding box center [473, 239] width 946 height 670
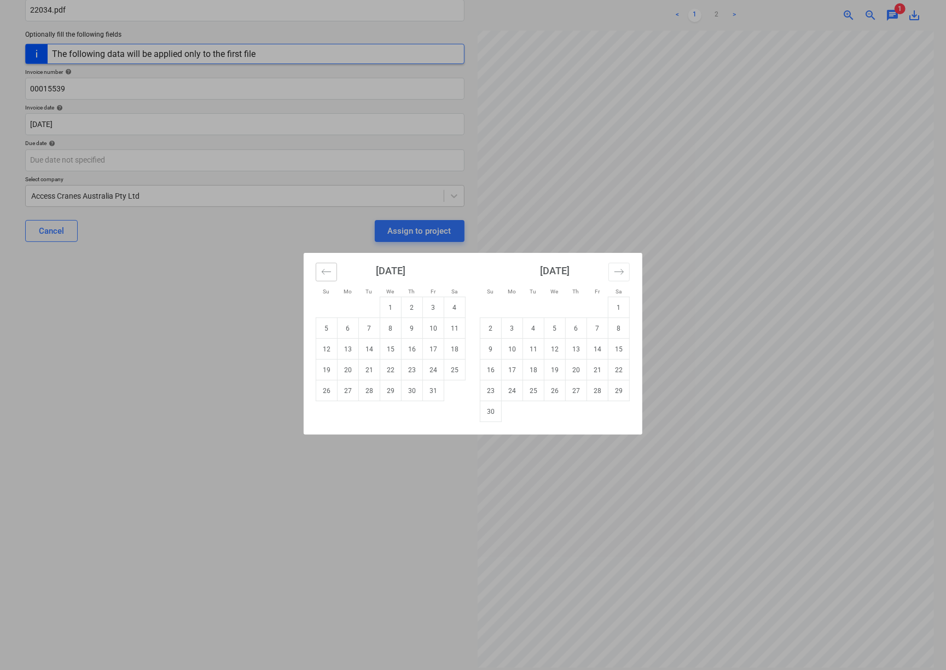
click at [329, 270] on icon "Move backward to switch to the previous month." at bounding box center [326, 272] width 10 height 10
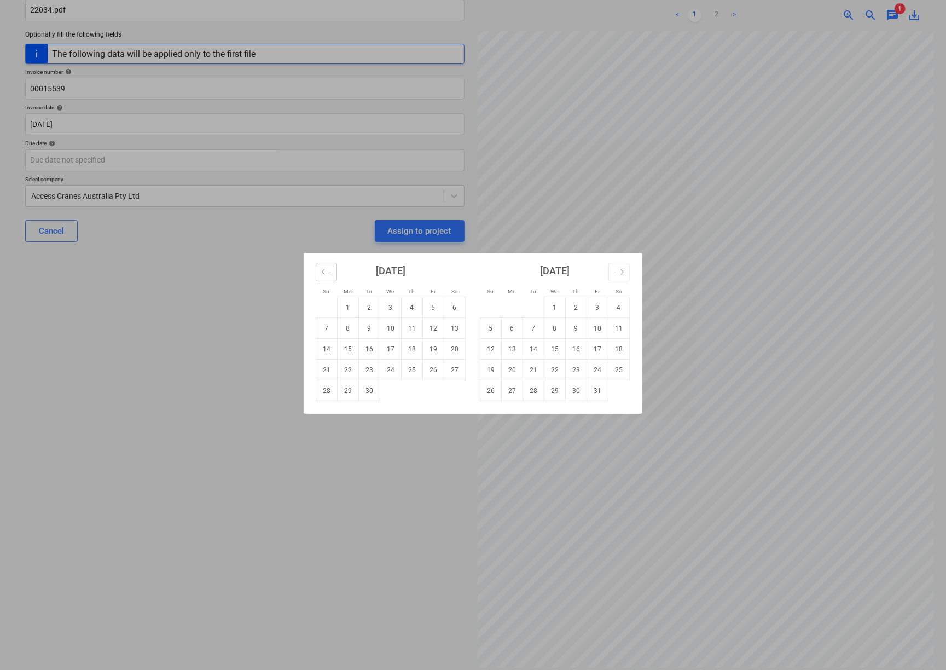
click at [329, 270] on icon "Move backward to switch to the previous month." at bounding box center [326, 272] width 10 height 10
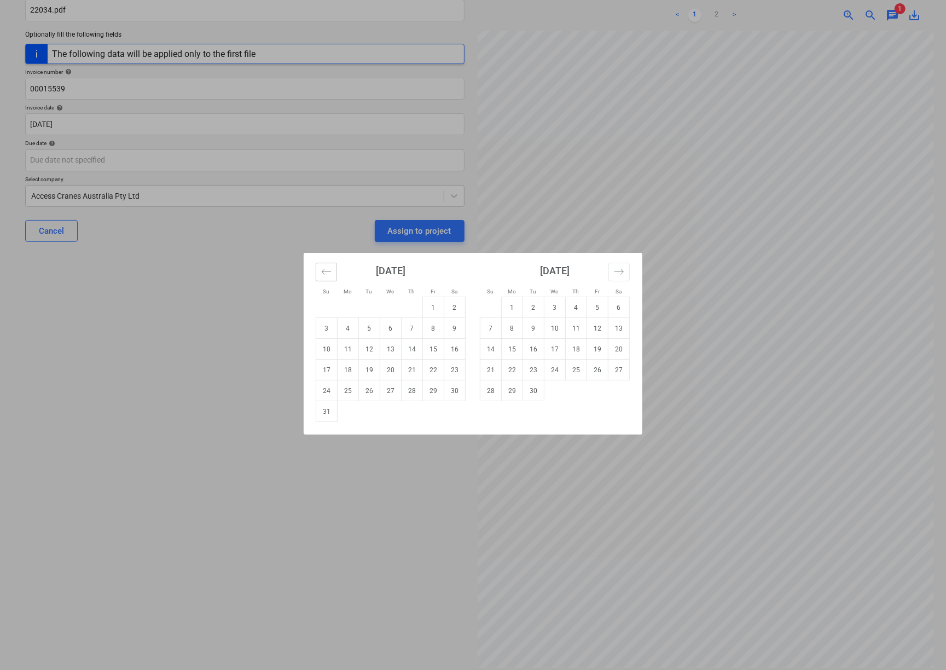
click at [329, 270] on icon "Move backward to switch to the previous month." at bounding box center [326, 272] width 10 height 10
click at [388, 344] on td "16" at bounding box center [390, 349] width 21 height 21
type input "[DATE]"
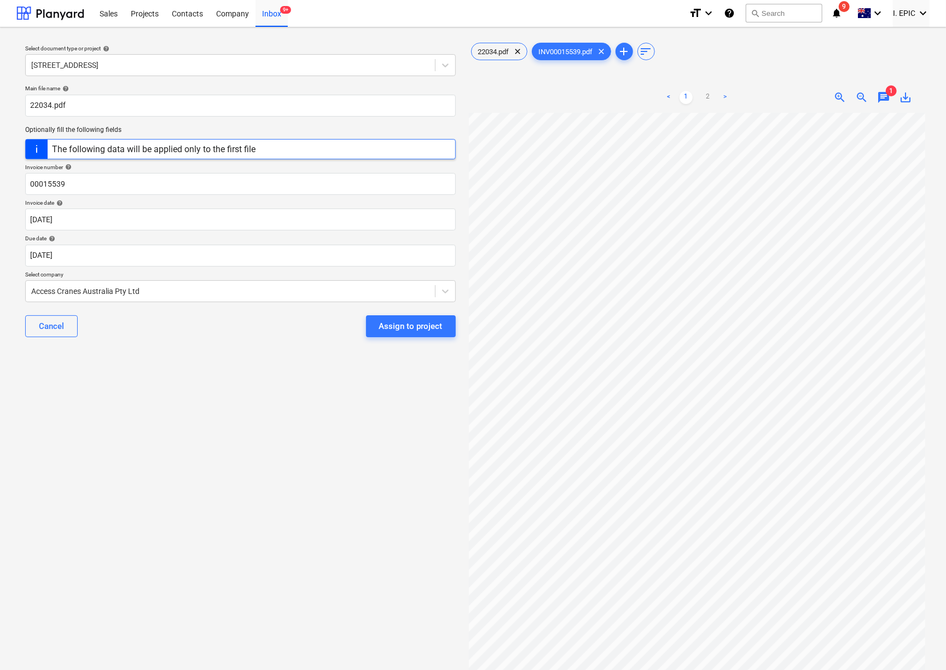
scroll to position [0, 0]
click at [143, 436] on div "Select document type or project help [STREET_ADDRESS] file name help 22034.pdf …" at bounding box center [240, 397] width 448 height 720
drag, startPoint x: 78, startPoint y: 180, endPoint x: -18, endPoint y: 171, distance: 95.6
click at [0, 171] on html "Sales Projects Contacts Company Inbox 9+ format_size keyboard_arrow_down help s…" at bounding box center [473, 335] width 946 height 670
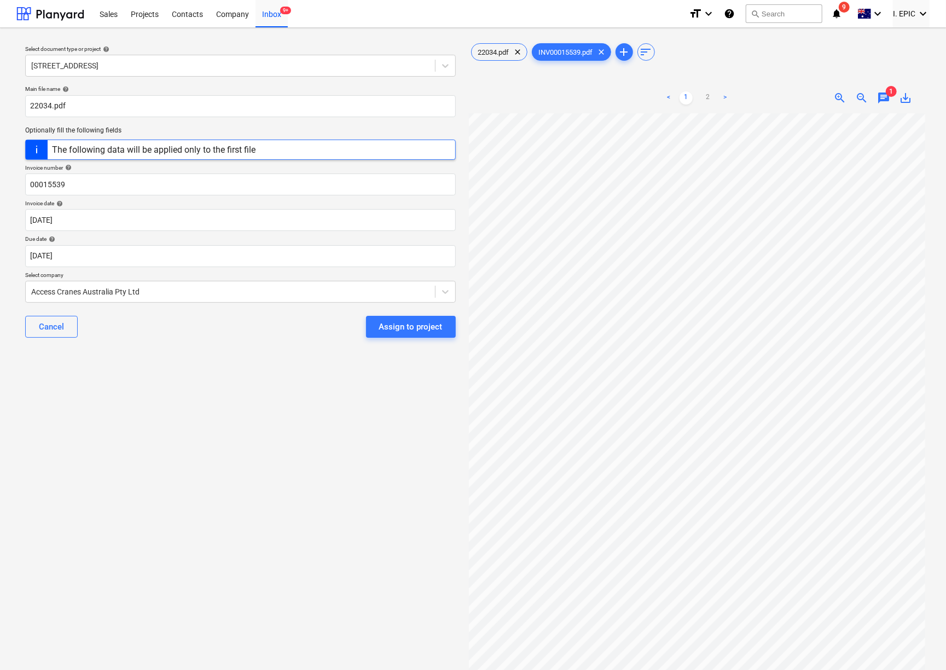
click at [123, 406] on div "Select document type or project help [STREET_ADDRESS] file name help 22034.pdf …" at bounding box center [240, 397] width 448 height 720
drag, startPoint x: 50, startPoint y: 106, endPoint x: 23, endPoint y: 107, distance: 27.4
click at [23, 107] on div "Main file name help 22034.pdf Optionally fill the following fields The followin…" at bounding box center [241, 216] width 440 height 270
paste input "00015539"
click at [31, 106] on input "00015539.pdf" at bounding box center [240, 106] width 431 height 22
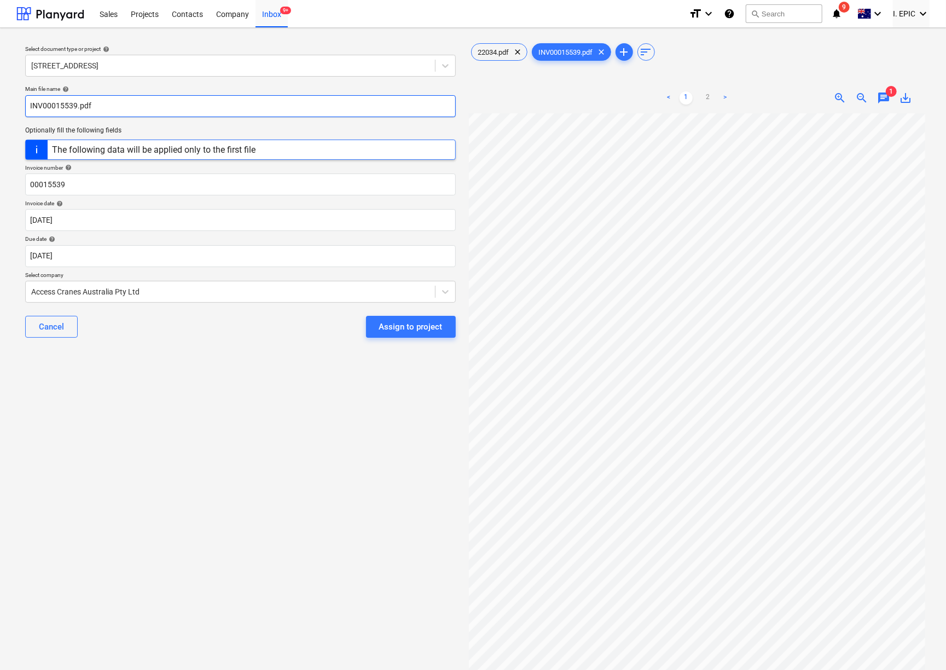
type input "INV00015539.pdf"
click at [156, 497] on div "Select document type or project help [STREET_ADDRESS] file name help INV0001553…" at bounding box center [240, 397] width 448 height 720
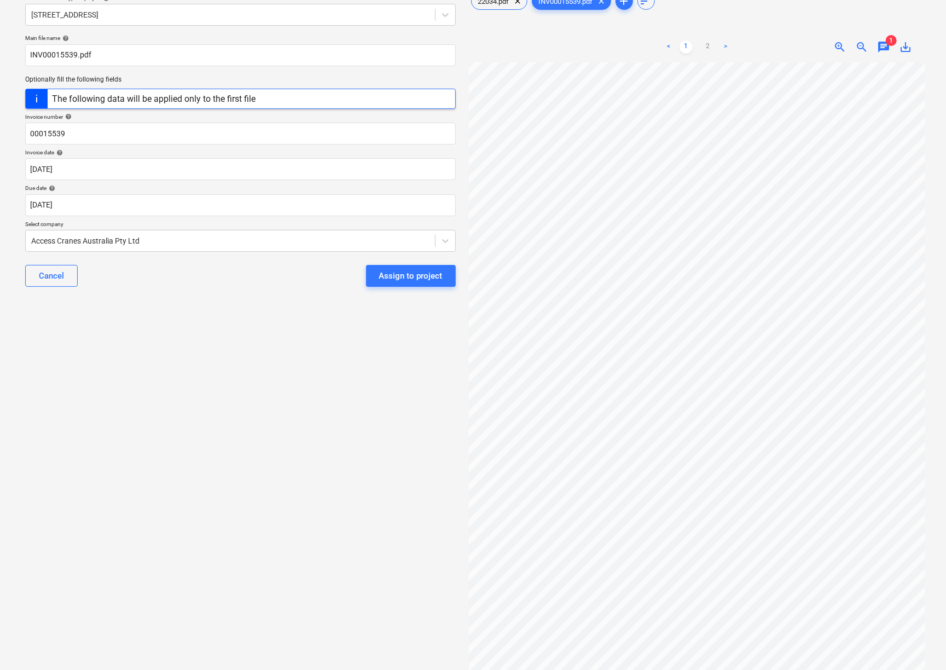
scroll to position [96, 0]
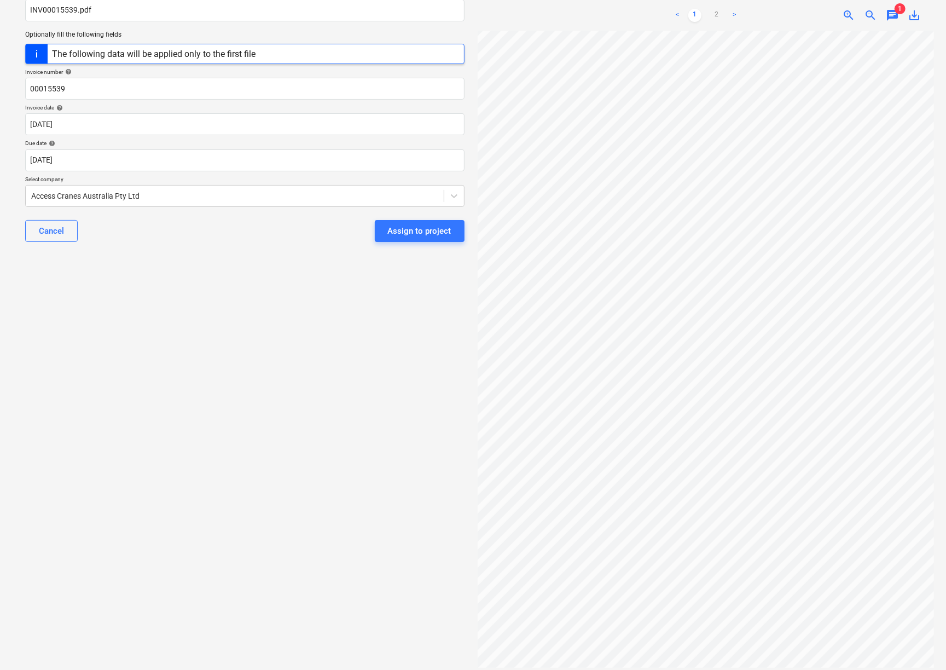
click at [321, 539] on div "Select document type or project help [STREET_ADDRESS] file name help INV0001553…" at bounding box center [244, 301] width 457 height 720
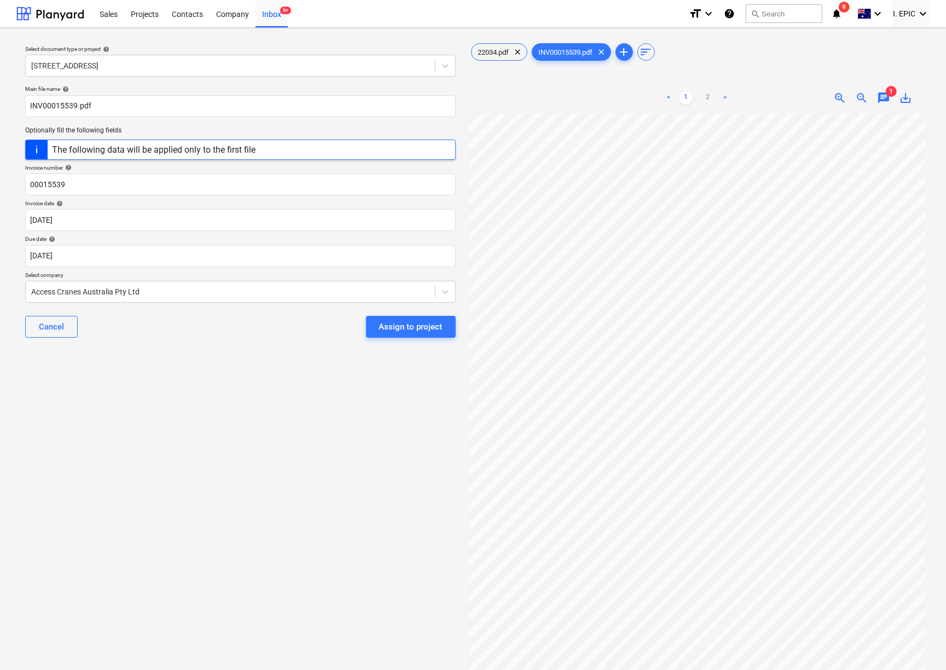
scroll to position [0, 23]
click at [406, 326] on div "Assign to project" at bounding box center [410, 327] width 63 height 14
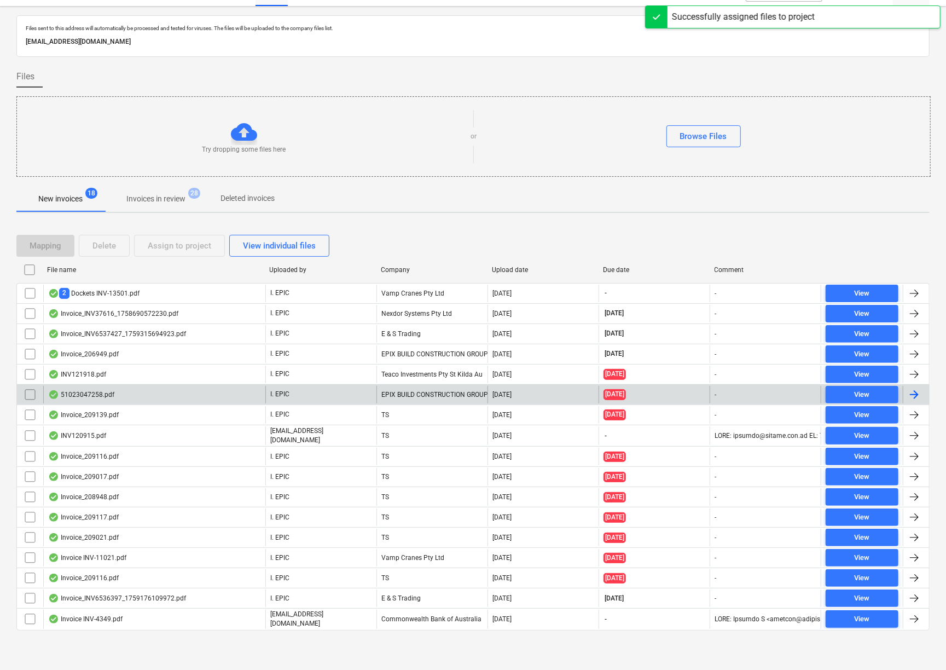
scroll to position [22, 0]
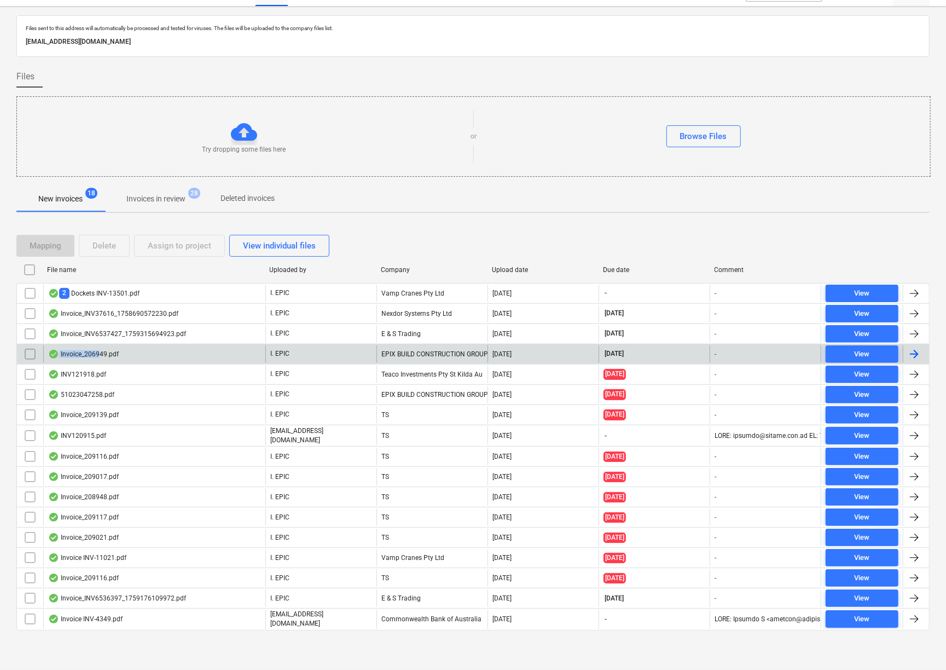
click at [99, 350] on div "Invoice_206949.pdf" at bounding box center [83, 354] width 71 height 9
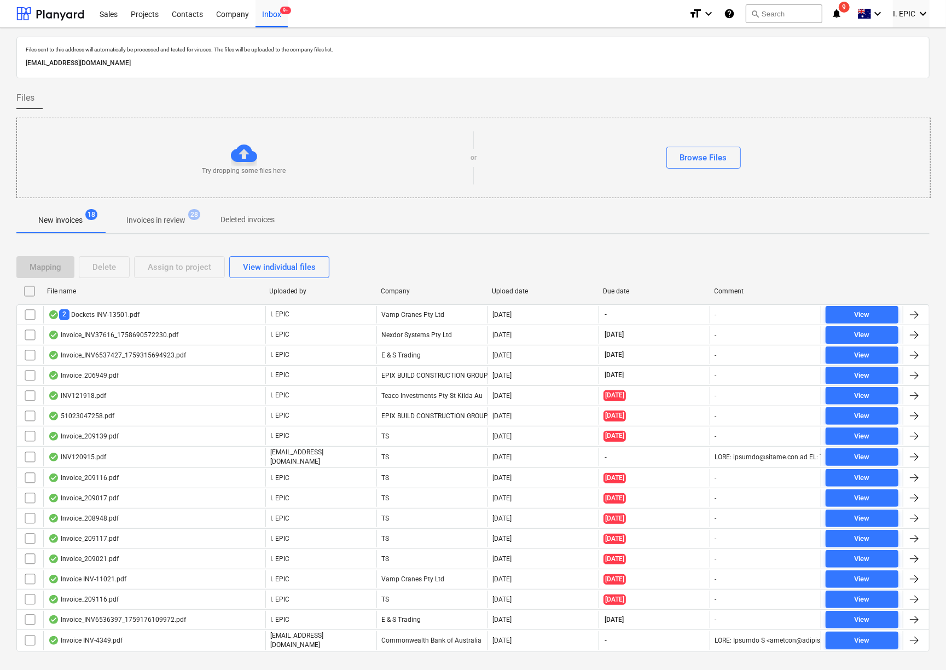
scroll to position [22, 0]
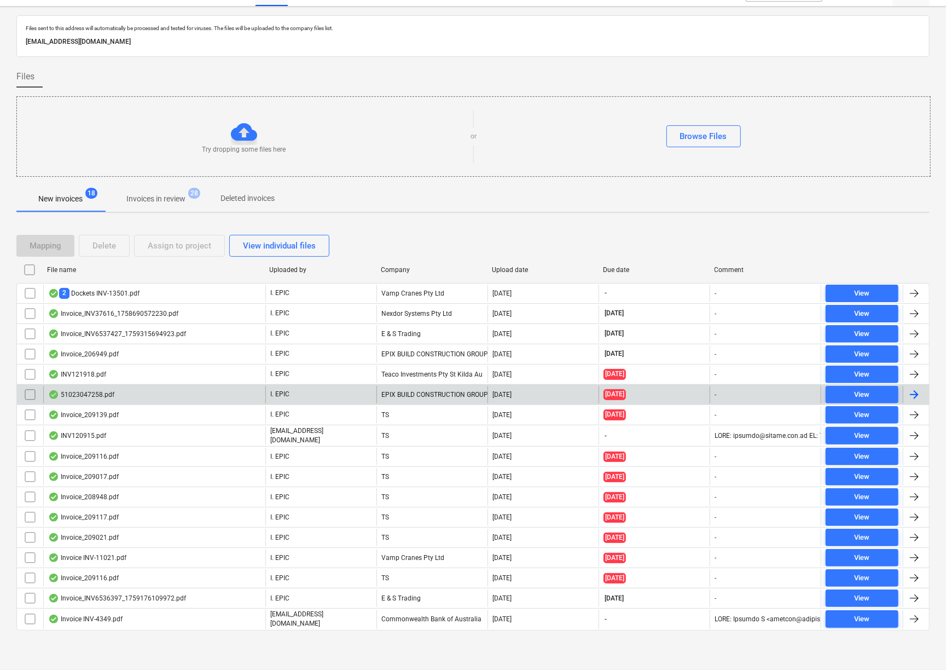
click at [113, 392] on div "51023047258.pdf" at bounding box center [81, 394] width 66 height 9
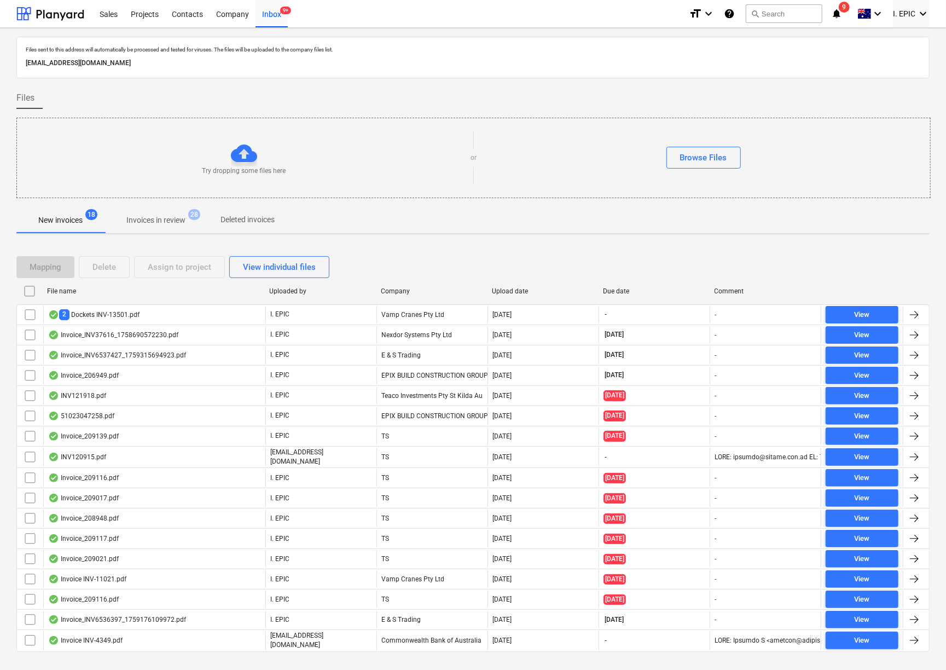
scroll to position [22, 0]
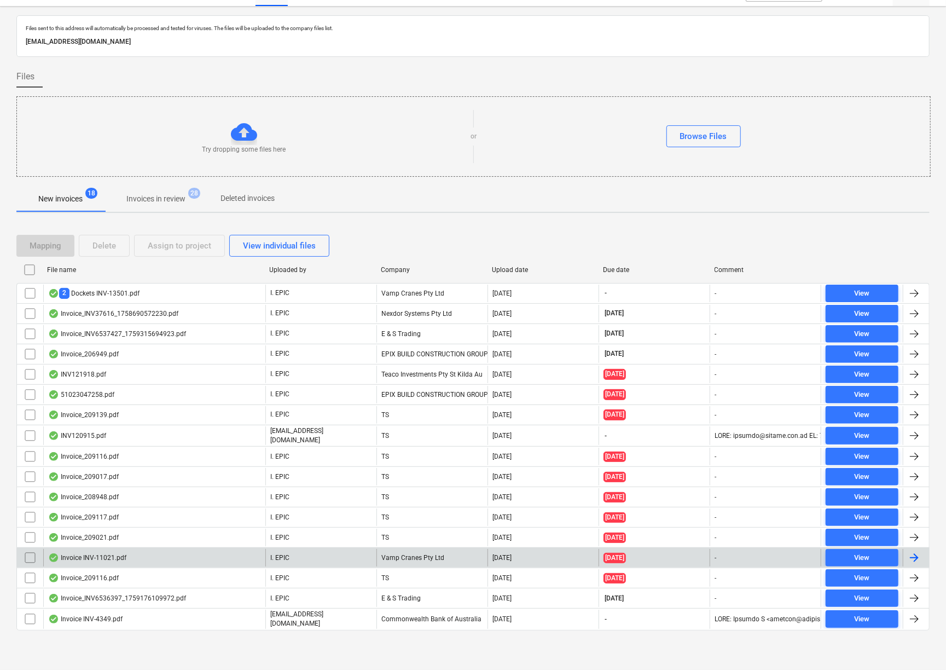
click at [189, 557] on div "Invoice INV-11021.pdf" at bounding box center [154, 558] width 222 height 18
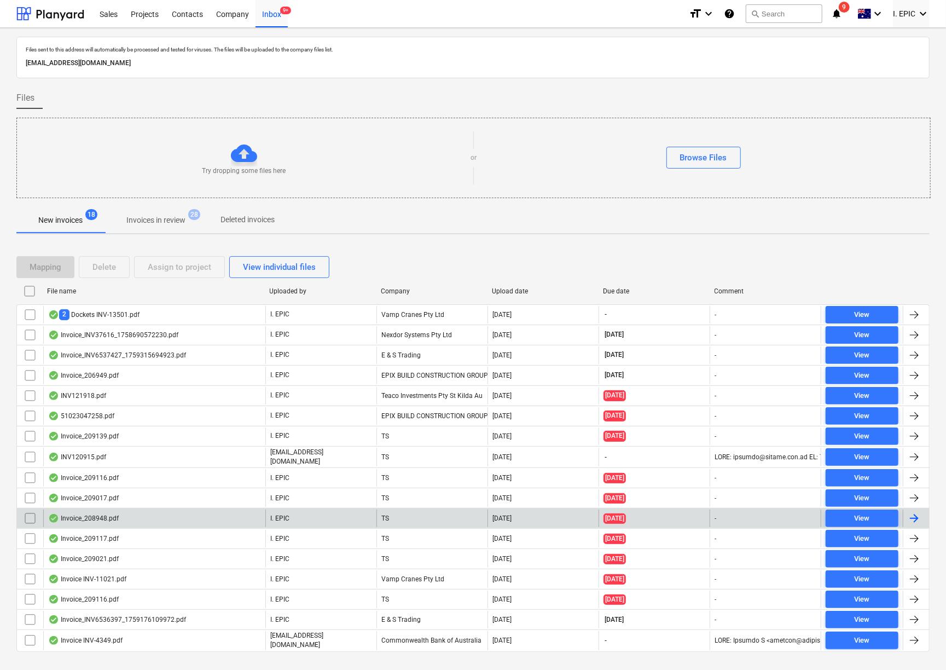
scroll to position [22, 0]
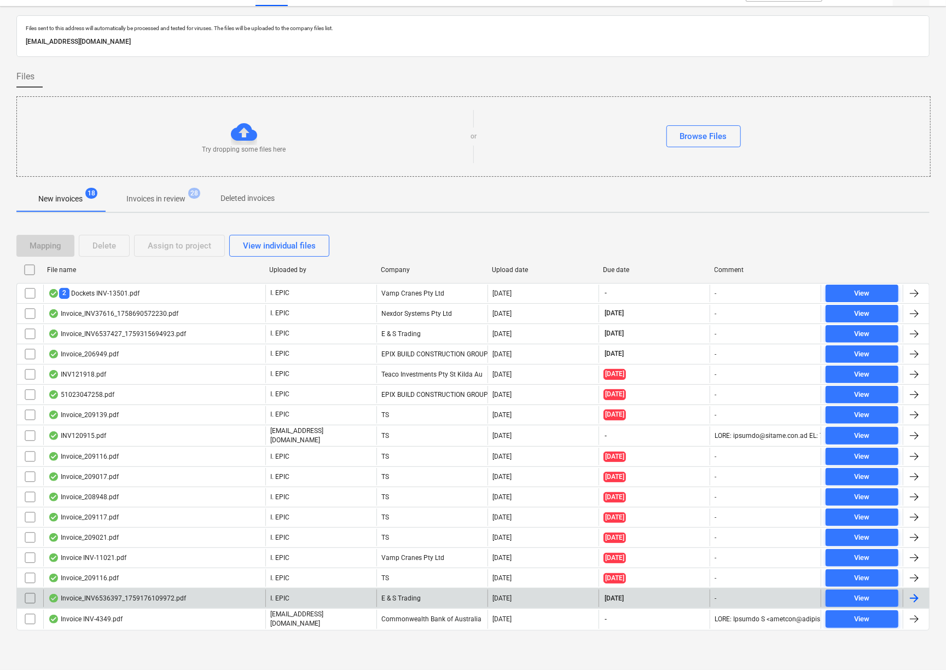
click at [137, 592] on div "Invoice_INV6536397_1759176109972.pdf" at bounding box center [154, 598] width 222 height 18
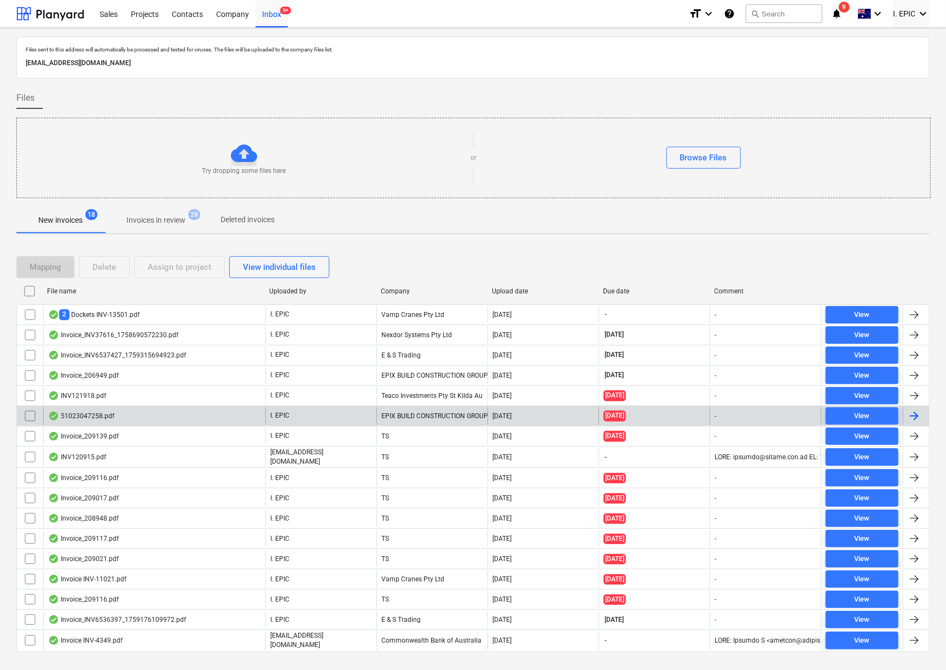
scroll to position [22, 0]
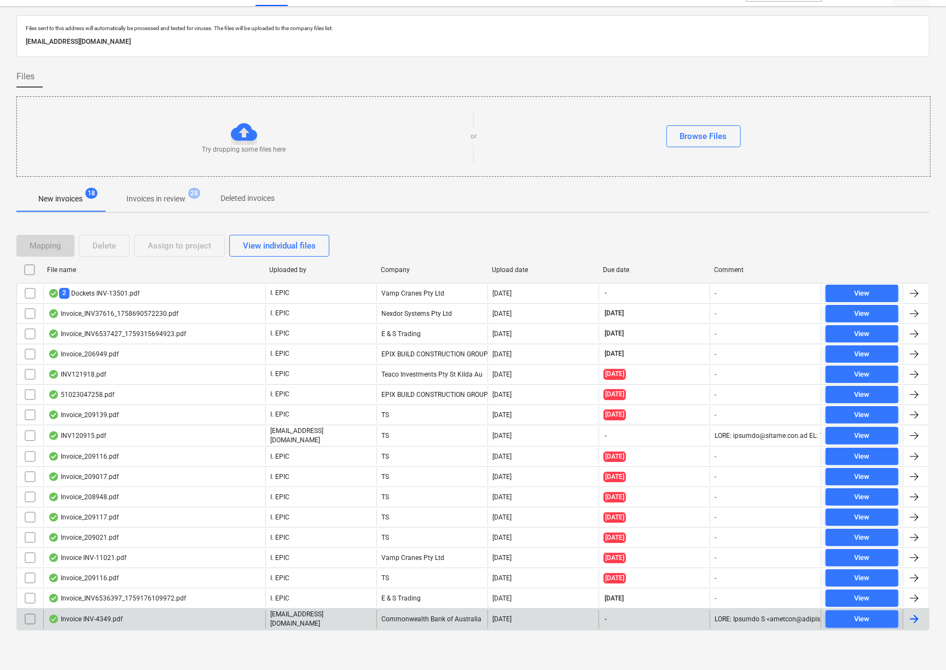
click at [136, 615] on div "Invoice INV-4349.pdf" at bounding box center [154, 619] width 222 height 19
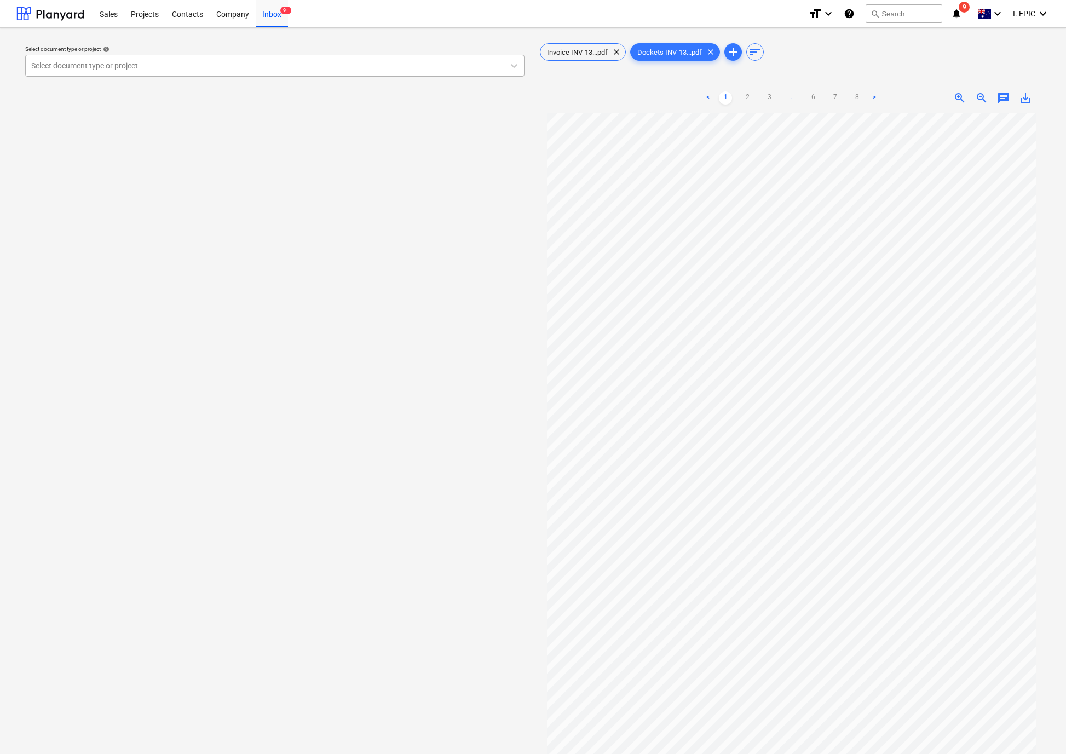
drag, startPoint x: 263, startPoint y: 296, endPoint x: 334, endPoint y: 64, distance: 242.6
click at [263, 296] on div "Select document type or project help Select document type or project" at bounding box center [274, 439] width 517 height 804
